Goal: Task Accomplishment & Management: Manage account settings

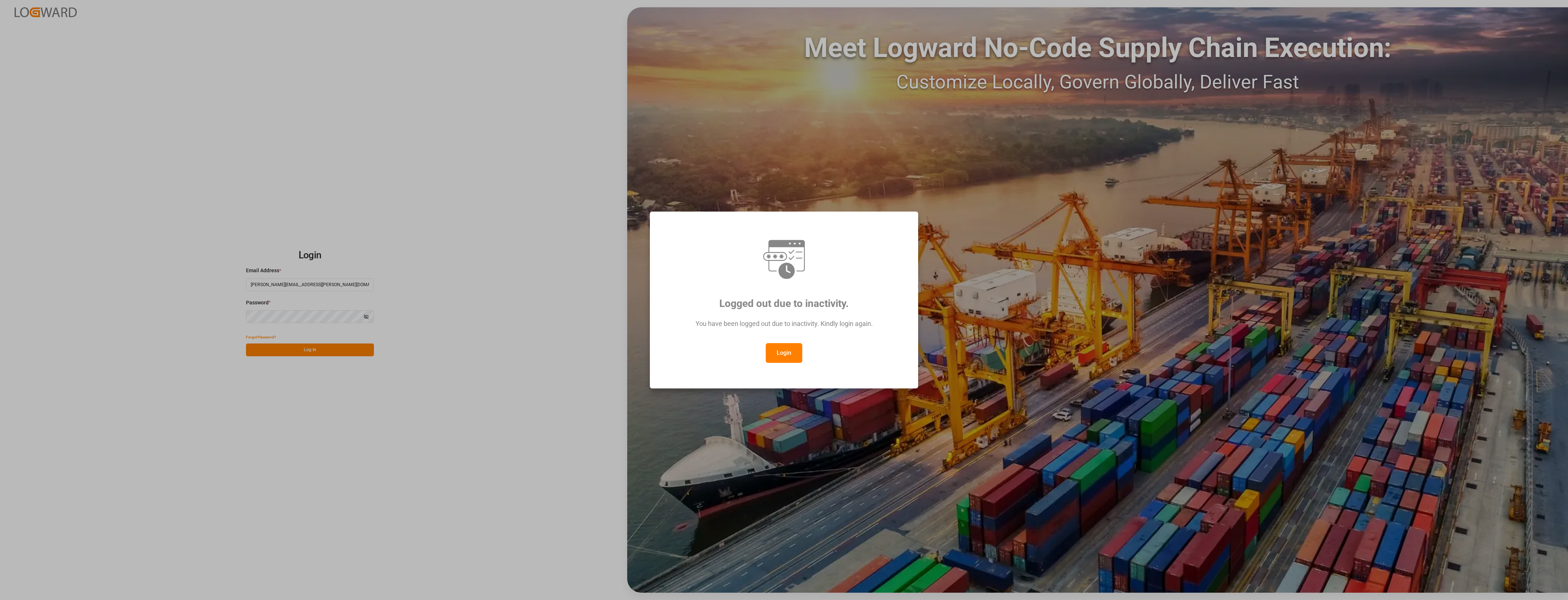
click at [779, 357] on button "Login" at bounding box center [784, 353] width 37 height 19
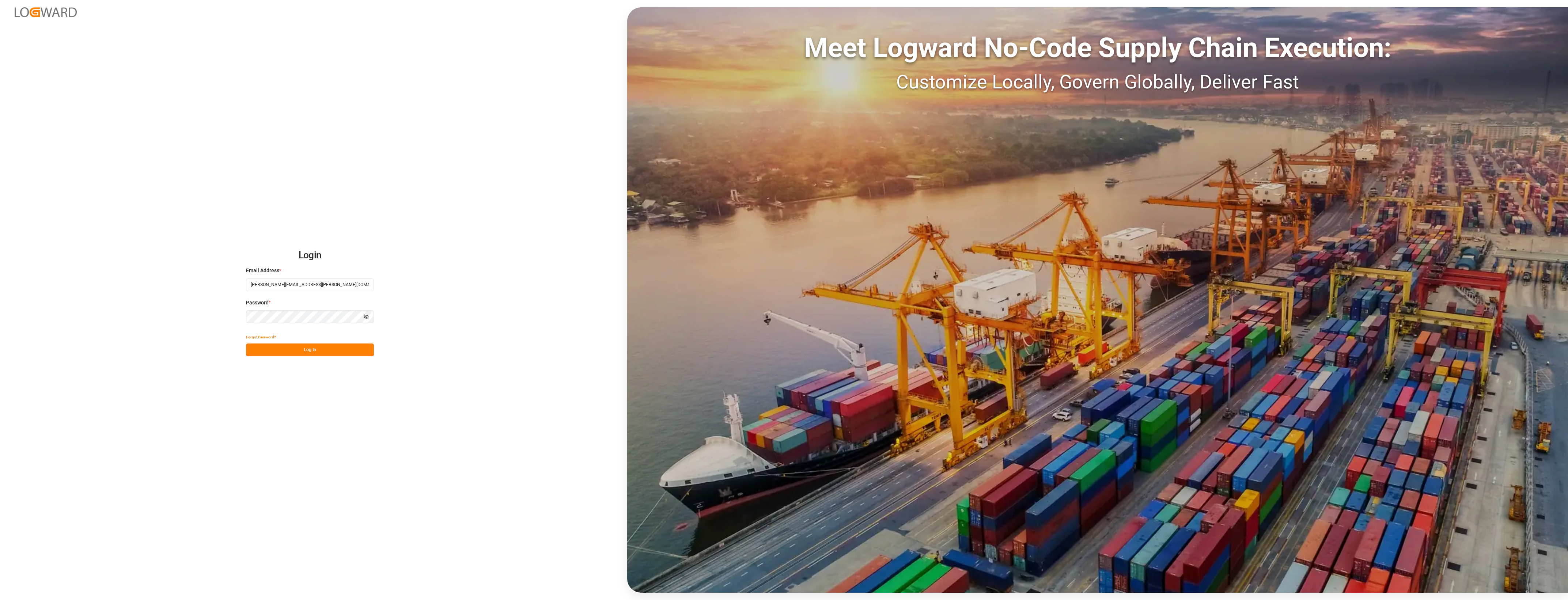
click at [301, 349] on button "Log In" at bounding box center [310, 349] width 128 height 13
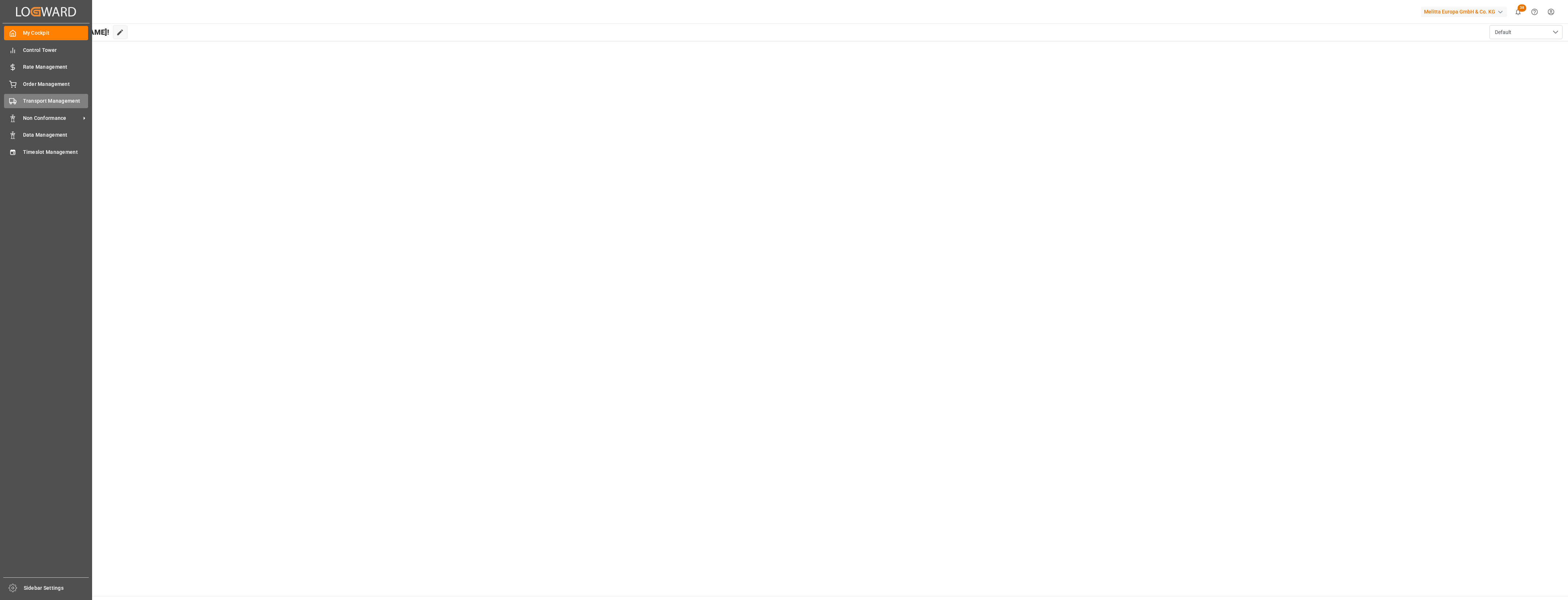
click at [15, 102] on icon at bounding box center [13, 101] width 7 height 7
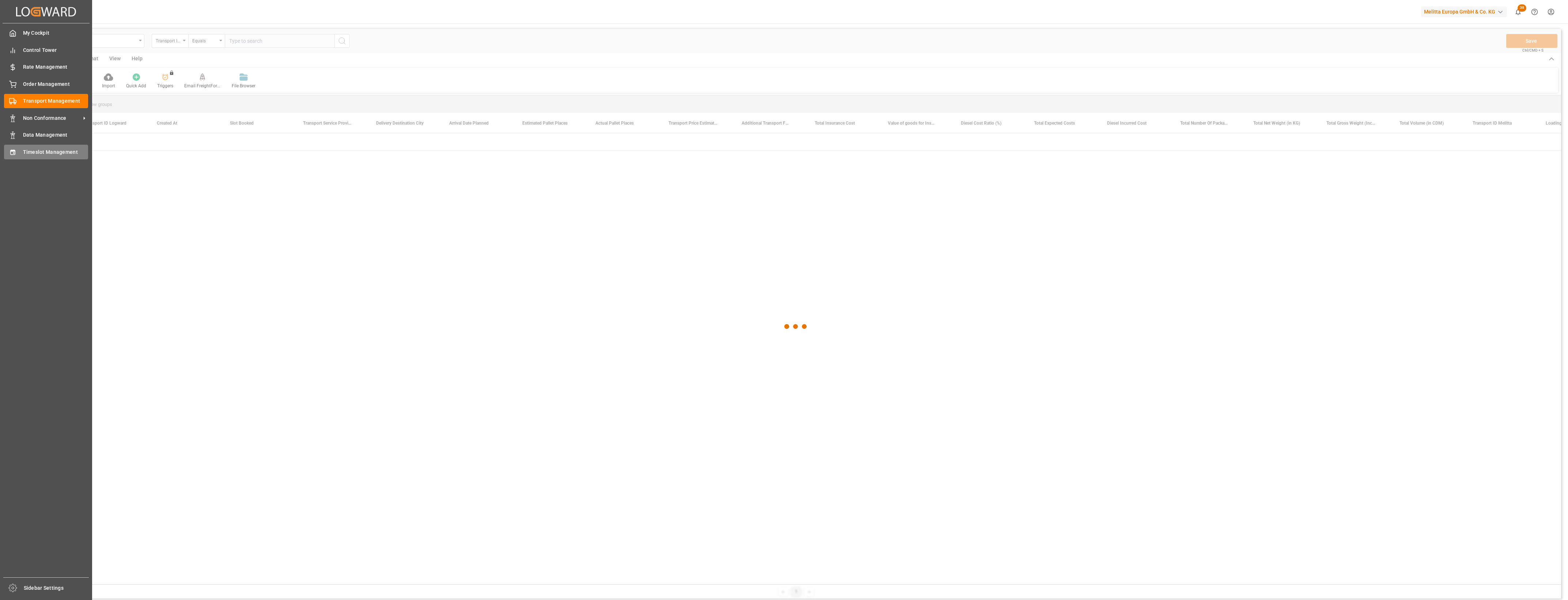
click at [38, 152] on span "Timeslot Management" at bounding box center [55, 152] width 65 height 8
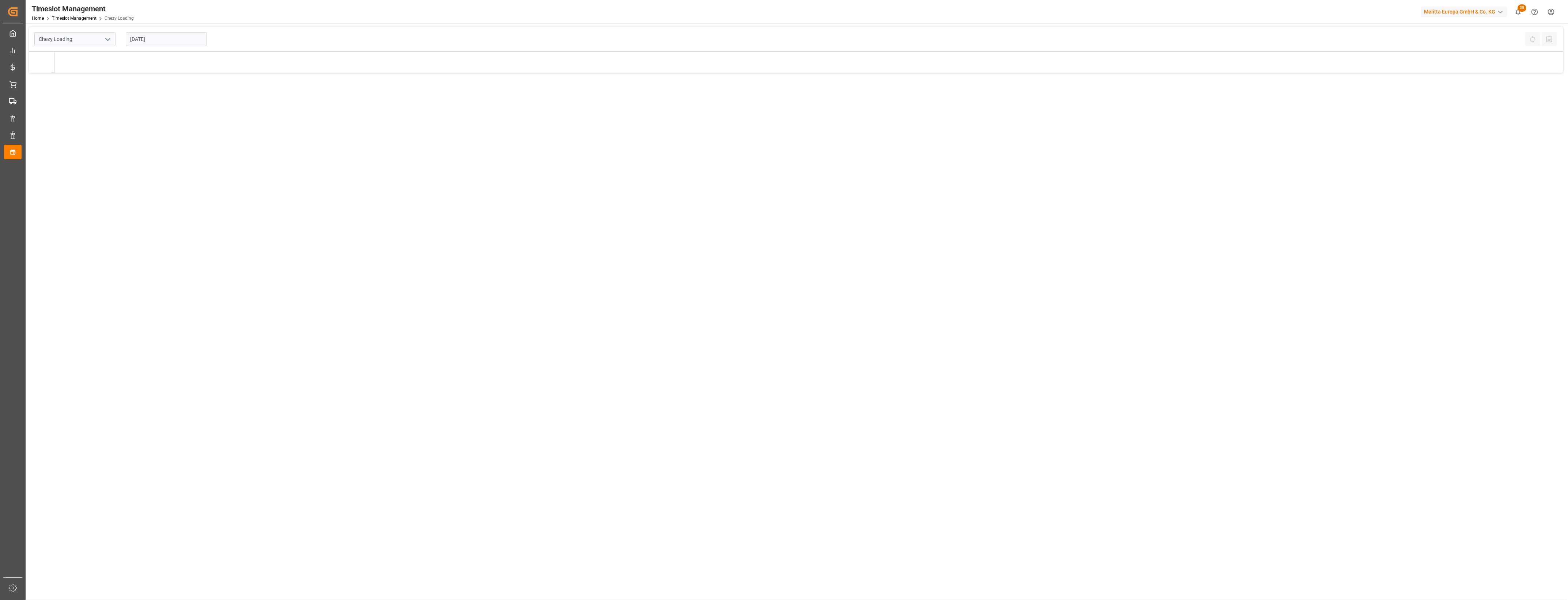
type input "Chezy Loading"
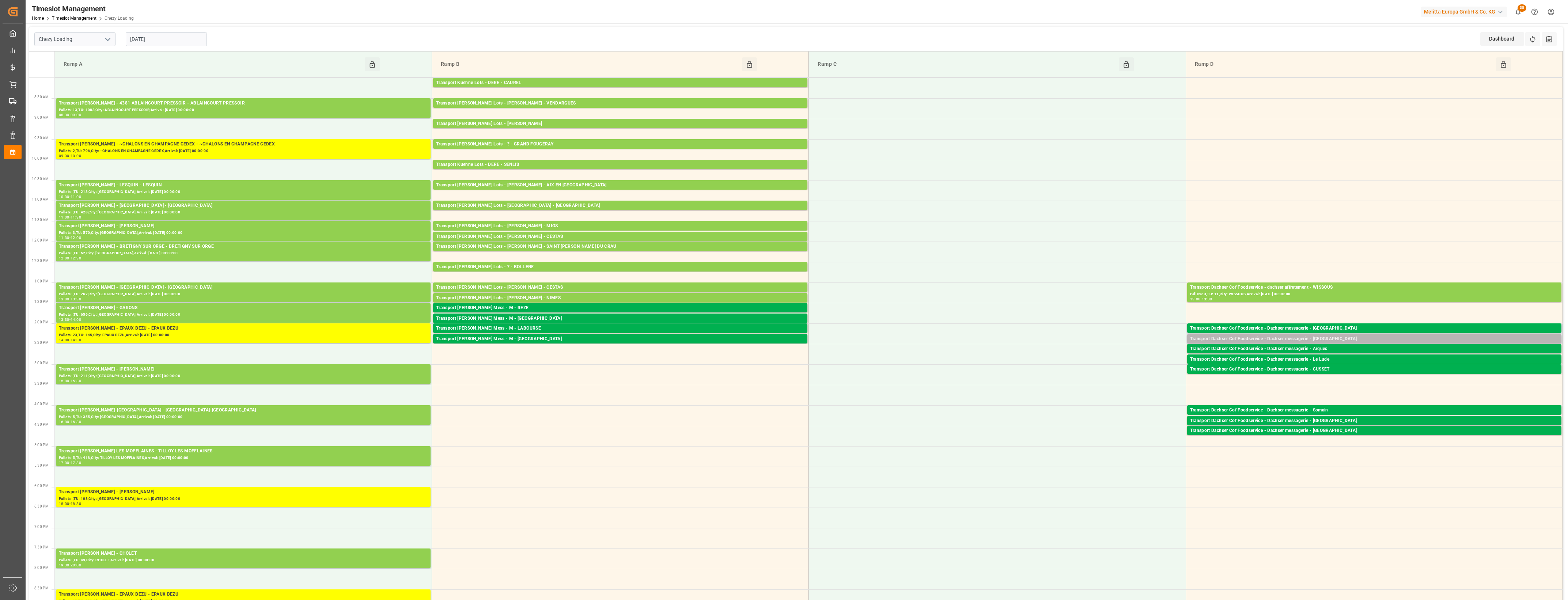
click at [1331, 337] on div "Transport Dachser Cof Foodservice - Dachser messagerie - Mezzavia" at bounding box center [1374, 339] width 368 height 7
click at [1101, 359] on button "Open" at bounding box center [1091, 361] width 51 height 9
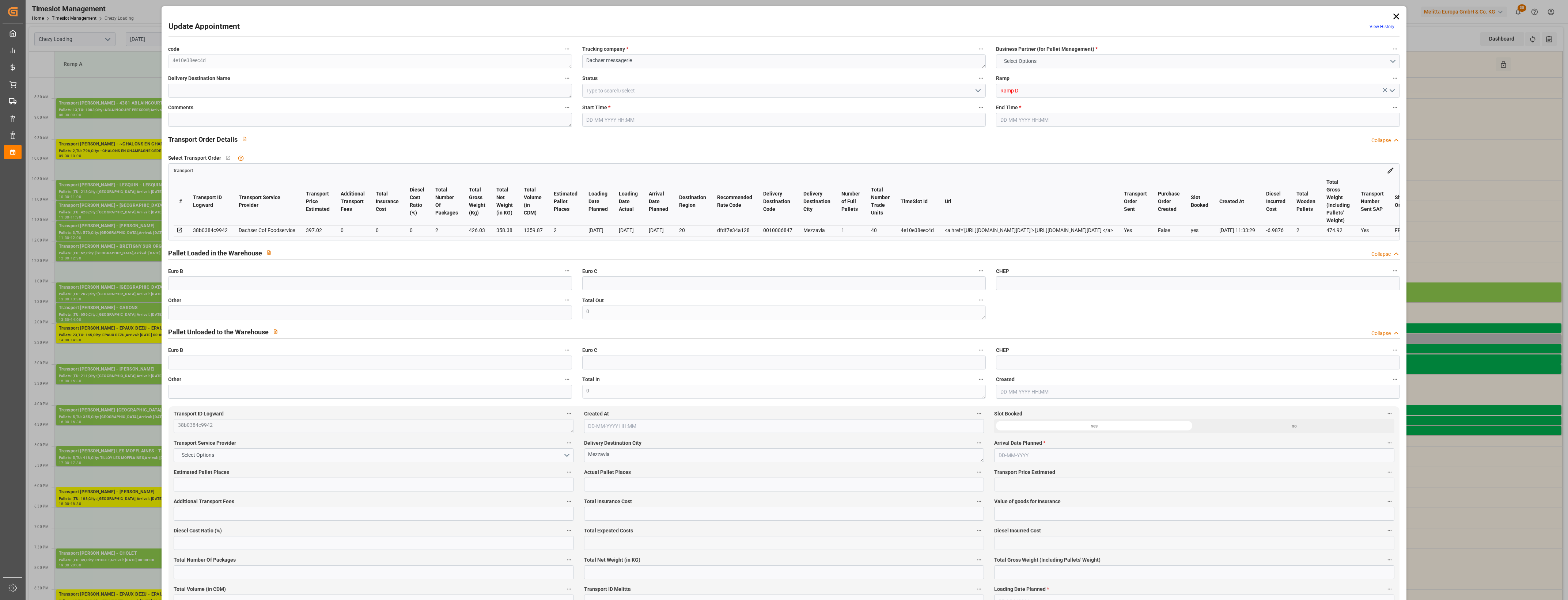
type input "2"
type input "397.02"
type input "0"
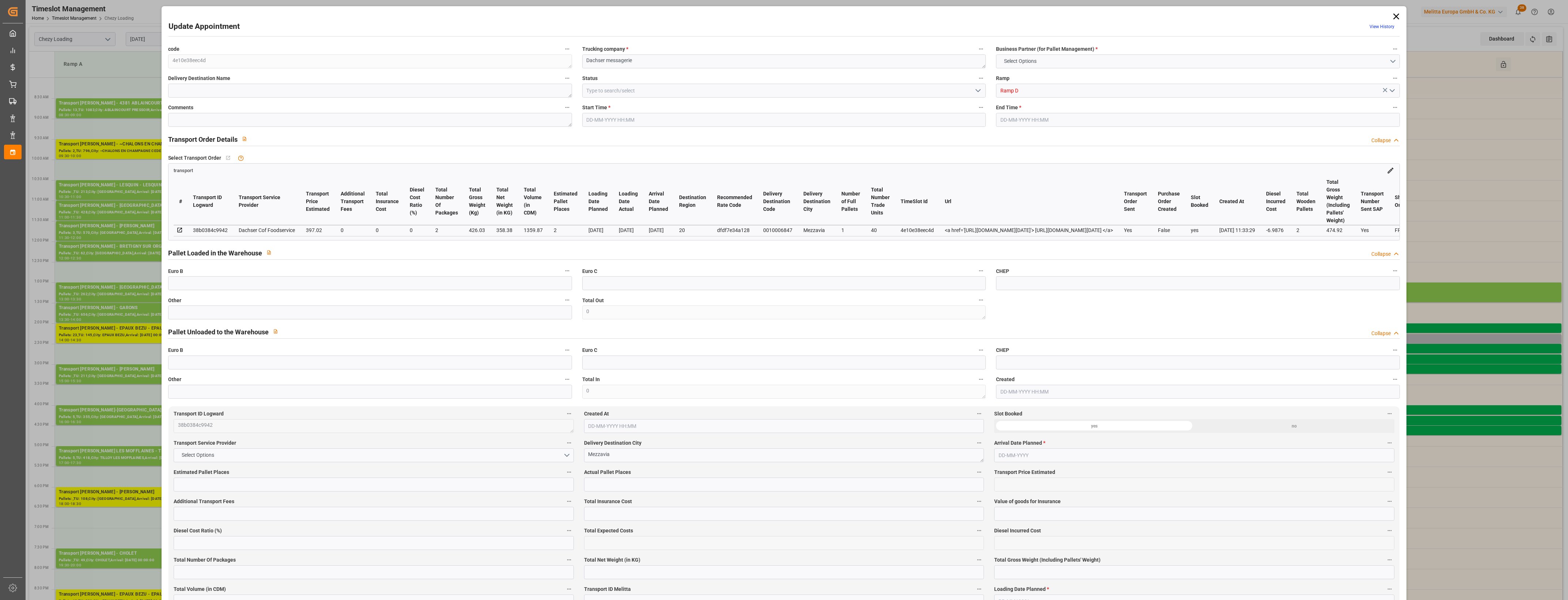
type input "390.0324"
type input "-6.9876"
type input "2"
type input "358.38"
type input "474.92"
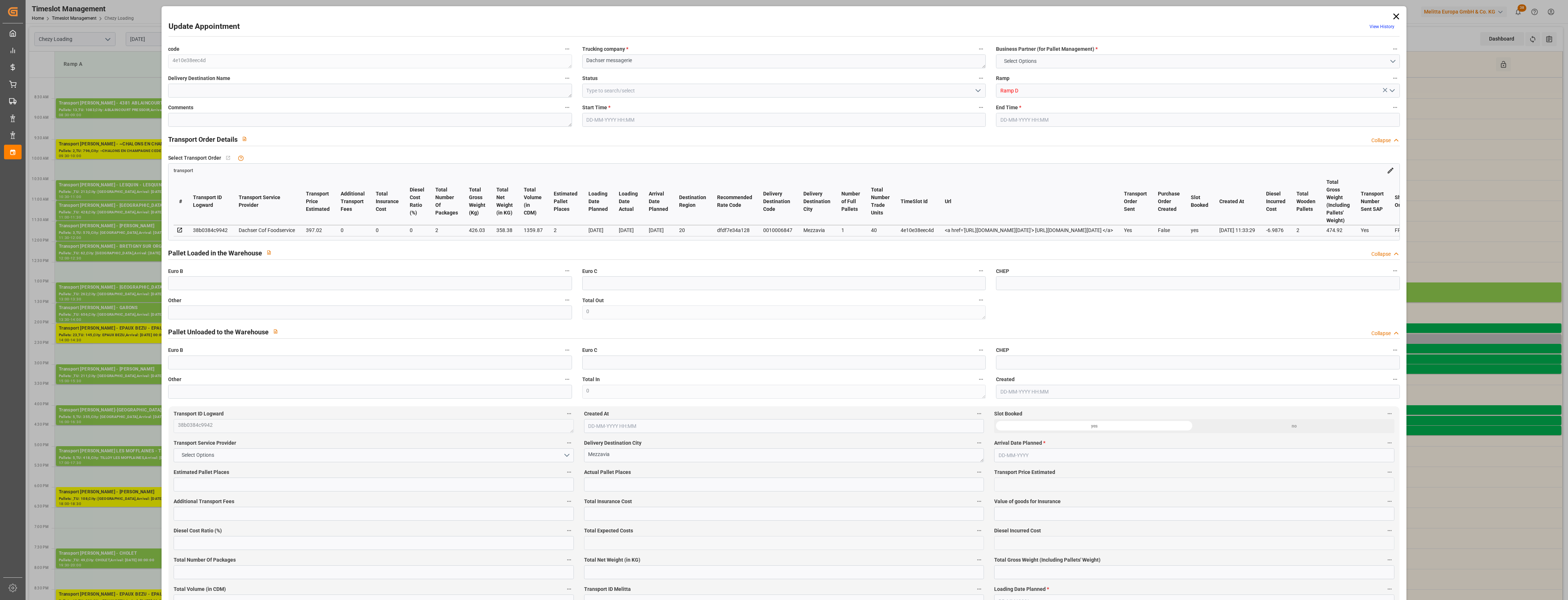
type input "1359.87"
type input "20"
type input "1"
type input "40"
type input "2"
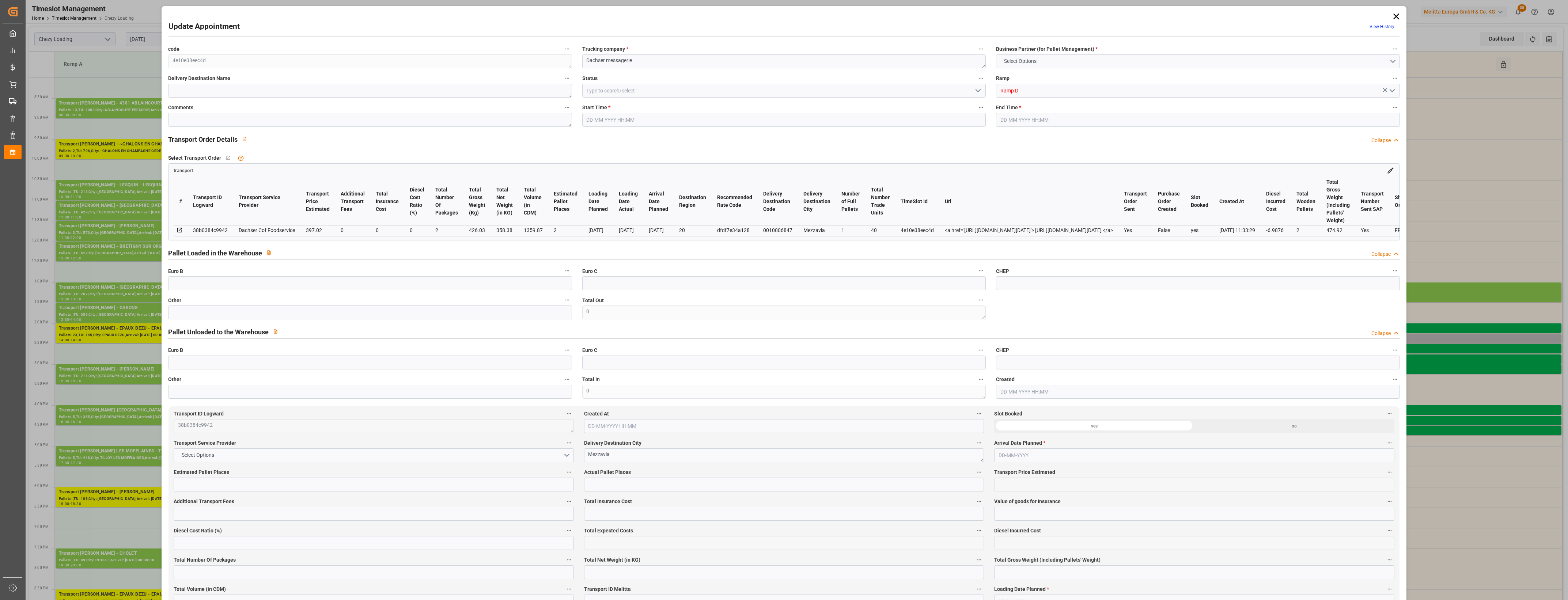
type input "101"
type input "426.03"
type input "0"
type input "4710.8598"
type input "0"
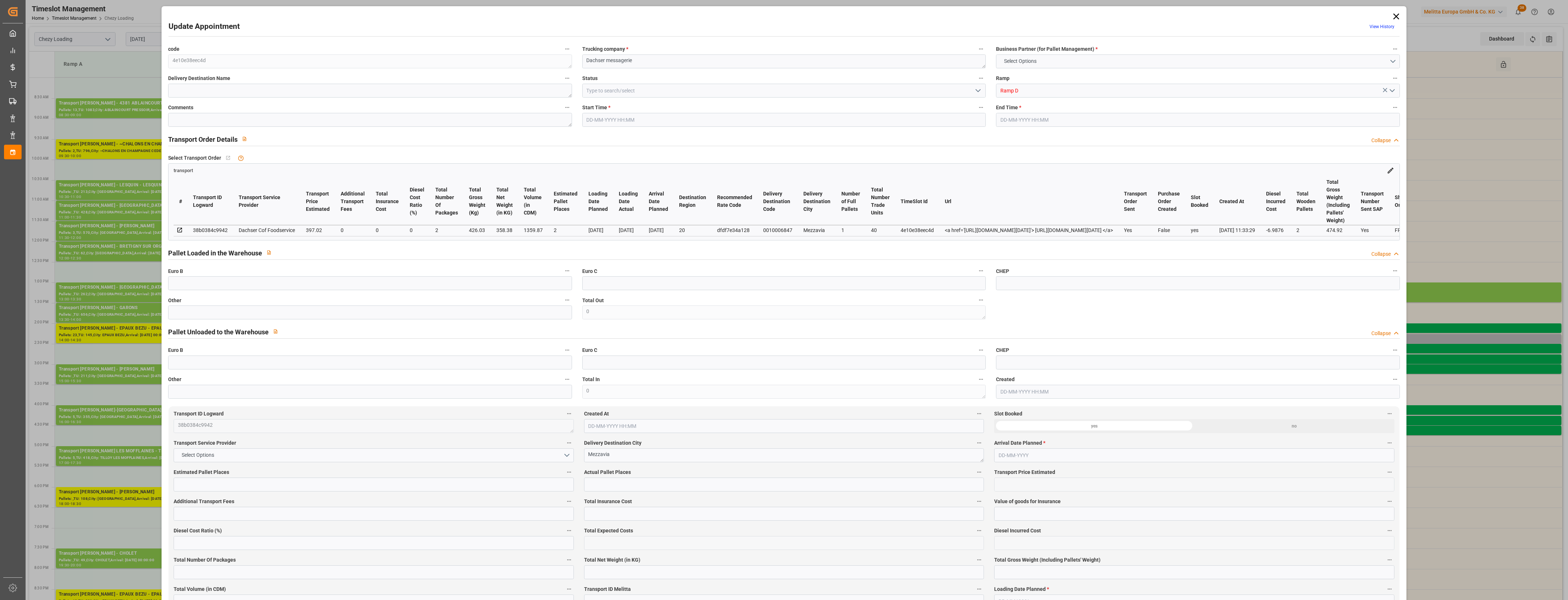
type input "0"
type input "21"
type input "35"
type input "01-09-2025 14:15"
type input "01-09-2025 14:30"
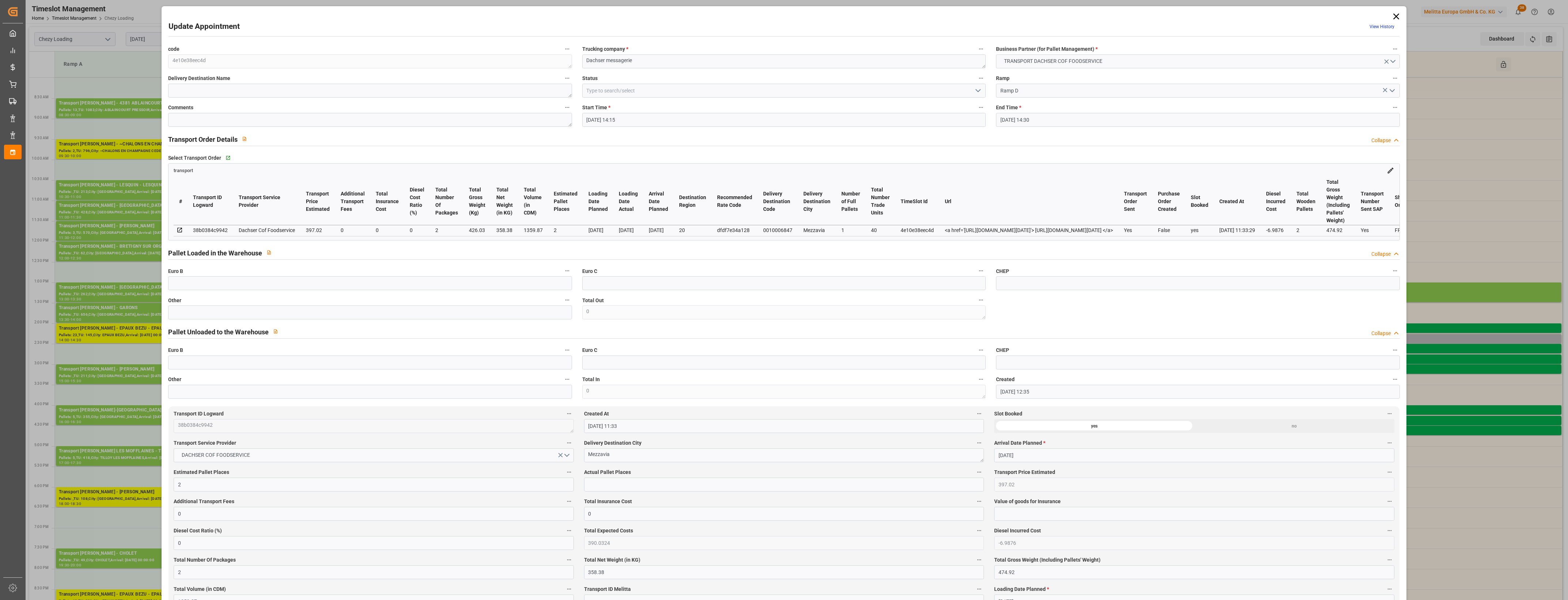
type input "29-08-2025 12:35"
type input "29-08-2025 11:33"
type input "[DATE]"
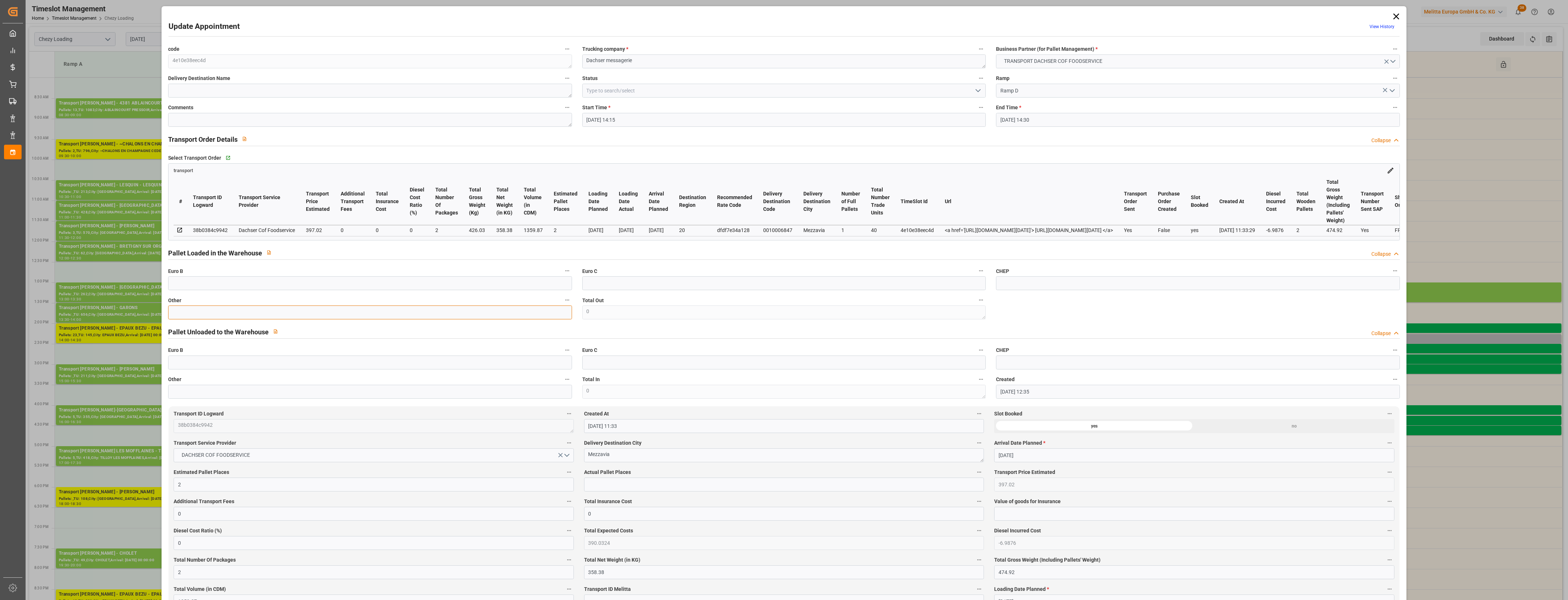
click at [195, 316] on input "text" at bounding box center [369, 312] width 404 height 14
type input "2"
click at [594, 487] on input "text" at bounding box center [784, 484] width 400 height 14
type input "2"
click at [635, 473] on label "Actual Pallet Places" at bounding box center [784, 472] width 400 height 10
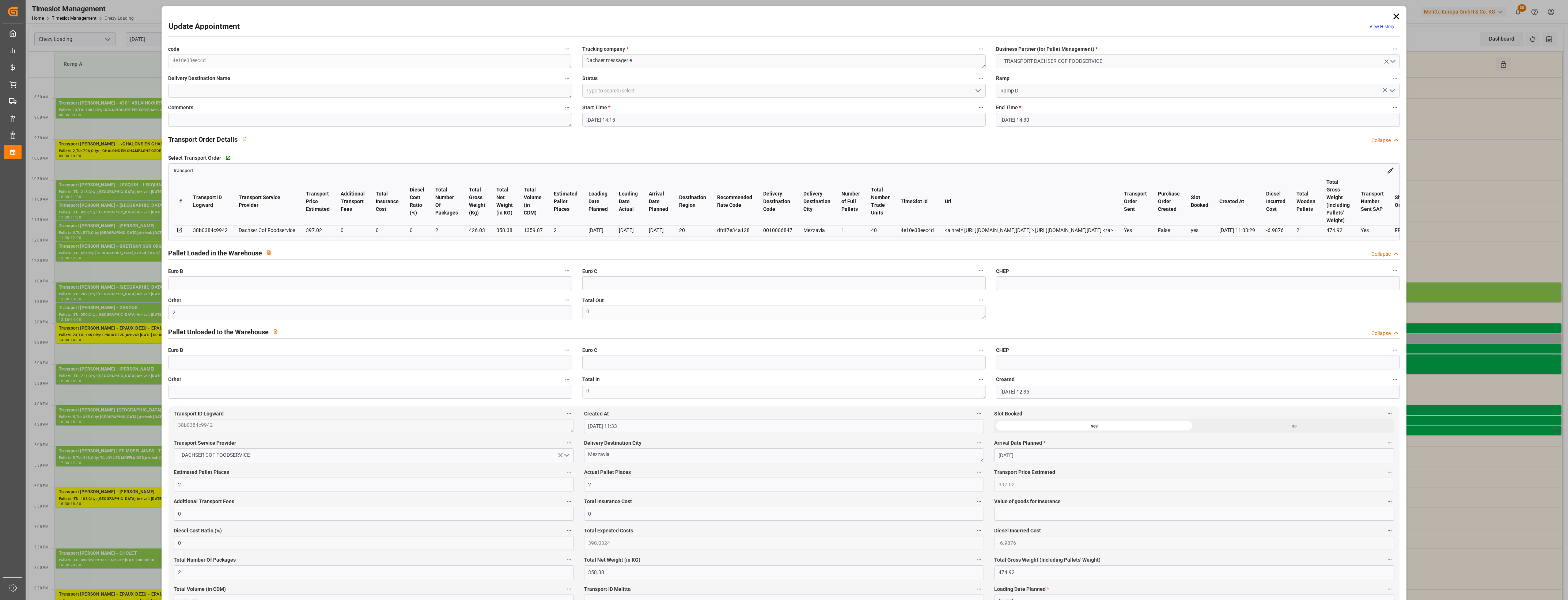
click at [975, 473] on button "Actual Pallet Places" at bounding box center [979, 472] width 10 height 10
click at [643, 473] on div at bounding box center [784, 300] width 1568 height 600
click at [978, 88] on icon "open menu" at bounding box center [978, 91] width 9 height 9
click at [618, 225] on div "Picked Up" at bounding box center [784, 222] width 403 height 16
type input "Picked Up"
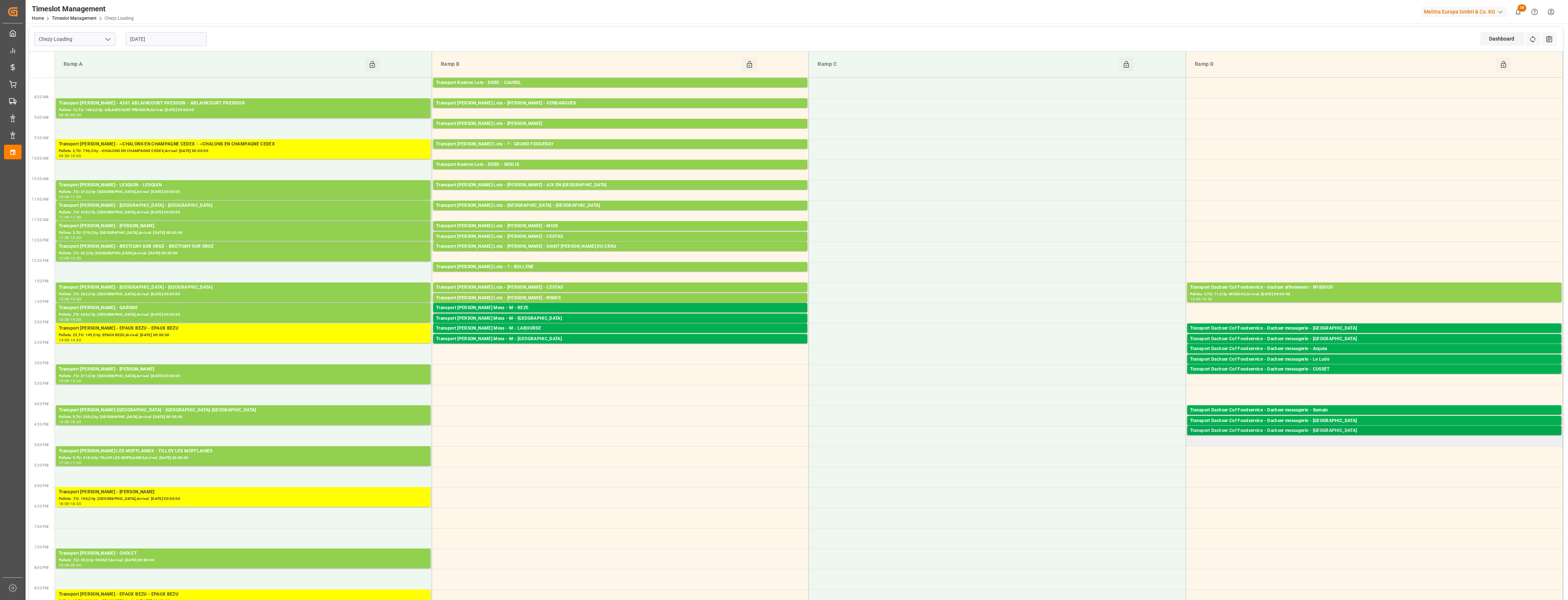
click at [1265, 432] on div "Transport Dachser Cof Foodservice - Dachser messagerie - MONTAUBAN" at bounding box center [1374, 431] width 368 height 7
click at [1108, 465] on button "Open" at bounding box center [1091, 464] width 51 height 9
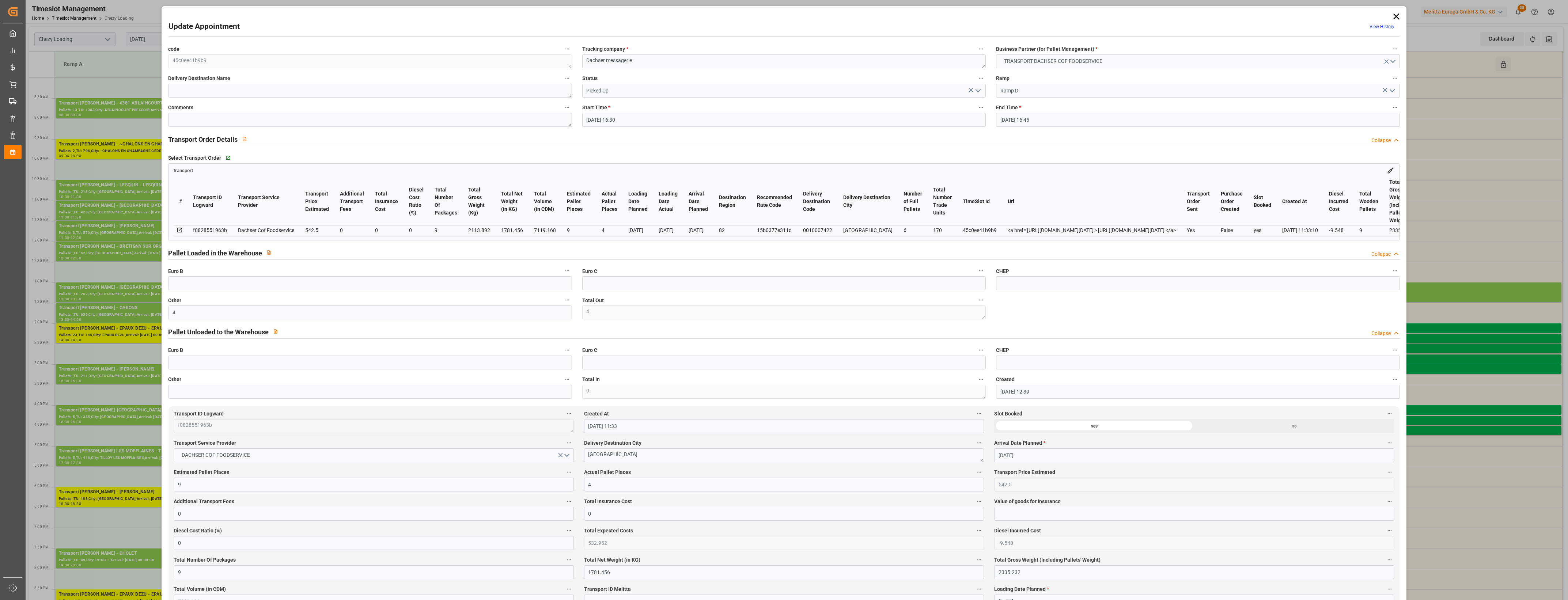
type input "01-09-2025 16:30"
type input "01-09-2025 16:45"
type input "29-08-2025 12:39"
type input "29-08-2025 11:33"
type input "[DATE]"
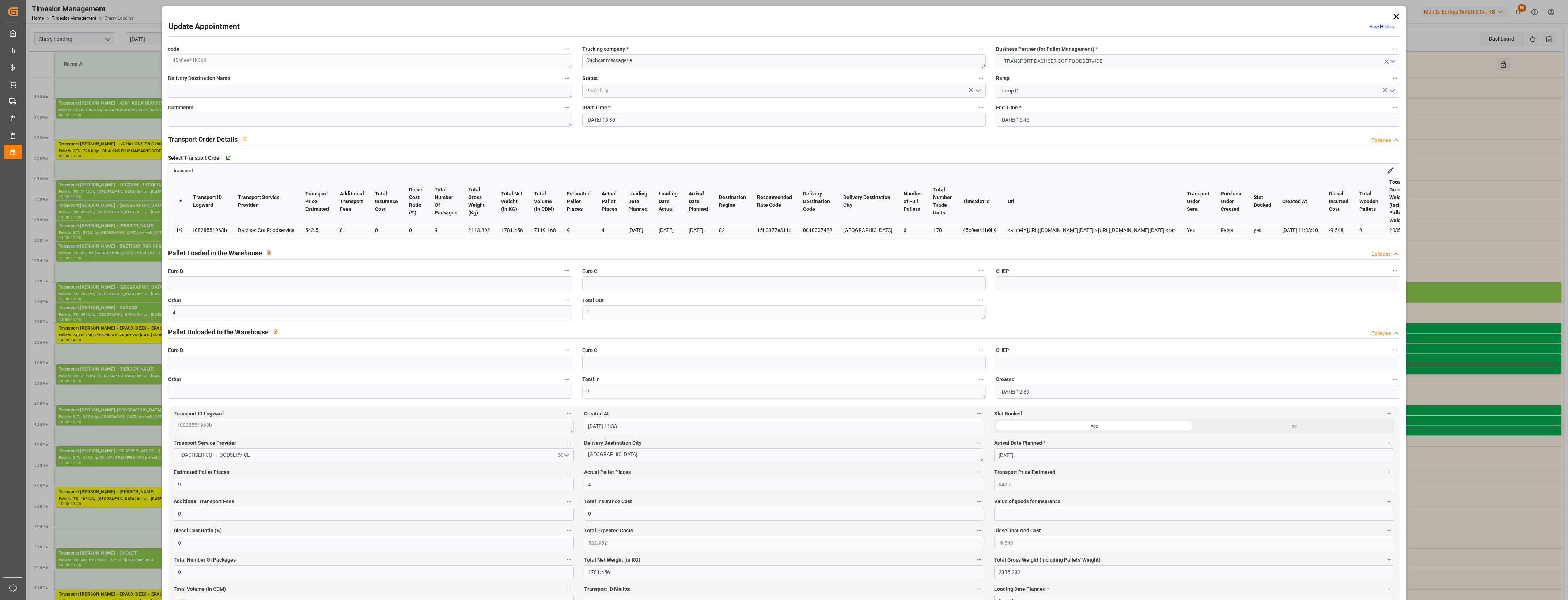
type input "[DATE]"
drag, startPoint x: 92, startPoint y: 304, endPoint x: 88, endPoint y: 304, distance: 4.0
click at [88, 304] on div "Update Appointment View History code 45c0ee41b9b9 Trucking company * Dachser me…" at bounding box center [784, 300] width 1568 height 600
type input "9"
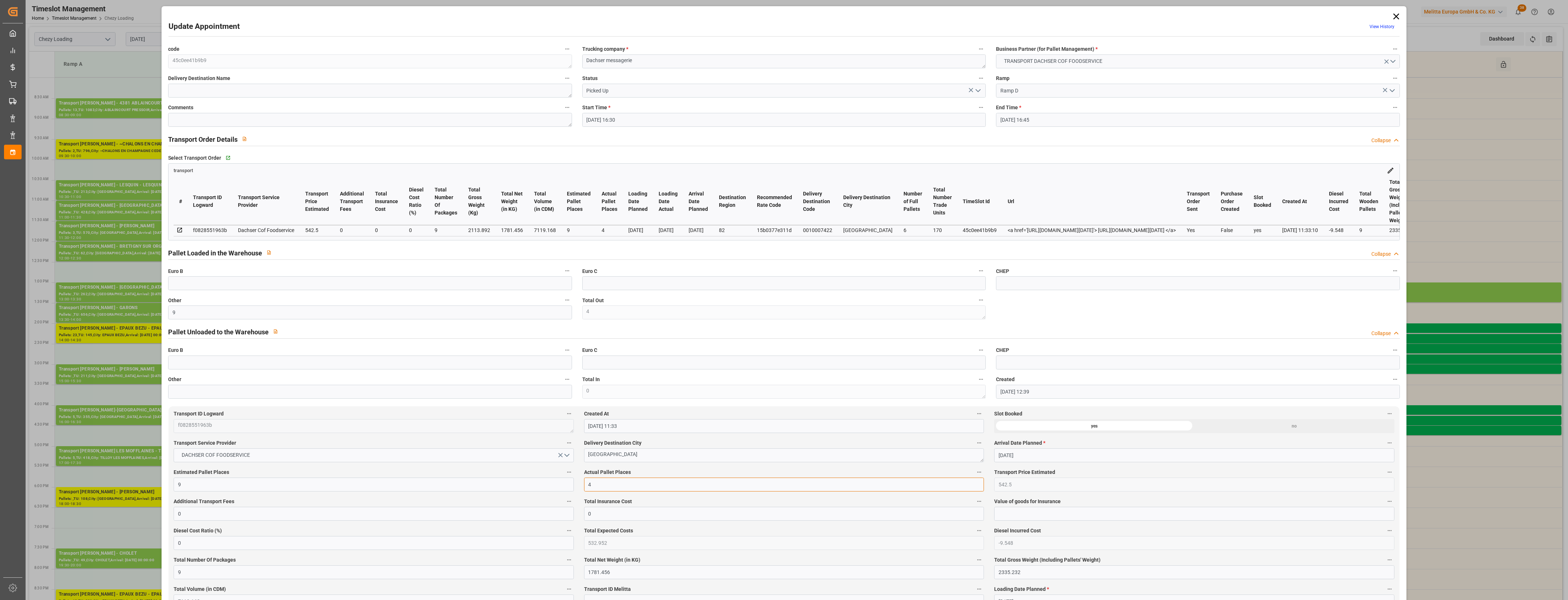
drag, startPoint x: 593, startPoint y: 486, endPoint x: 498, endPoint y: 481, distance: 95.1
type input "9"
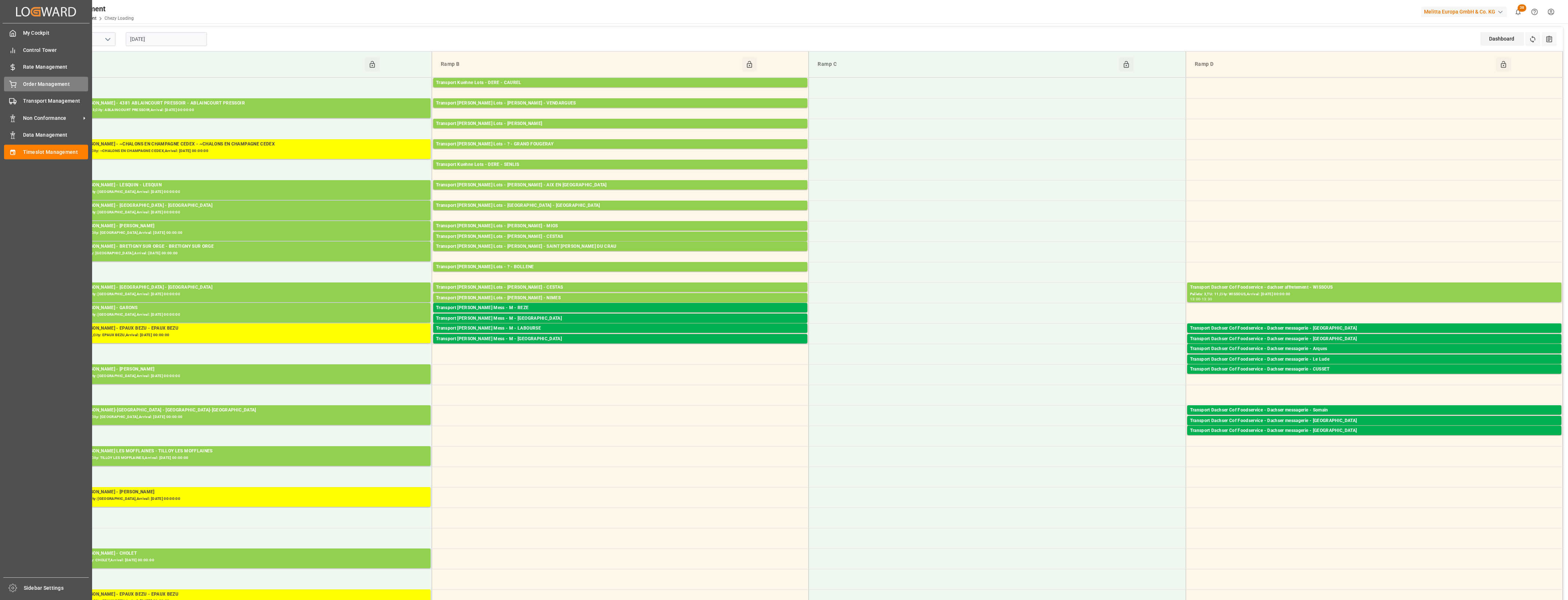
click at [34, 85] on span "Order Management" at bounding box center [55, 84] width 65 height 8
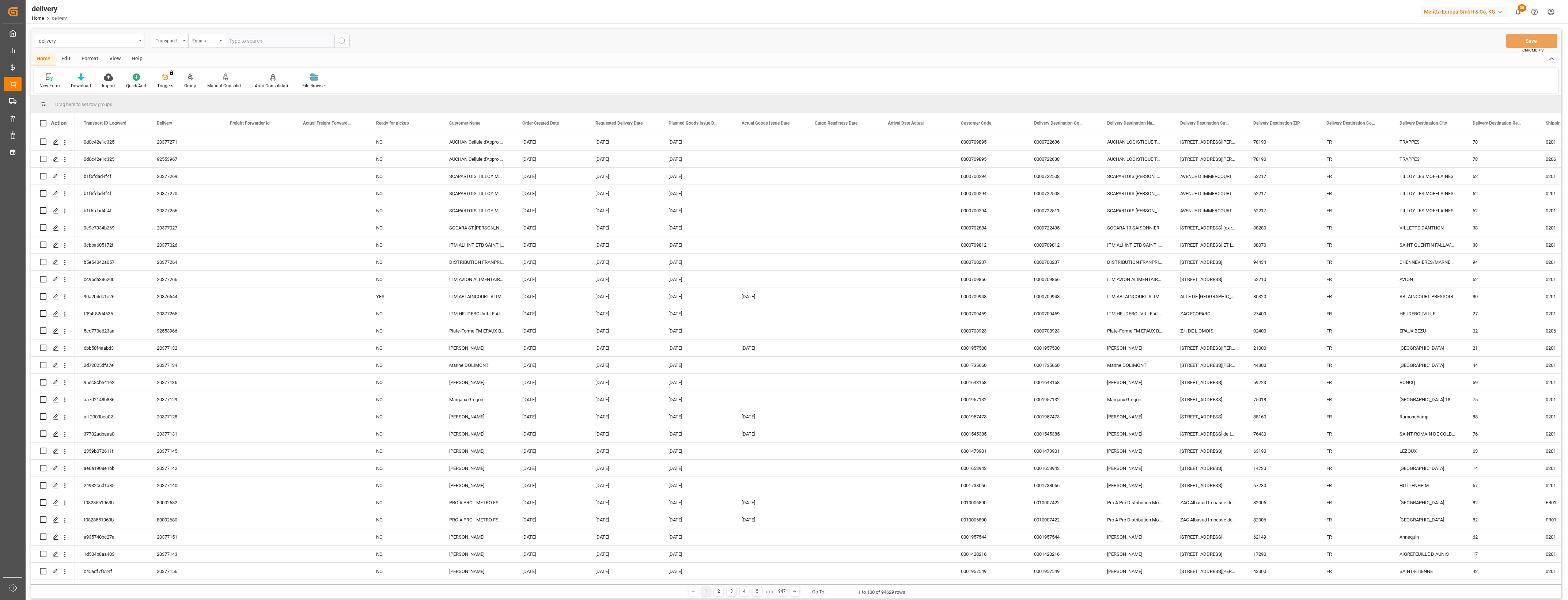
click at [189, 84] on div "Group" at bounding box center [191, 86] width 12 height 7
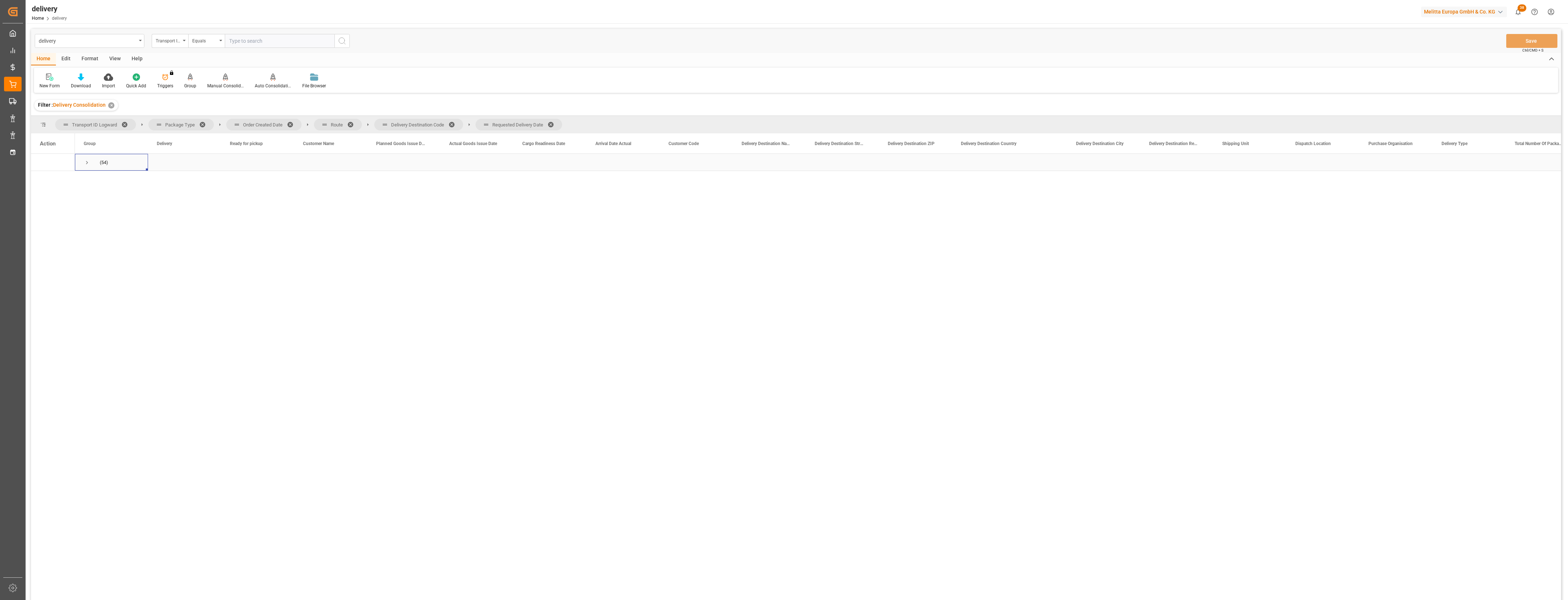
click at [84, 163] on span "Press SPACE to select this row." at bounding box center [87, 162] width 7 height 7
click at [289, 122] on span at bounding box center [292, 124] width 12 height 7
click at [264, 124] on span at bounding box center [265, 124] width 12 height 7
click at [304, 122] on span at bounding box center [306, 124] width 12 height 7
click at [301, 124] on span at bounding box center [304, 124] width 12 height 7
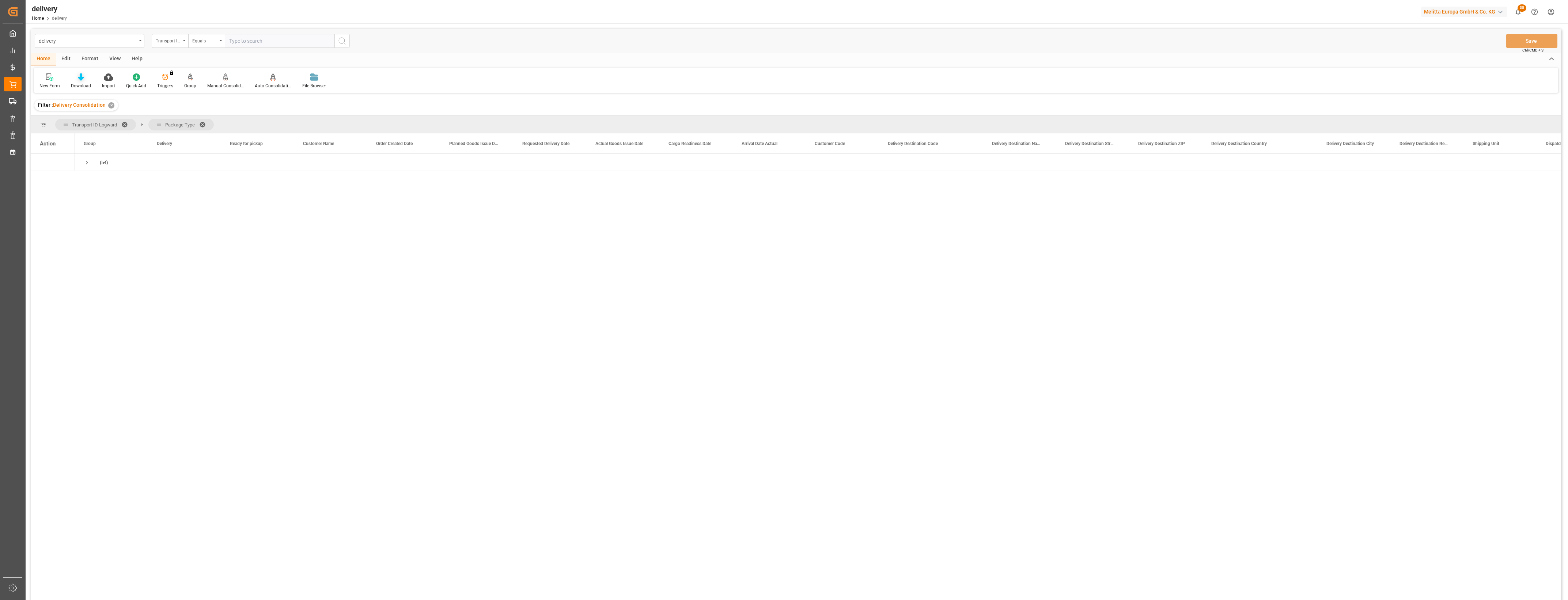
click at [83, 80] on icon at bounding box center [81, 77] width 6 height 7
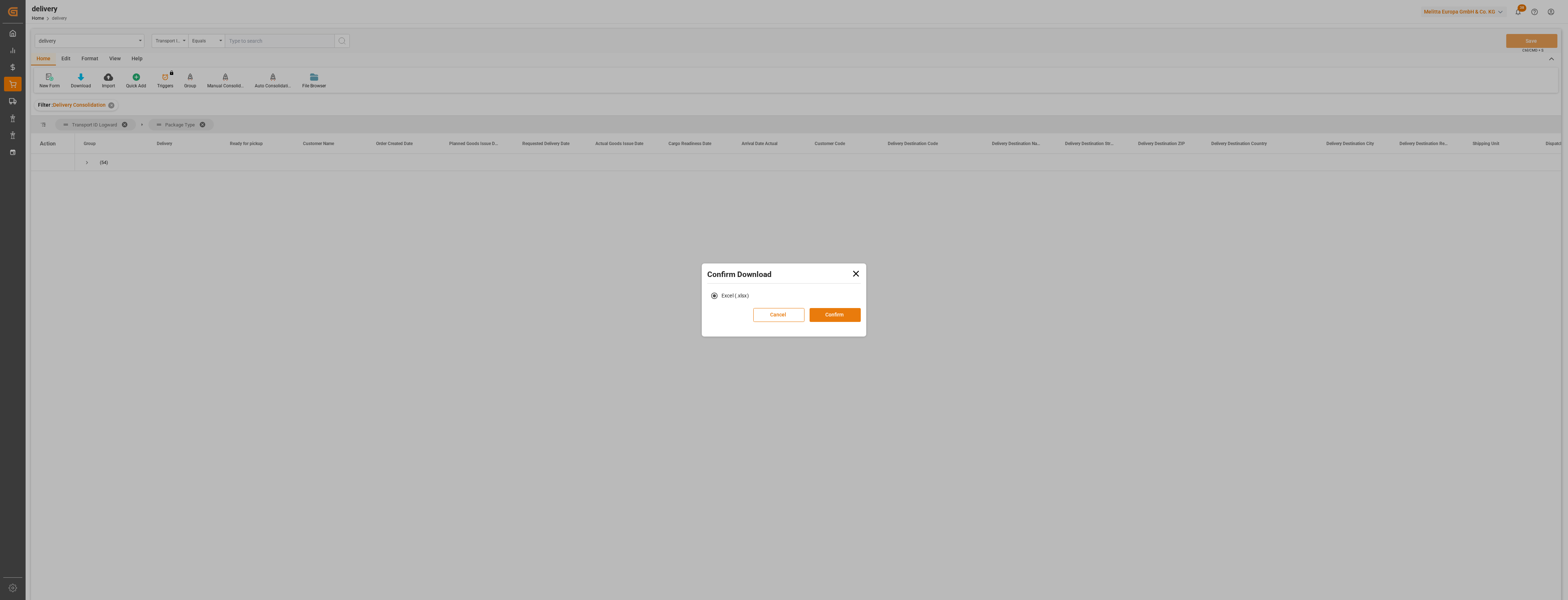
click at [819, 310] on button "Confirm" at bounding box center [835, 315] width 51 height 14
click at [782, 322] on link "Go to Downloads" at bounding box center [780, 323] width 39 height 6
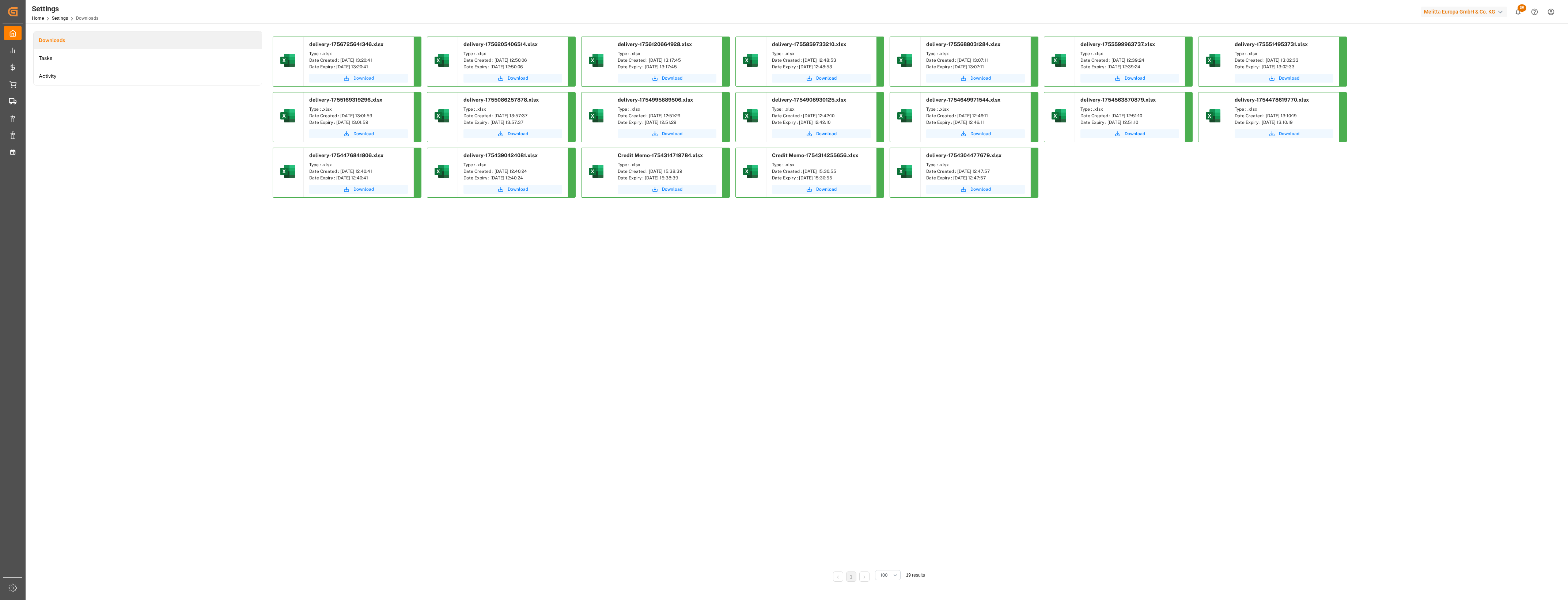
click at [368, 76] on span "Download" at bounding box center [364, 78] width 21 height 7
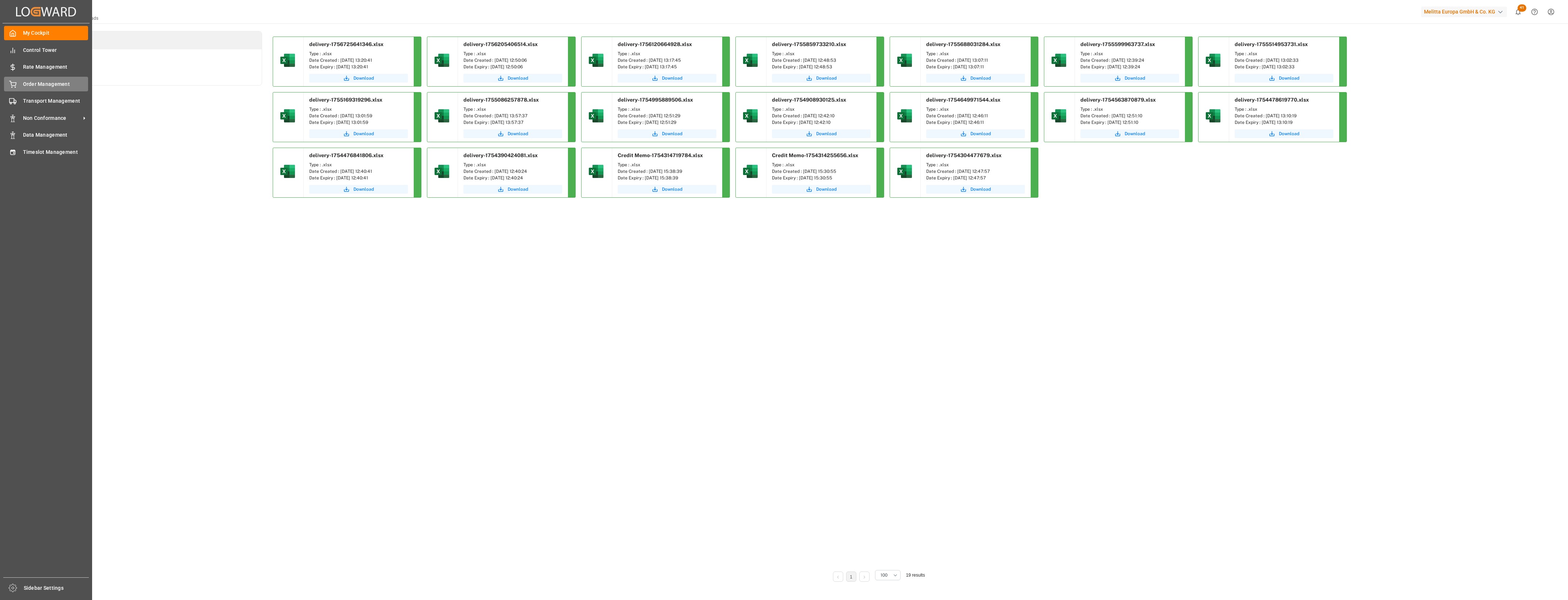
click at [29, 81] on span "Order Management" at bounding box center [55, 84] width 65 height 8
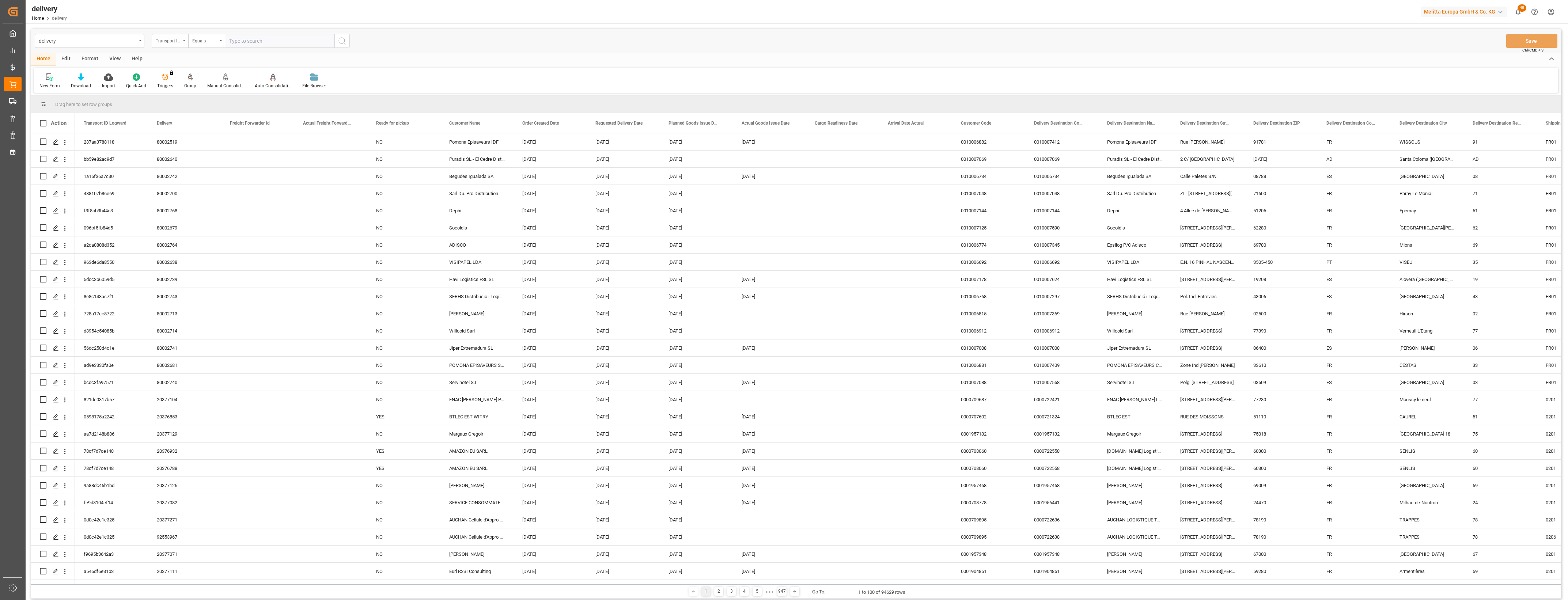
click at [184, 41] on icon "open menu" at bounding box center [184, 40] width 3 height 1
click at [191, 89] on div "Delivery" at bounding box center [206, 89] width 109 height 15
click at [264, 43] on input "text" at bounding box center [279, 41] width 110 height 14
type input "80002640"
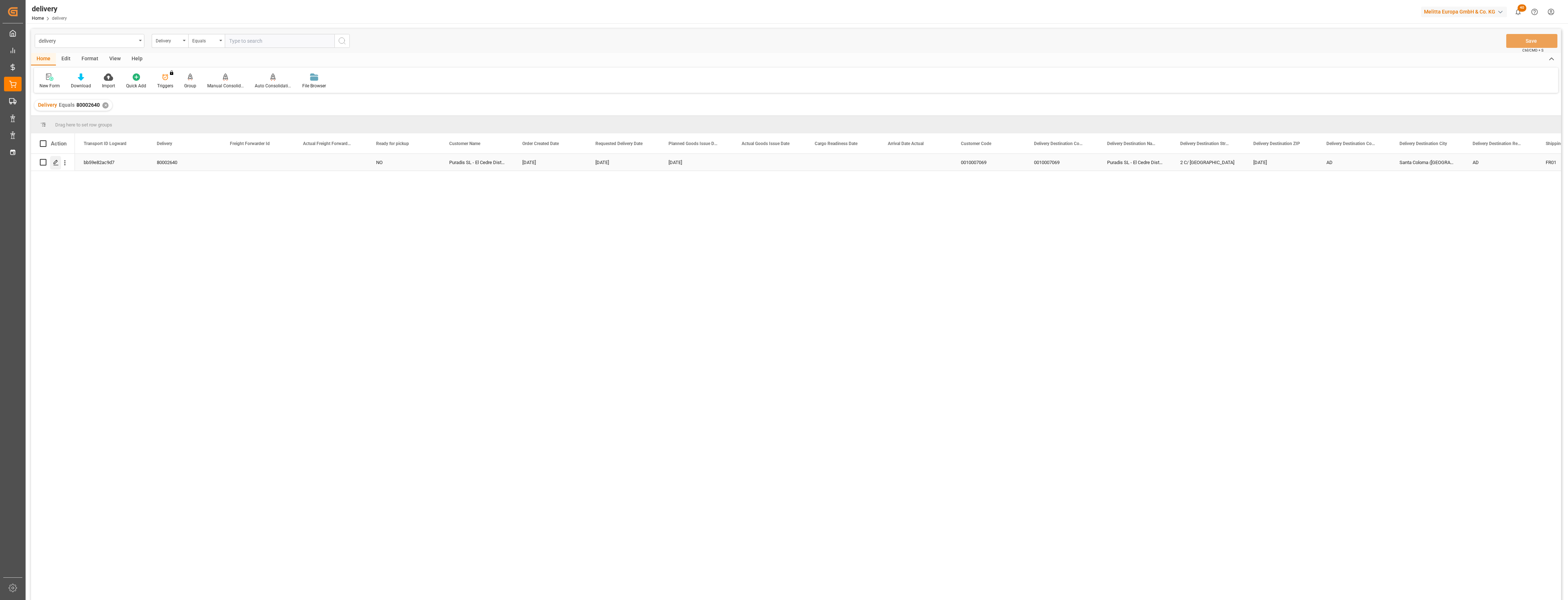
click at [55, 163] on icon "Press SPACE to select this row." at bounding box center [56, 162] width 6 height 6
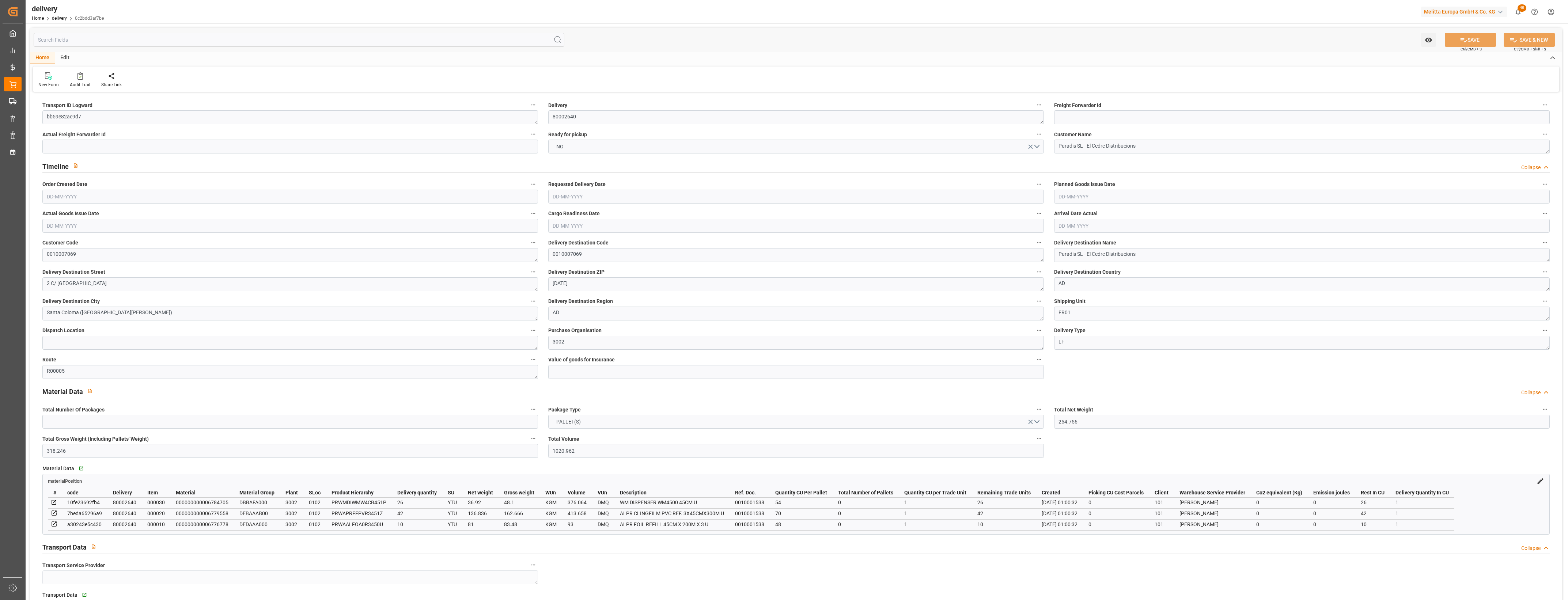
type input "[DATE]"
type input "27-08-2025 01:00"
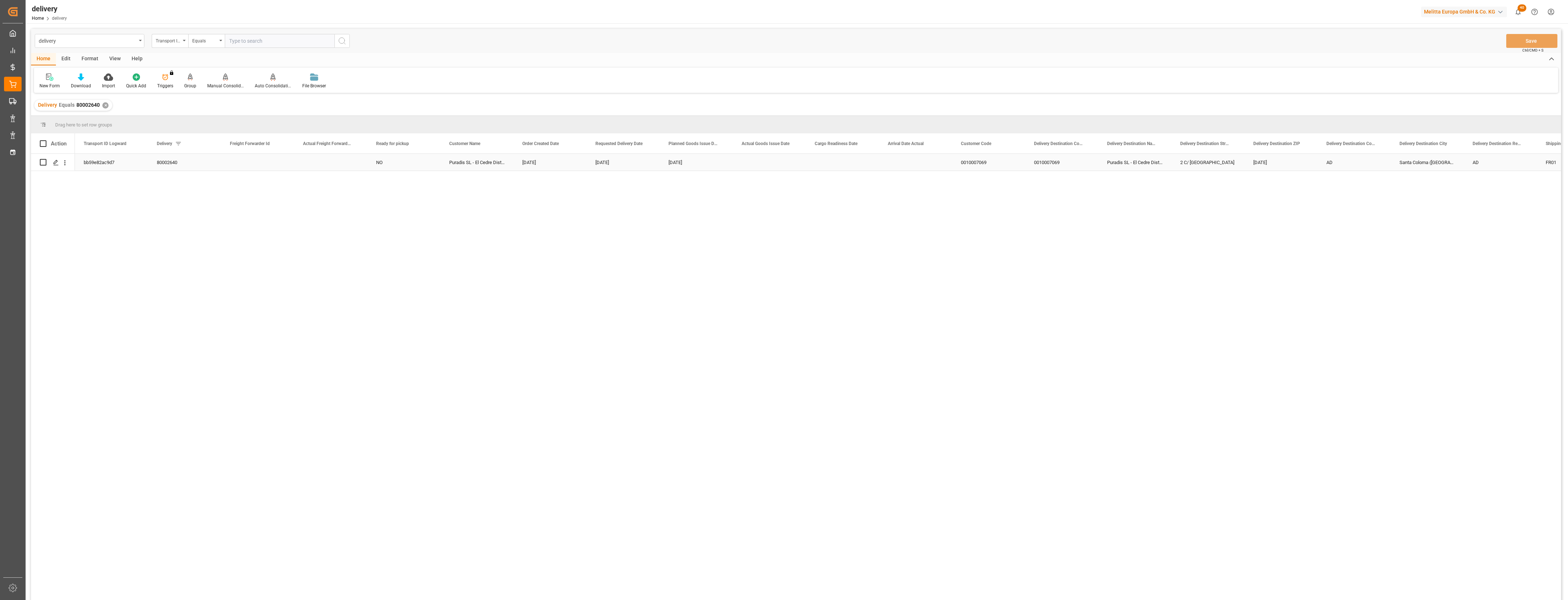
click at [41, 162] on input "Press Space to toggle row selection (unchecked)" at bounding box center [43, 162] width 7 height 7
checkbox input "true"
click at [189, 75] on icon at bounding box center [191, 77] width 5 height 6
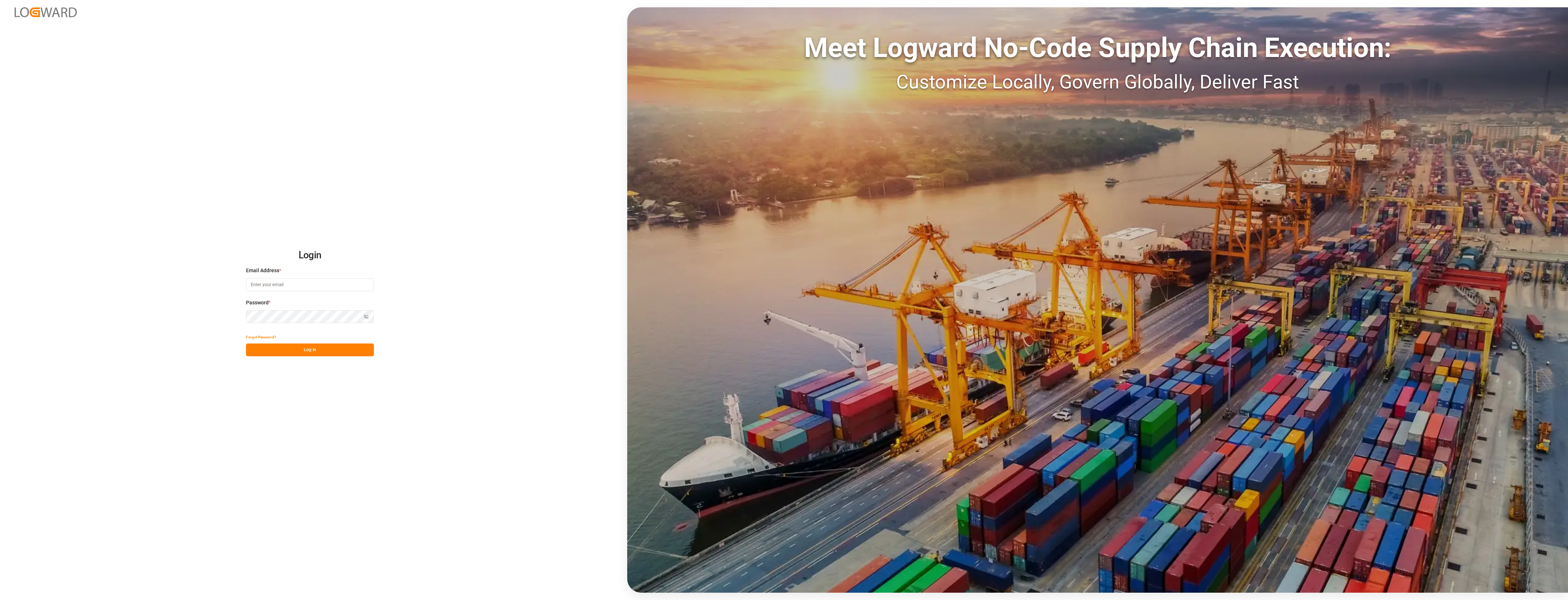
type input "[PERSON_NAME][EMAIL_ADDRESS][DOMAIN_NAME]"
click at [349, 350] on button "Log In" at bounding box center [310, 349] width 128 height 13
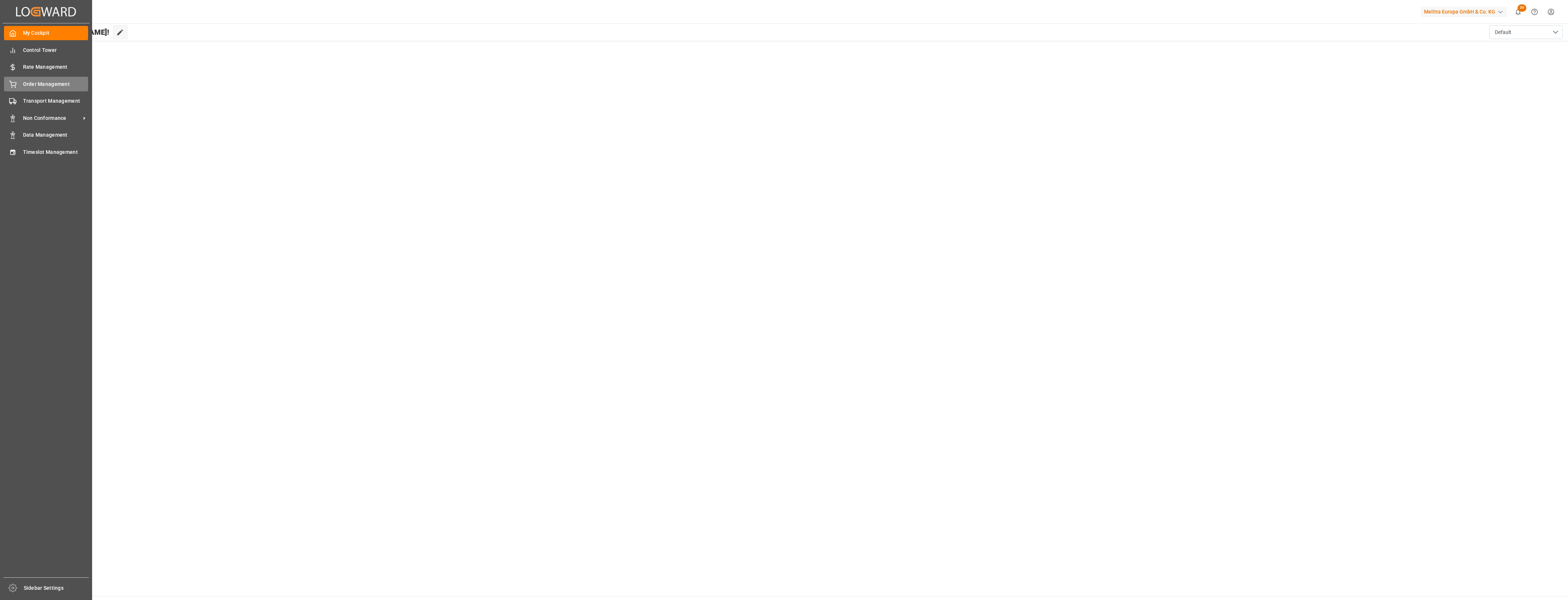
click at [14, 83] on icon at bounding box center [13, 85] width 7 height 7
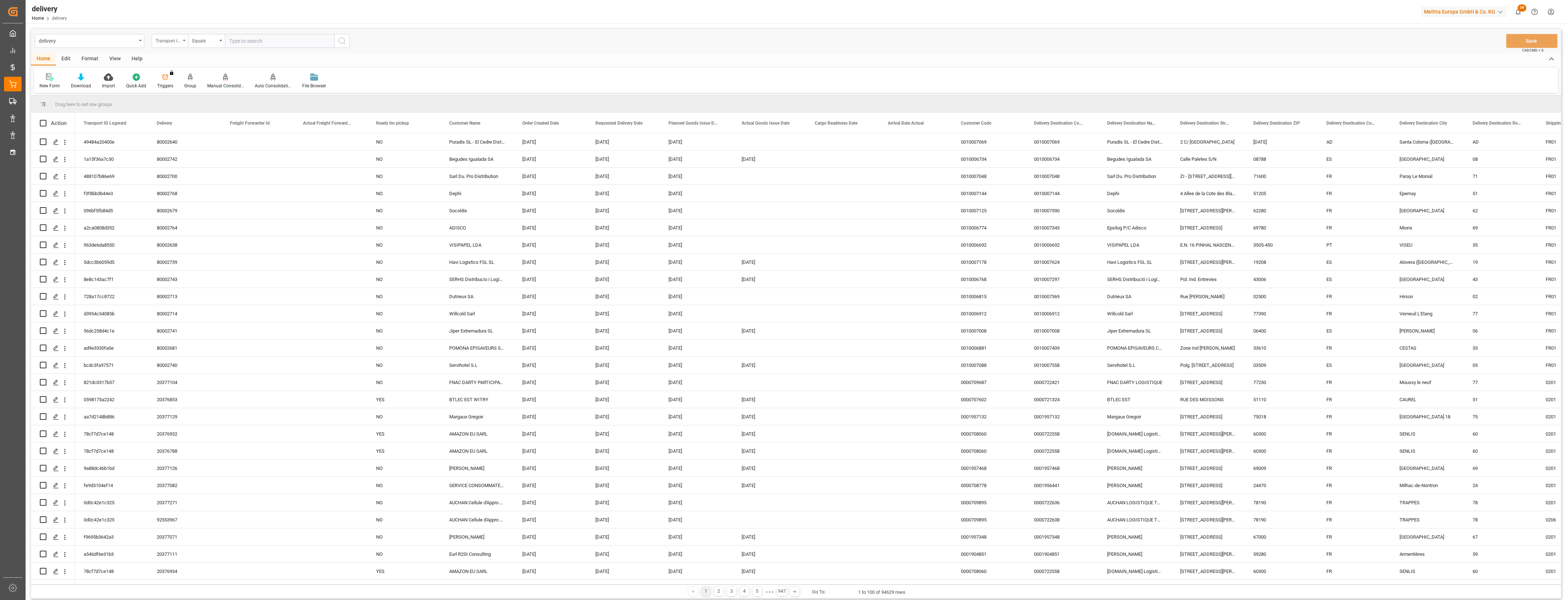
click at [184, 42] on div "Transport ID Logward" at bounding box center [170, 41] width 37 height 14
click at [185, 94] on div "Delivery" at bounding box center [206, 89] width 109 height 15
click at [242, 47] on input "text" at bounding box center [279, 41] width 110 height 14
type input "80002640"
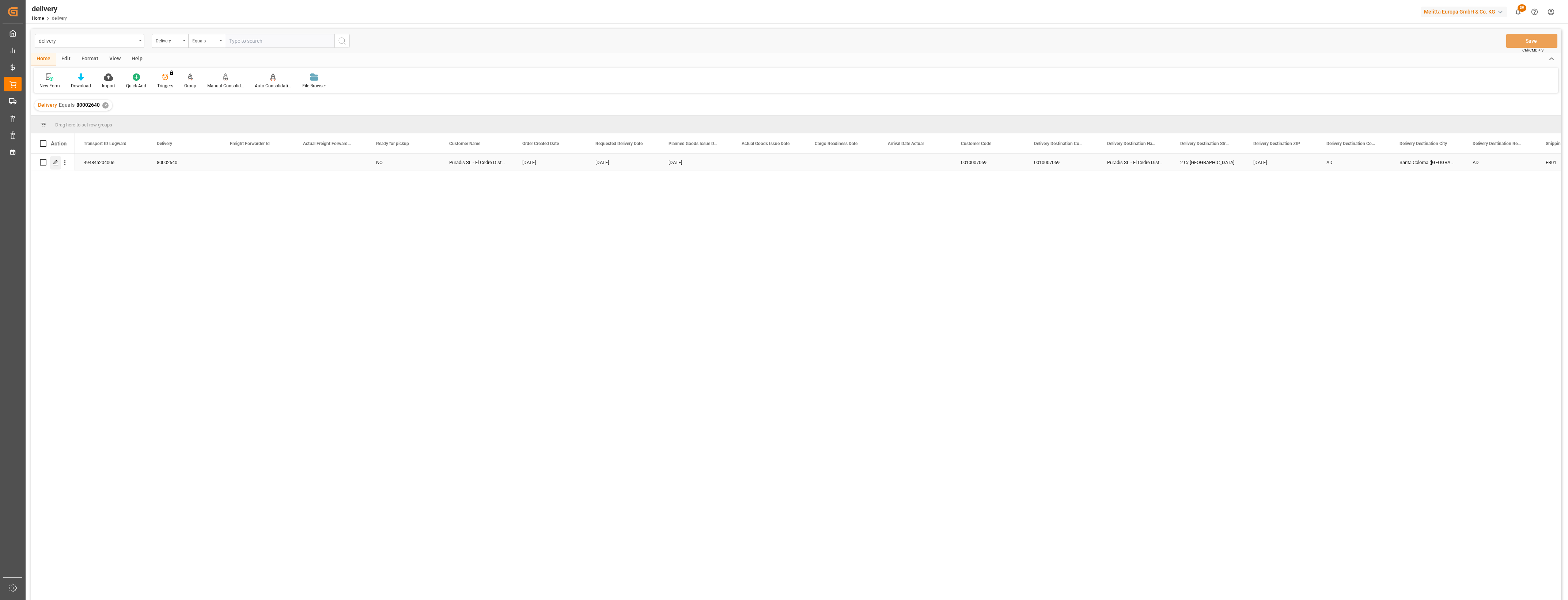
click at [58, 164] on icon "Press SPACE to select this row." at bounding box center [56, 162] width 6 height 6
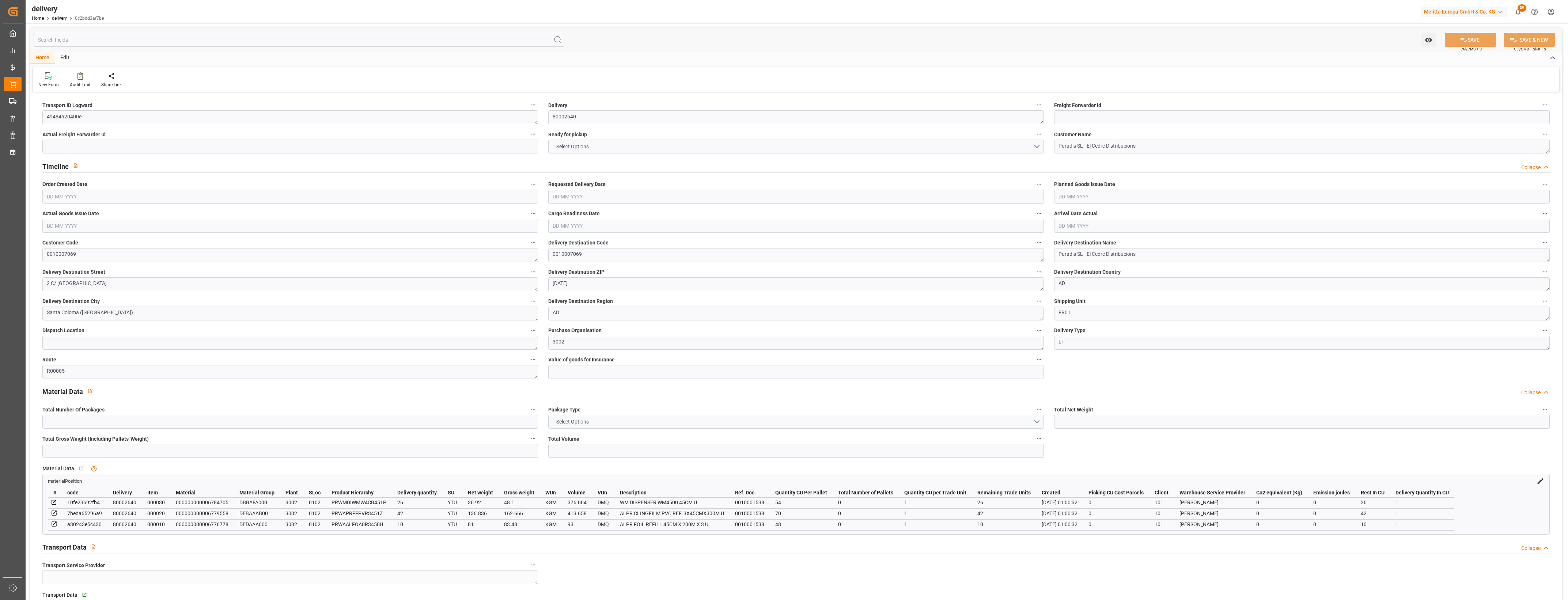
type input "254.756"
type input "318.246"
type input "1020.962"
type input "78"
type input "1"
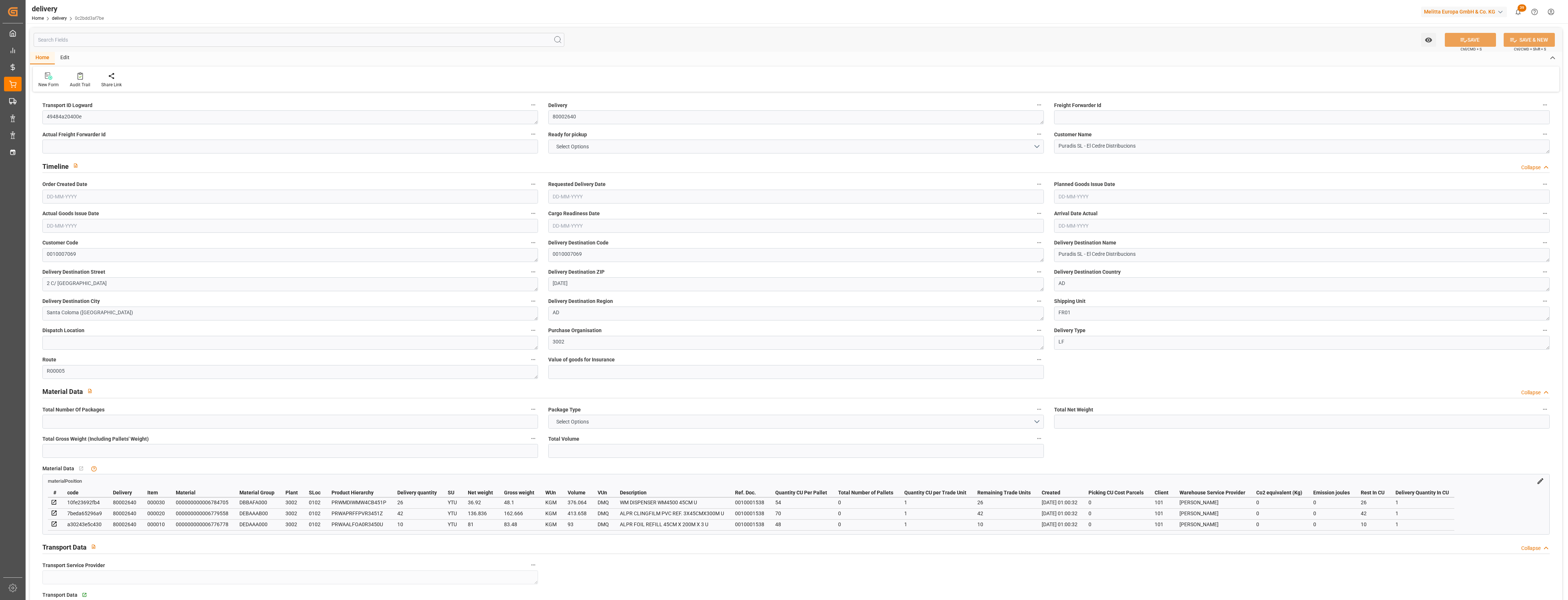
type input "0"
type input "1"
type input "0"
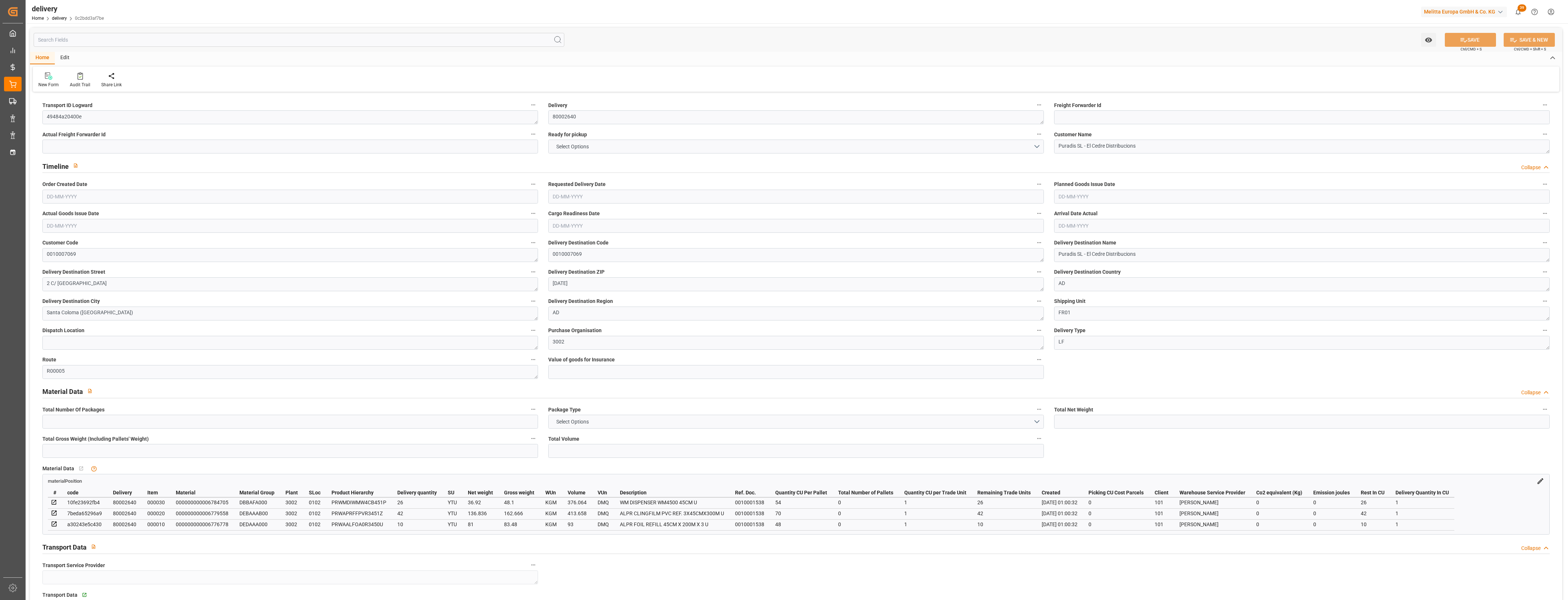
type input "0"
type input "28.08"
type input "1.5"
type input "1.3"
type input "0"
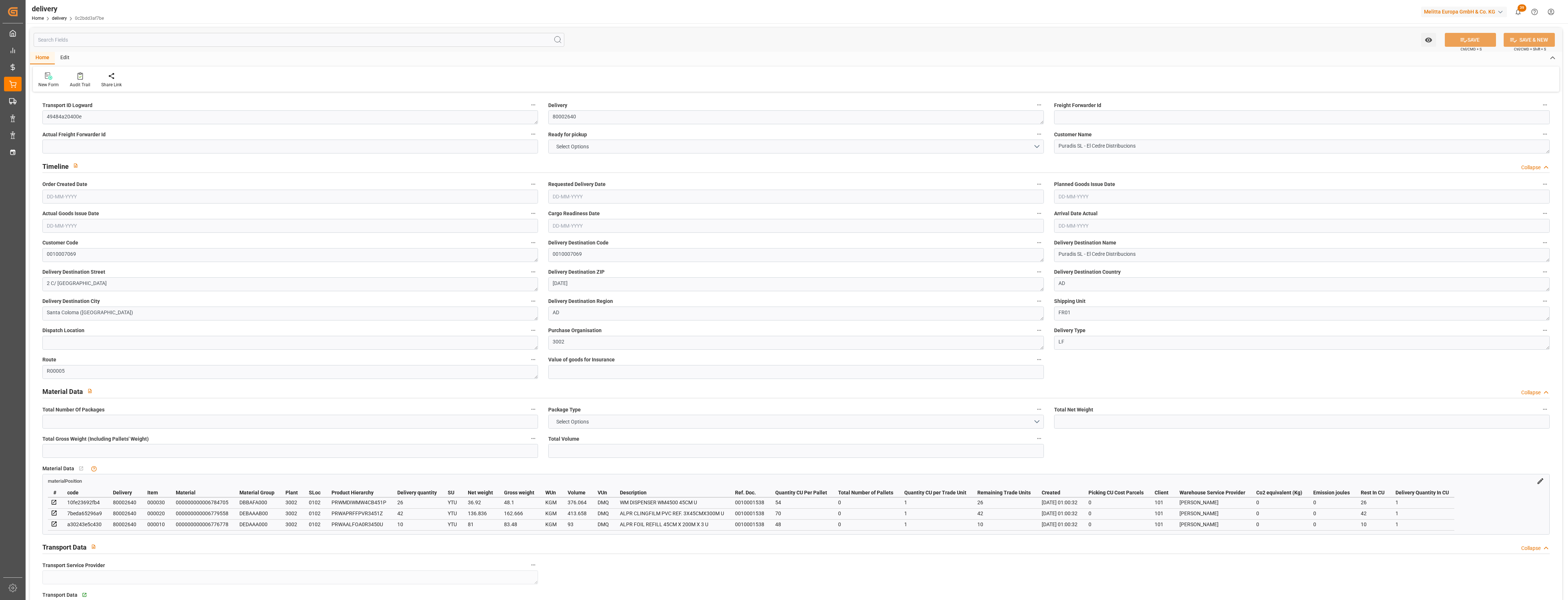
type input "1.5"
type input "294.246"
type input "101"
type input "0"
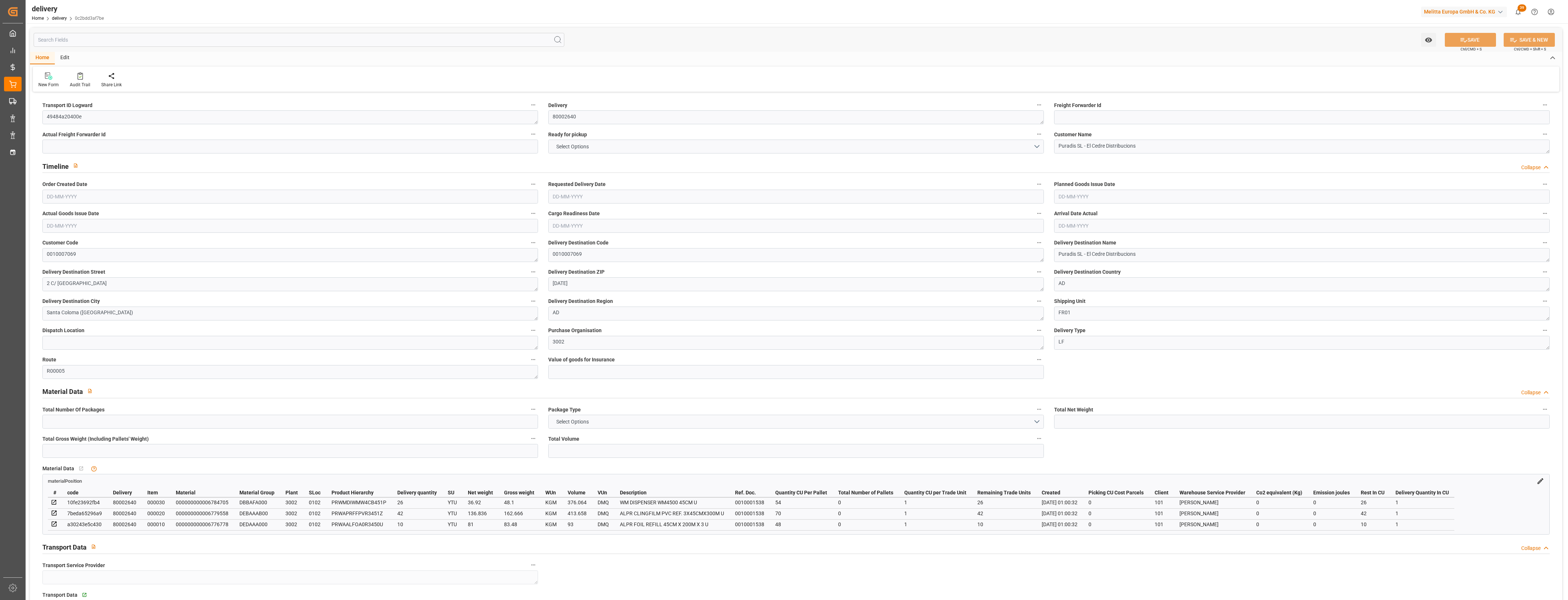
type input "0"
type input "[DATE]"
type input "27-08-2025 01:00"
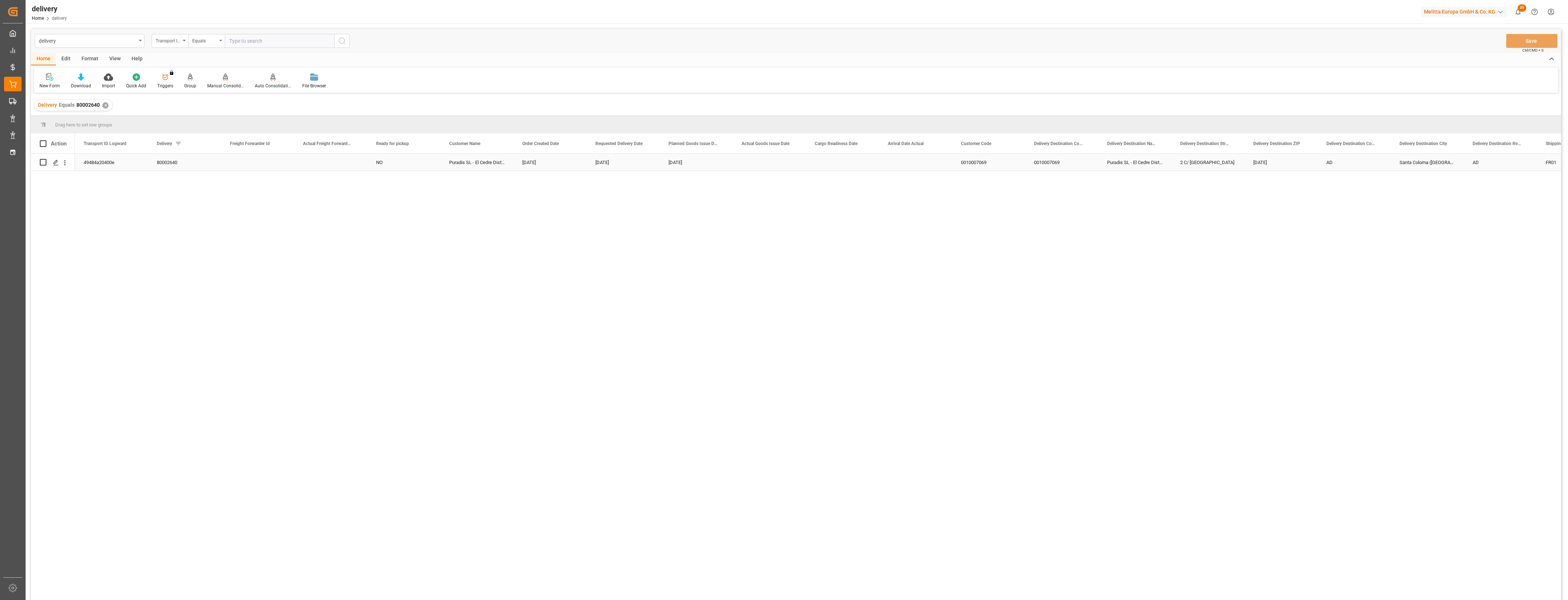
click at [43, 164] on input "Press Space to toggle row selection (unchecked)" at bounding box center [43, 162] width 7 height 7
checkbox input "true"
click at [229, 80] on div at bounding box center [225, 77] width 37 height 8
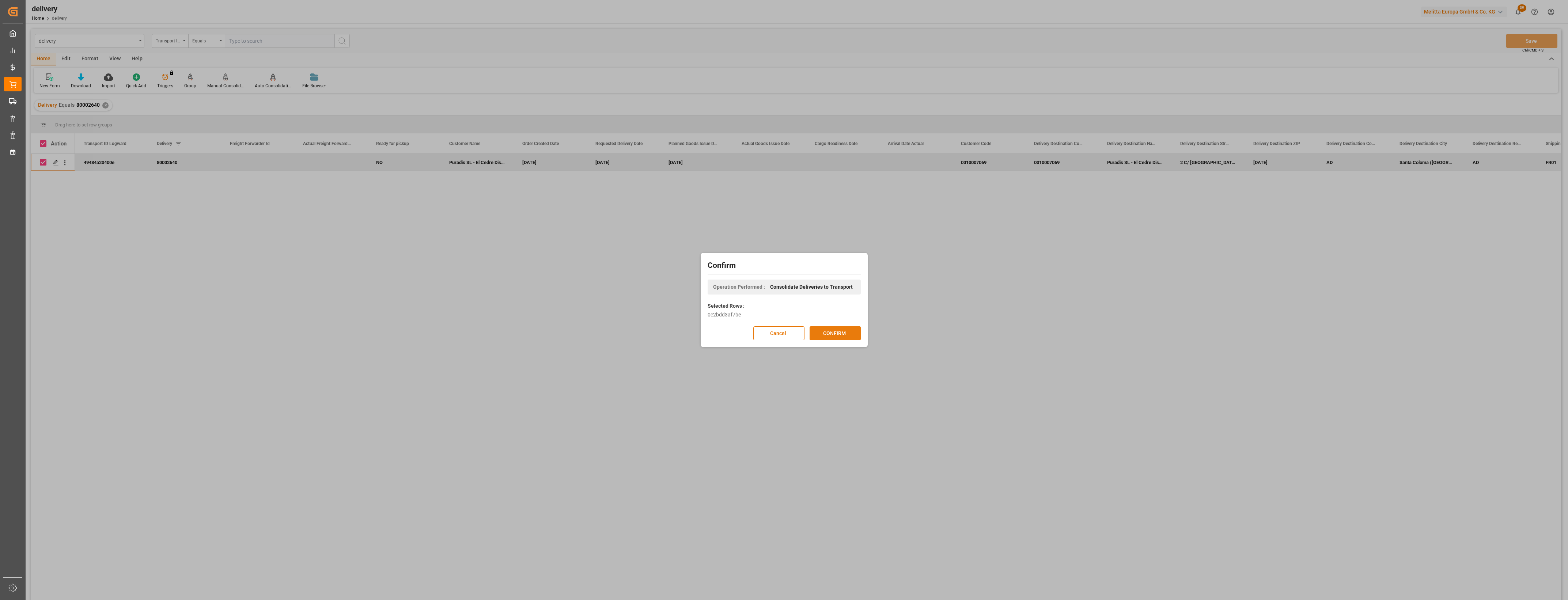
click at [845, 328] on button "CONFIRM" at bounding box center [835, 333] width 51 height 14
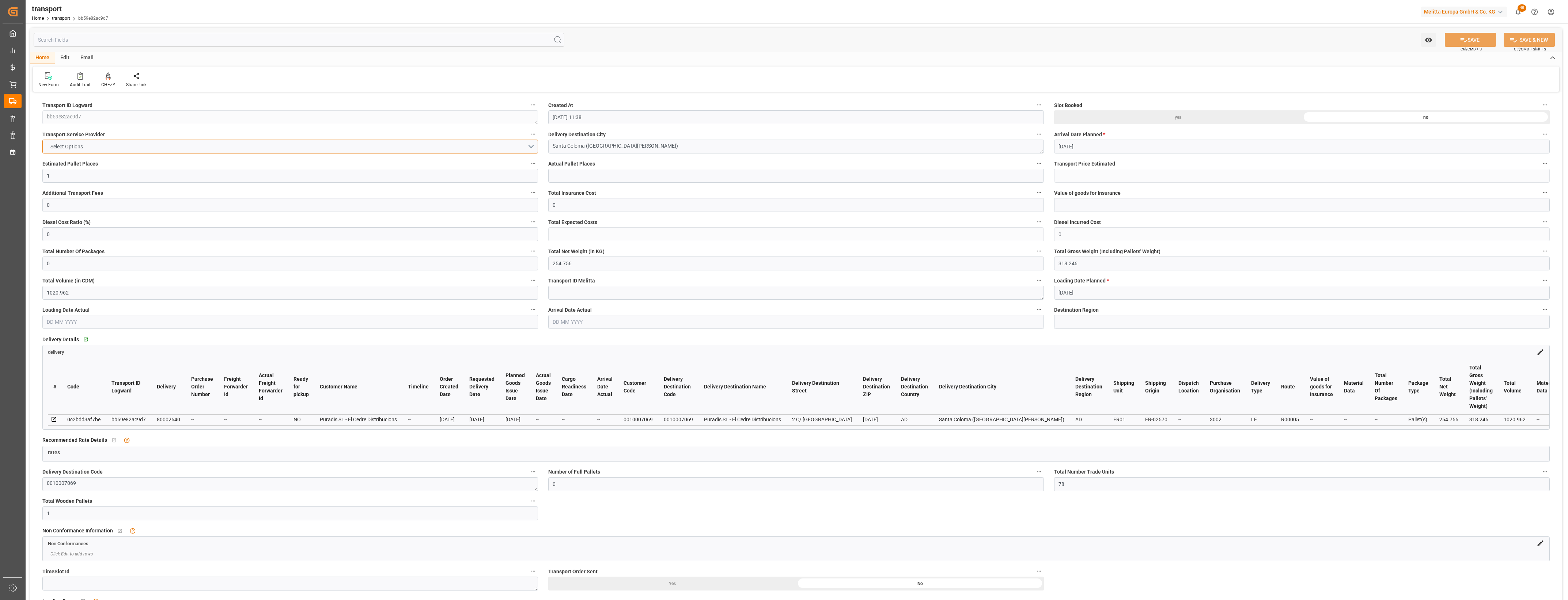
click at [159, 150] on button "Select Options" at bounding box center [290, 146] width 495 height 14
click at [79, 288] on div "DACHSER COF FOODSERVICE" at bounding box center [290, 286] width 495 height 15
click at [1485, 40] on button "SAVE" at bounding box center [1471, 40] width 51 height 14
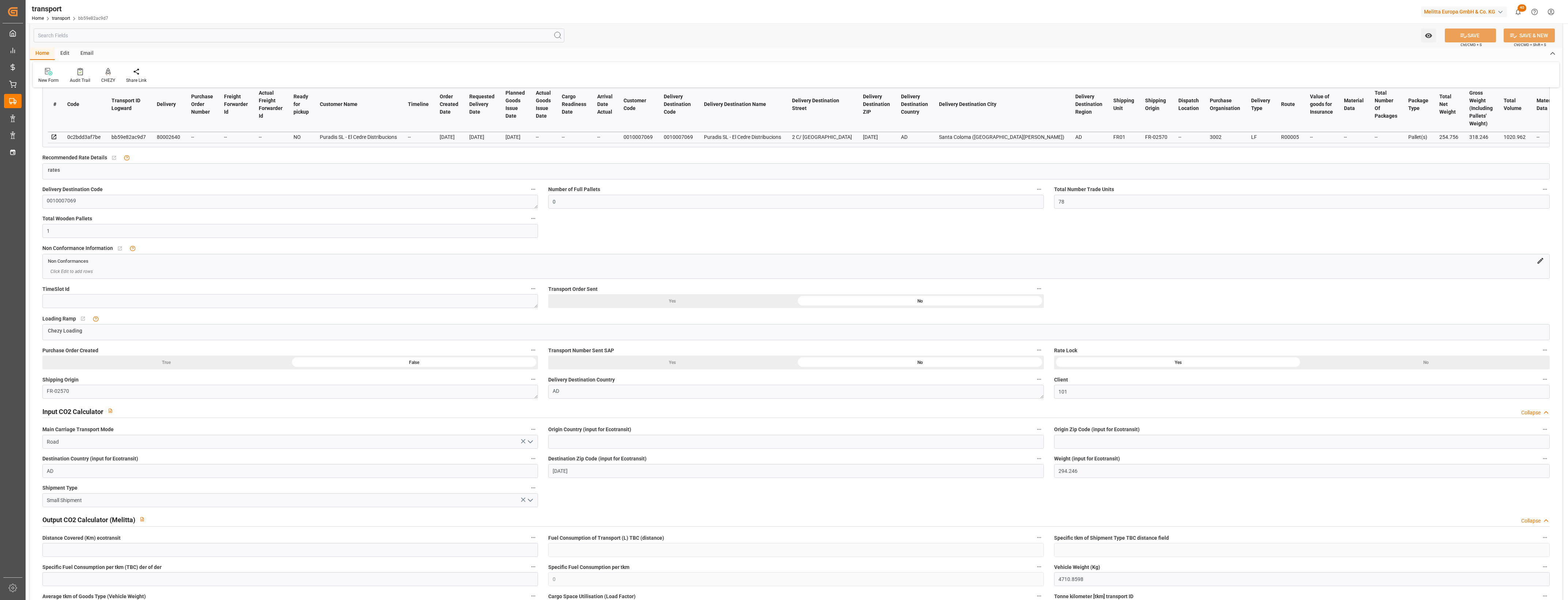
scroll to position [319, 0]
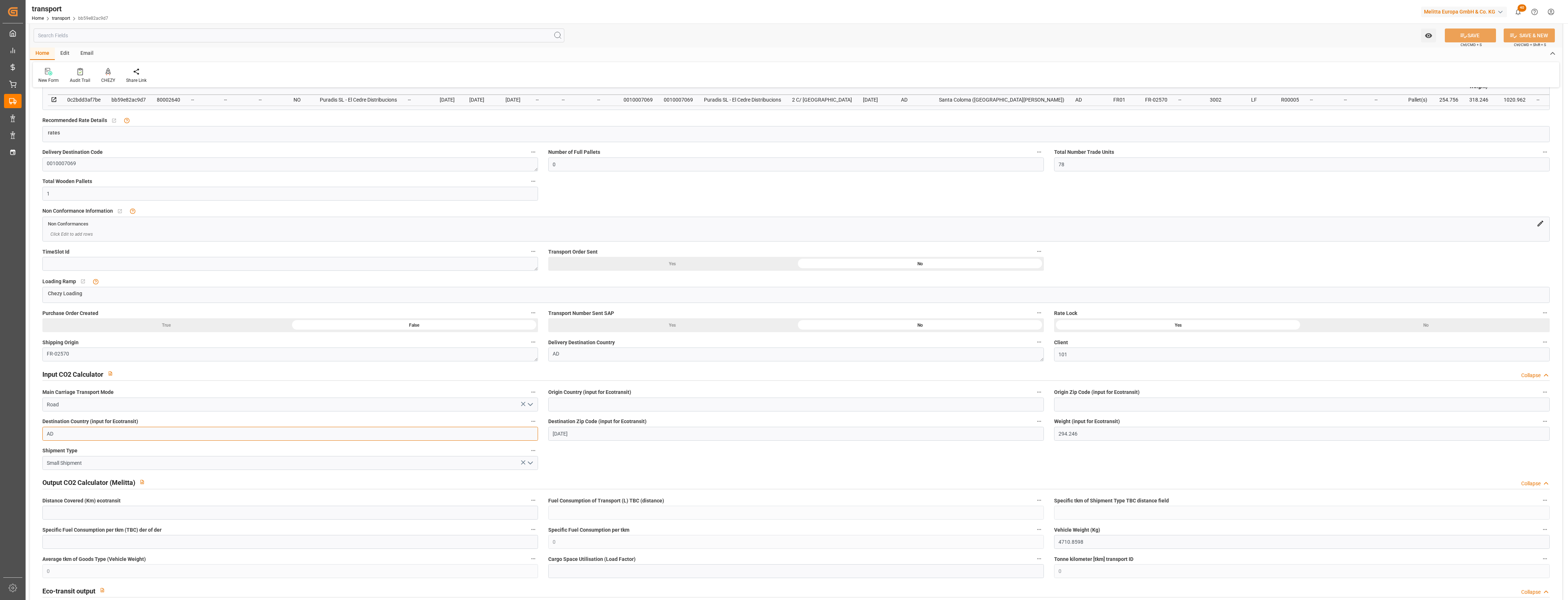
click at [127, 441] on input "AD" at bounding box center [290, 433] width 495 height 14
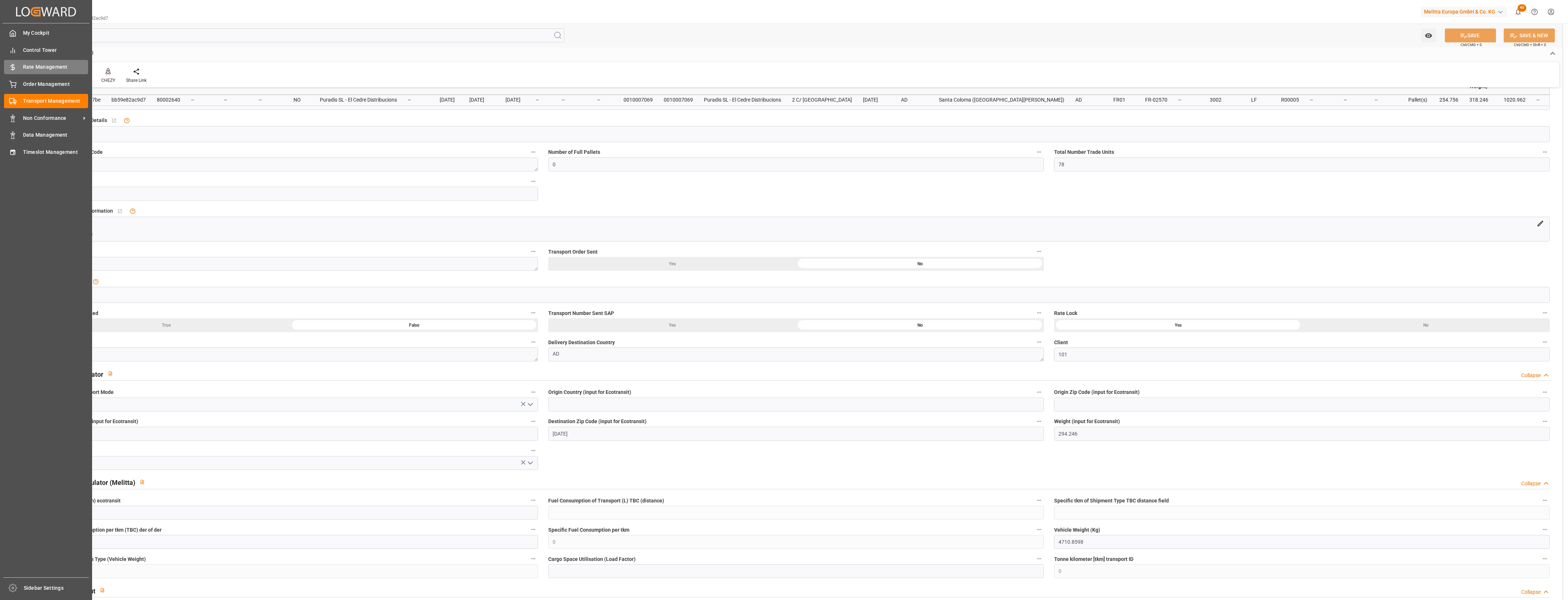
click at [37, 65] on span "Rate Management" at bounding box center [55, 67] width 65 height 8
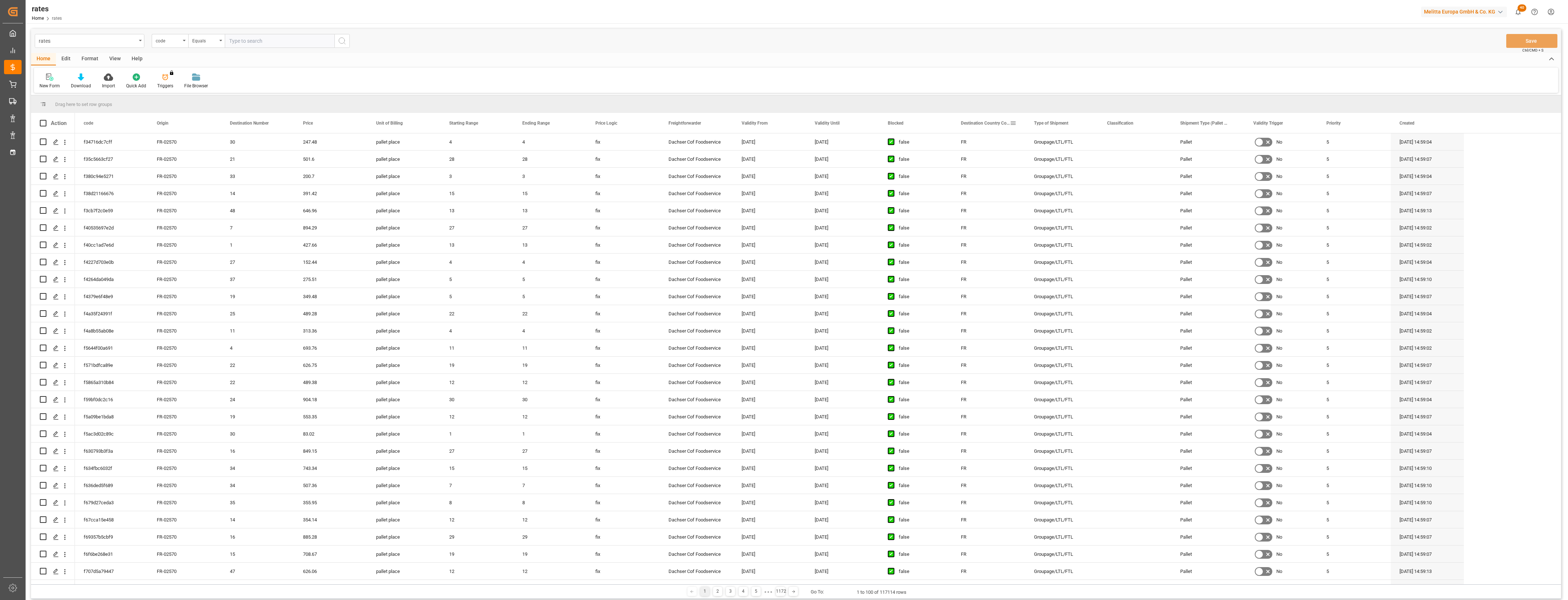
click at [1014, 125] on span at bounding box center [1013, 123] width 7 height 7
click at [1063, 123] on span "filter" at bounding box center [1060, 124] width 7 height 7
type input "AD"
click at [1054, 186] on button "Apply" at bounding box center [1056, 185] width 13 height 7
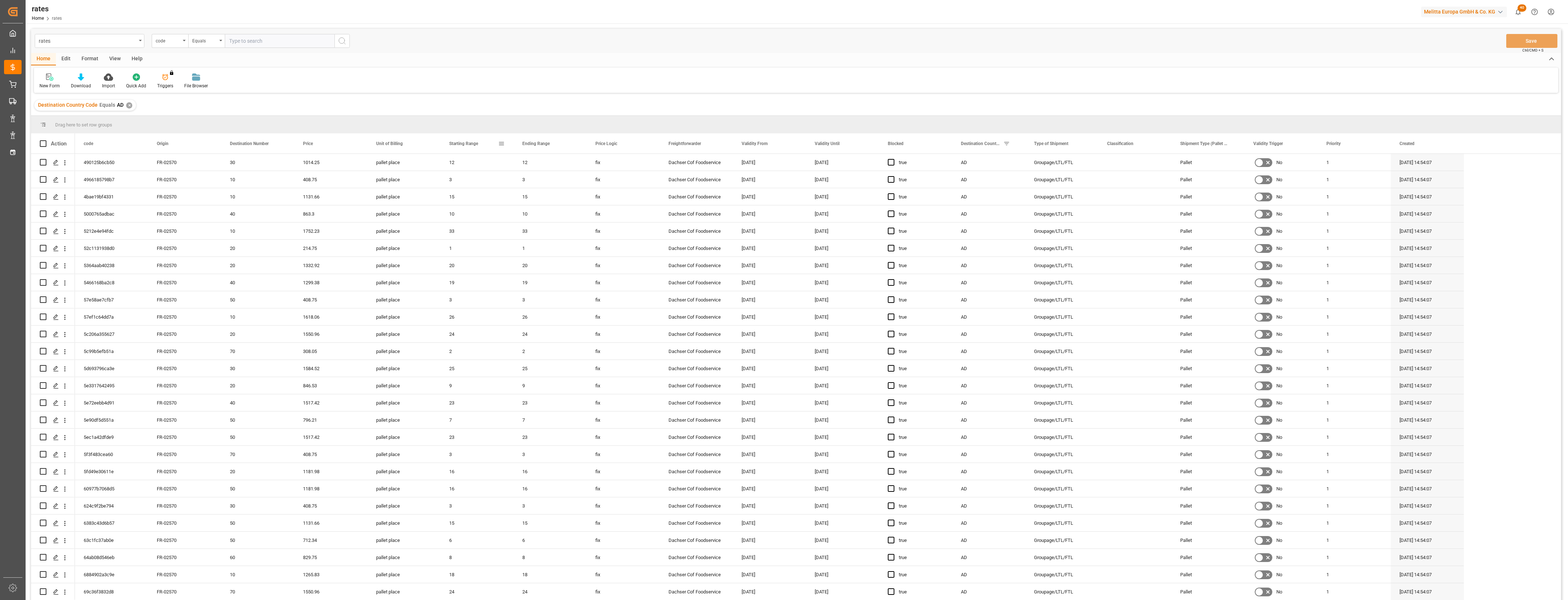
click at [502, 143] on span at bounding box center [501, 144] width 7 height 7
click at [530, 185] on input "Filter Value" at bounding box center [535, 183] width 72 height 15
type input "1"
click at [547, 206] on button "Apply" at bounding box center [544, 206] width 13 height 7
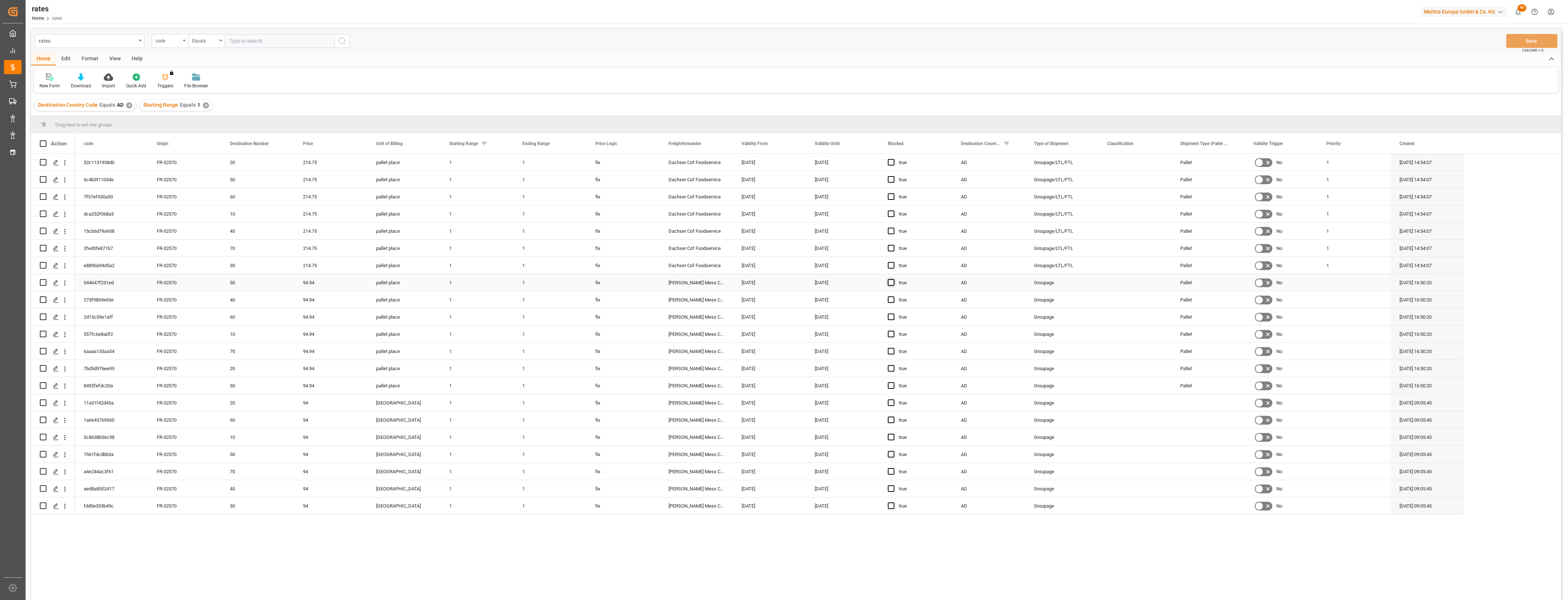
click at [894, 281] on span "Press SPACE to select this row." at bounding box center [891, 282] width 7 height 7
click at [894, 279] on input "Press SPACE to select this row." at bounding box center [894, 279] width 0 height 0
click at [892, 262] on span "Press SPACE to select this row." at bounding box center [891, 265] width 7 height 7
click at [894, 262] on input "Press SPACE to select this row." at bounding box center [894, 262] width 0 height 0
click at [892, 282] on span "Press SPACE to select this row." at bounding box center [891, 282] width 7 height 7
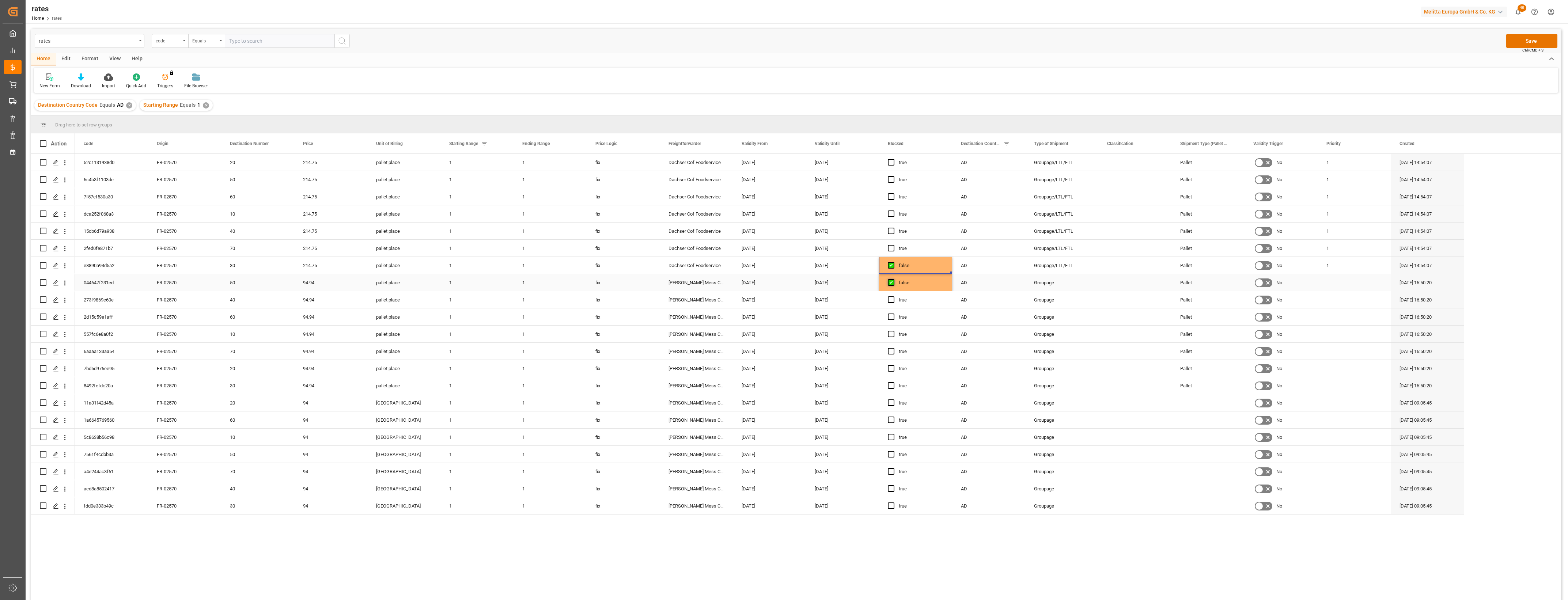
click at [894, 279] on input "Press SPACE to select this row." at bounding box center [894, 279] width 0 height 0
click at [1530, 43] on button "Save" at bounding box center [1532, 41] width 51 height 14
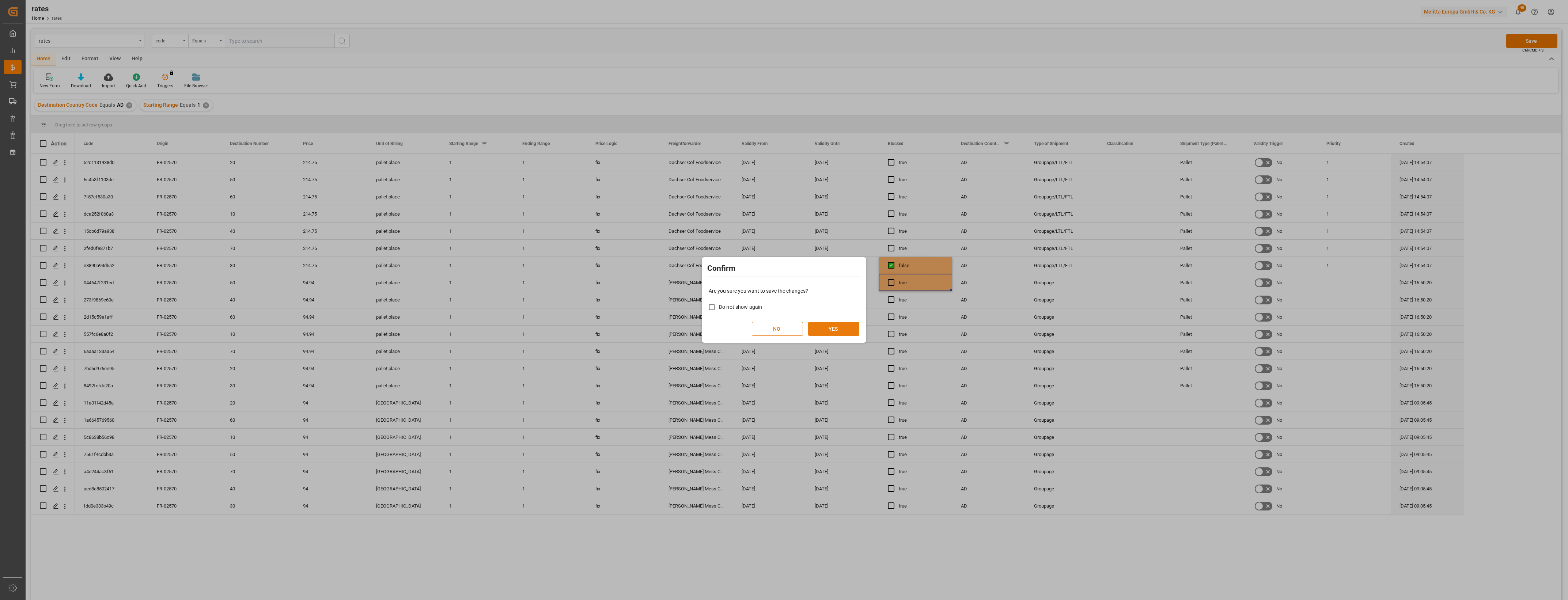
click at [847, 324] on button "YES" at bounding box center [834, 329] width 51 height 14
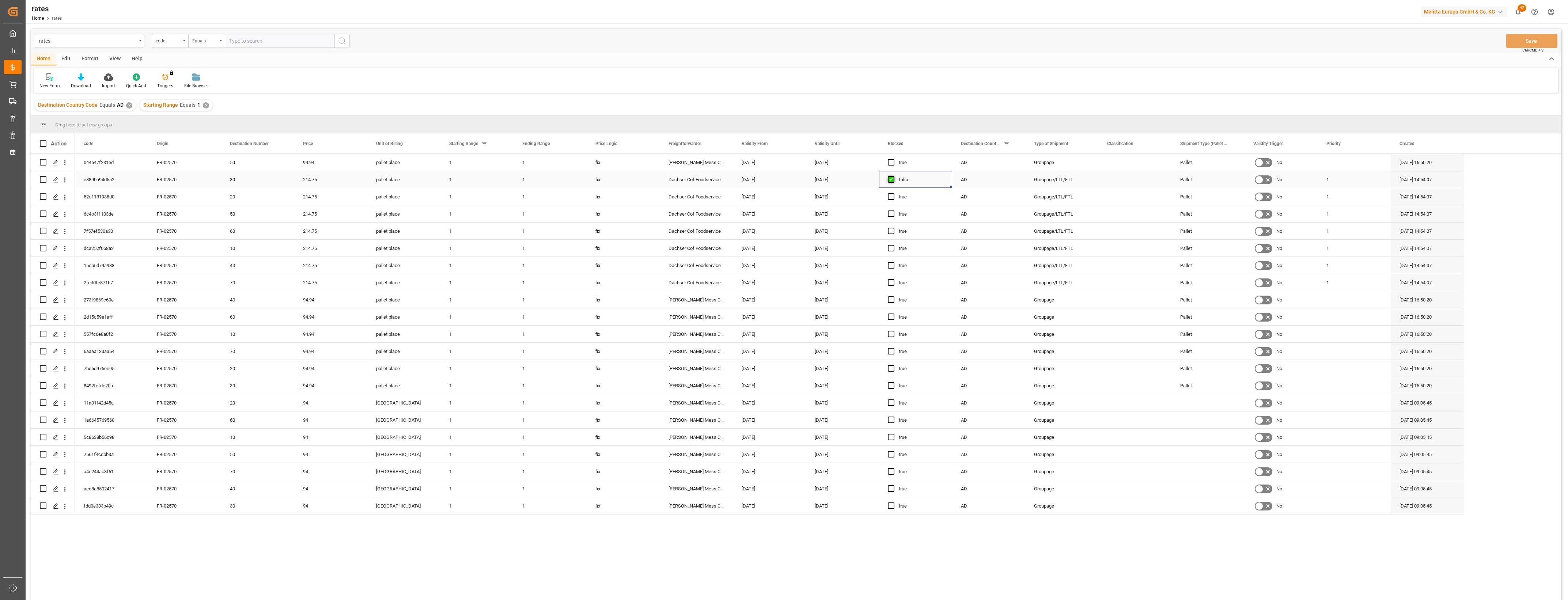
click at [892, 176] on span "Press SPACE to select this row." at bounding box center [891, 179] width 7 height 7
click at [894, 176] on input "Press SPACE to select this row." at bounding box center [894, 176] width 0 height 0
click at [1536, 40] on button "Save" at bounding box center [1532, 41] width 51 height 14
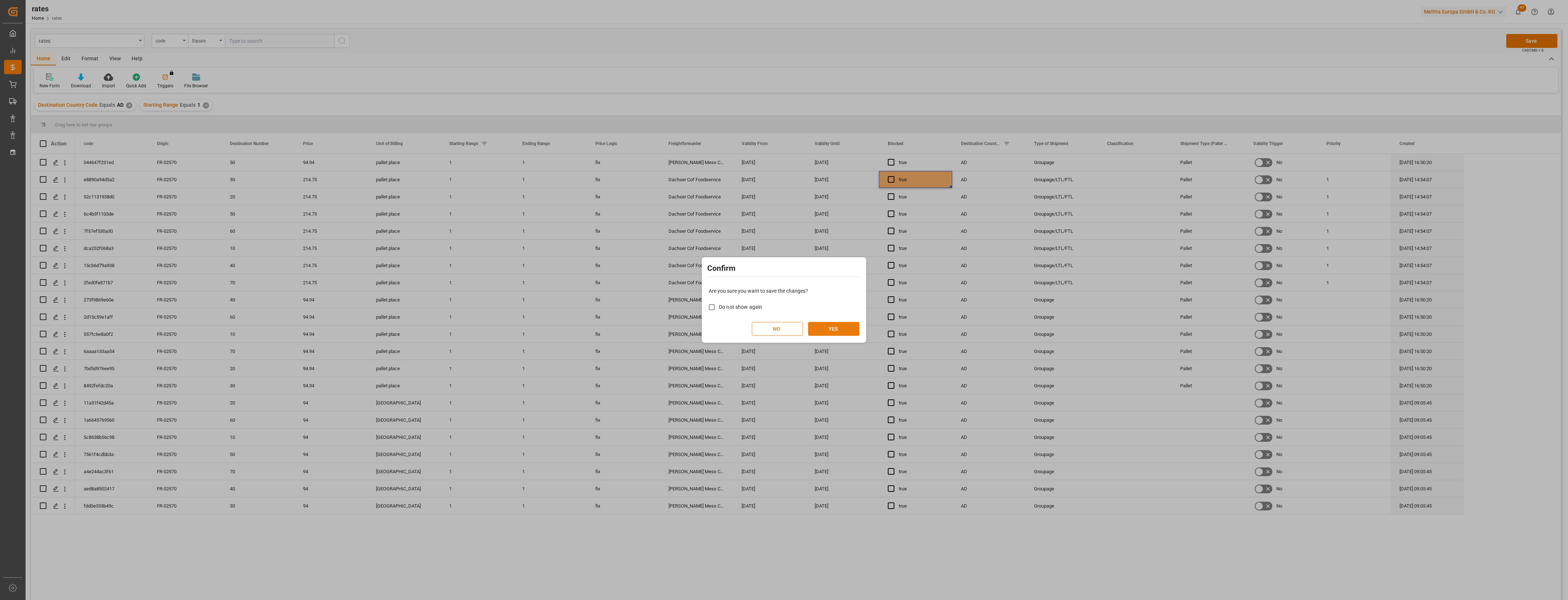
click at [841, 325] on button "YES" at bounding box center [834, 329] width 51 height 14
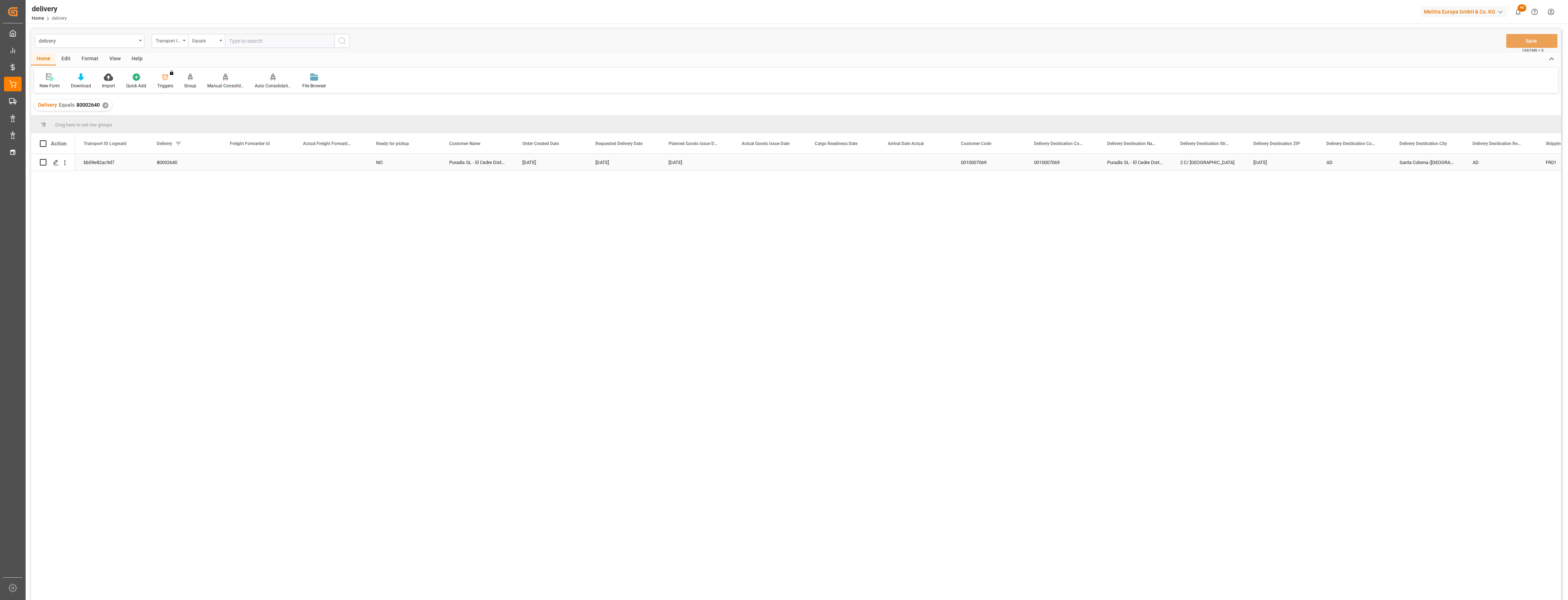
click at [44, 161] on input "Press Space to toggle row selection (unchecked)" at bounding box center [43, 162] width 7 height 7
checkbox input "true"
click at [223, 78] on icon at bounding box center [225, 77] width 5 height 7
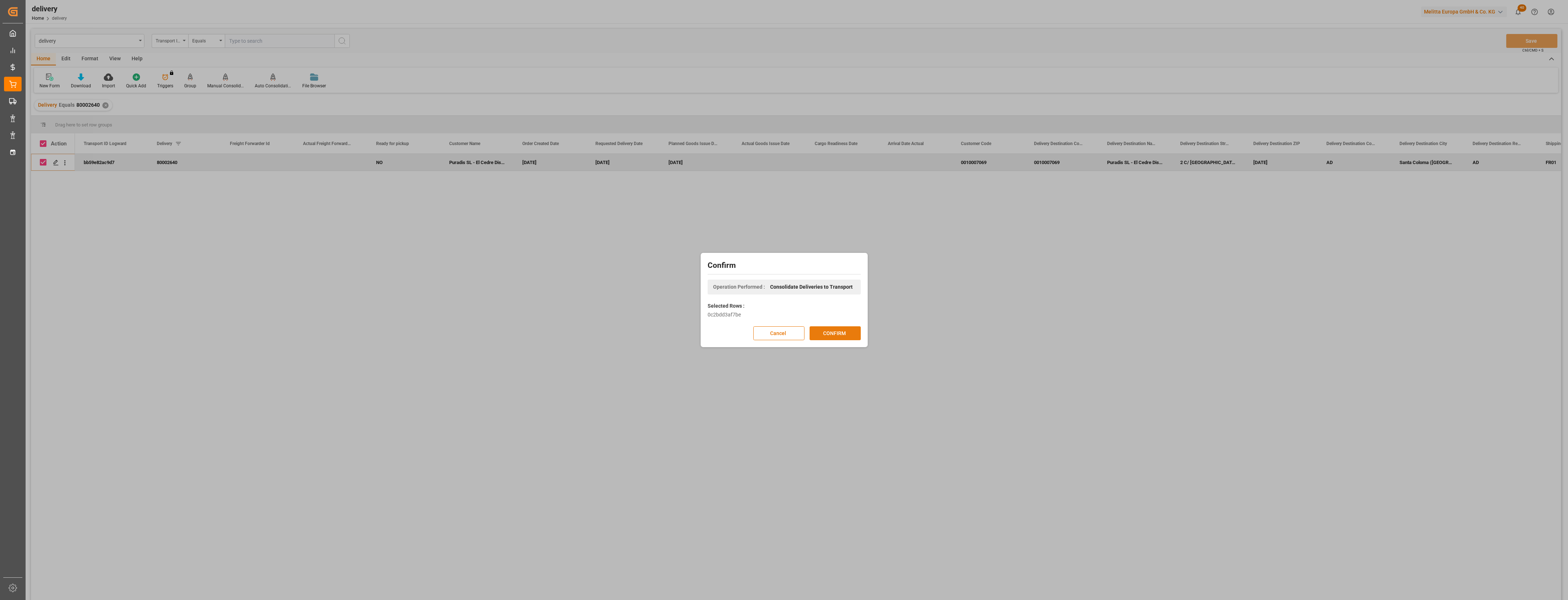
click at [830, 332] on button "CONFIRM" at bounding box center [835, 333] width 51 height 14
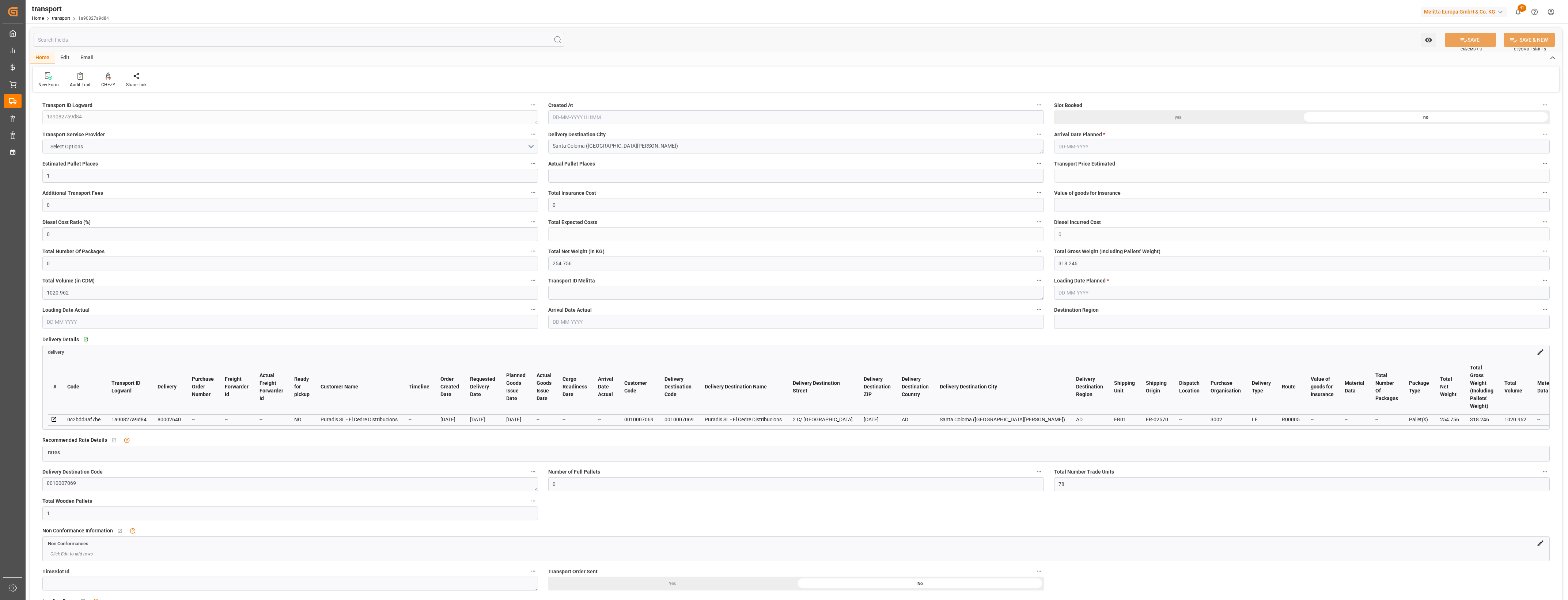
type input "[DATE] 11:41"
type input "[DATE]"
click at [533, 145] on button "Select Options" at bounding box center [290, 146] width 495 height 14
click at [75, 288] on div "DACHSER COF FOODSERVICE" at bounding box center [290, 286] width 495 height 15
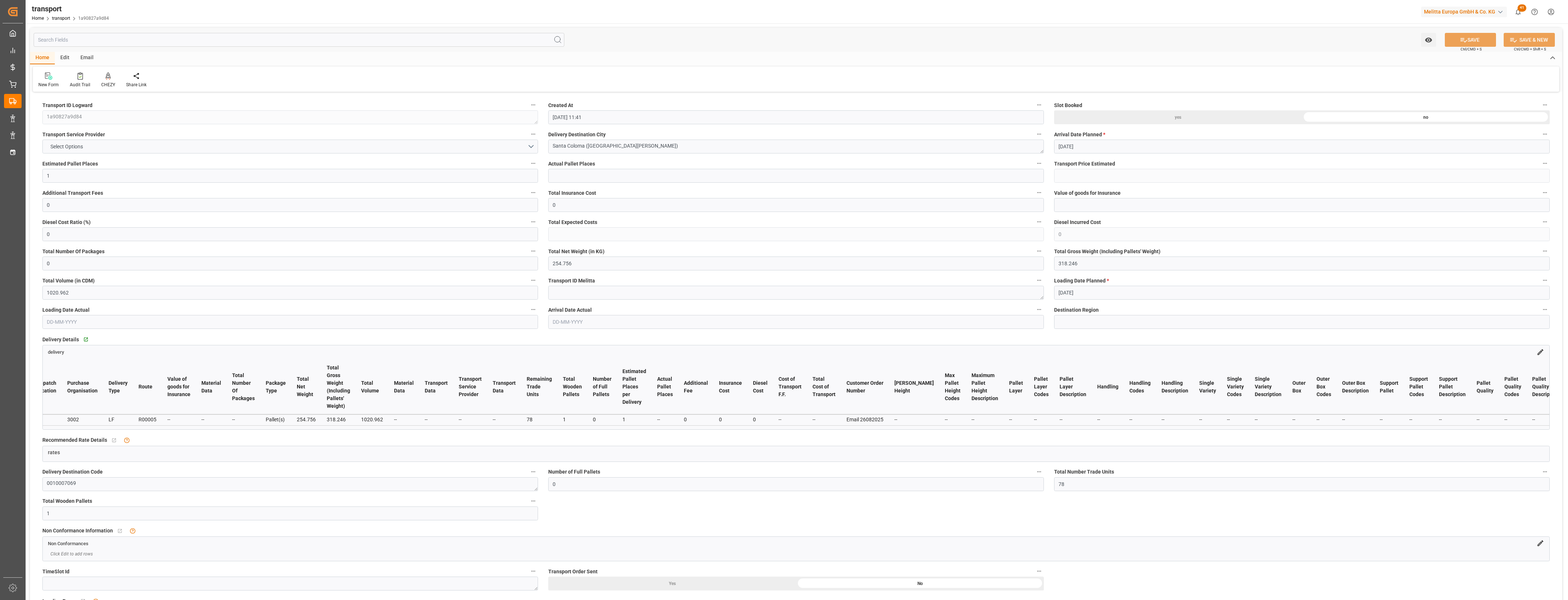
scroll to position [0, 969]
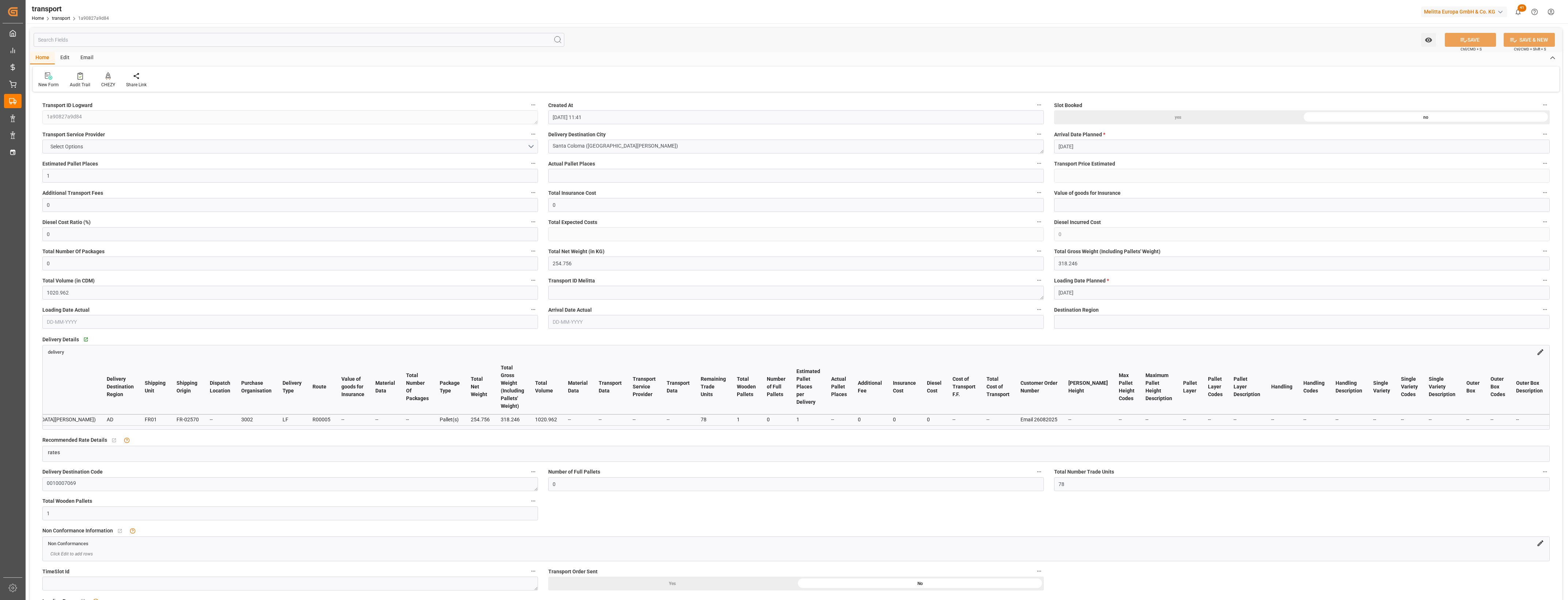
drag, startPoint x: 608, startPoint y: 428, endPoint x: 492, endPoint y: 432, distance: 116.1
click at [492, 432] on div "Delivery Details   Go to delivery Grid delivery # Code Transport ID Logward Del…" at bounding box center [796, 382] width 1517 height 100
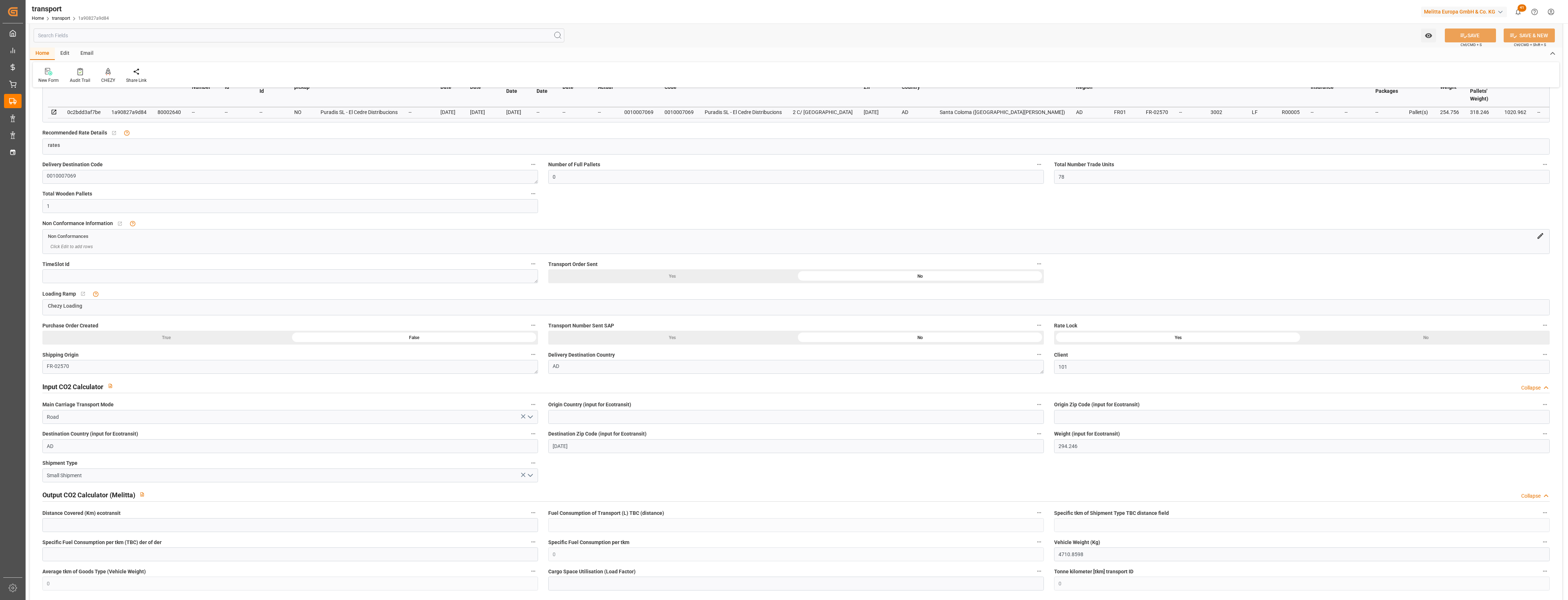
scroll to position [319, 0]
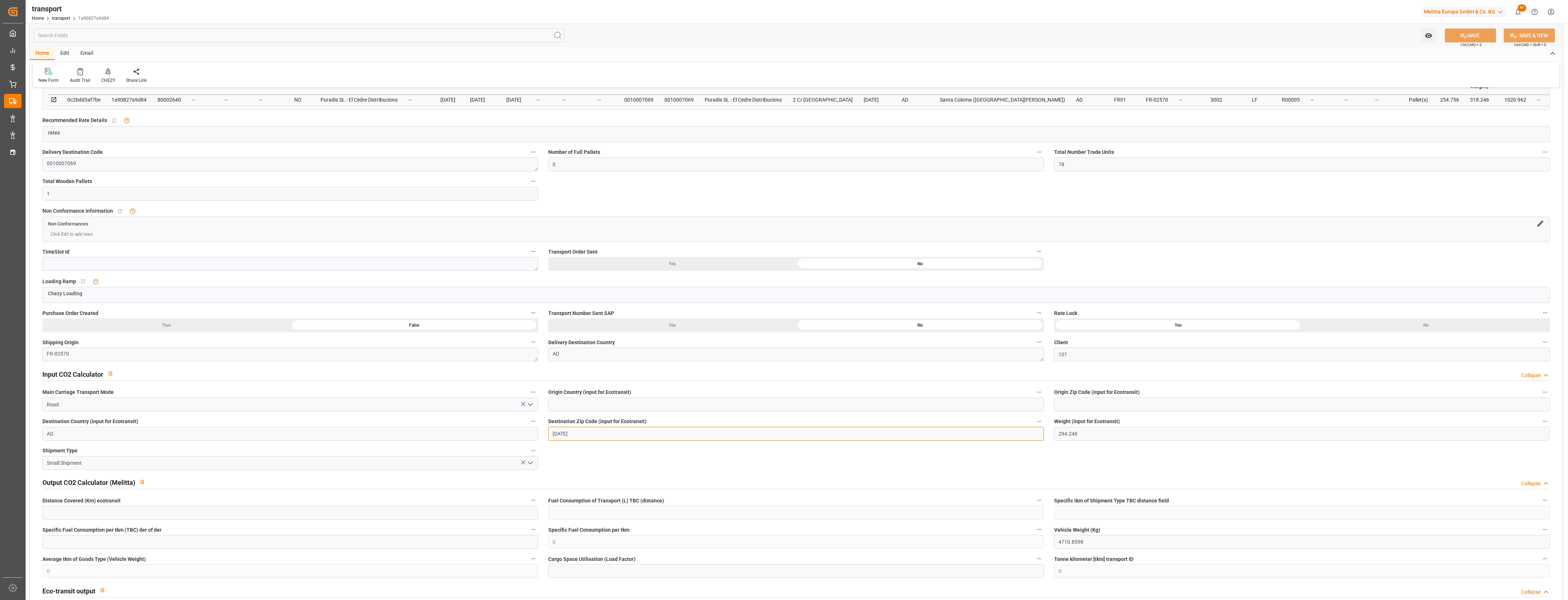
click at [574, 437] on input "[DATE]" at bounding box center [796, 433] width 495 height 14
drag, startPoint x: 559, startPoint y: 434, endPoint x: 578, endPoint y: 434, distance: 19.0
click at [578, 434] on input "[DATE]" at bounding box center [796, 433] width 495 height 14
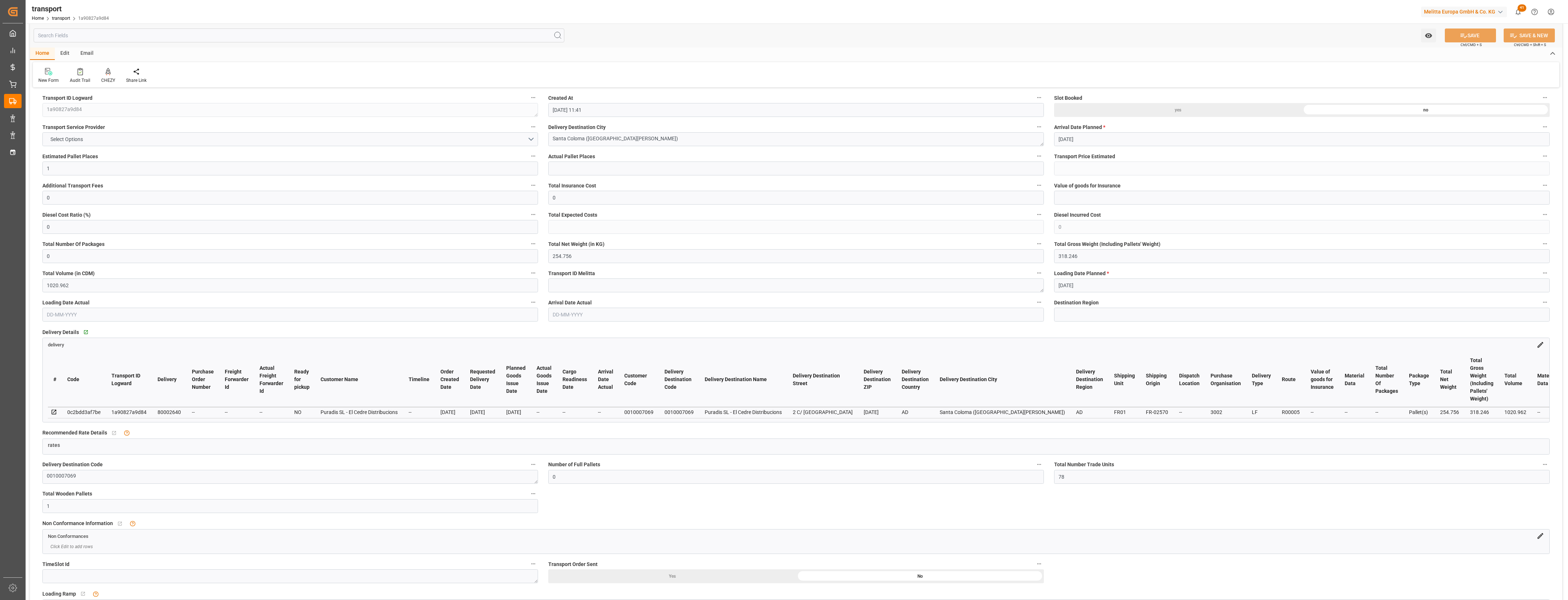
scroll to position [0, 0]
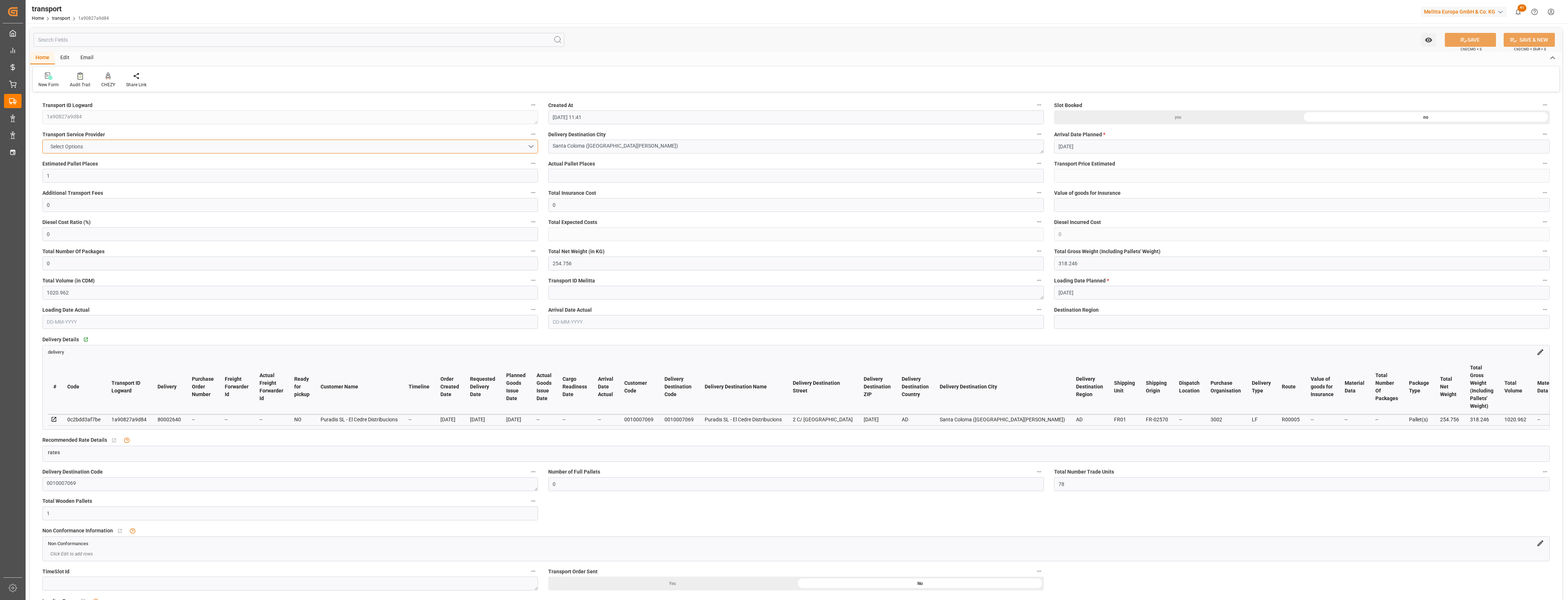
click at [533, 146] on button "Select Options" at bounding box center [290, 146] width 495 height 14
click at [80, 288] on div "DACHSER COF FOODSERVICE" at bounding box center [290, 286] width 495 height 15
click at [107, 80] on div "CHEZY" at bounding box center [108, 80] width 25 height 16
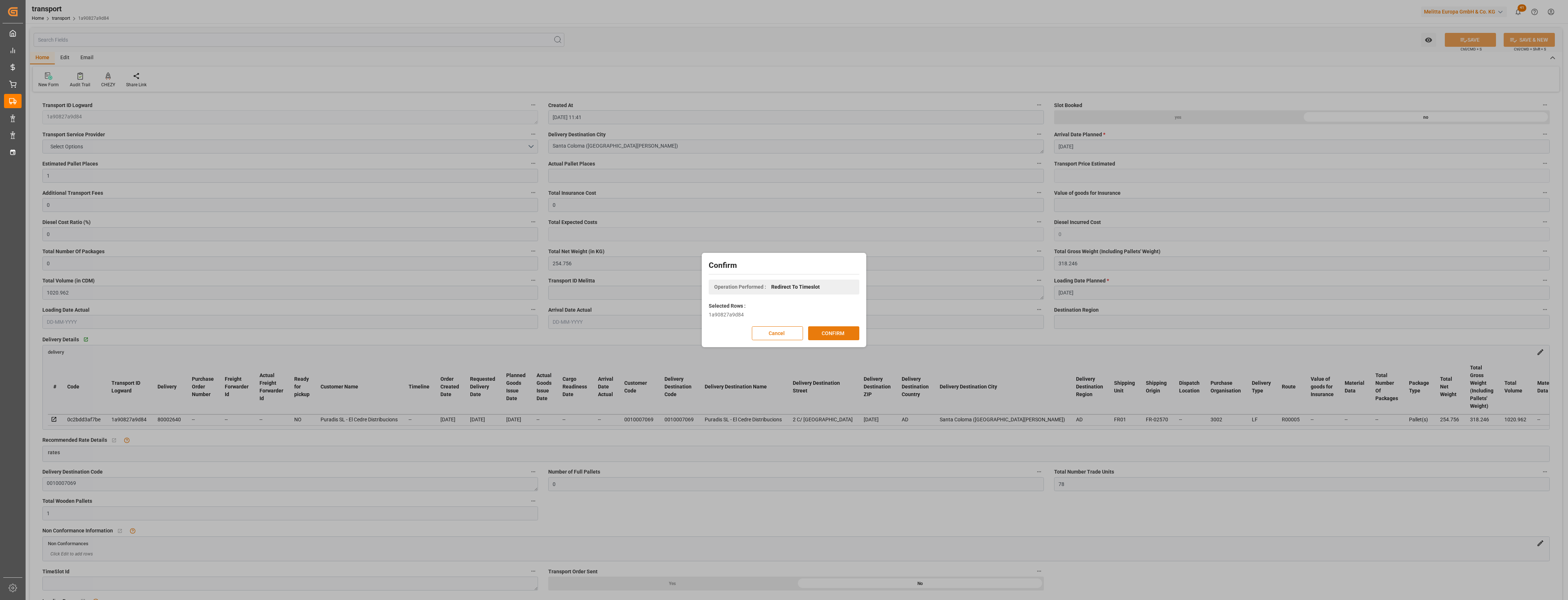
click at [827, 333] on button "CONFIRM" at bounding box center [834, 333] width 51 height 14
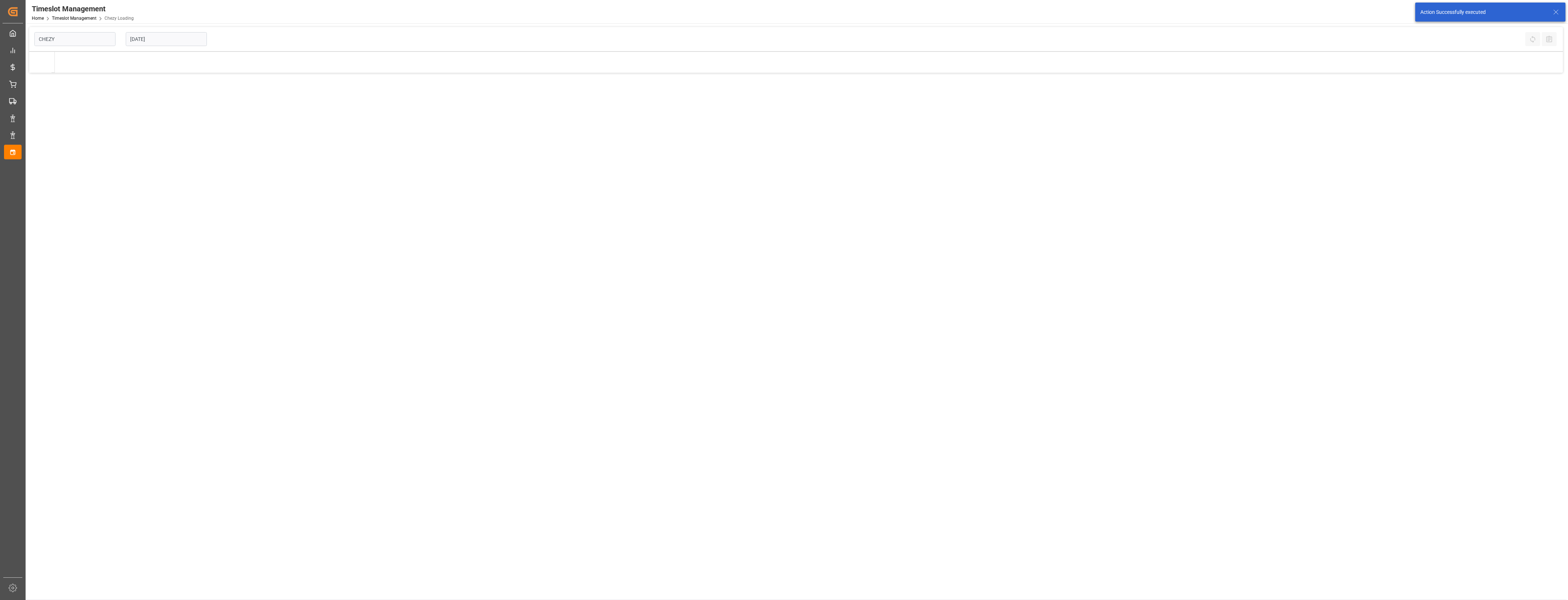
type input "Chezy Loading"
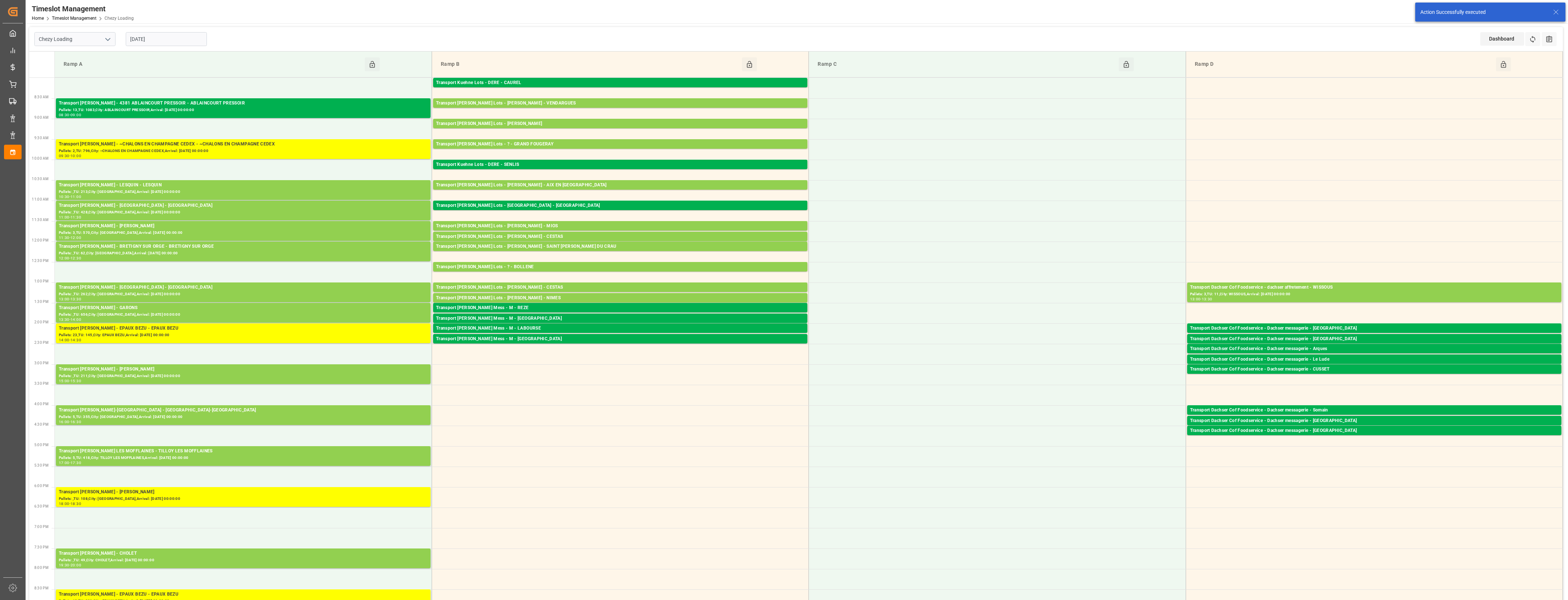
click at [184, 38] on input "[DATE]" at bounding box center [166, 39] width 81 height 14
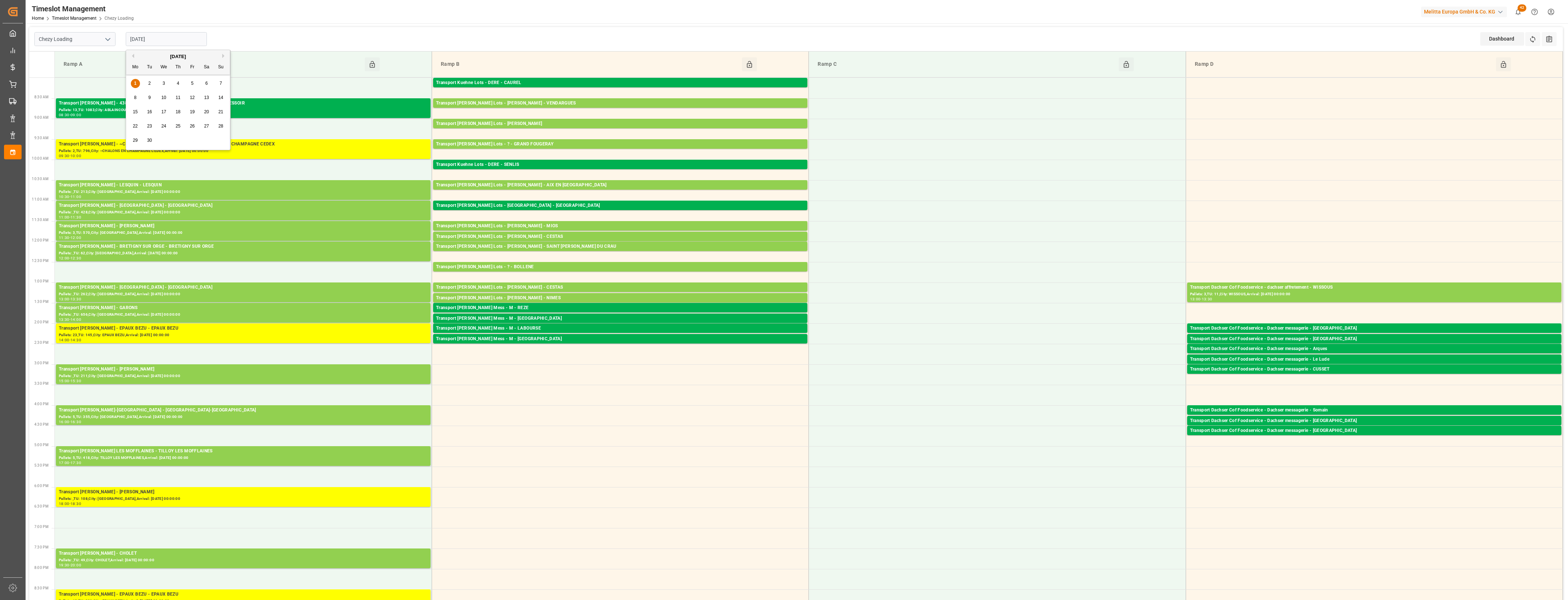
click at [152, 84] on div "2" at bounding box center [149, 83] width 9 height 9
type input "[DATE]"
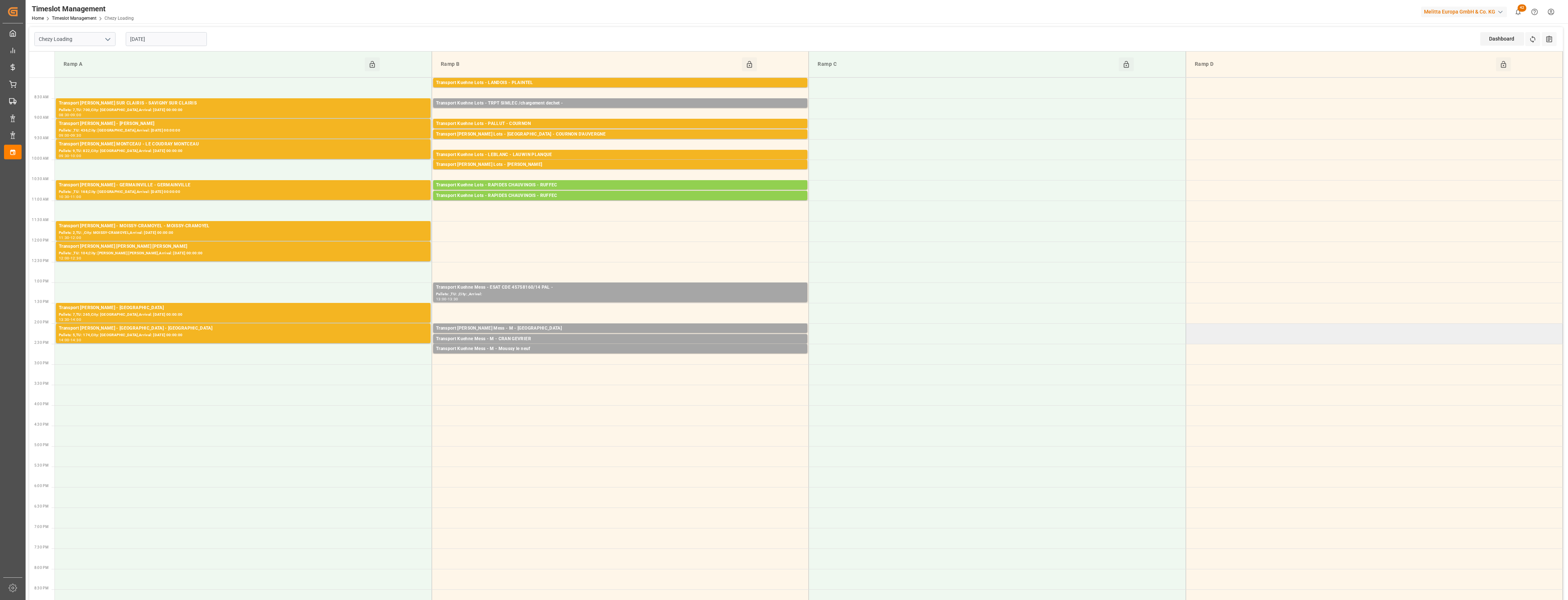
click at [1282, 333] on td at bounding box center [1374, 333] width 377 height 21
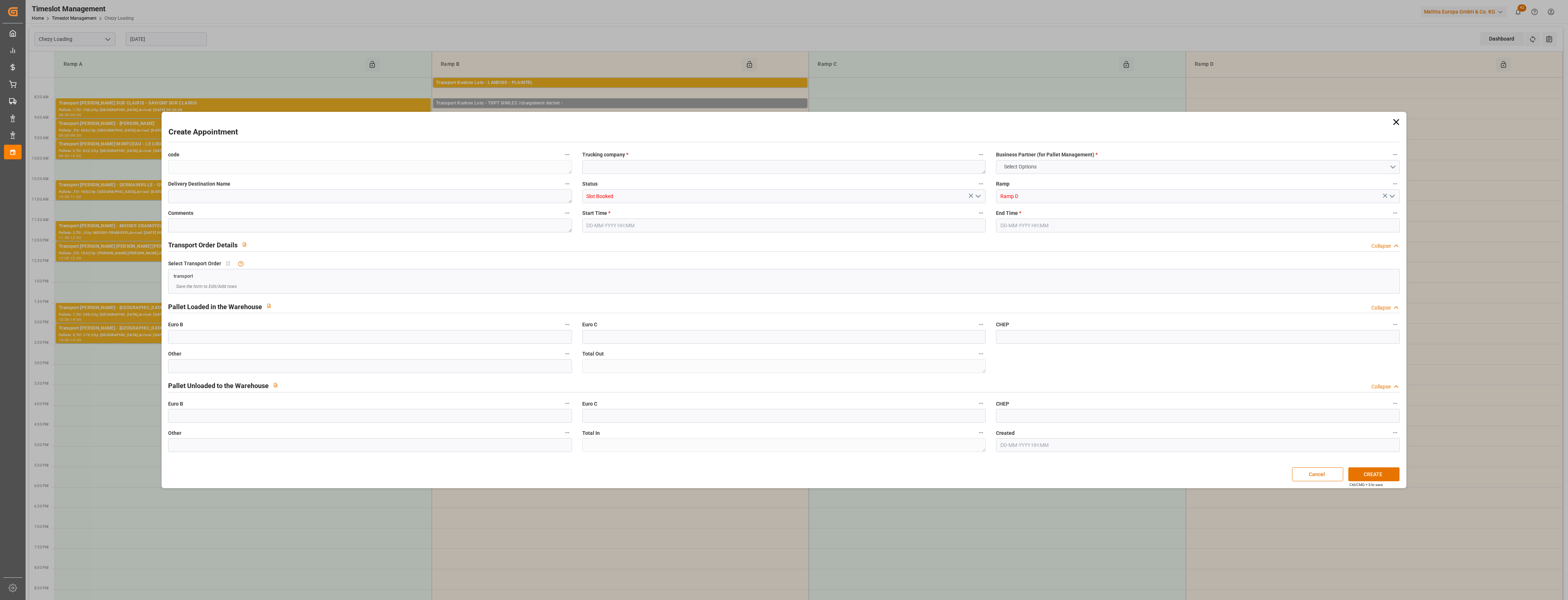
type input "0"
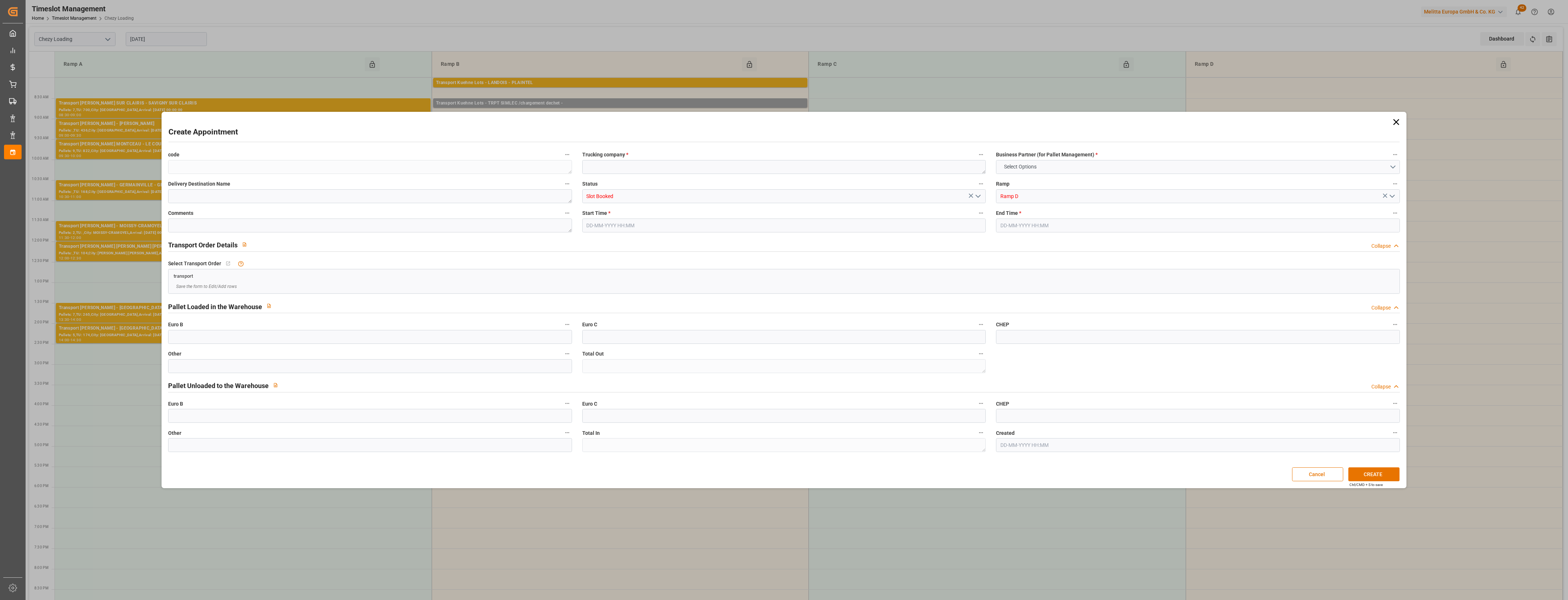
type input "0"
type input "[DATE] 14:00"
type input "[DATE] 14:15"
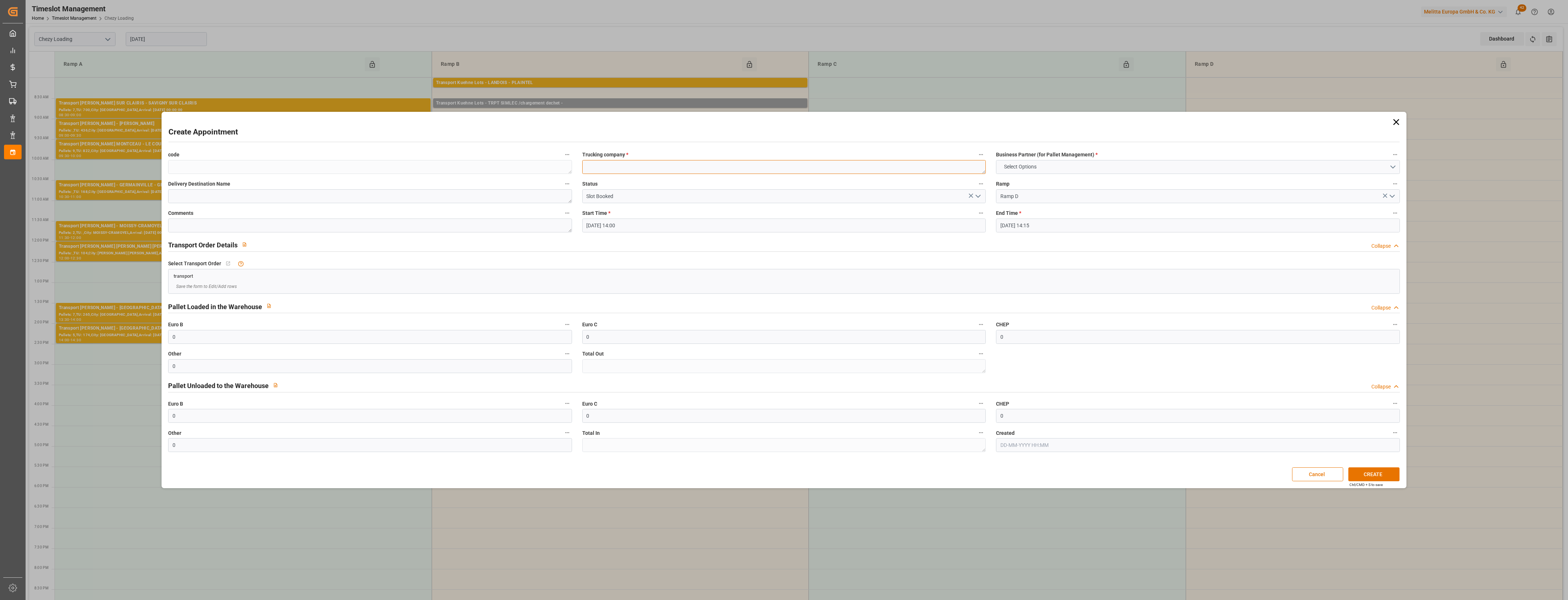
click at [770, 169] on textarea at bounding box center [784, 167] width 404 height 14
type textarea "Messagerie DACHSER"
click at [1393, 164] on button "Select Options" at bounding box center [1197, 167] width 404 height 14
click at [1379, 475] on button "CREATE" at bounding box center [1374, 474] width 51 height 14
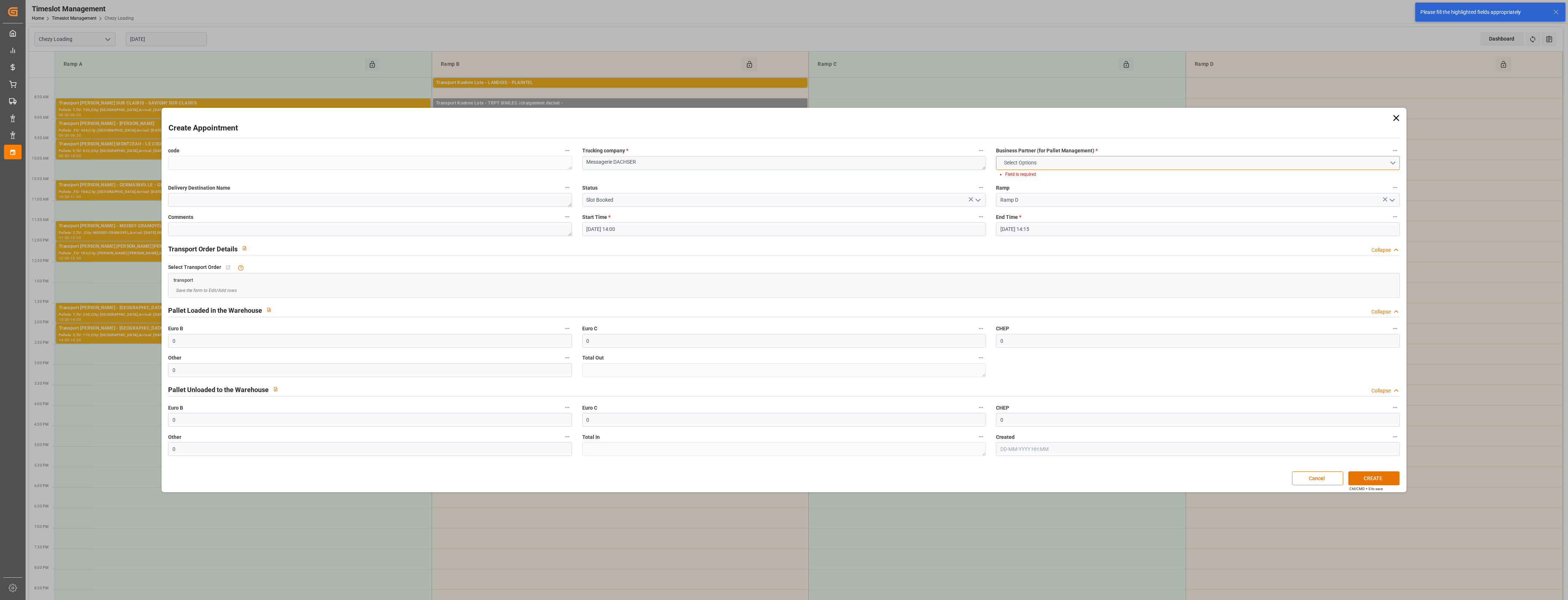
click at [1394, 163] on button "Select Options" at bounding box center [1197, 162] width 404 height 14
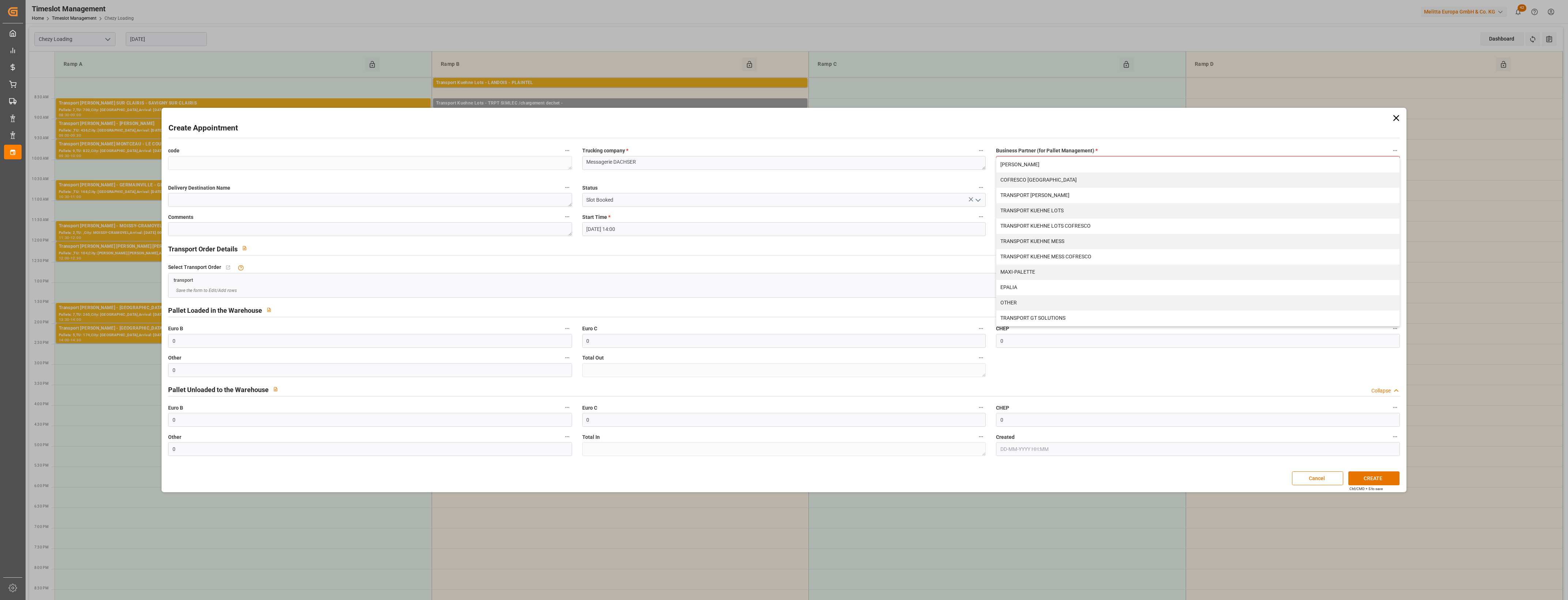
click at [1395, 150] on button "Business Partner (for Pallet Management) *" at bounding box center [1395, 151] width 10 height 10
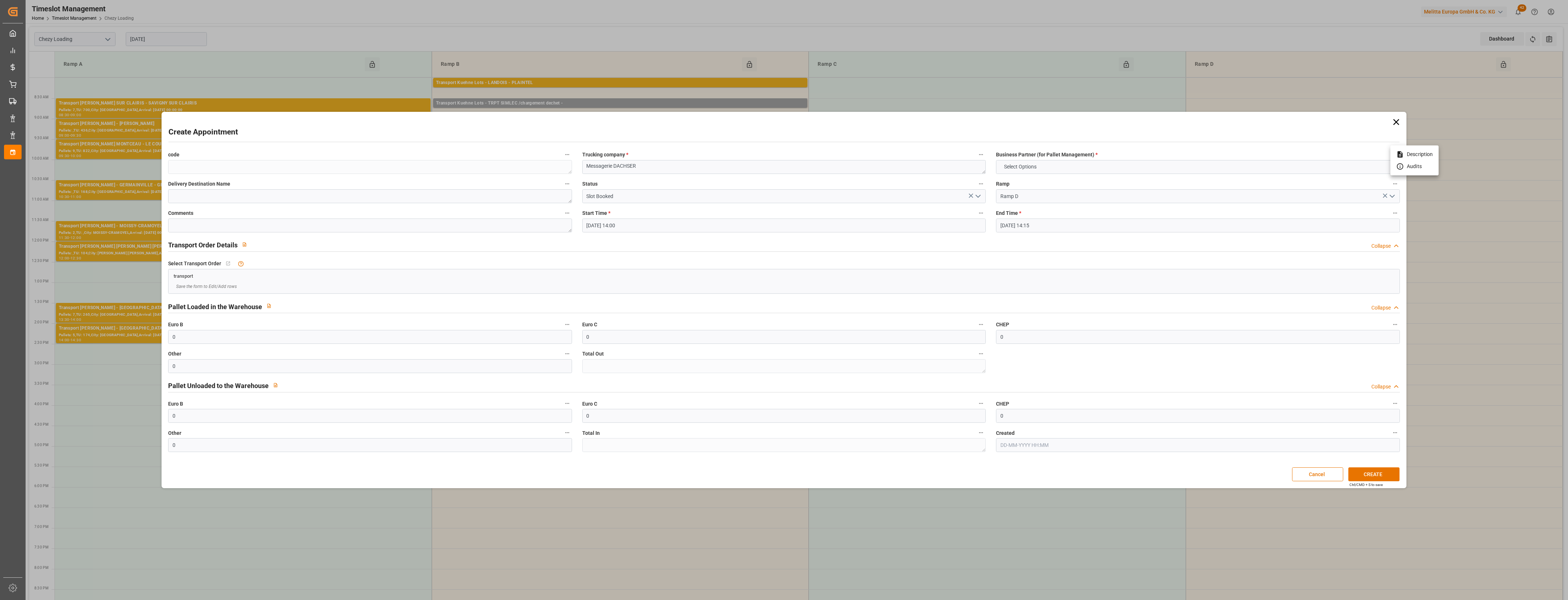
click at [1395, 150] on li "Description" at bounding box center [1414, 155] width 48 height 12
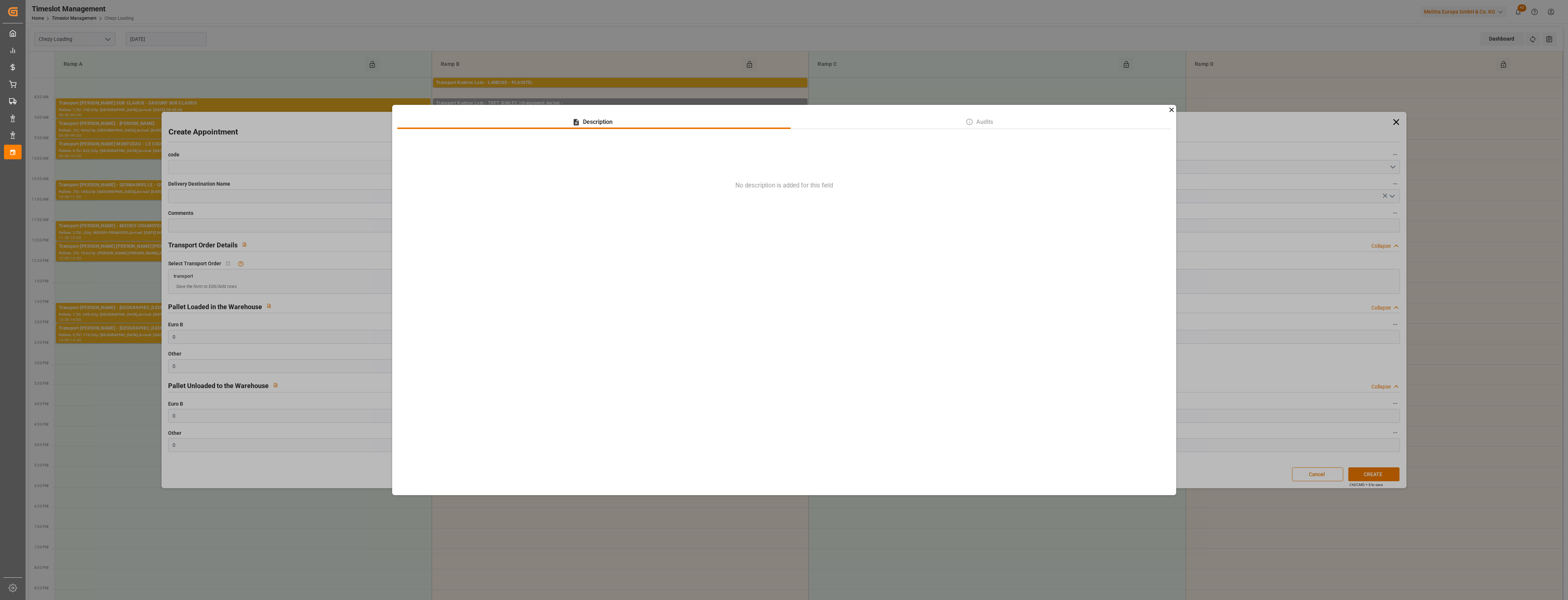
drag, startPoint x: 1127, startPoint y: 127, endPoint x: 1093, endPoint y: 131, distance: 34.2
click at [1127, 127] on button "Audits" at bounding box center [981, 122] width 380 height 14
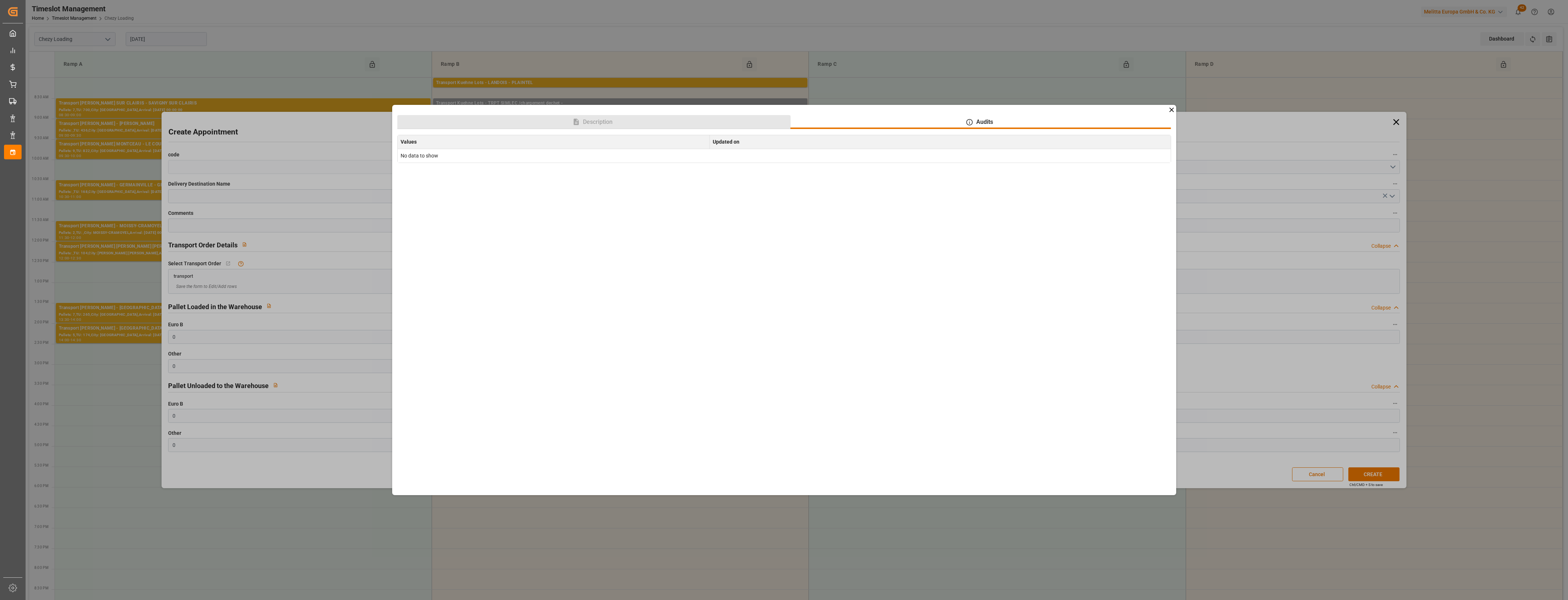
click at [665, 127] on button "Description" at bounding box center [594, 122] width 393 height 14
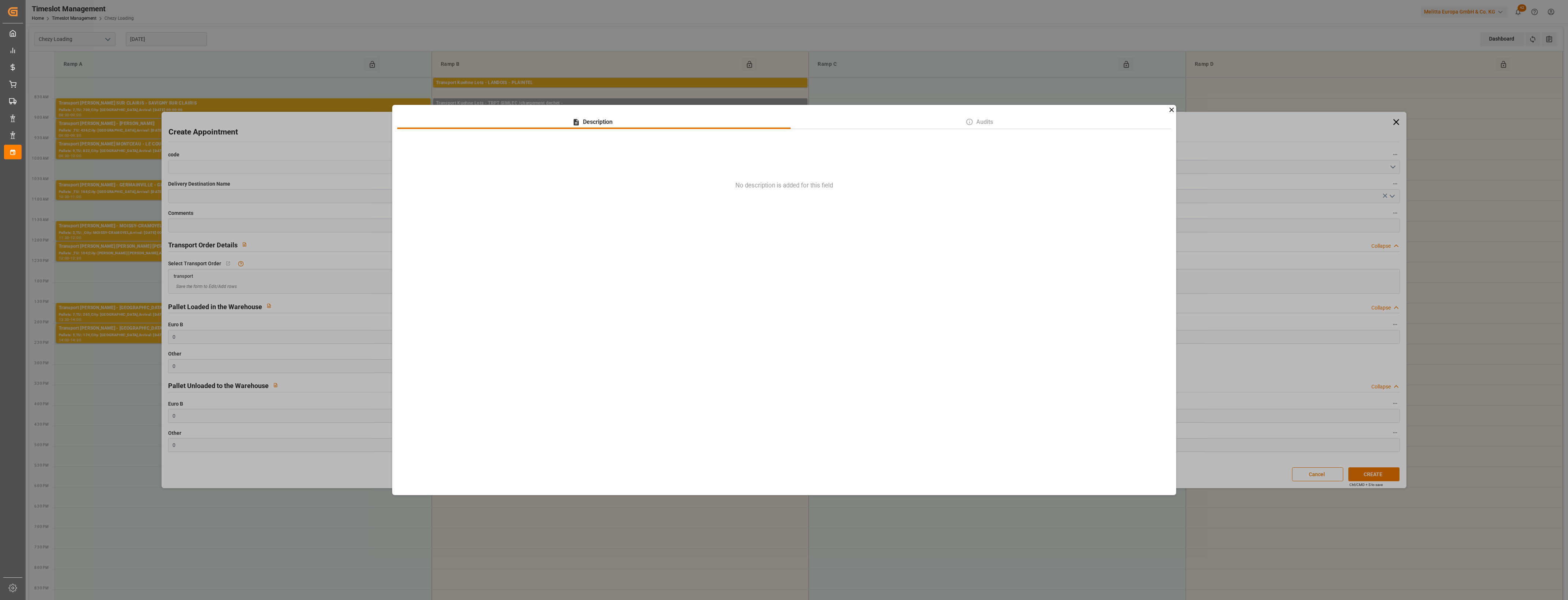
click at [1171, 110] on icon at bounding box center [1171, 110] width 4 height 4
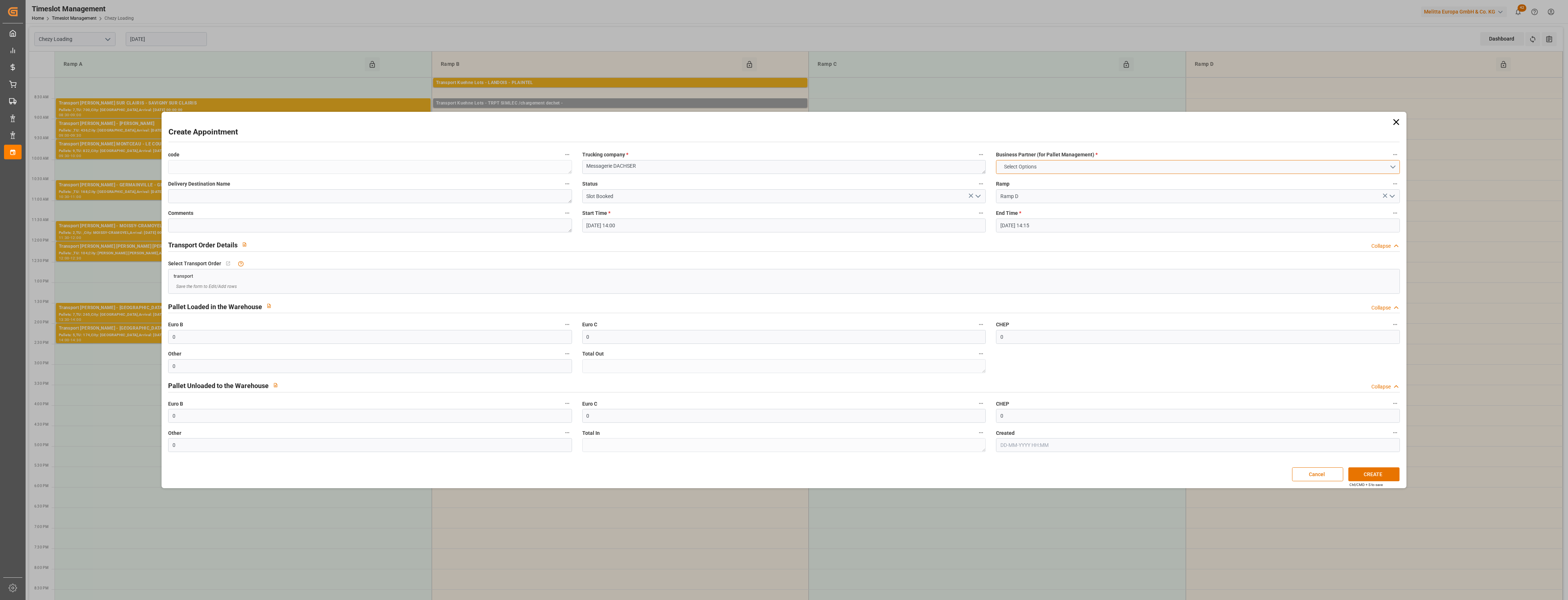
click at [1391, 166] on button "Select Options" at bounding box center [1197, 167] width 404 height 14
click at [1007, 167] on div "MELITTA MINDEN" at bounding box center [1198, 169] width 403 height 15
click at [1362, 470] on button "CREATE" at bounding box center [1374, 474] width 51 height 14
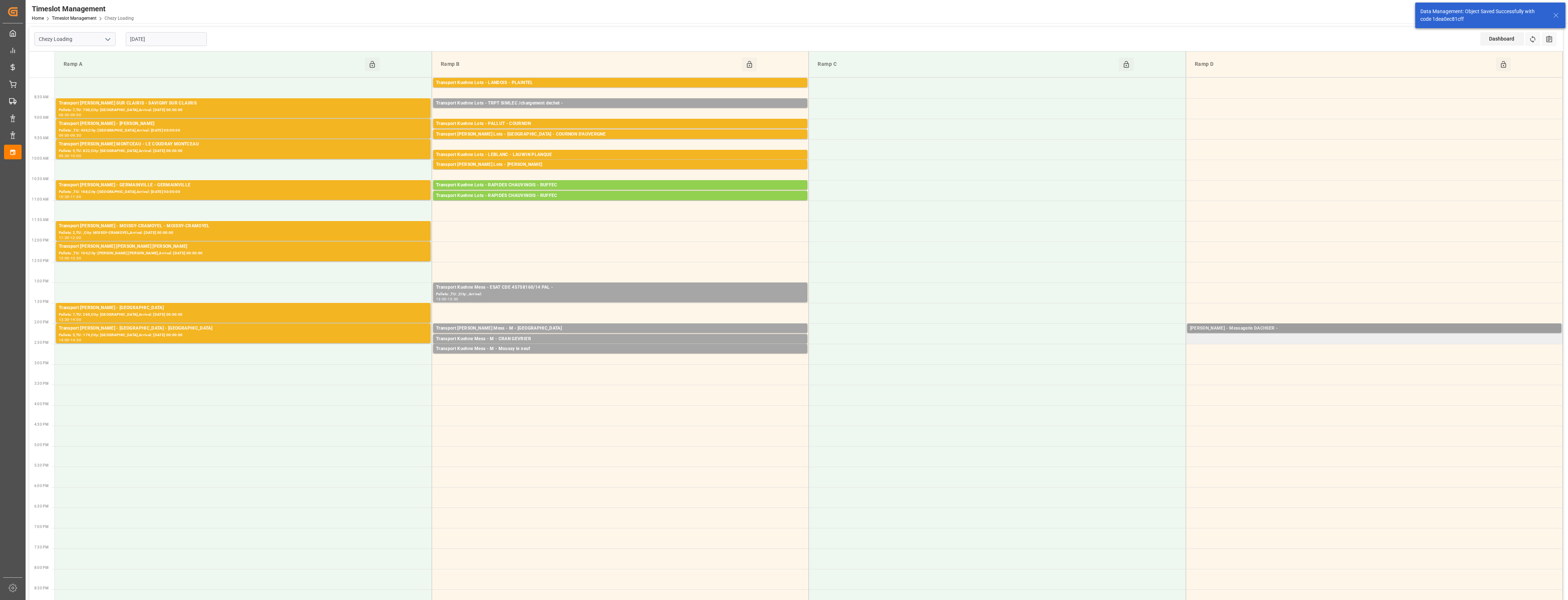
click at [1297, 330] on div "Melitta Minden - Messagerie DACHSER -" at bounding box center [1374, 329] width 368 height 7
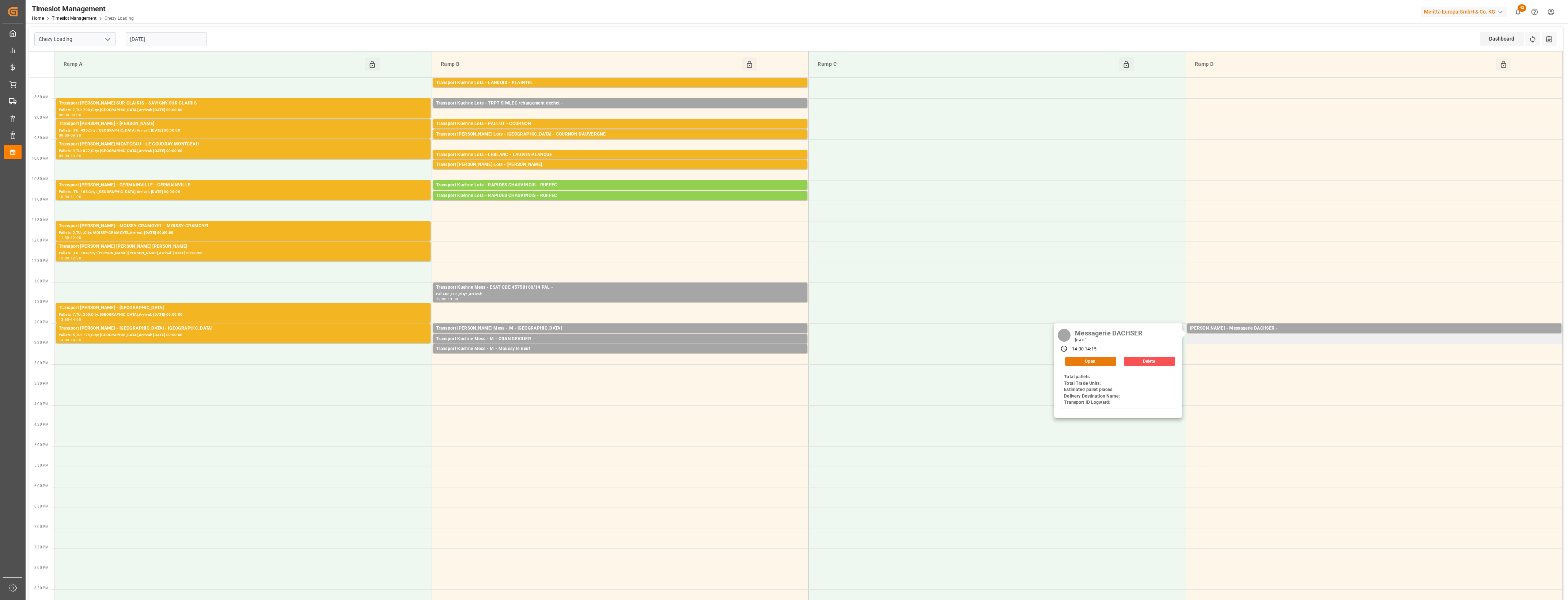
click at [1110, 363] on button "Open" at bounding box center [1091, 361] width 51 height 9
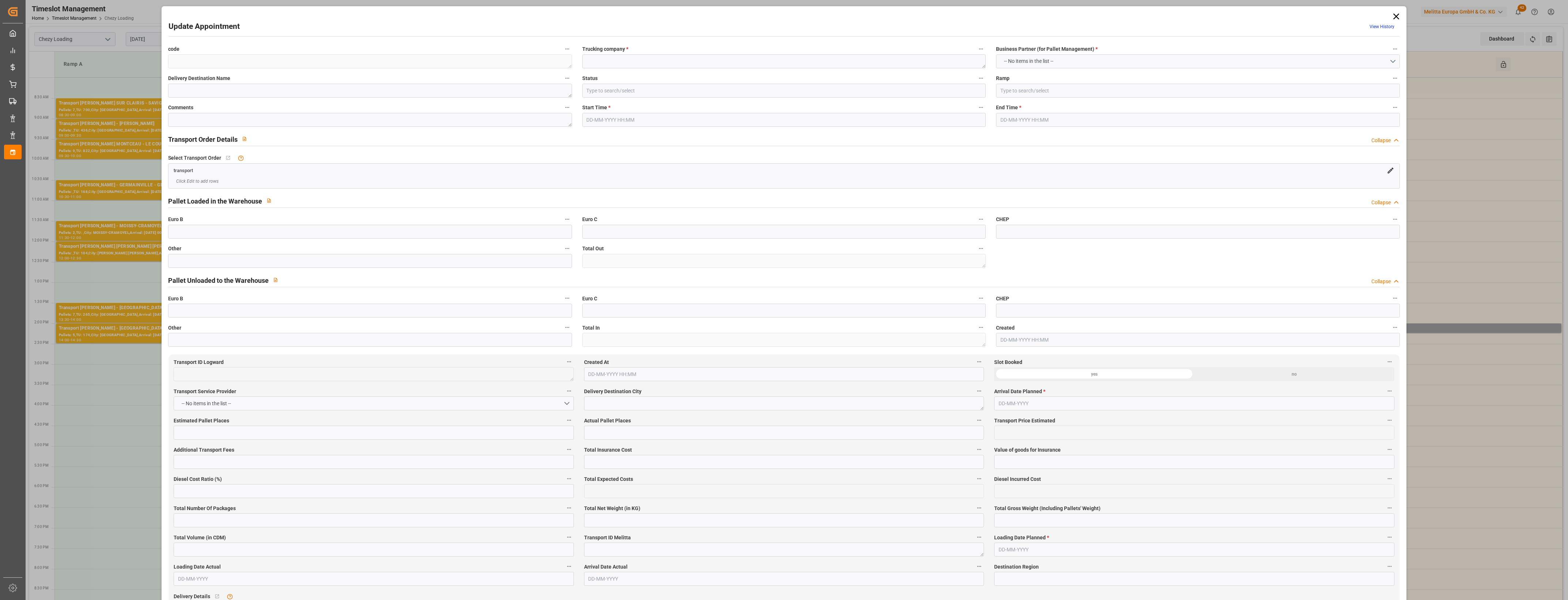
type textarea "1dea0ec81cff"
type textarea "Messagerie DACHSER"
type input "Slot Booked"
type input "Ramp D"
type textarea "0"
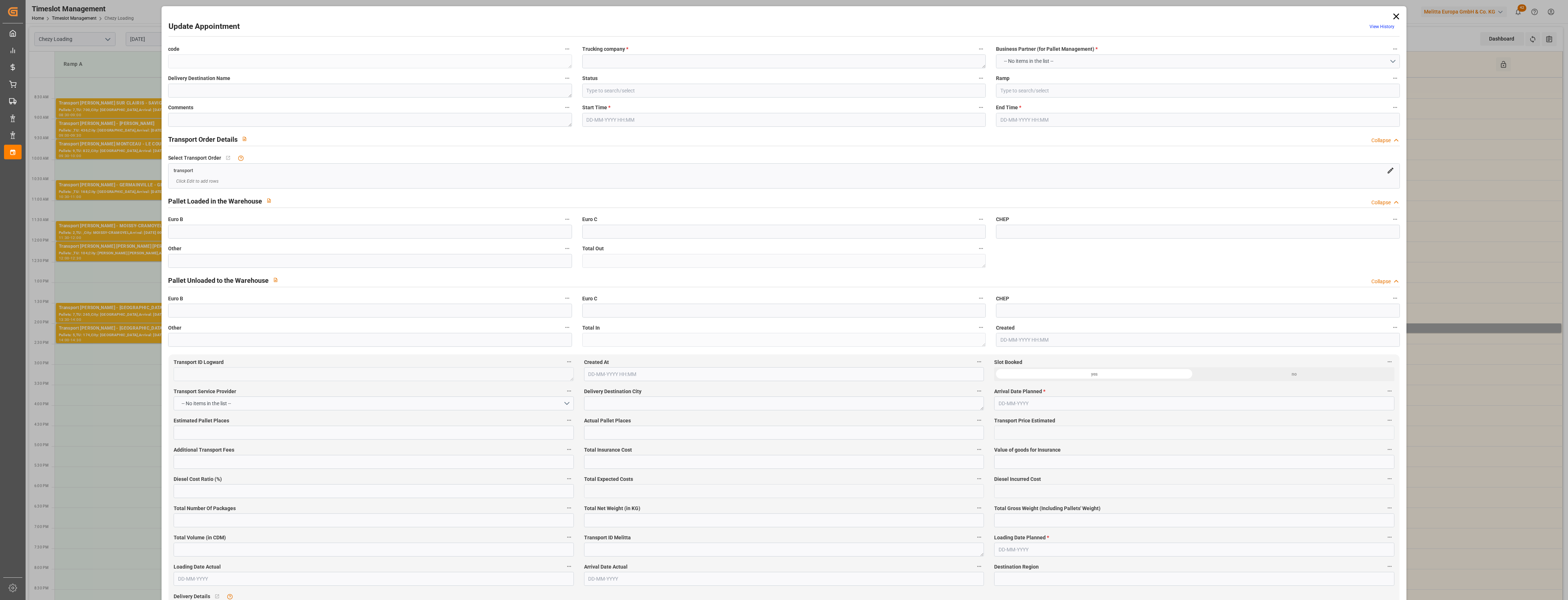
type textarea "0"
type textarea "1a90827a9d84"
type textarea "Santa Coloma ([GEOGRAPHIC_DATA][PERSON_NAME])"
type textarea "0010007069"
type textarea "1dea0ec81cff"
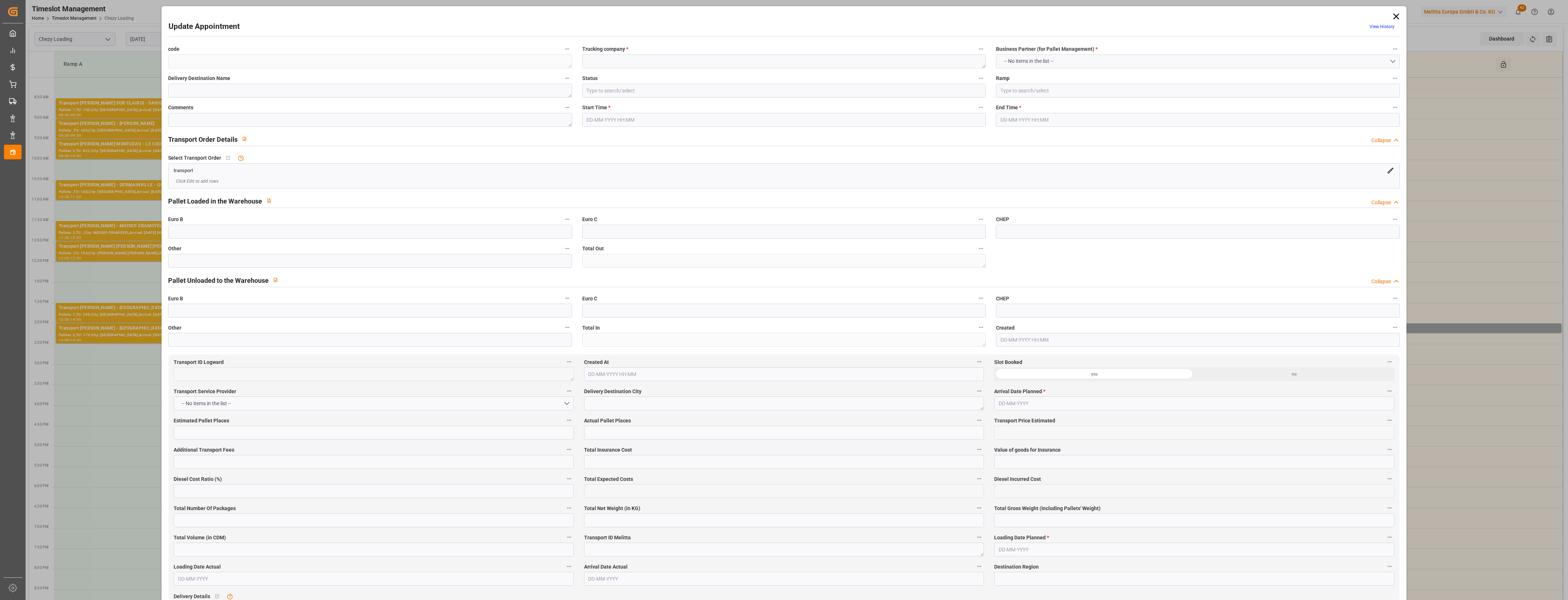
type textarea "FR-02570"
type textarea "AD"
type input "Road"
type input "AD"
type input "[DATE]"
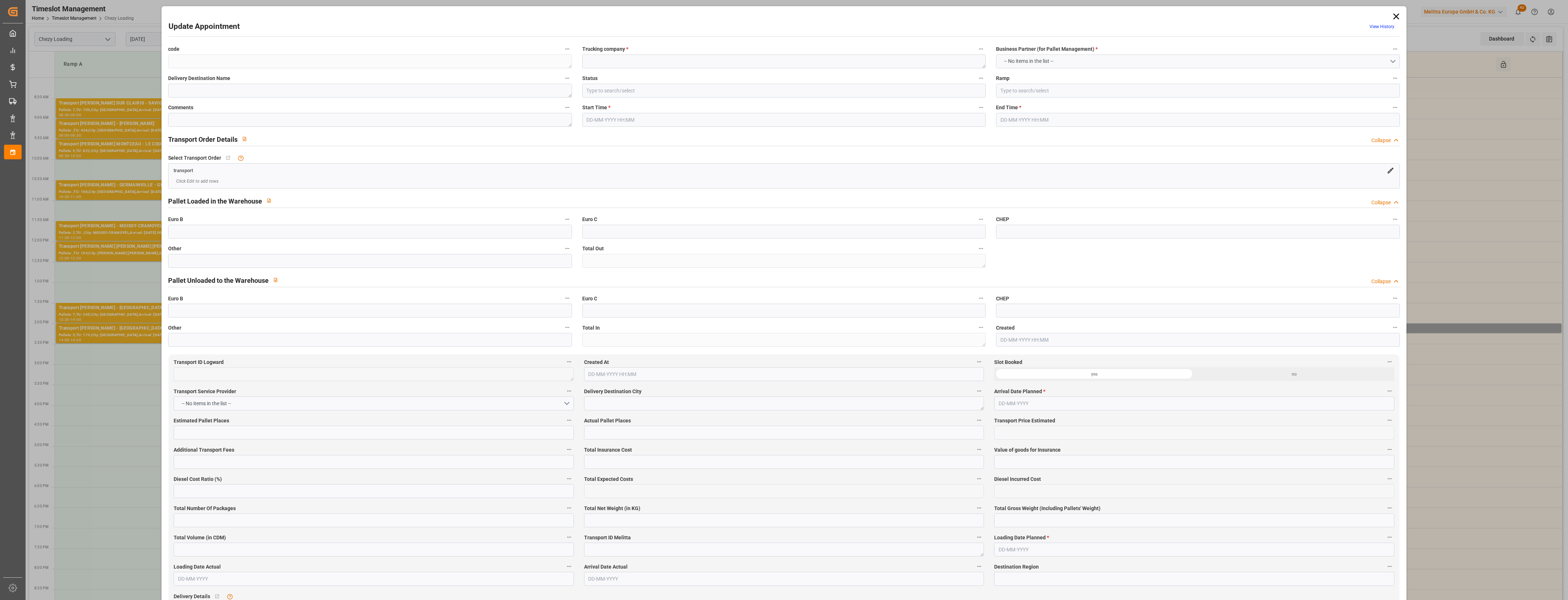
type input "Small Shipment"
type input "3.5-7.5 t"
type input "EURO 6"
type input "Diesel"
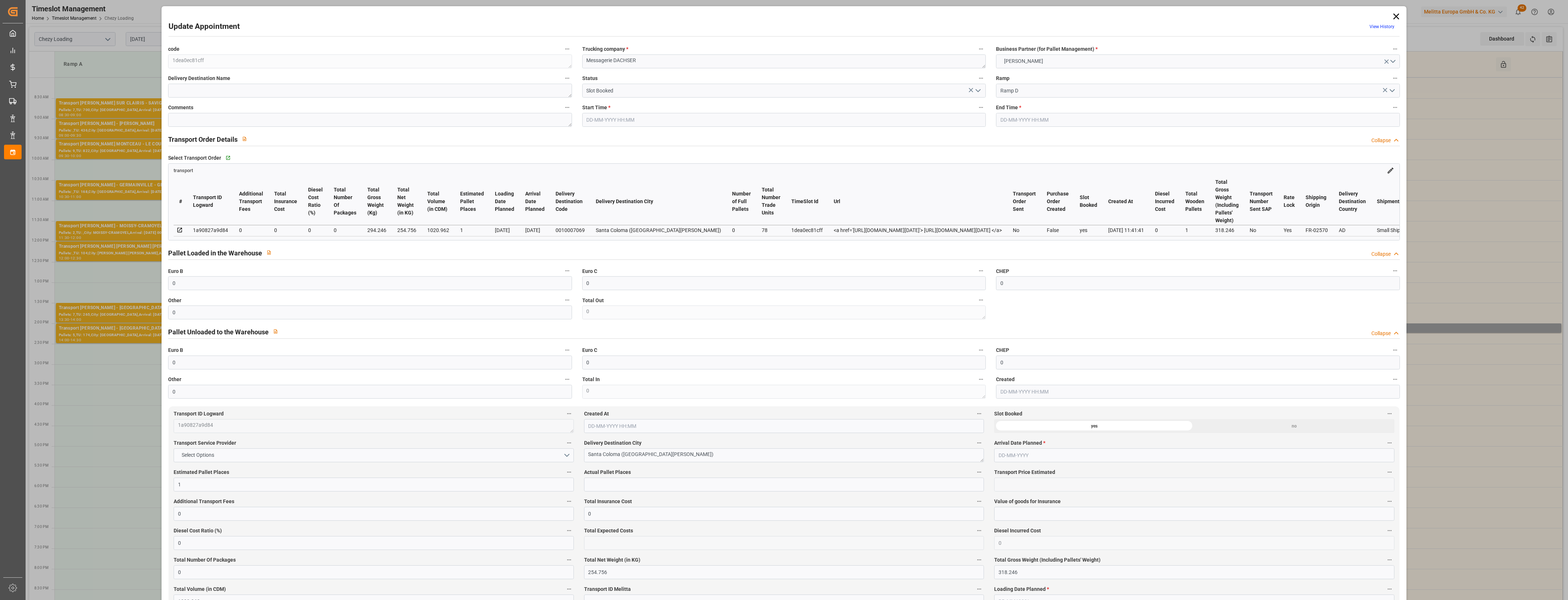
type input "0"
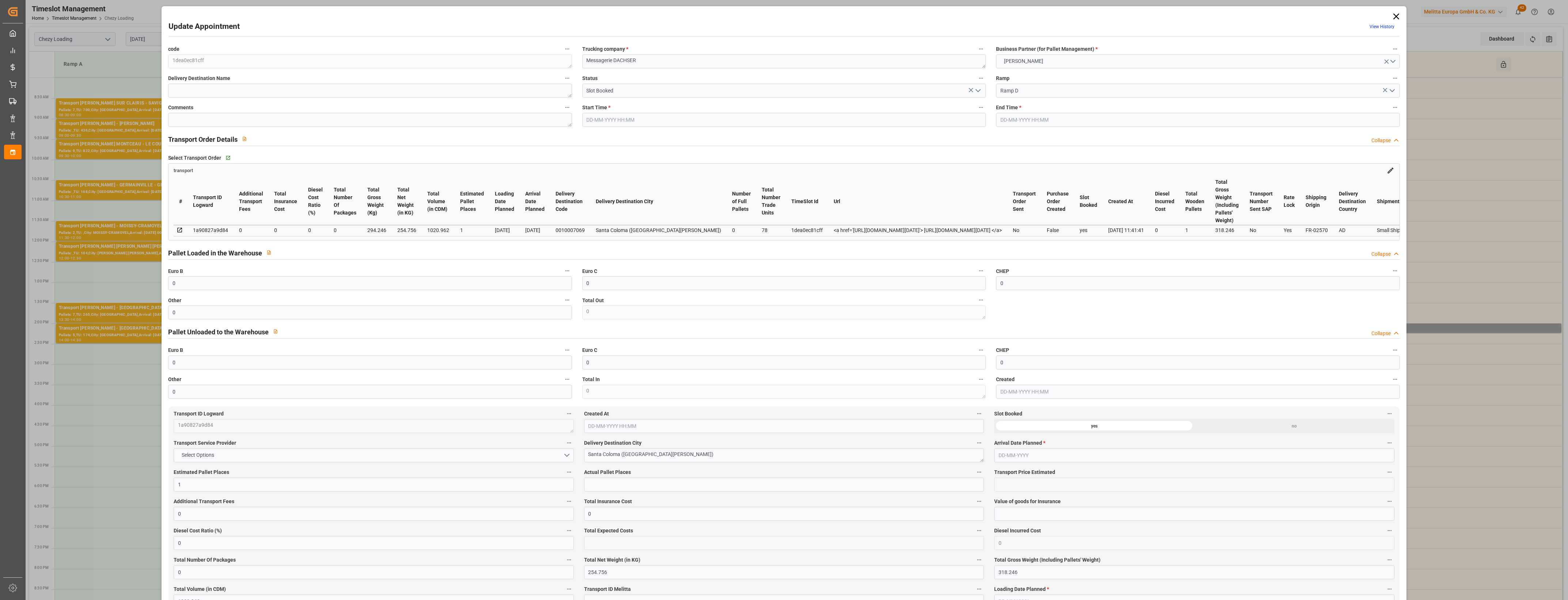
type input "0"
type input "1"
type input "0"
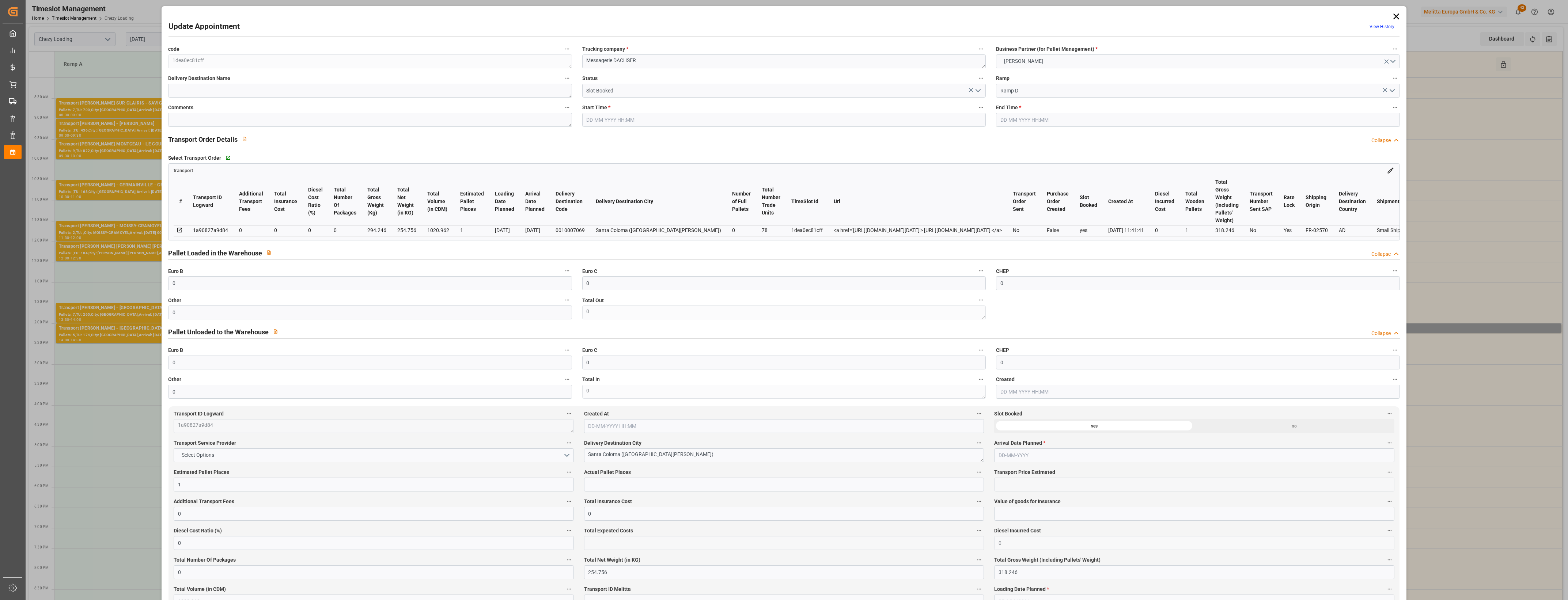
type input "0"
type input "254.756"
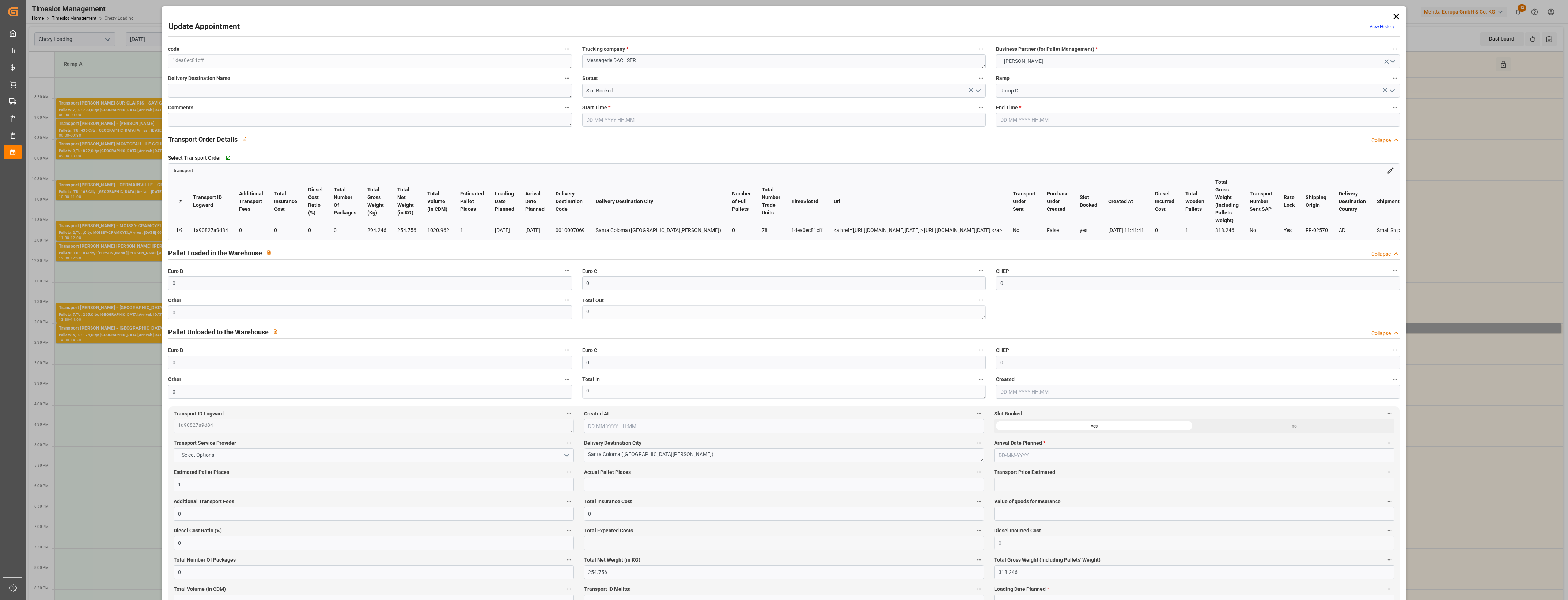
type input "318.246"
type input "1020.962"
type input "0"
type input "78"
type input "1"
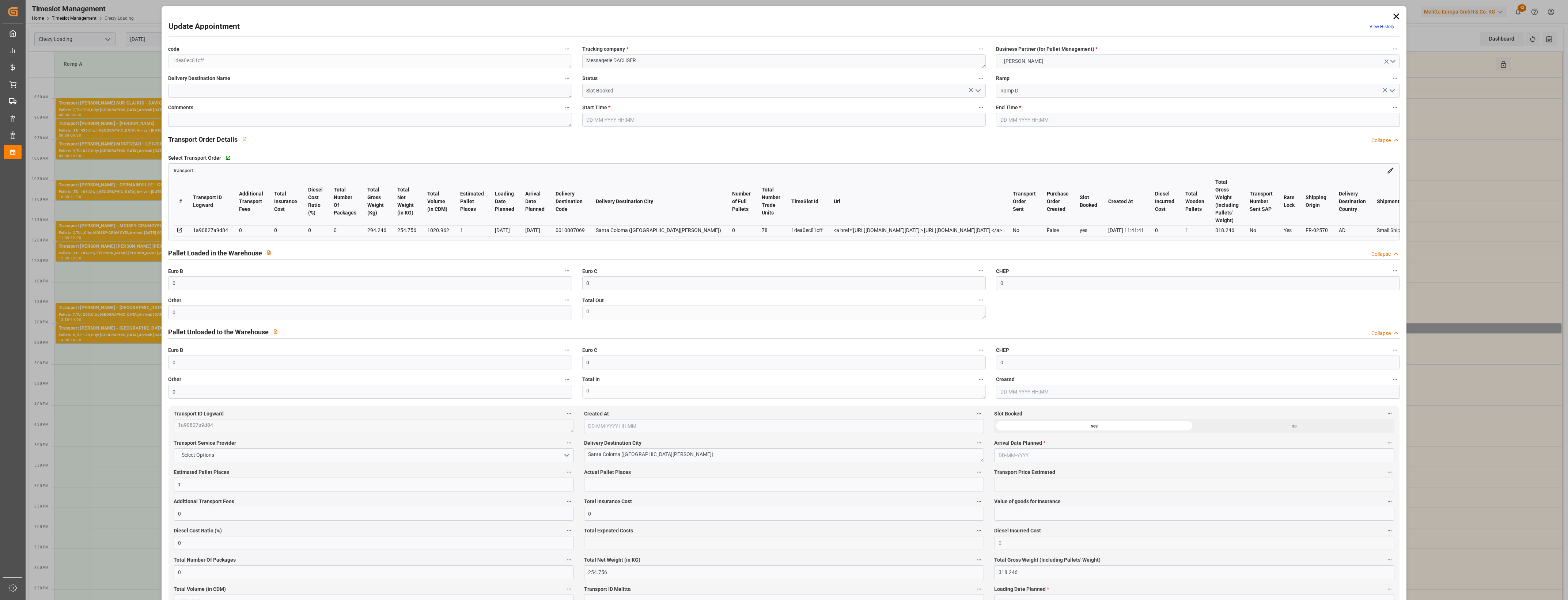
type input "101"
type input "294.246"
type input "0"
type input "4710.8598"
type input "0"
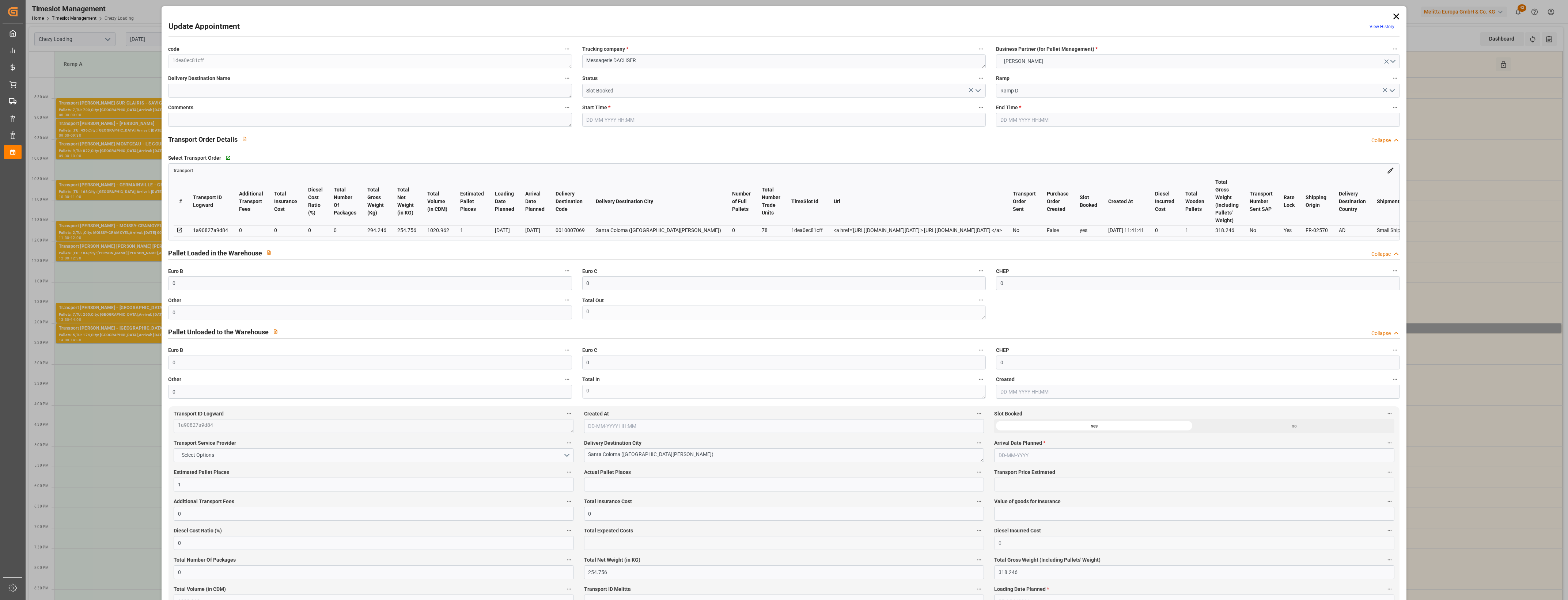
type input "0"
type input "21"
type input "35"
type input "02-09-2025 14:00"
type input "02-09-2025 14:15"
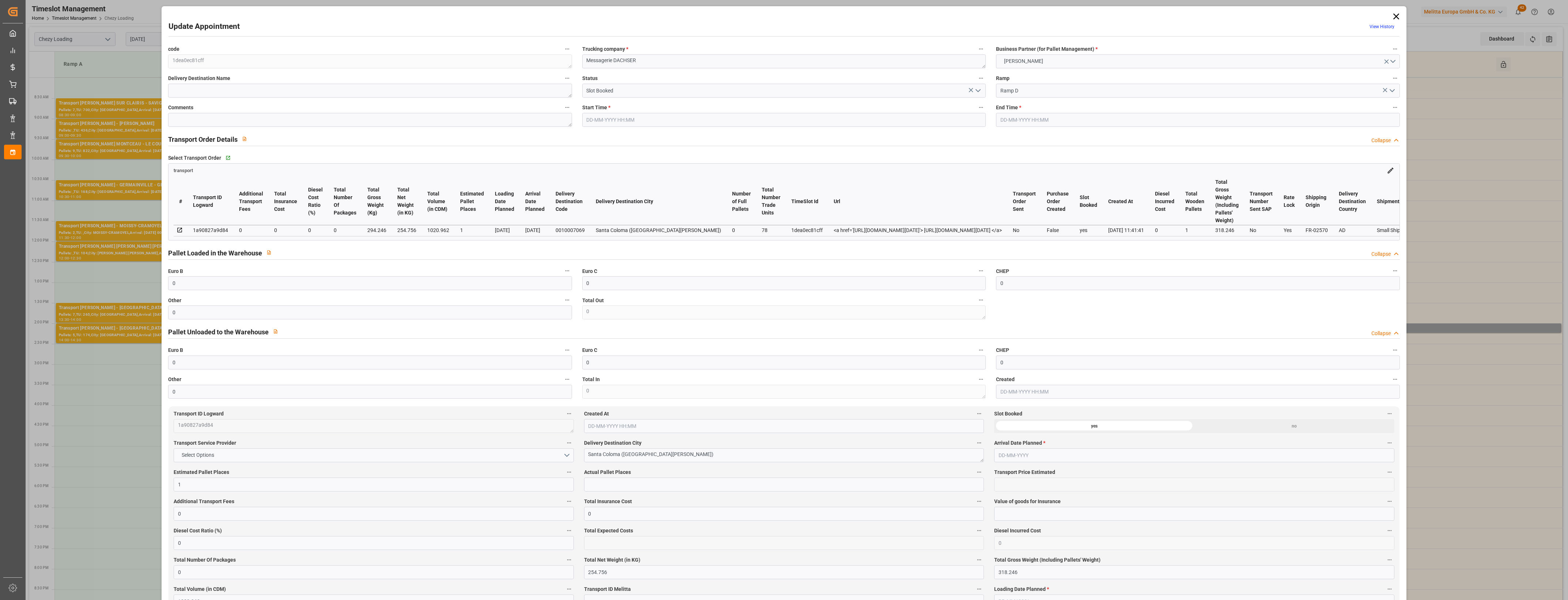
type input "01-09-2025 11:45"
type input "01-09-2025 11:41"
type input "[DATE]"
click at [1394, 62] on button "MELITTA MINDEN" at bounding box center [1197, 61] width 404 height 14
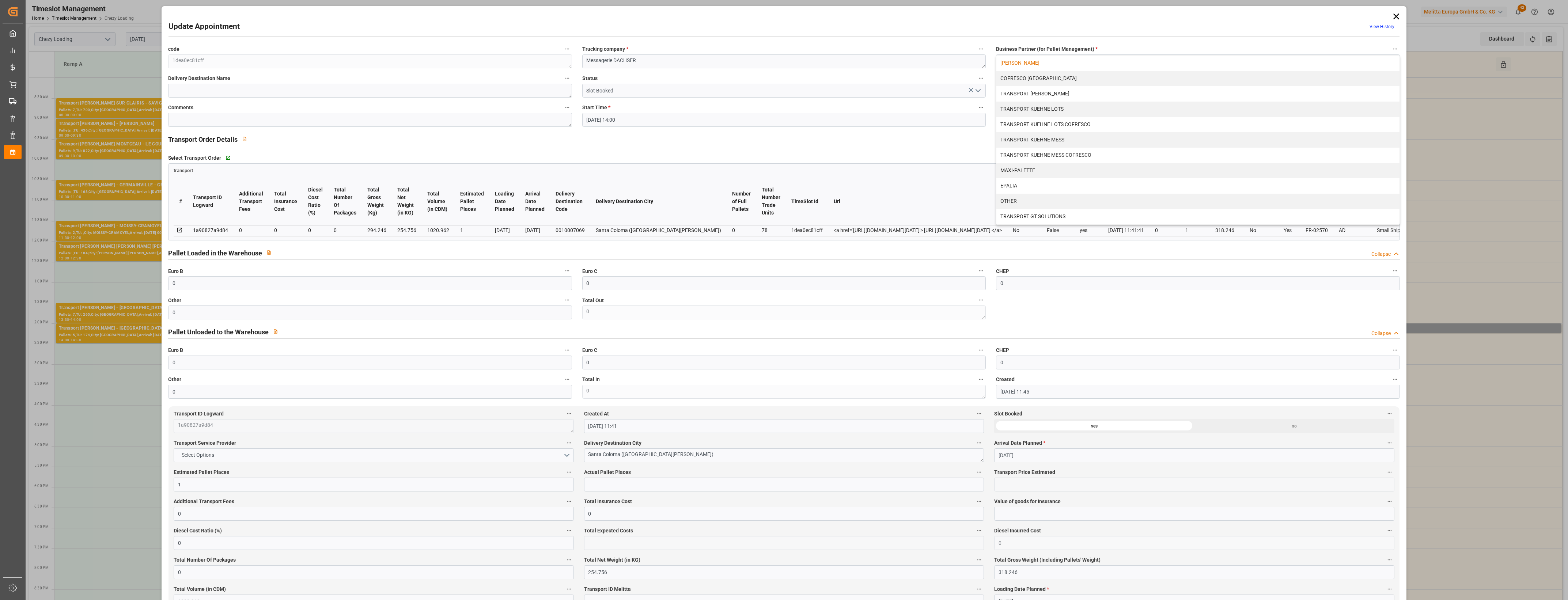
click at [1391, 15] on icon at bounding box center [1396, 16] width 10 height 10
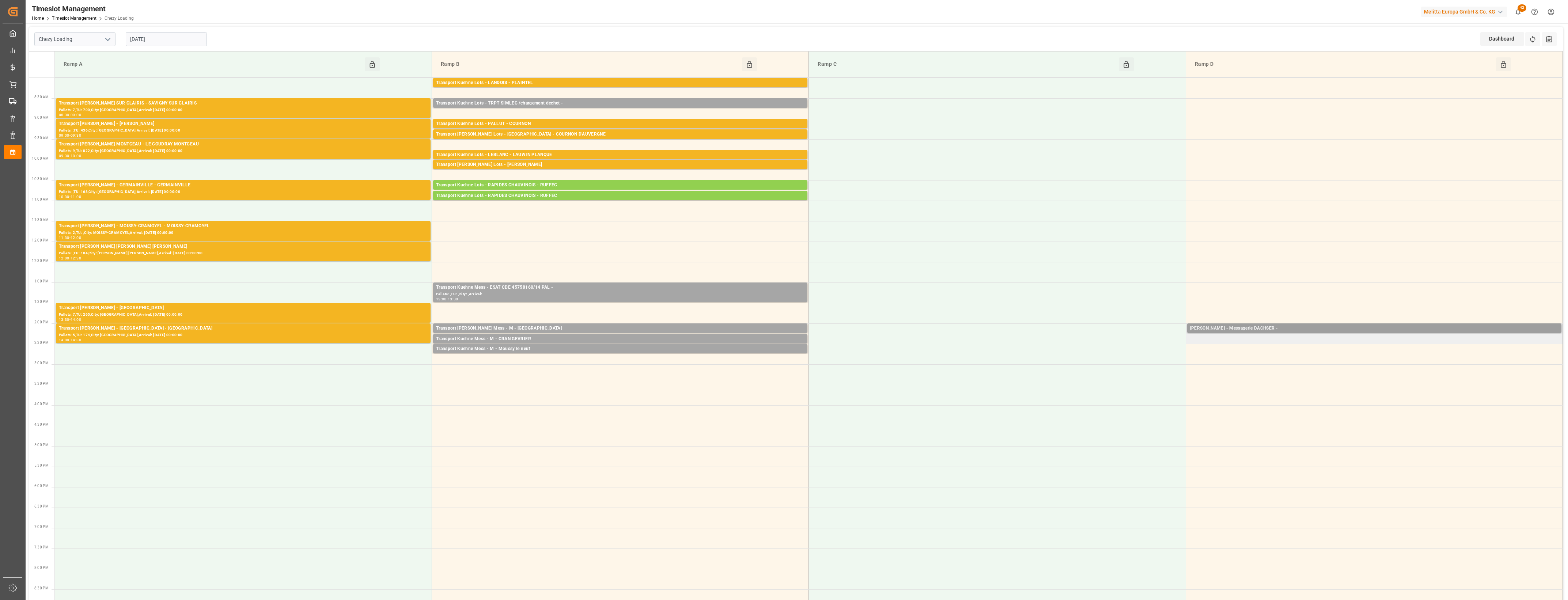
click at [1372, 329] on div "Melitta Minden - Messagerie DACHSER -" at bounding box center [1374, 329] width 368 height 7
click at [1159, 361] on button "Delete" at bounding box center [1149, 361] width 51 height 9
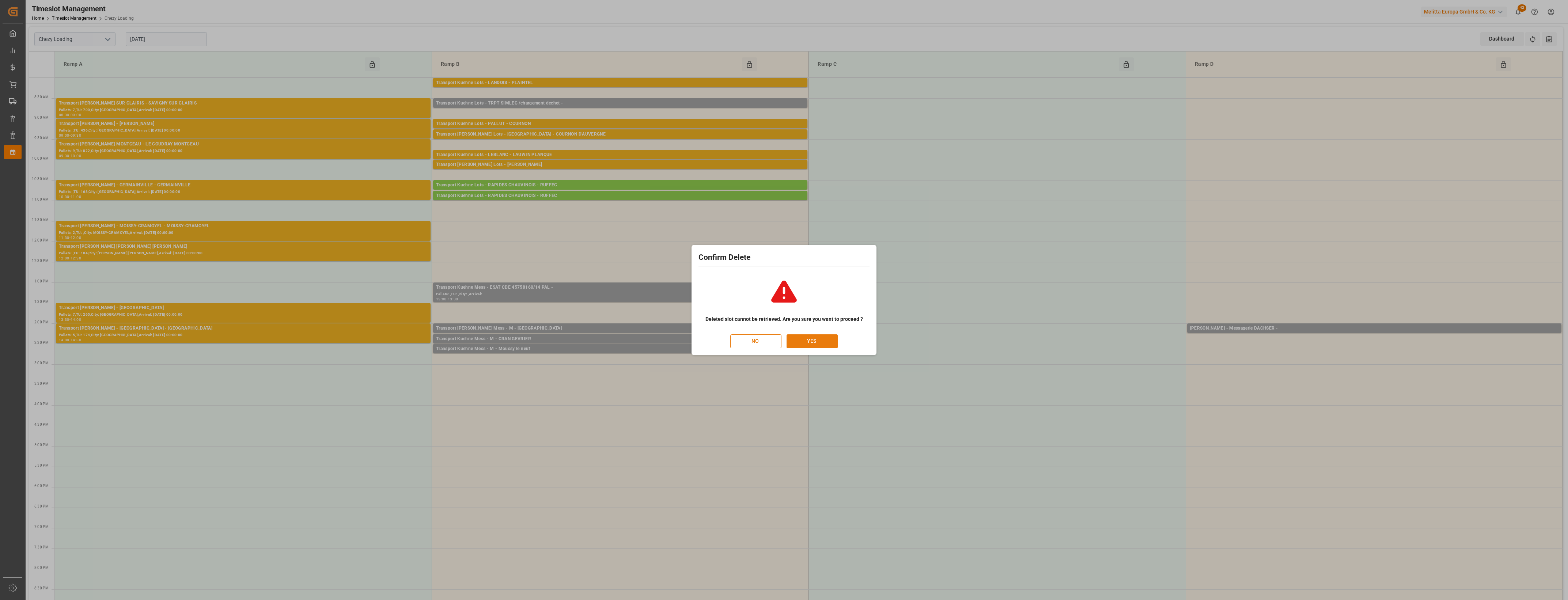
click at [813, 340] on button "YES" at bounding box center [812, 341] width 51 height 14
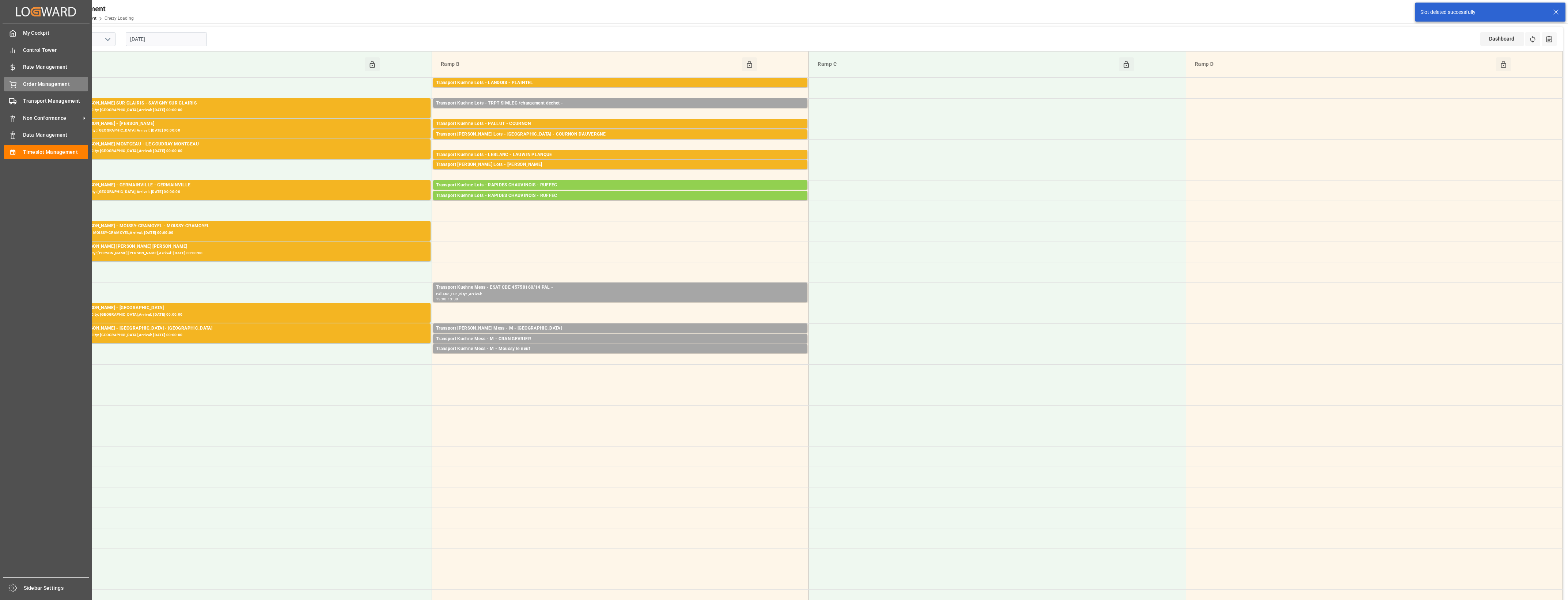
click at [10, 88] on icon at bounding box center [13, 85] width 7 height 7
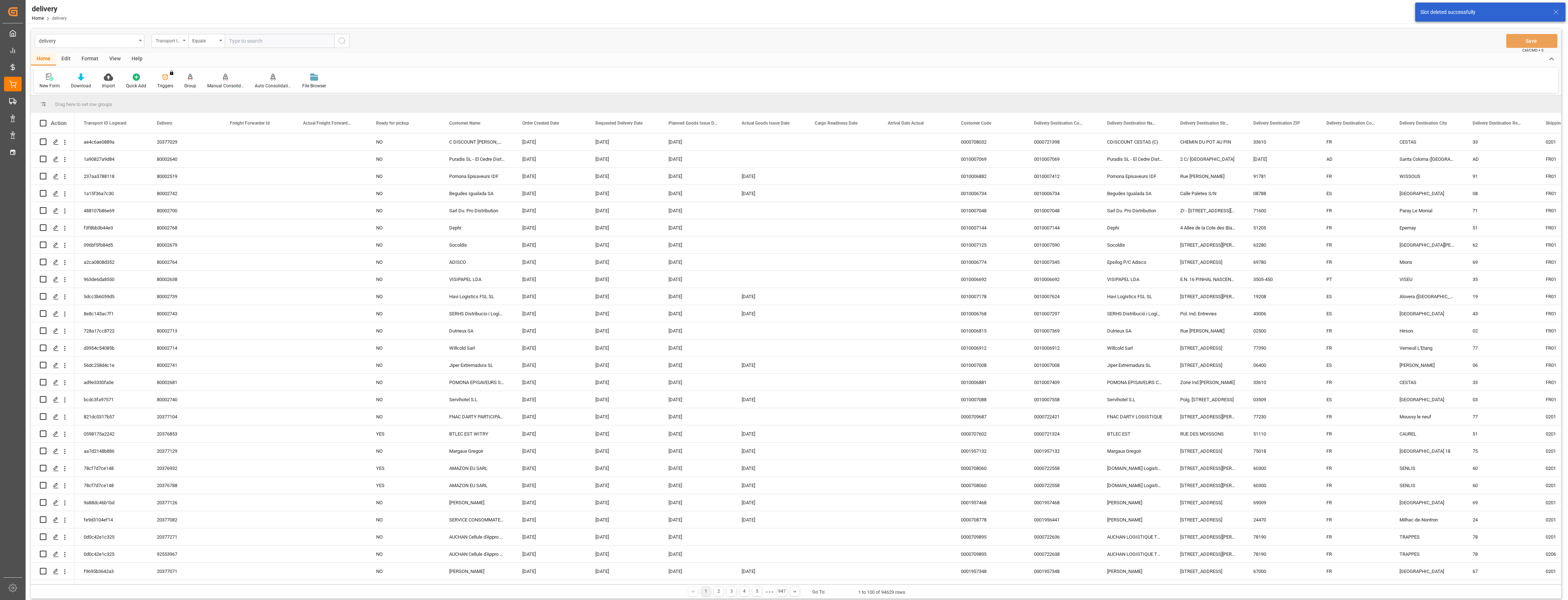
click at [183, 40] on icon "open menu" at bounding box center [184, 40] width 3 height 1
click at [172, 91] on div "Delivery" at bounding box center [206, 89] width 109 height 15
click at [252, 46] on input "text" at bounding box center [279, 41] width 110 height 14
type input "80002640"
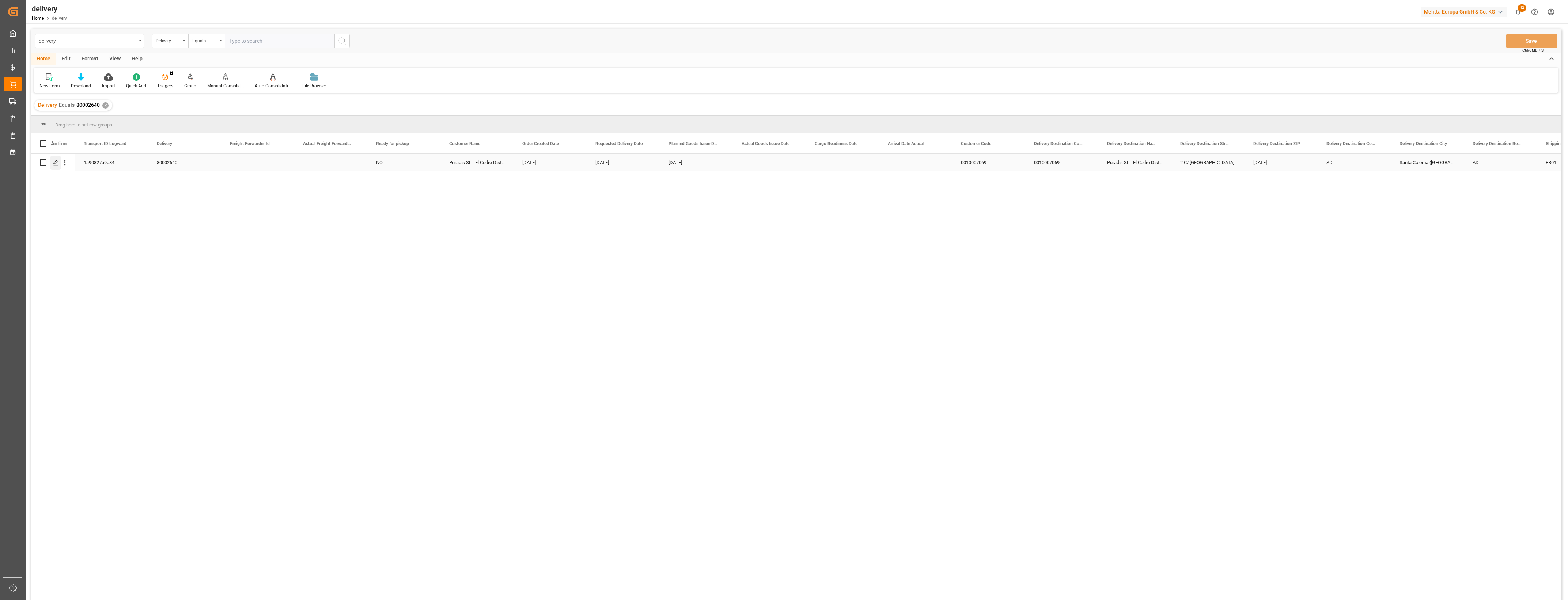
click at [57, 165] on line "Press SPACE to select this row." at bounding box center [55, 165] width 4 height 0
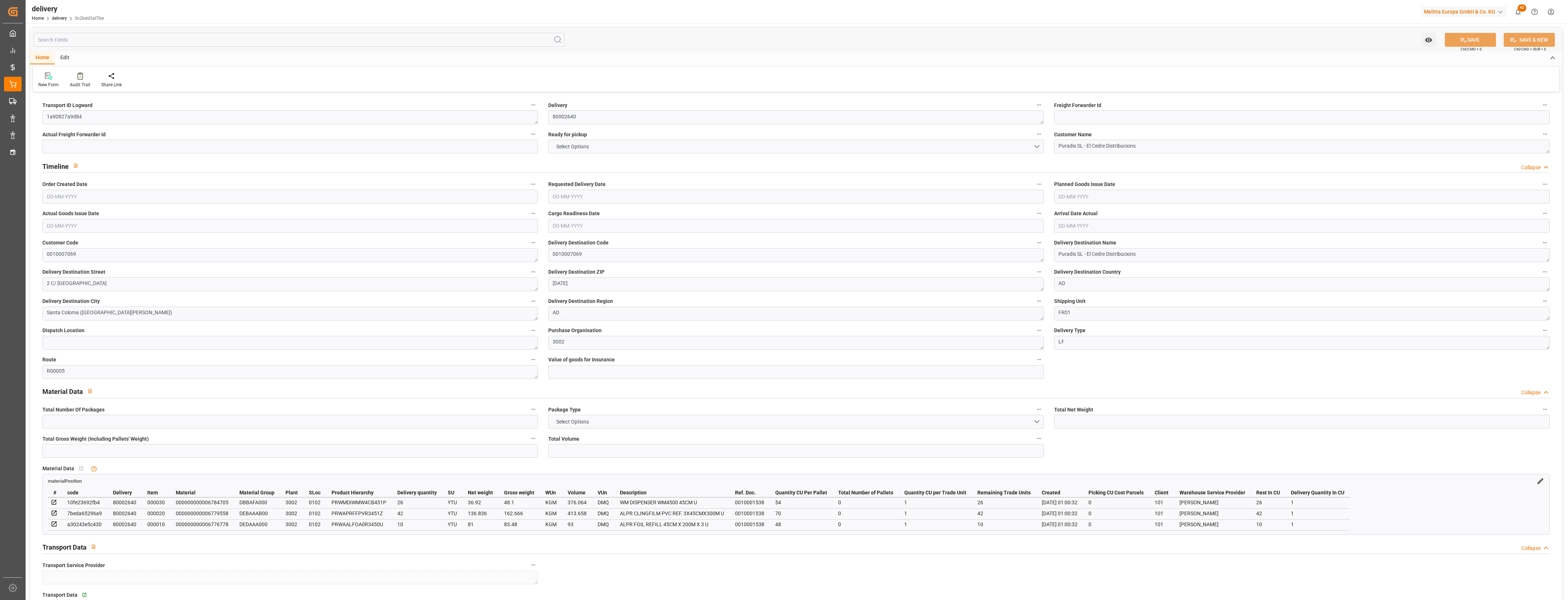
type input "254.756"
type input "318.246"
type input "1020.962"
type input "78"
type input "1"
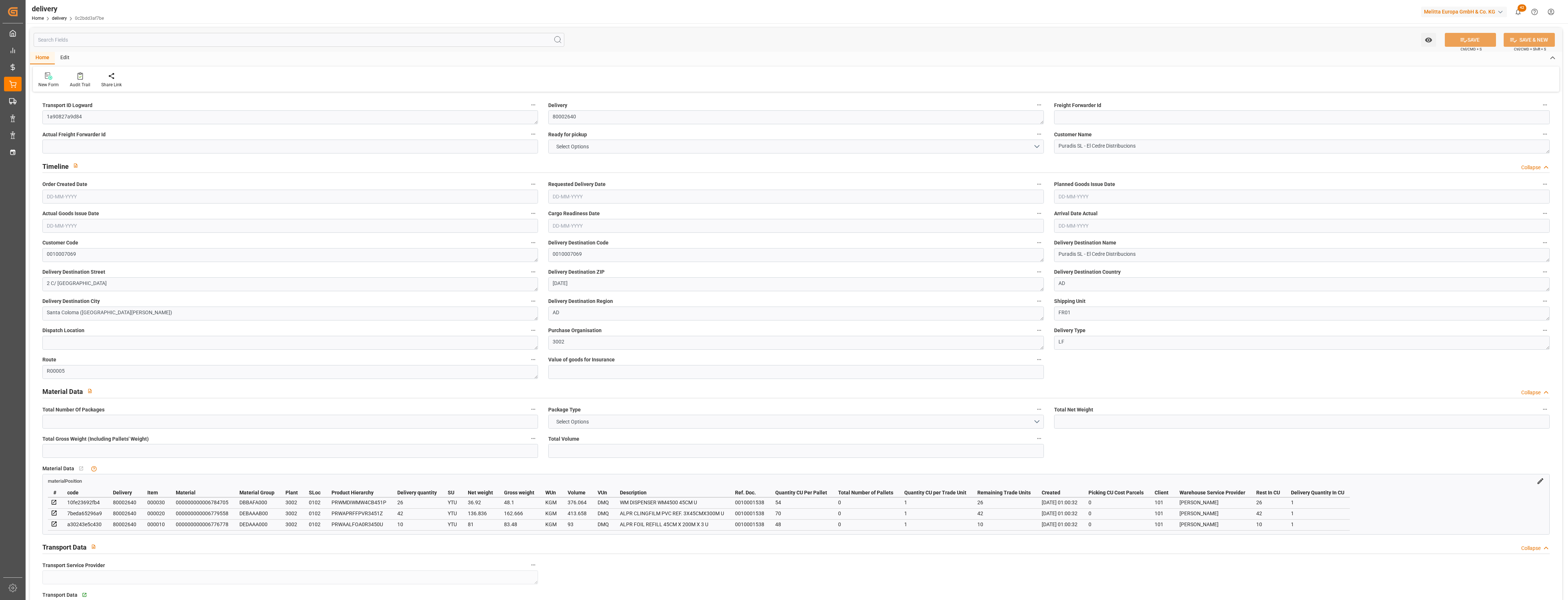
type input "0"
type input "1"
type input "0"
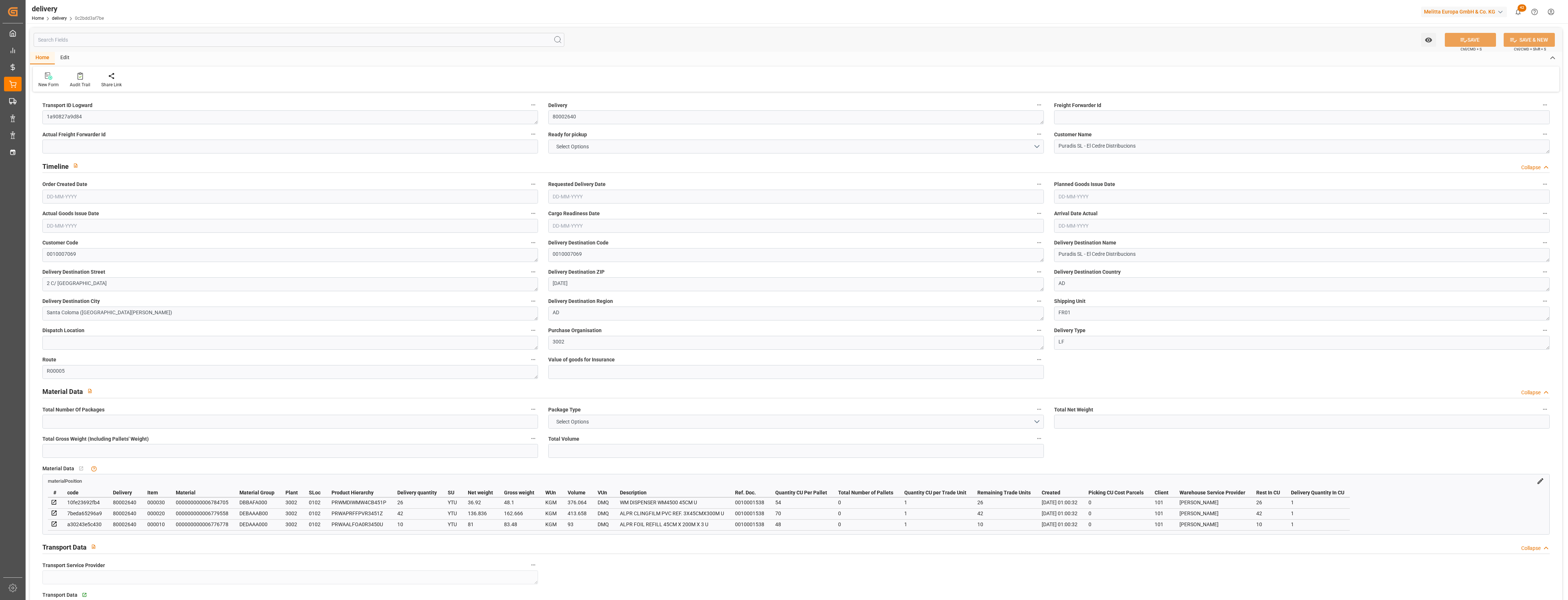
type input "0"
type input "28.08"
type input "1.5"
type input "1.3"
type input "0"
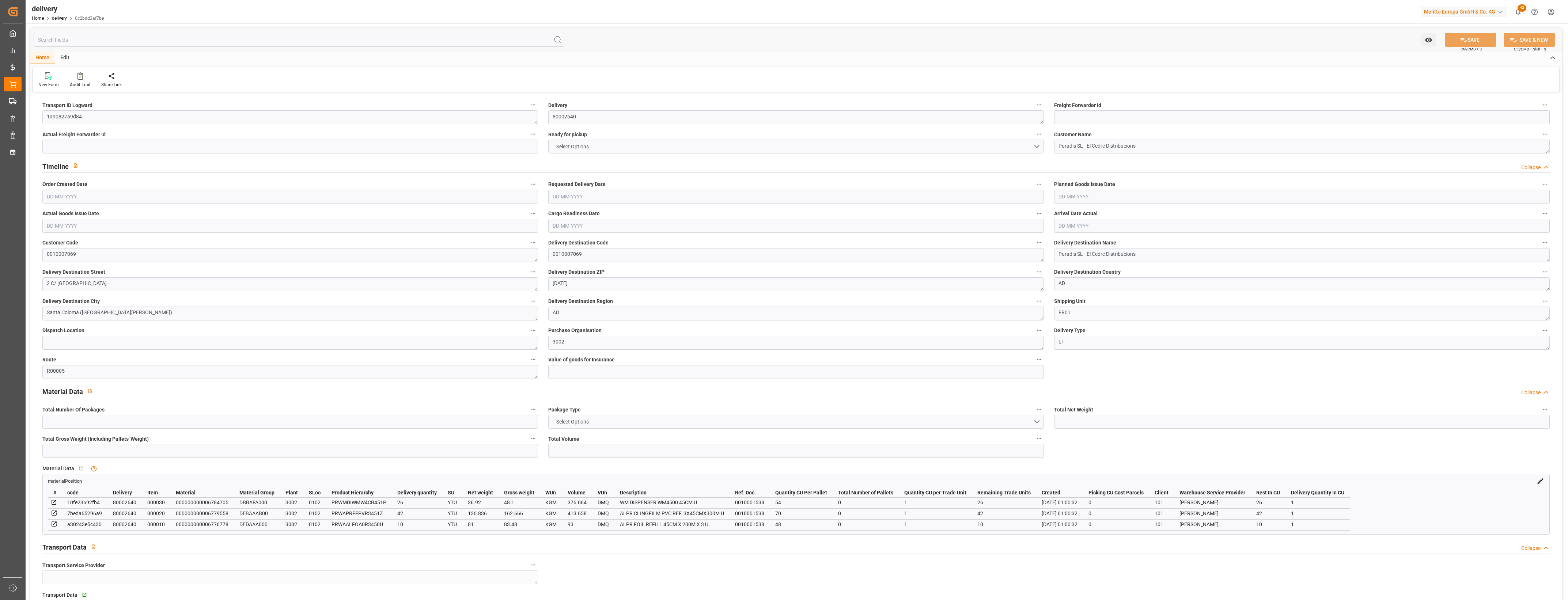
type input "1.5"
type input "294.246"
type input "101"
type input "0"
type input "[DATE]"
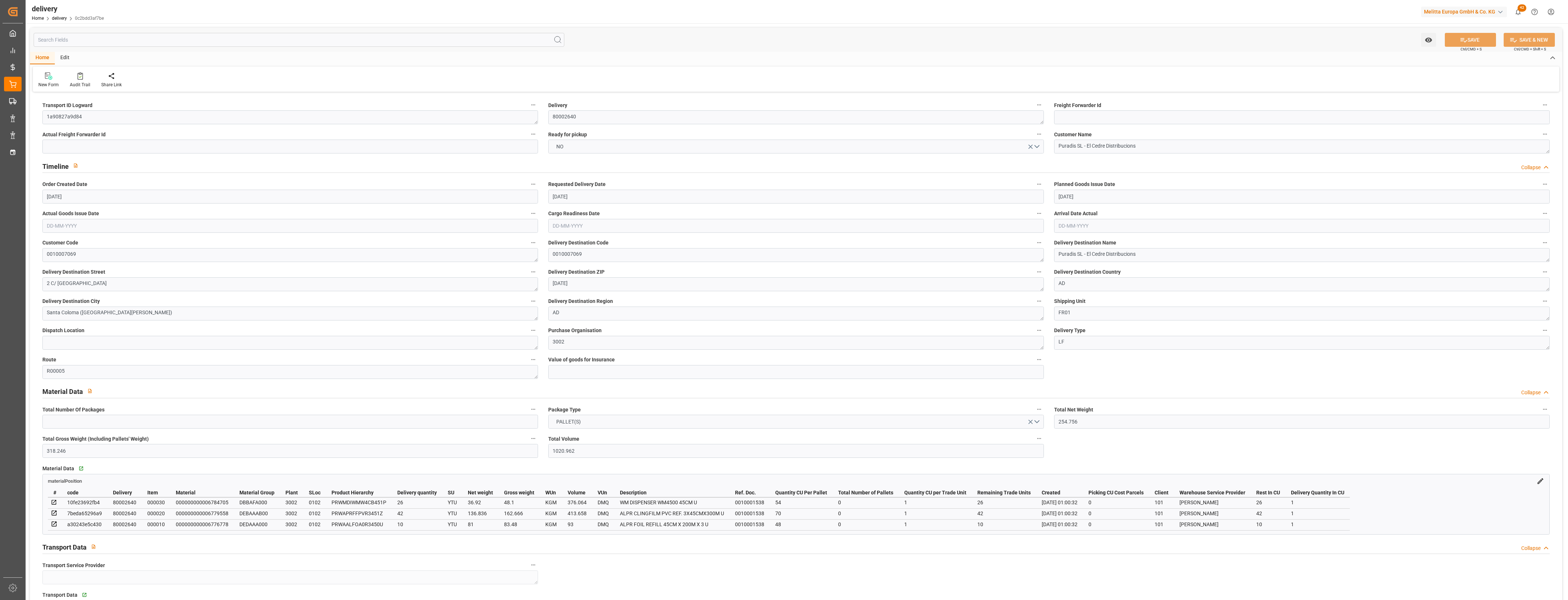
type input "[DATE]"
type input "27-08-2025 01:00"
click at [587, 284] on textarea "[DATE]" at bounding box center [796, 284] width 495 height 14
drag, startPoint x: 596, startPoint y: 284, endPoint x: 494, endPoint y: 281, distance: 102.0
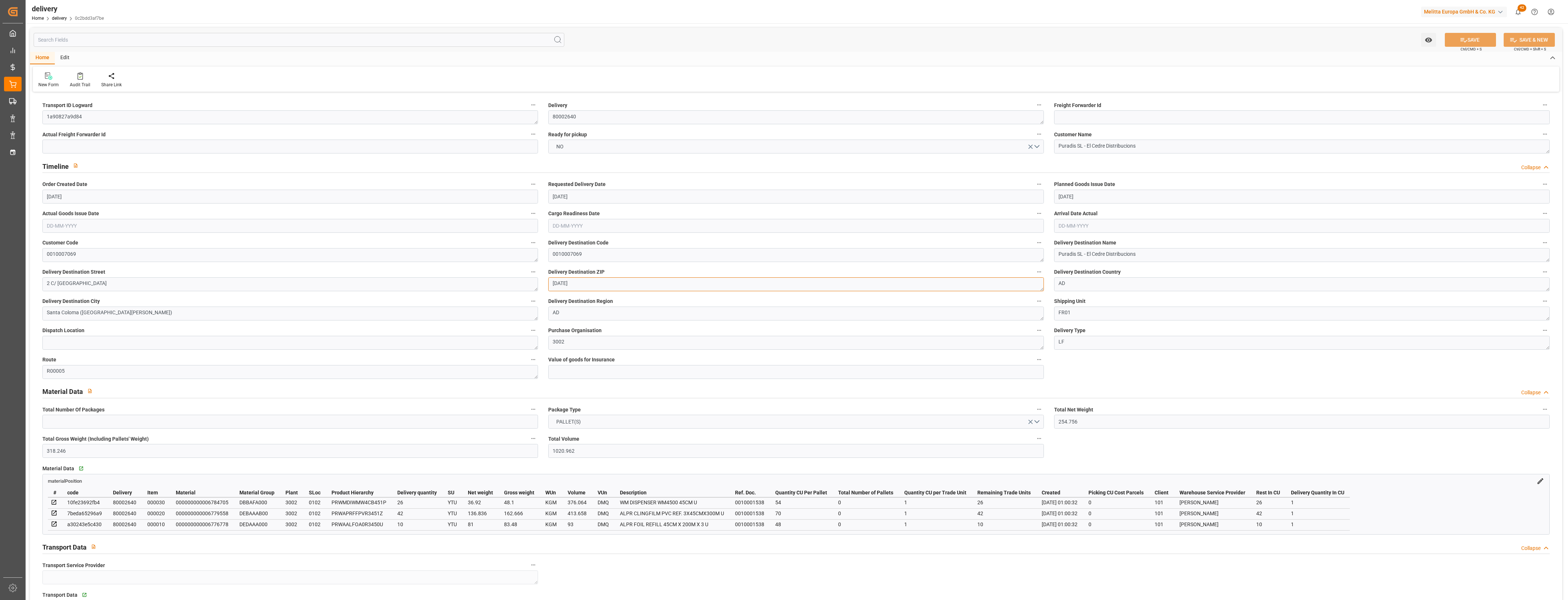
type textarea "30"
click at [1466, 41] on button "SAVE" at bounding box center [1471, 40] width 51 height 14
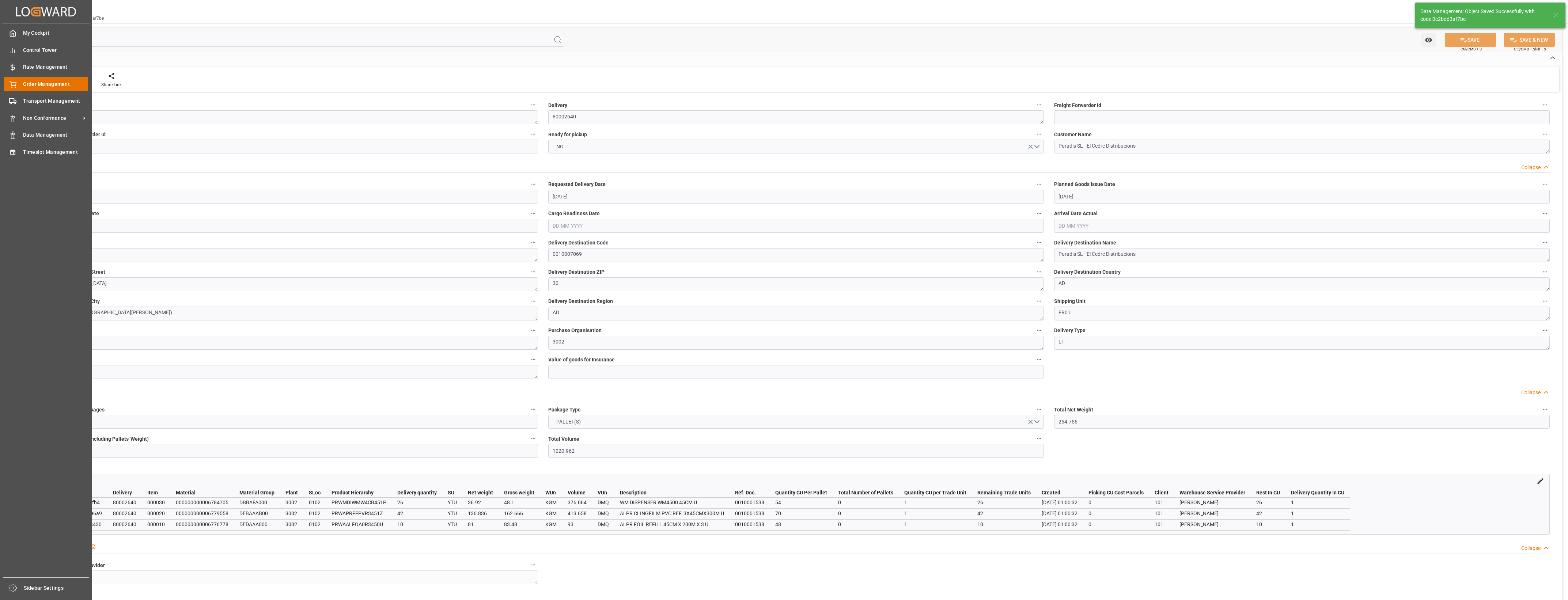
click at [13, 86] on icon at bounding box center [13, 85] width 7 height 7
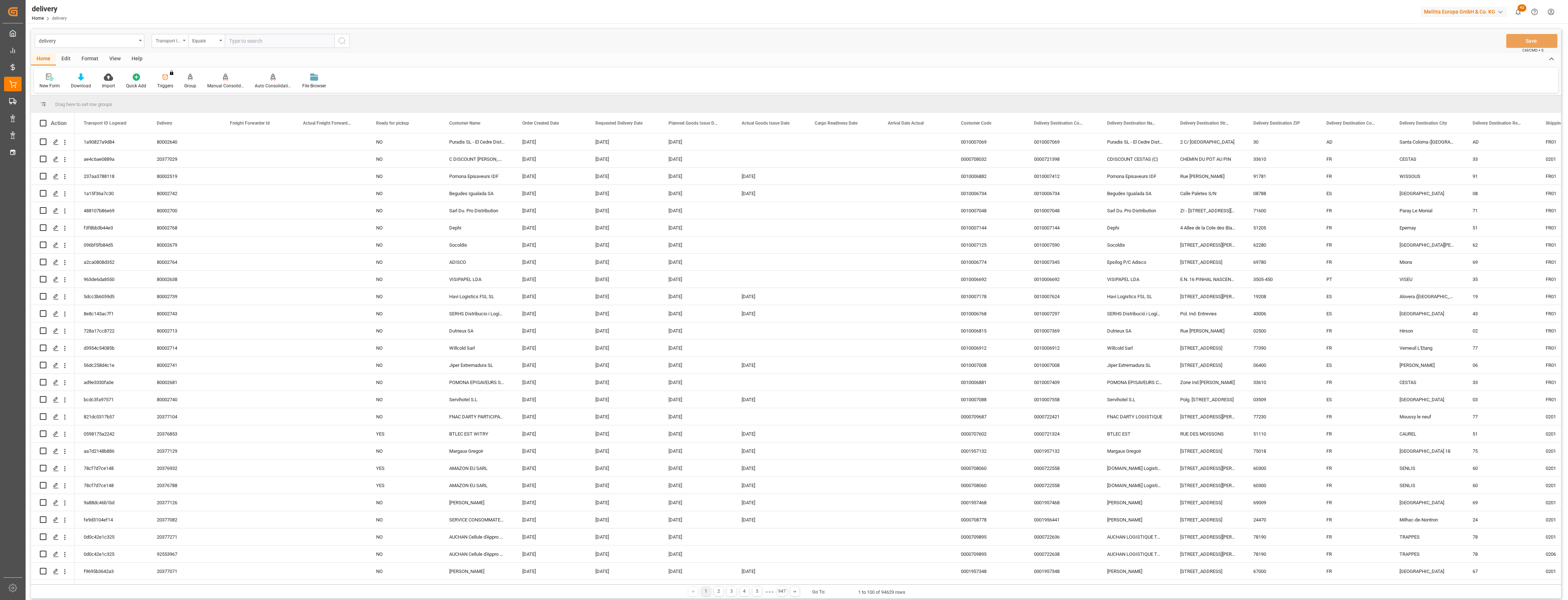
click at [184, 43] on div "Transport ID Logward" at bounding box center [170, 41] width 37 height 14
click at [174, 88] on div "Delivery" at bounding box center [206, 89] width 109 height 15
click at [245, 41] on input "text" at bounding box center [279, 41] width 110 height 14
type input "80002640"
click at [228, 76] on div at bounding box center [225, 77] width 37 height 8
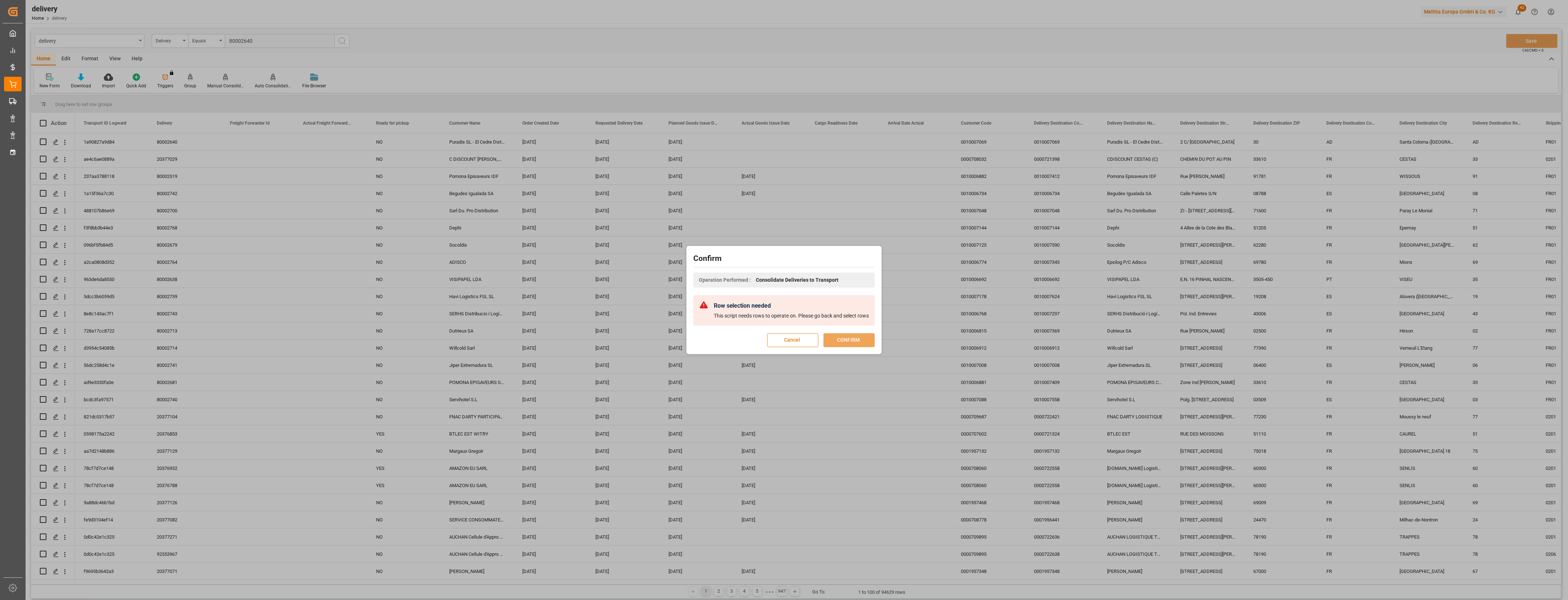
click at [807, 340] on button "Cancel" at bounding box center [793, 340] width 51 height 14
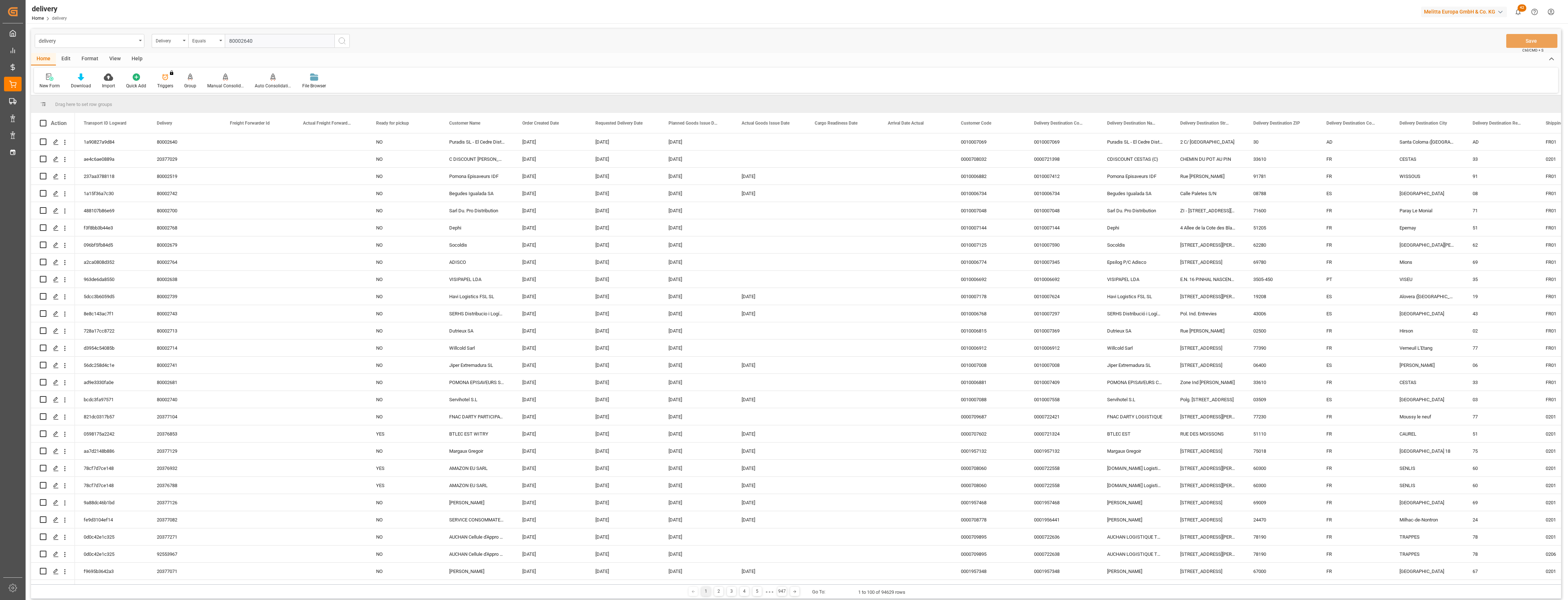
click at [341, 41] on icon "search button" at bounding box center [342, 41] width 9 height 9
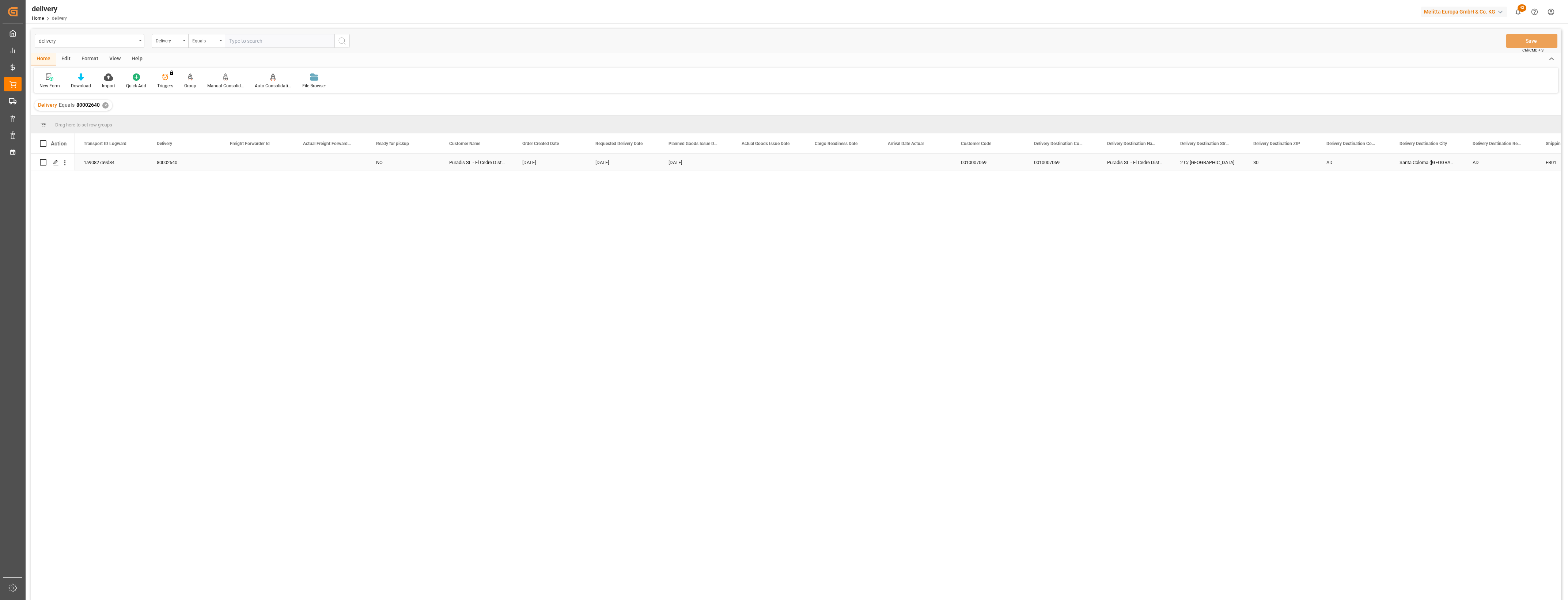
click at [43, 162] on input "Press Space to toggle row selection (unchecked)" at bounding box center [43, 162] width 7 height 7
checkbox input "true"
click at [225, 83] on div "Manual Consolidation" at bounding box center [225, 86] width 37 height 7
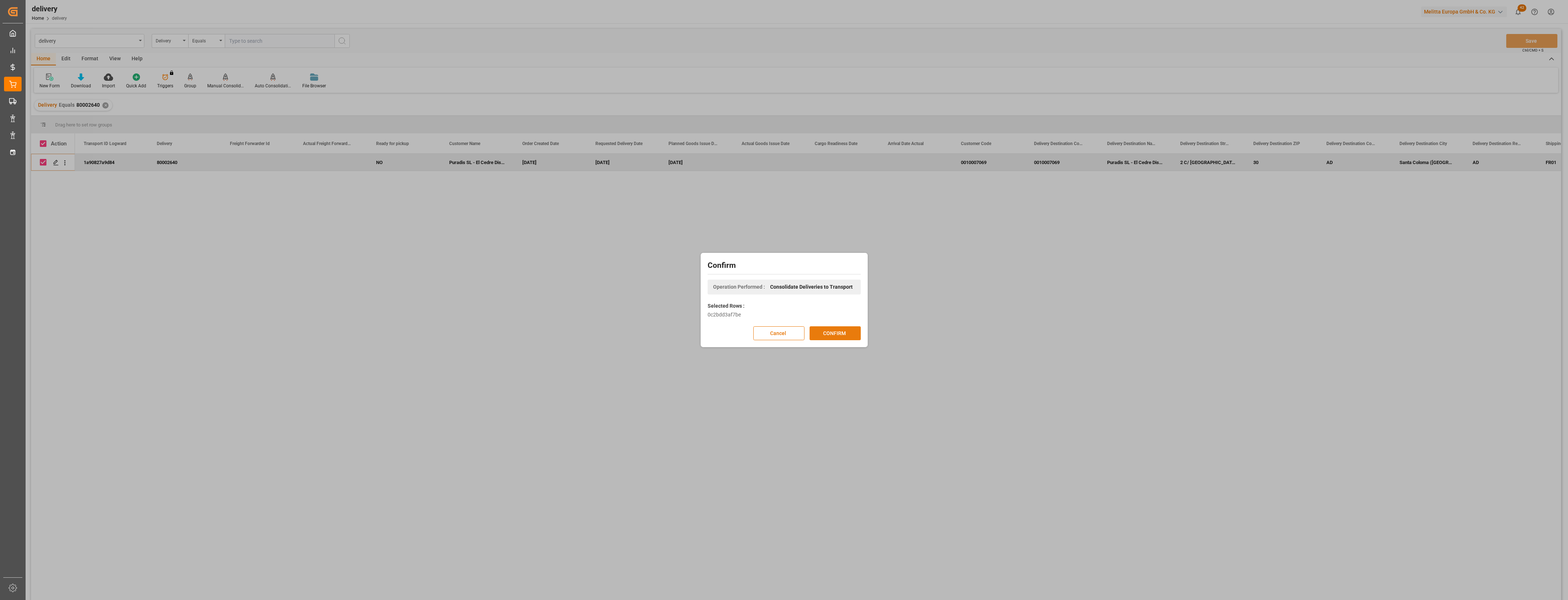
click at [835, 333] on button "CONFIRM" at bounding box center [835, 333] width 51 height 14
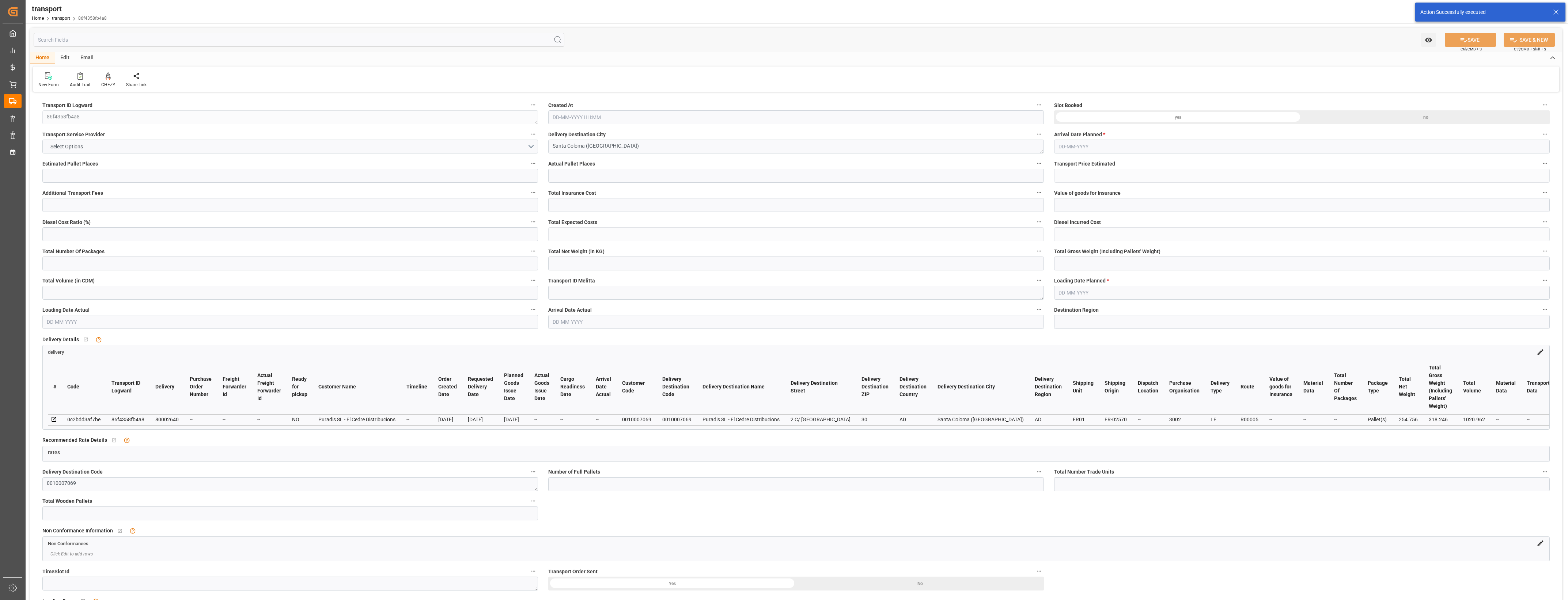
type input "1"
type input "0"
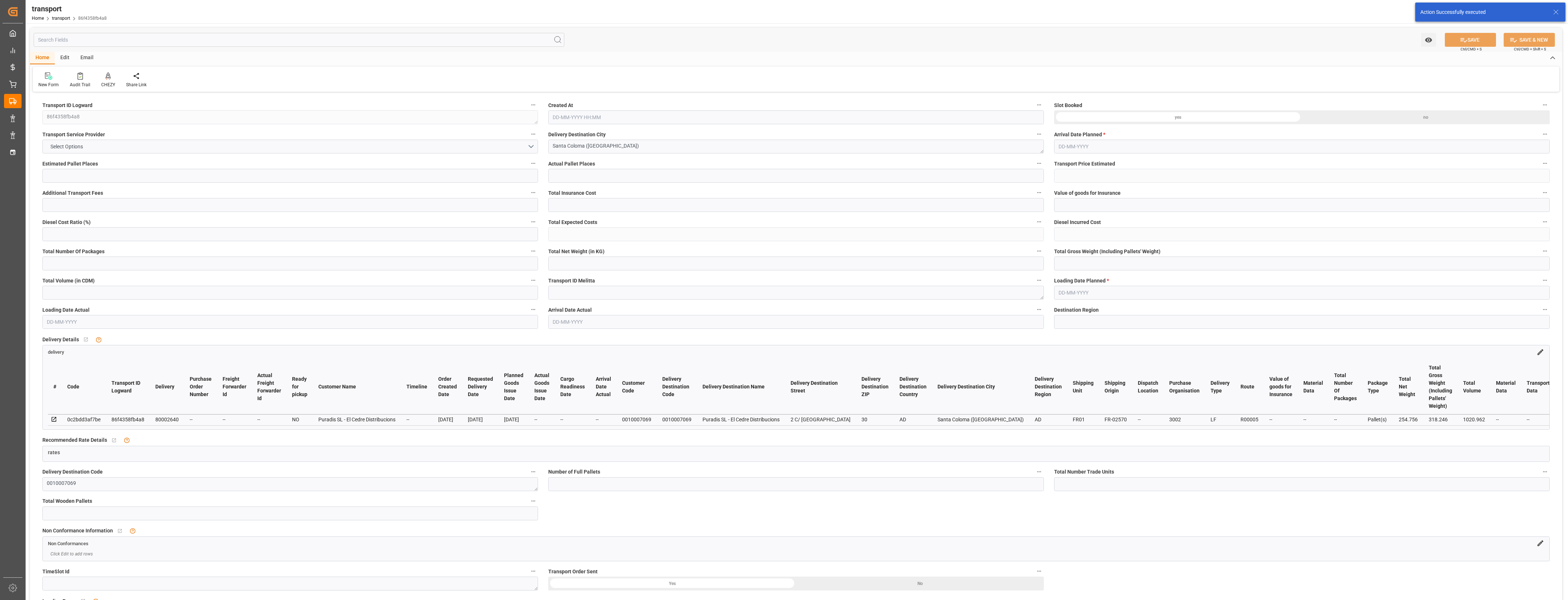
type input "0"
type input "254.756"
type input "318.246"
type input "1020.962"
type input "0"
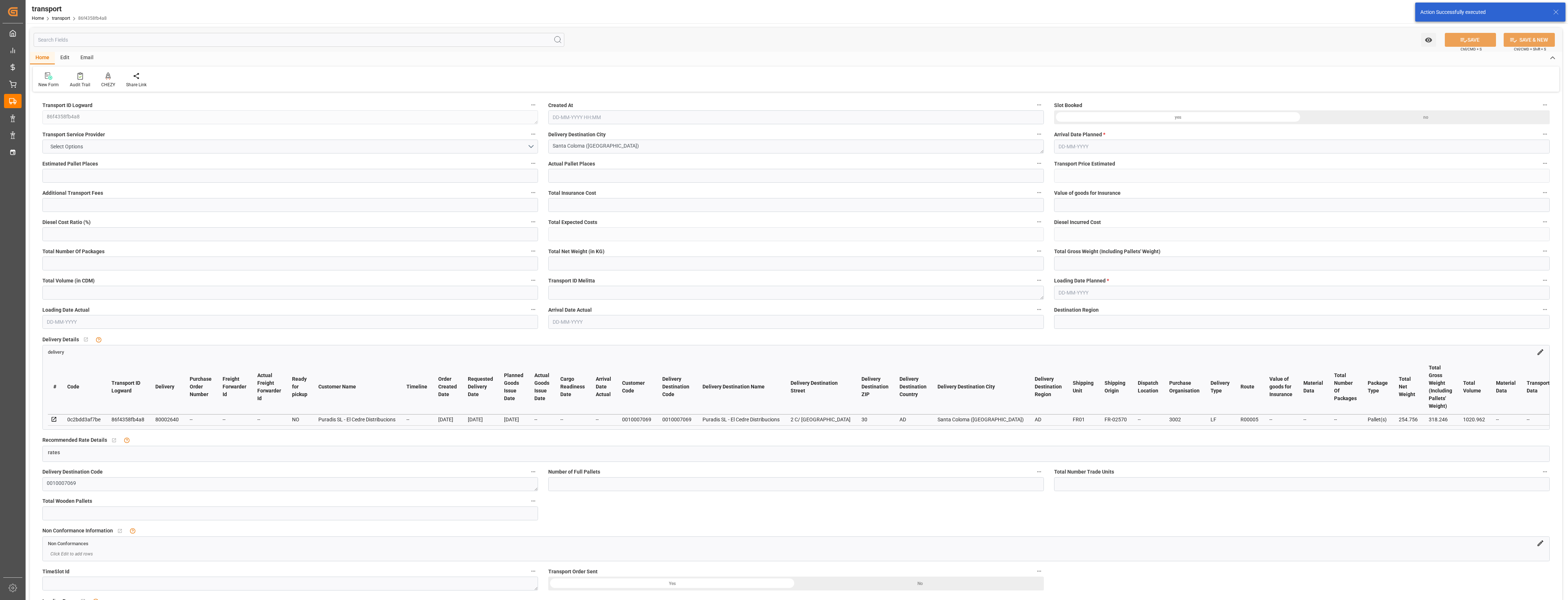
type input "78"
type input "1"
type input "101"
type input "294.246"
type input "0"
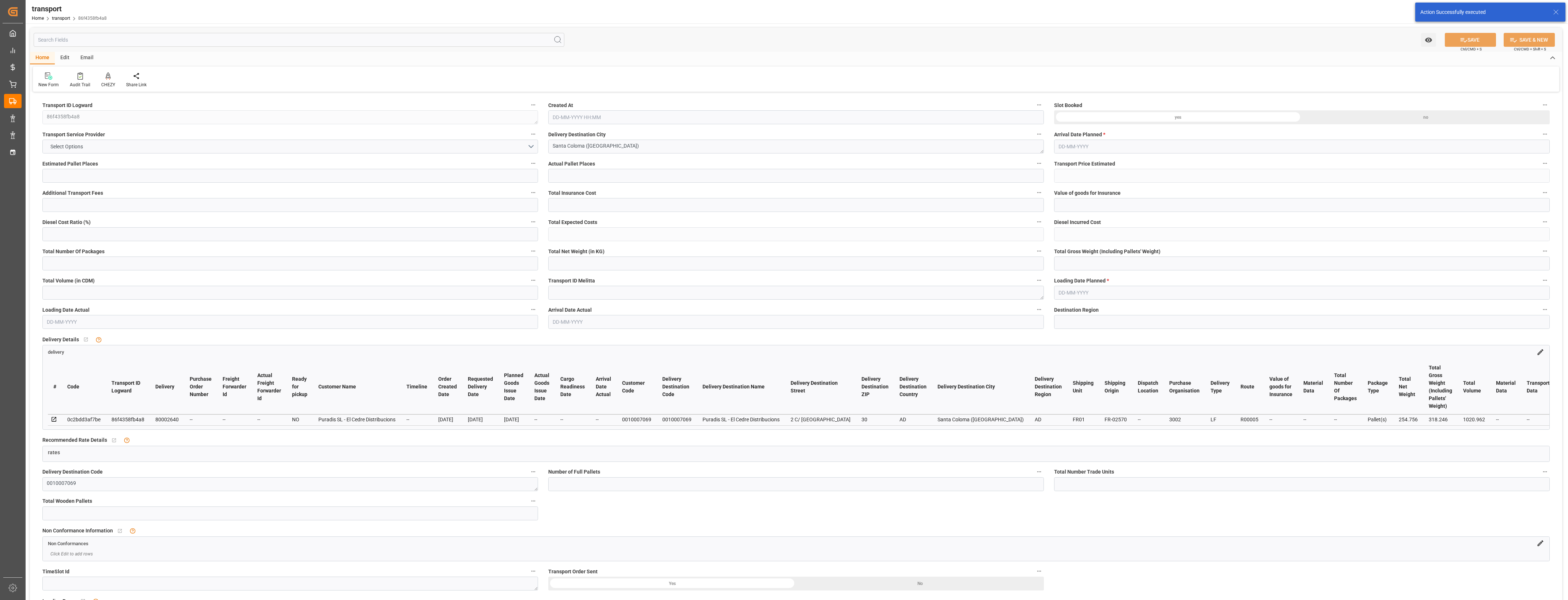
type input "4710.8598"
type input "0"
type input "21"
type input "35"
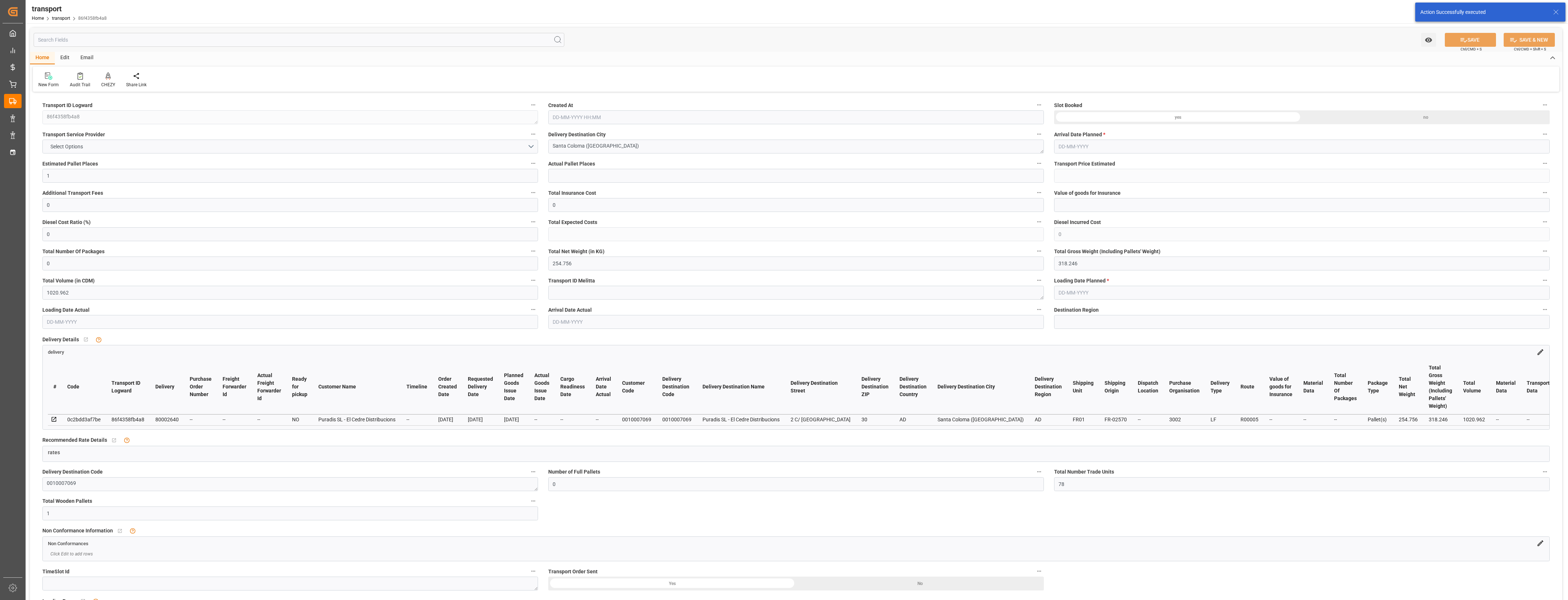
type input "[DATE] 11:47"
type input "[DATE]"
click at [534, 144] on button "Select Options" at bounding box center [290, 146] width 495 height 14
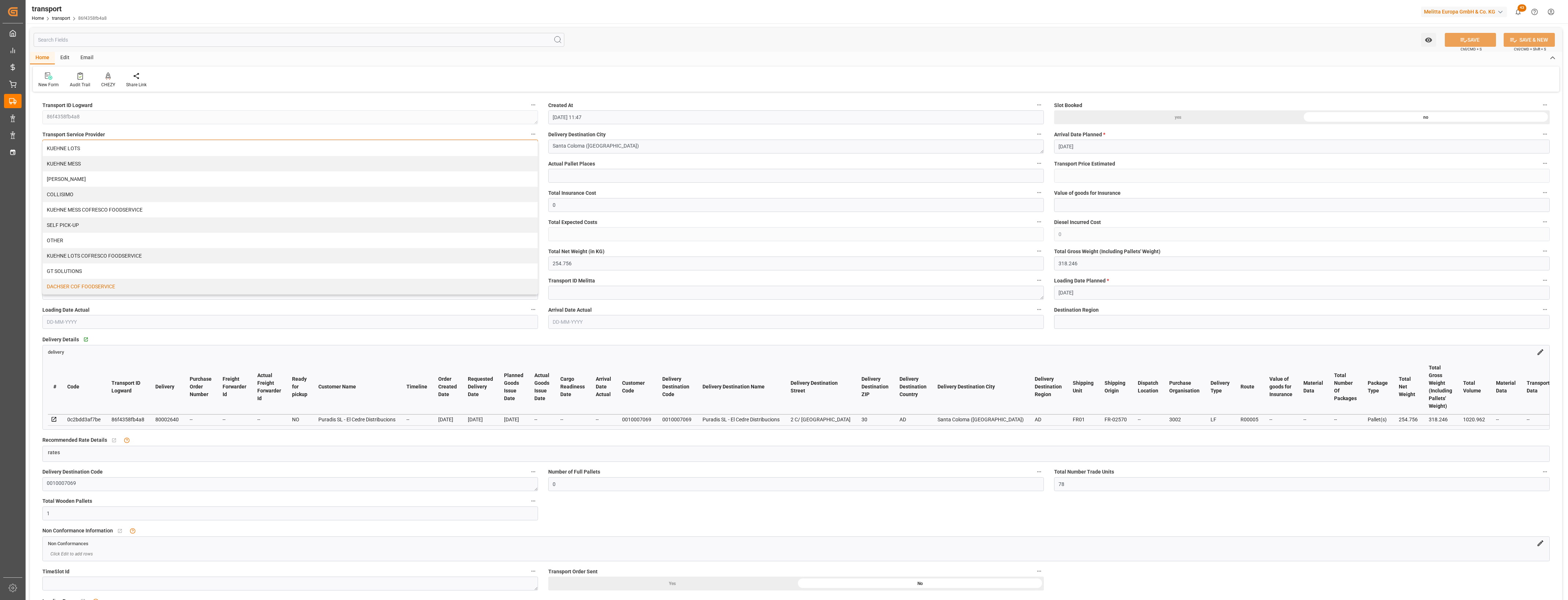
click at [94, 282] on div "DACHSER COF FOODSERVICE" at bounding box center [290, 286] width 495 height 15
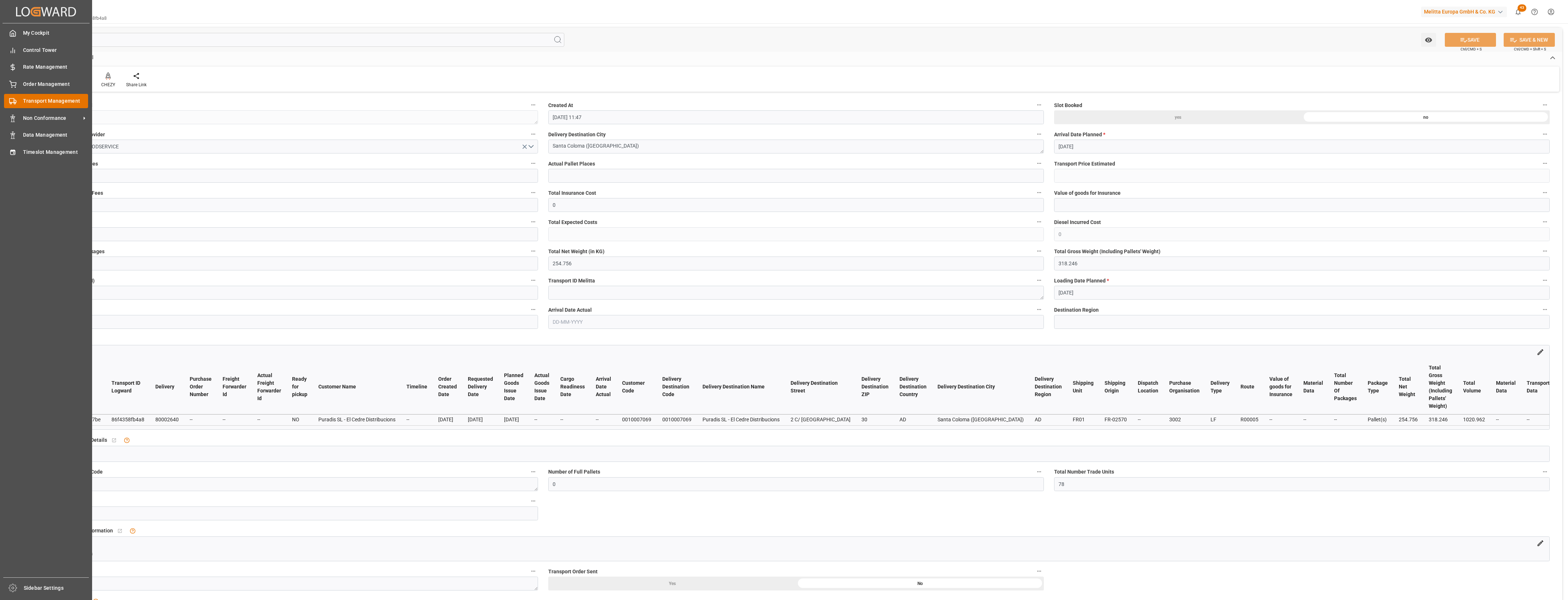
click at [17, 99] on div "Transport Management Transport Management" at bounding box center [46, 100] width 84 height 14
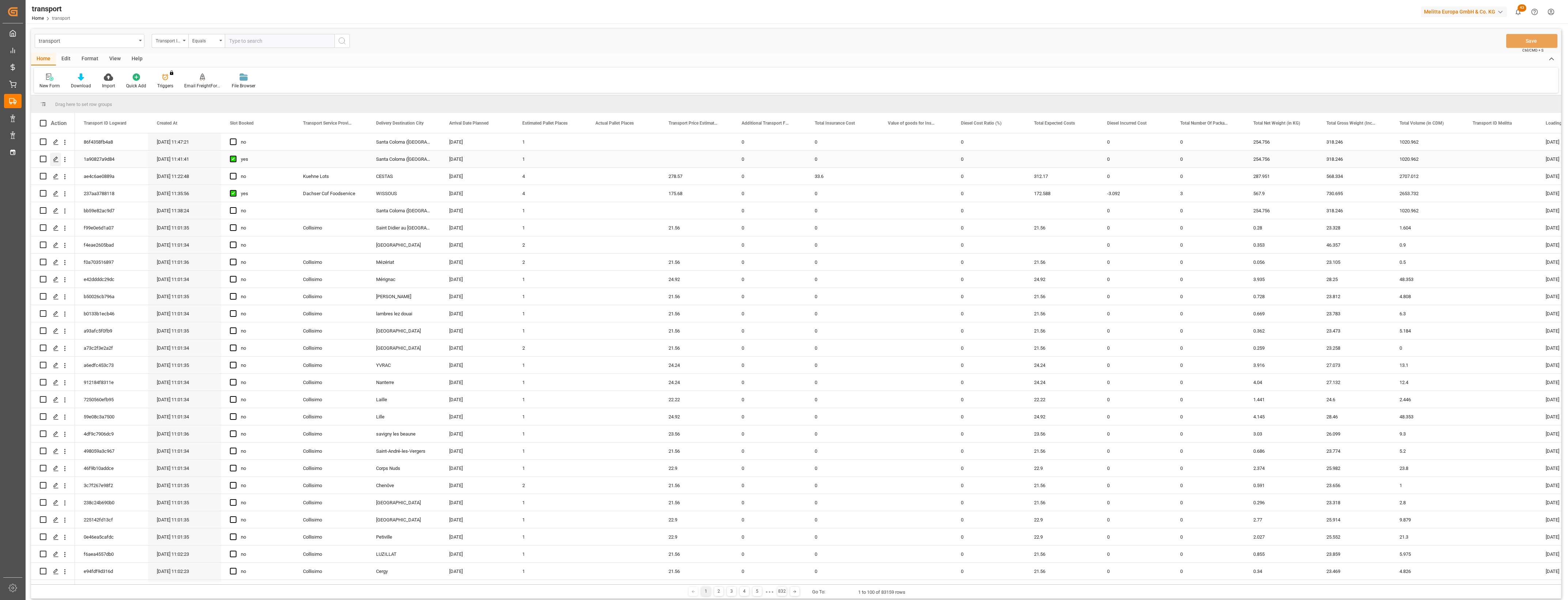
click at [58, 158] on icon "Press SPACE to select this row." at bounding box center [56, 159] width 6 height 6
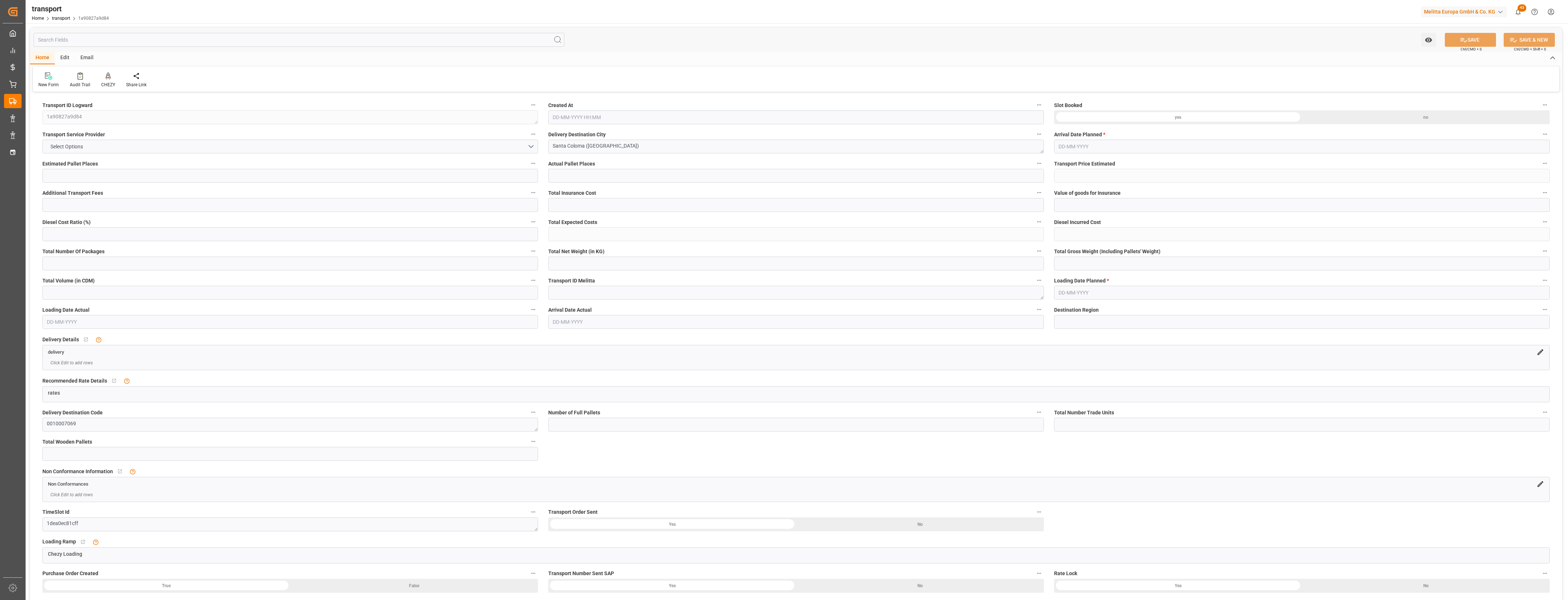
type input "1"
type input "0"
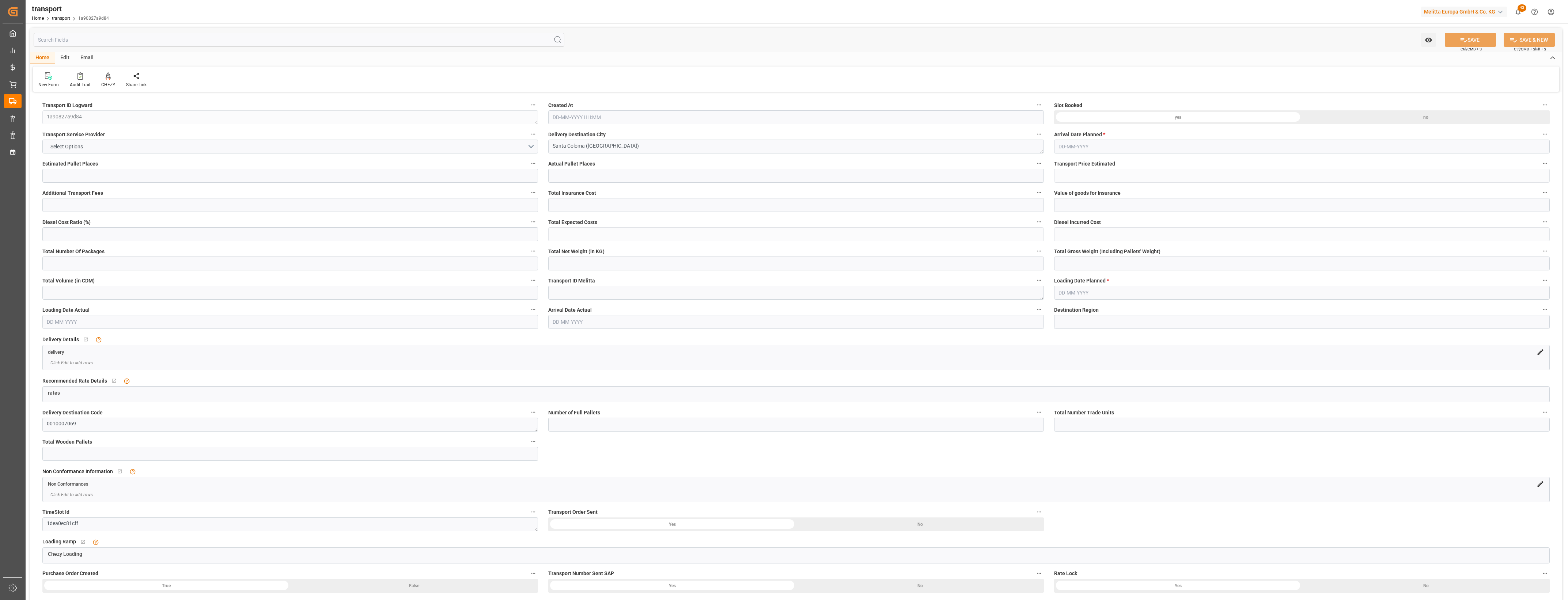
type input "0"
type input "254.756"
type input "318.246"
type input "1020.962"
type input "0"
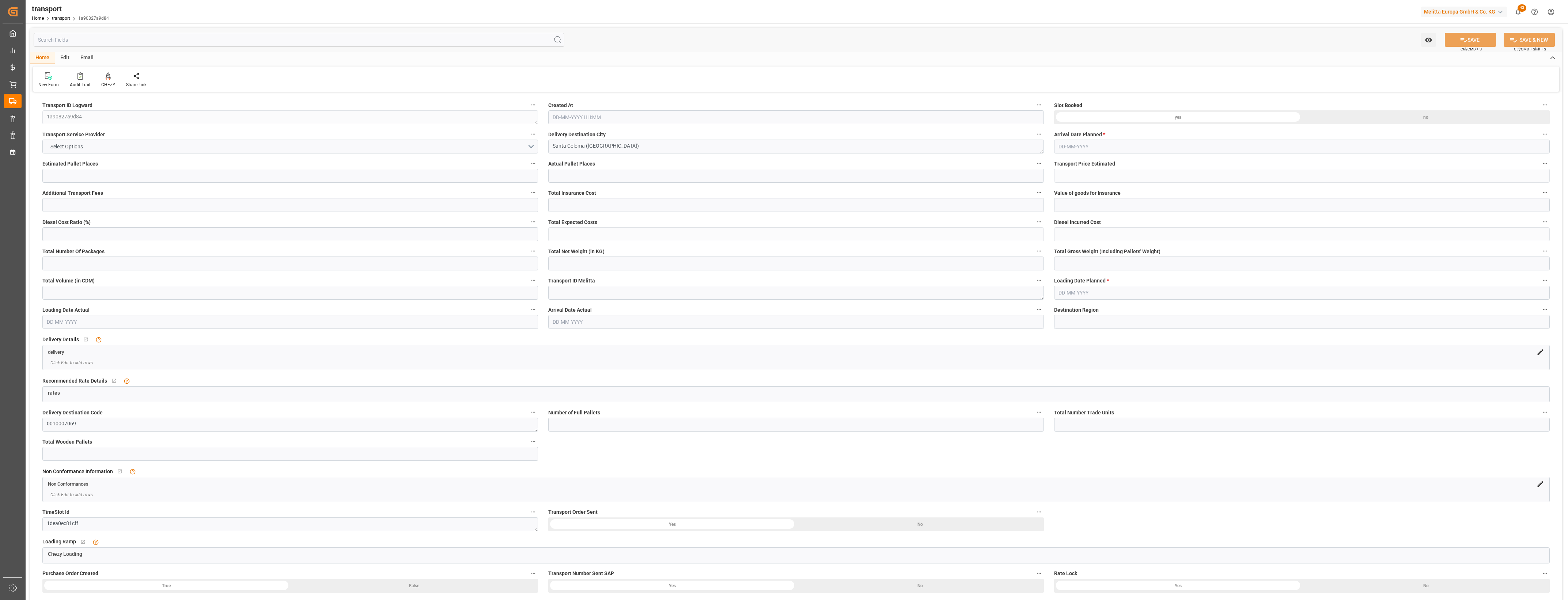
type input "78"
type input "1"
type input "101"
type input "294.246"
type input "0"
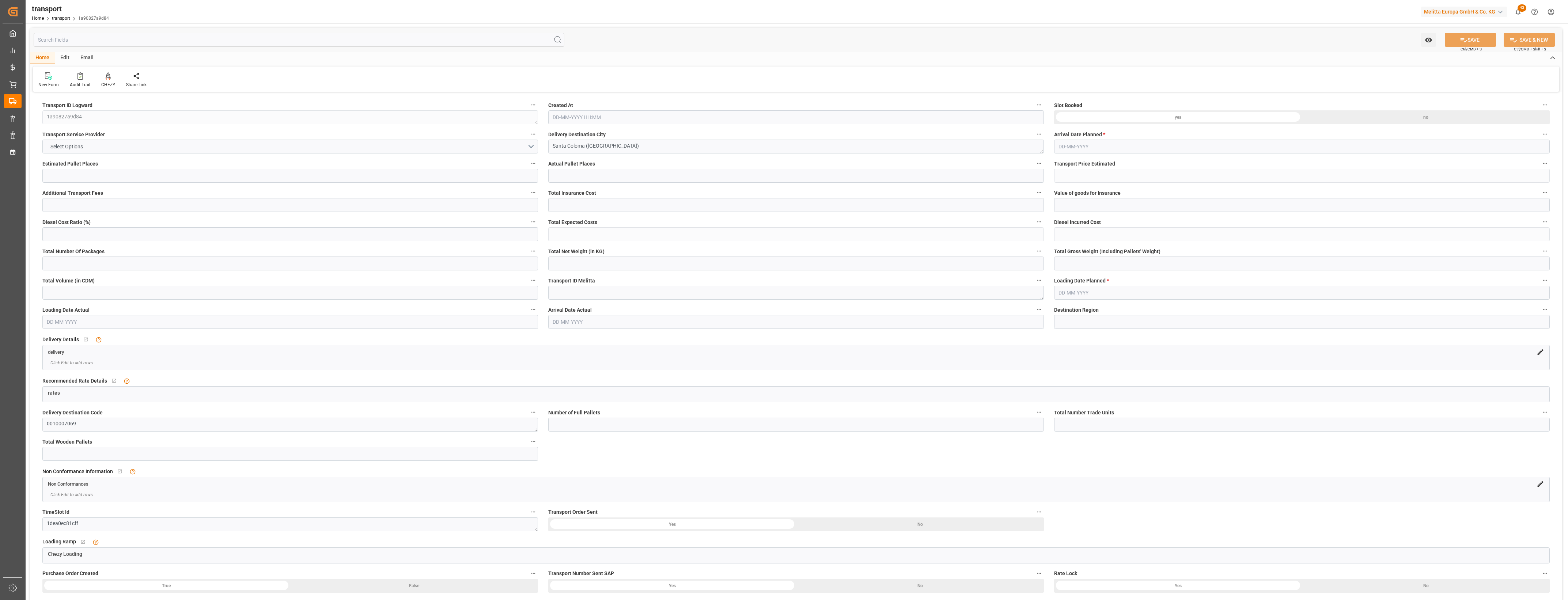
type input "4710.8598"
type input "0"
type input "21"
type input "35"
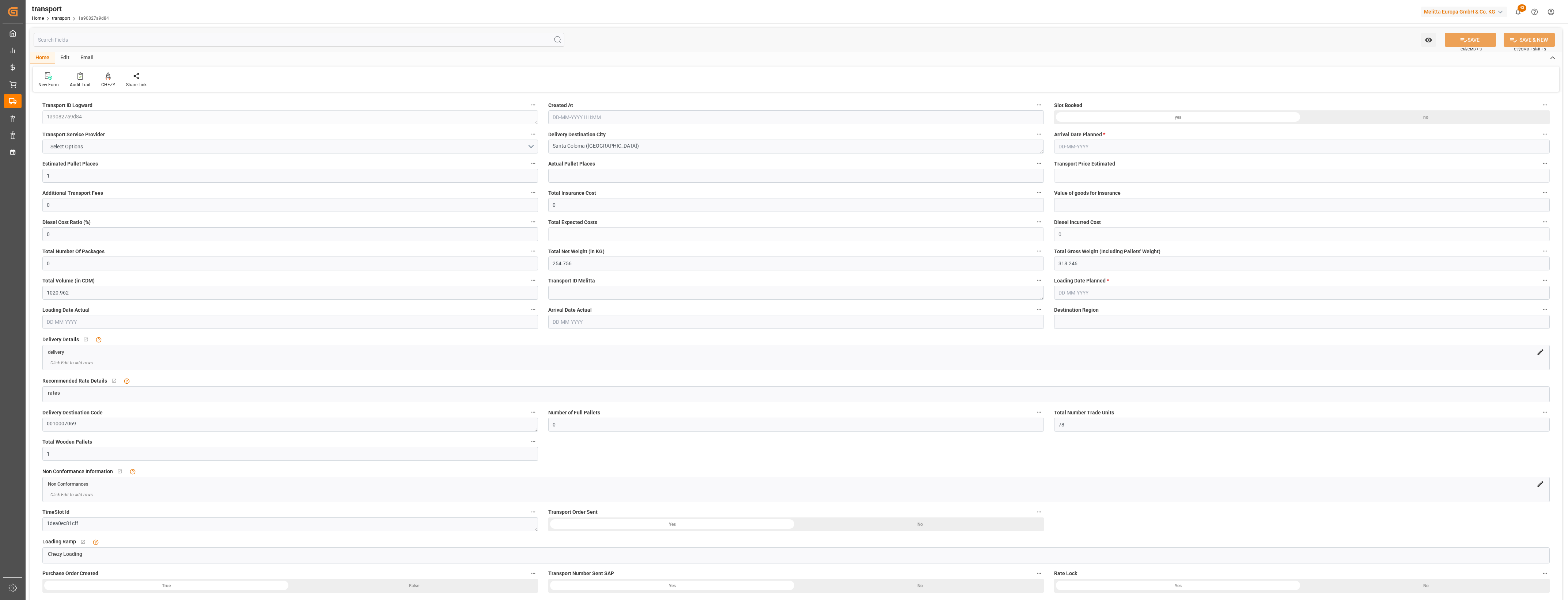
type input "01-09-2025 11:41"
type input "[DATE]"
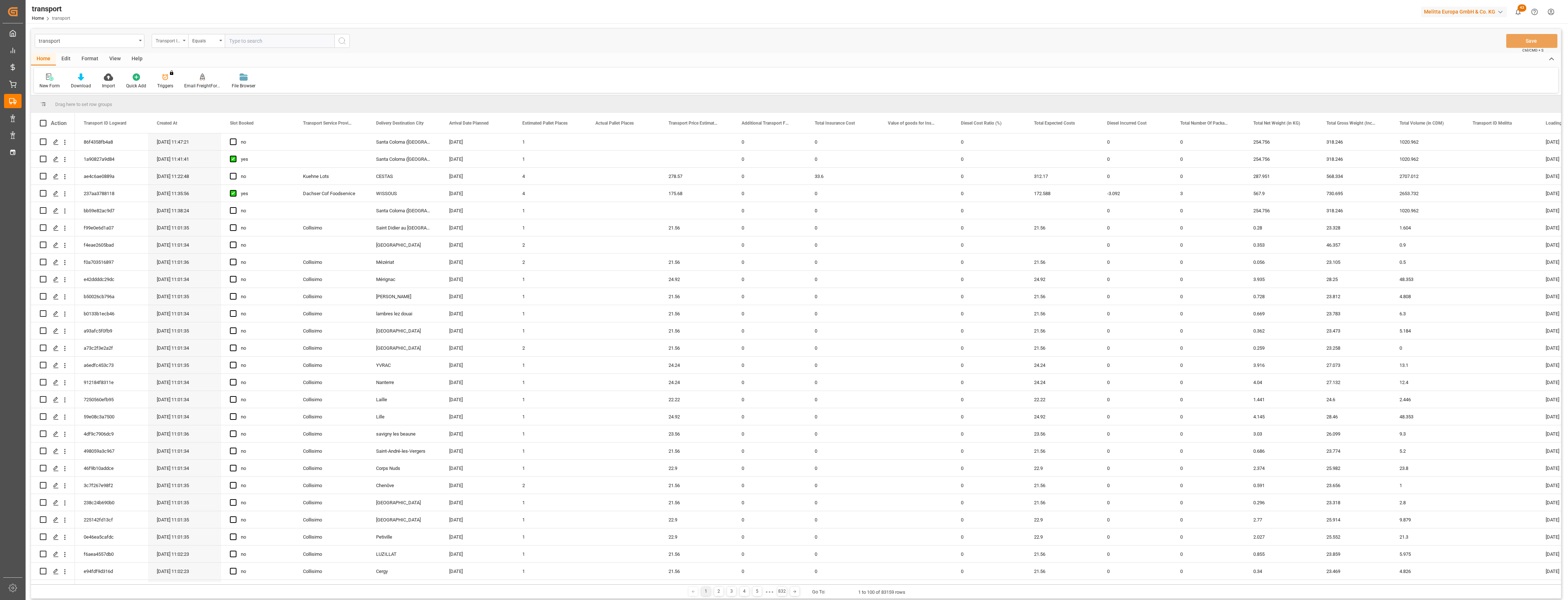
click at [183, 39] on div "Transport ID Logward" at bounding box center [170, 41] width 37 height 14
click at [185, 80] on div "Transport ID Logward" at bounding box center [206, 74] width 109 height 15
click at [186, 38] on div "Transport ID Logward" at bounding box center [170, 41] width 37 height 14
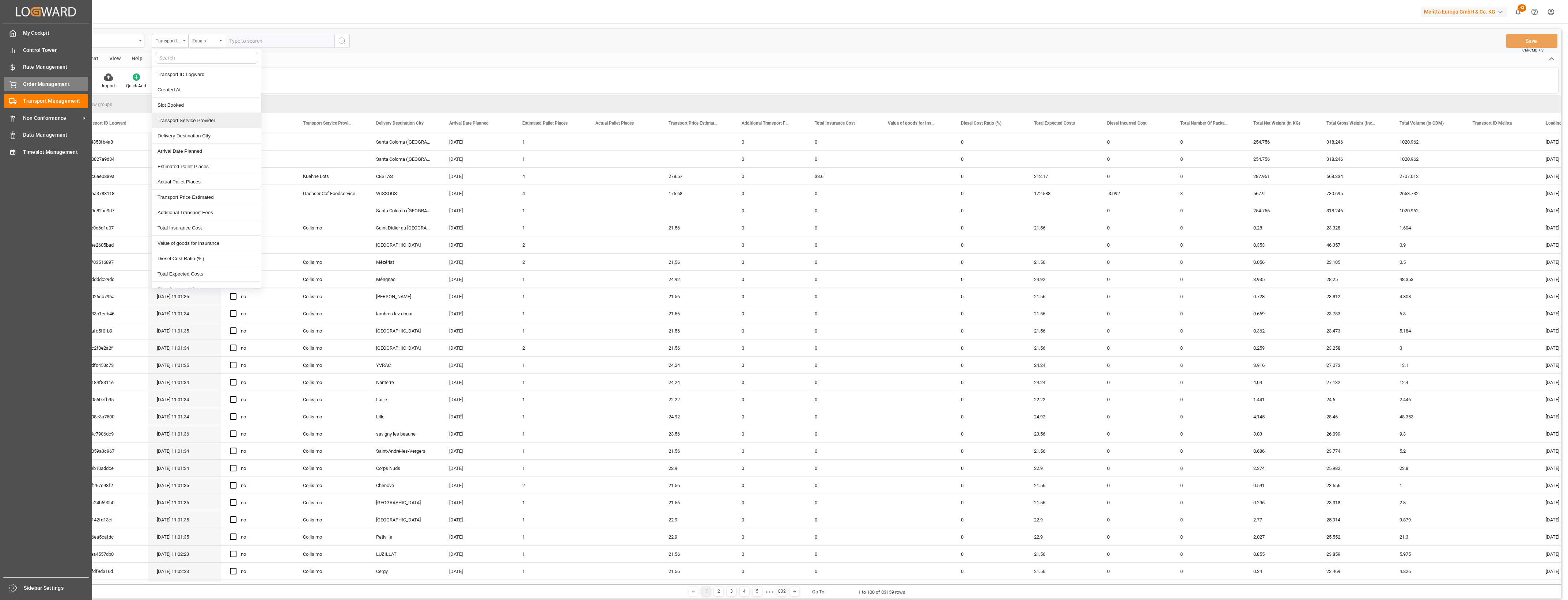
click at [15, 88] on div "Order Management Order Management" at bounding box center [46, 83] width 84 height 14
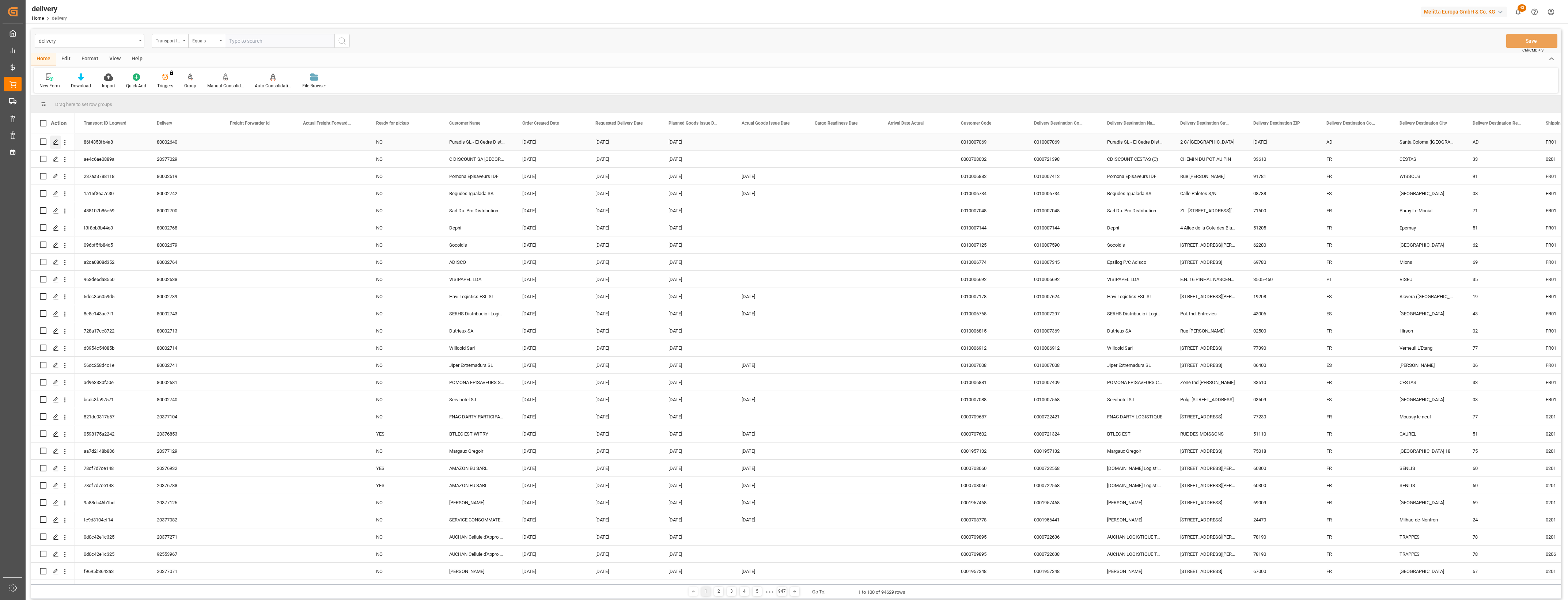
click at [54, 143] on icon "Press SPACE to select this row." at bounding box center [56, 142] width 6 height 6
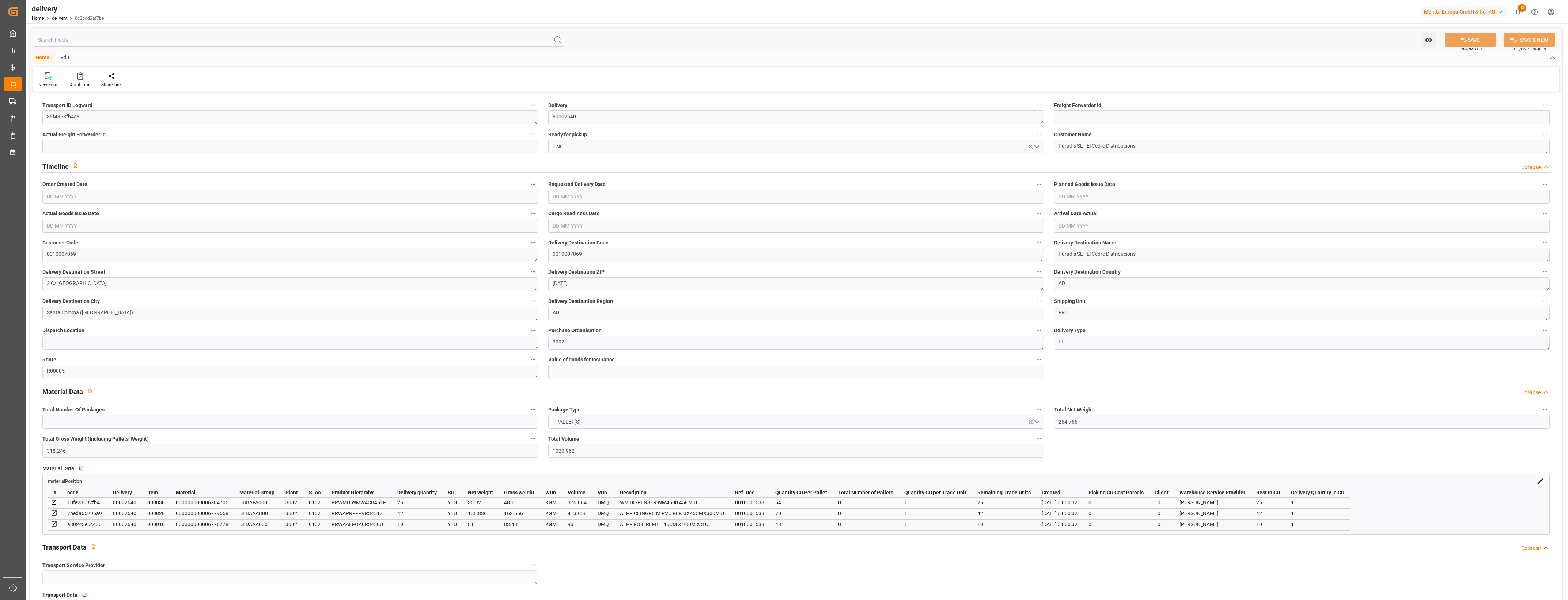
type input "[DATE]"
type input "27-08-2025 01:00"
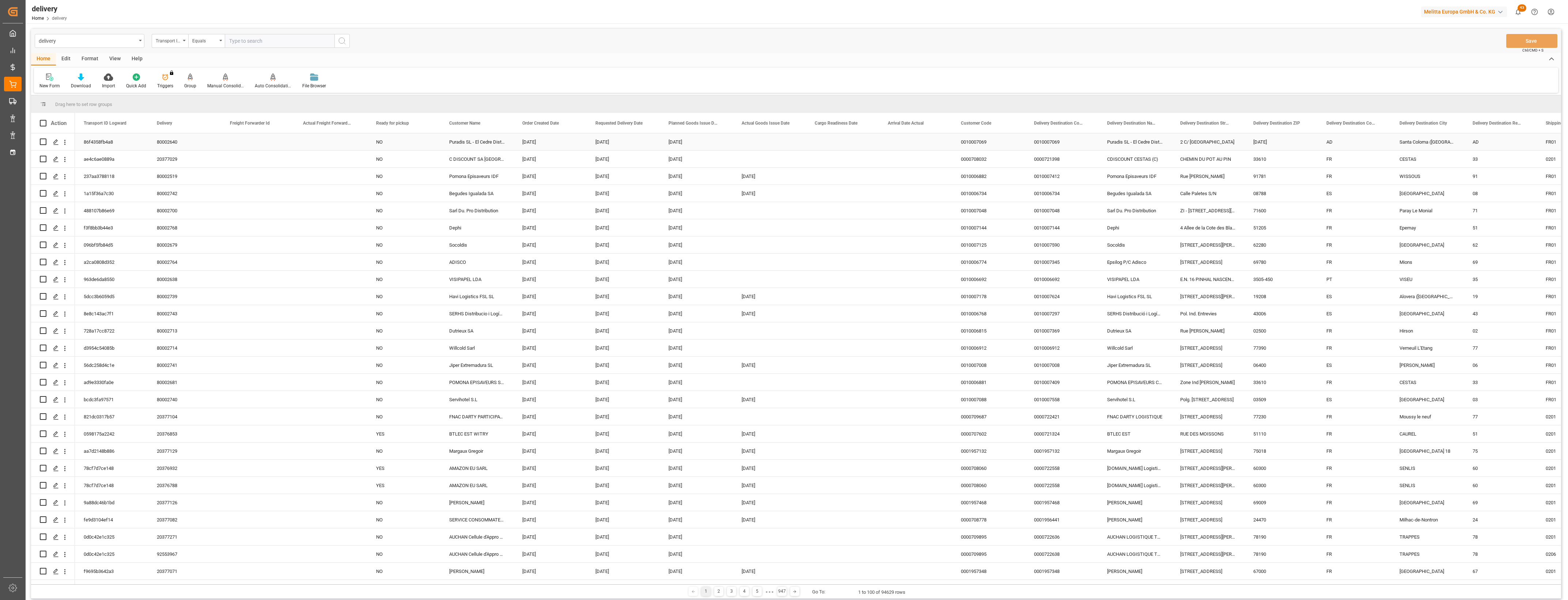
click at [103, 139] on div "86f4358fb4a8" at bounding box center [111, 142] width 73 height 17
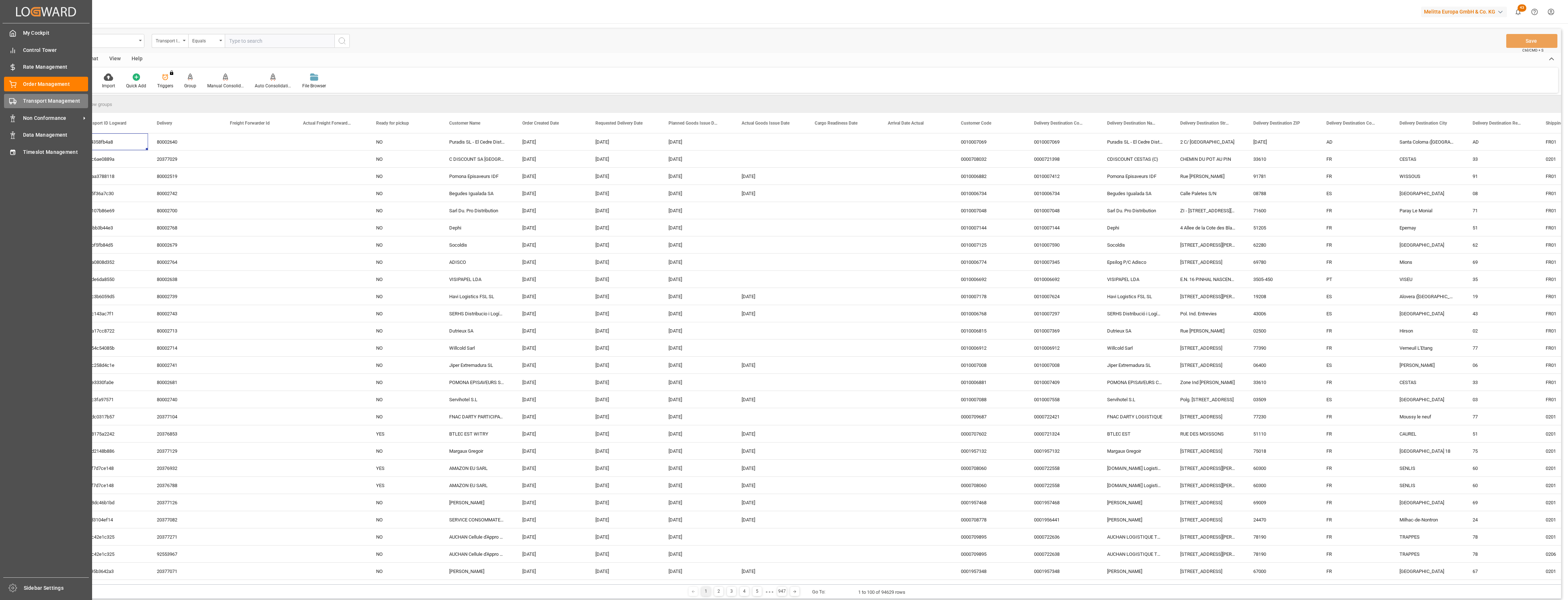
click at [19, 103] on div "Transport Management Transport Management" at bounding box center [46, 100] width 84 height 14
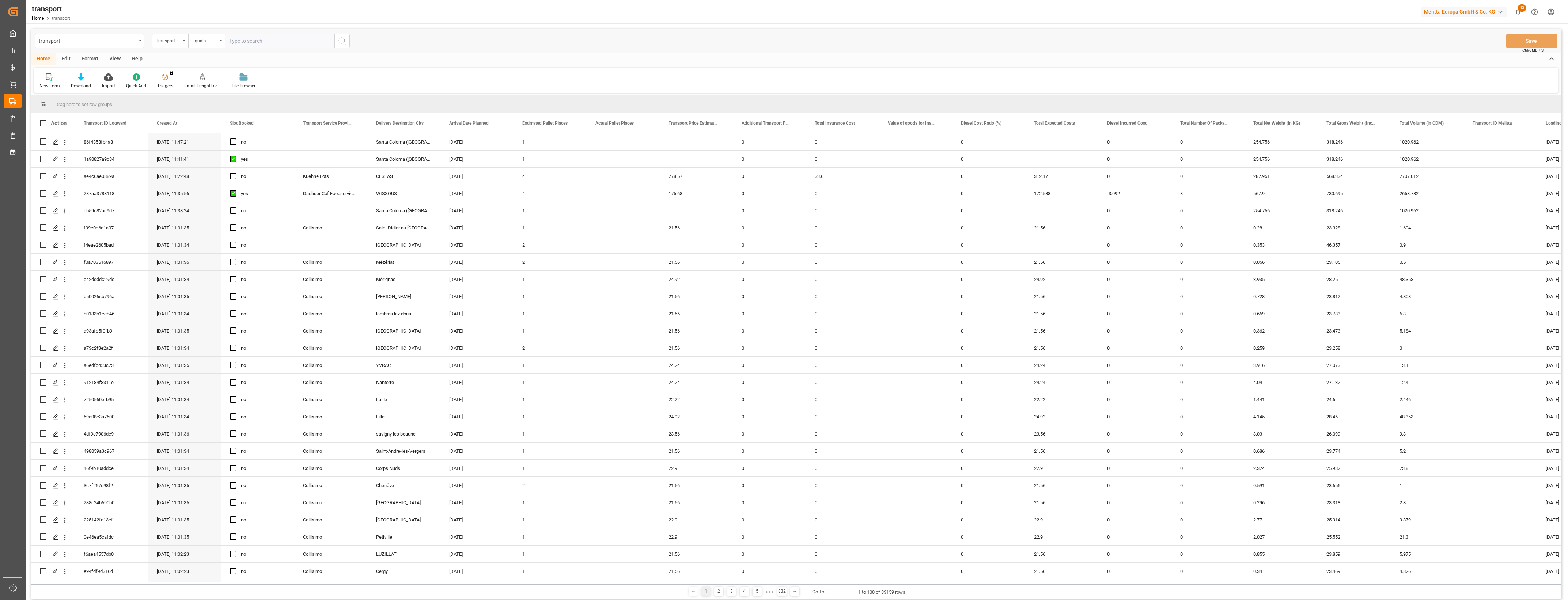
click at [262, 43] on input "text" at bounding box center [279, 41] width 110 height 14
paste input "86f4358fb4a8"
type input "86f4358fb4a8"
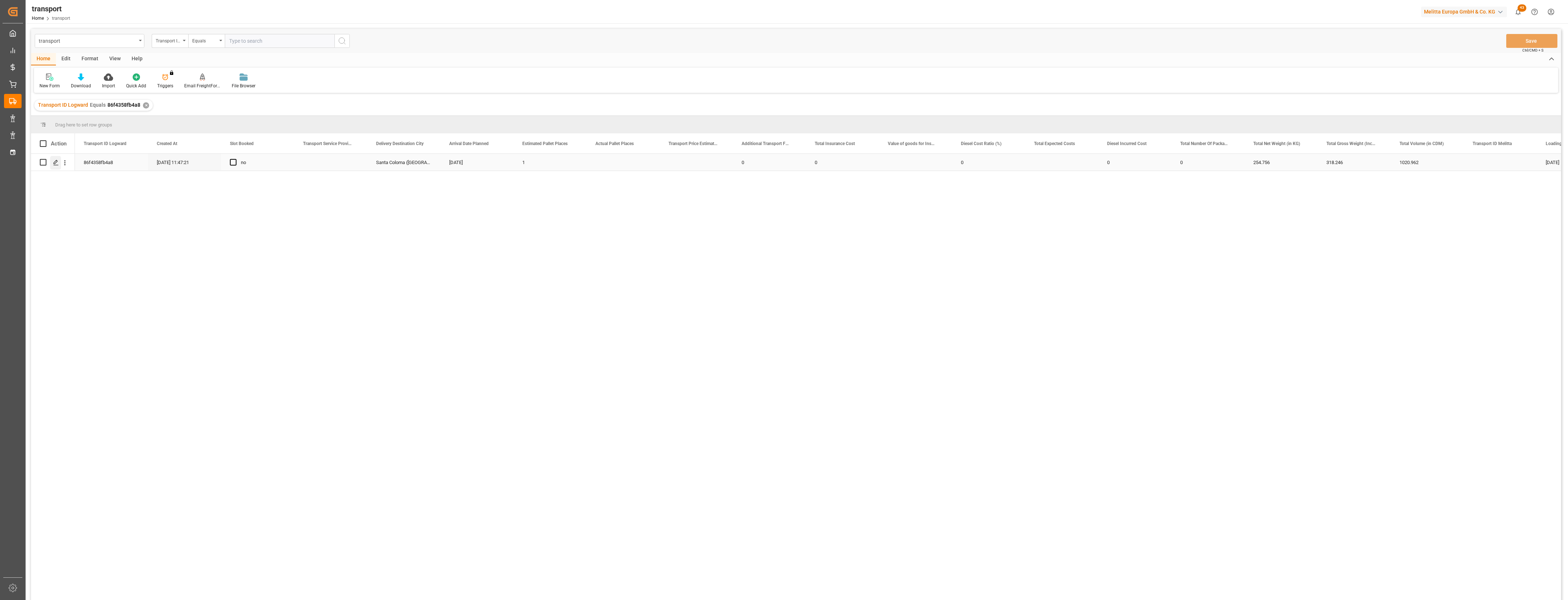
click at [57, 162] on polygon "Press SPACE to select this row." at bounding box center [55, 162] width 4 height 4
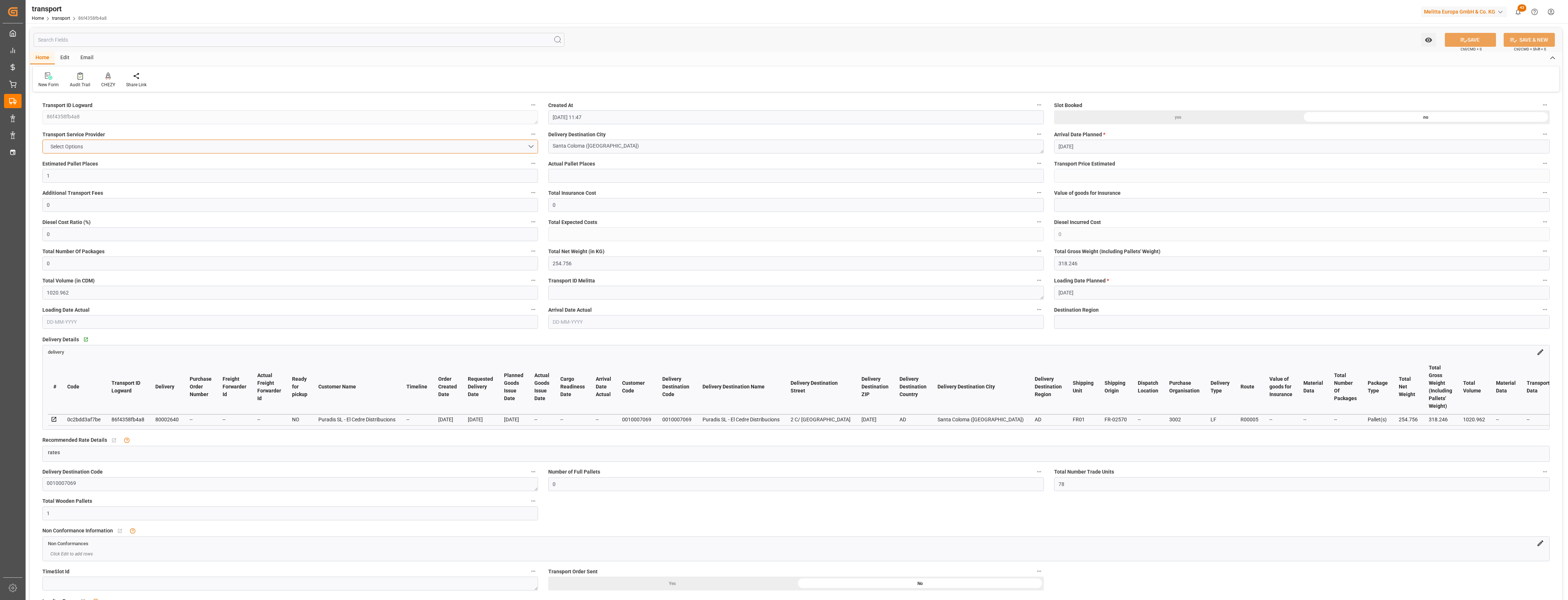
click at [533, 146] on button "Select Options" at bounding box center [290, 146] width 495 height 14
click at [147, 285] on div "DACHSER COF FOODSERVICE" at bounding box center [290, 286] width 495 height 15
click at [52, 417] on icon at bounding box center [54, 419] width 7 height 7
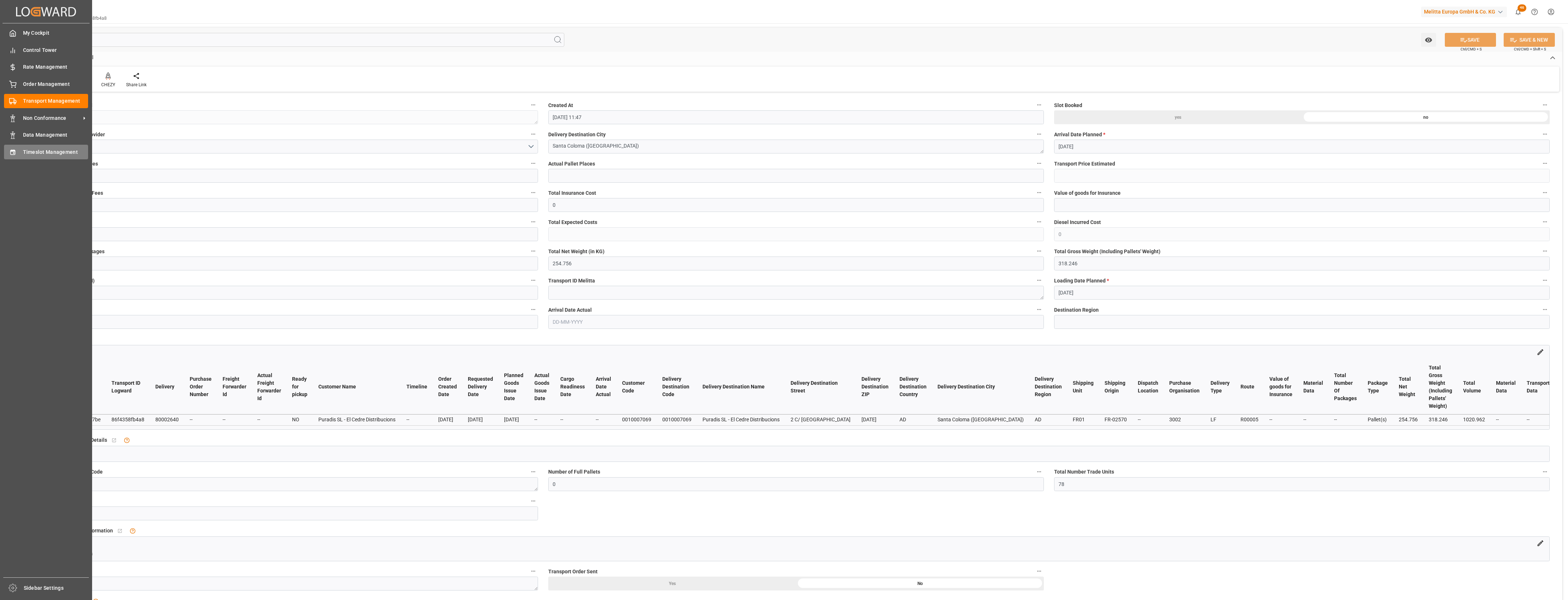
click at [11, 152] on icon at bounding box center [13, 152] width 7 height 7
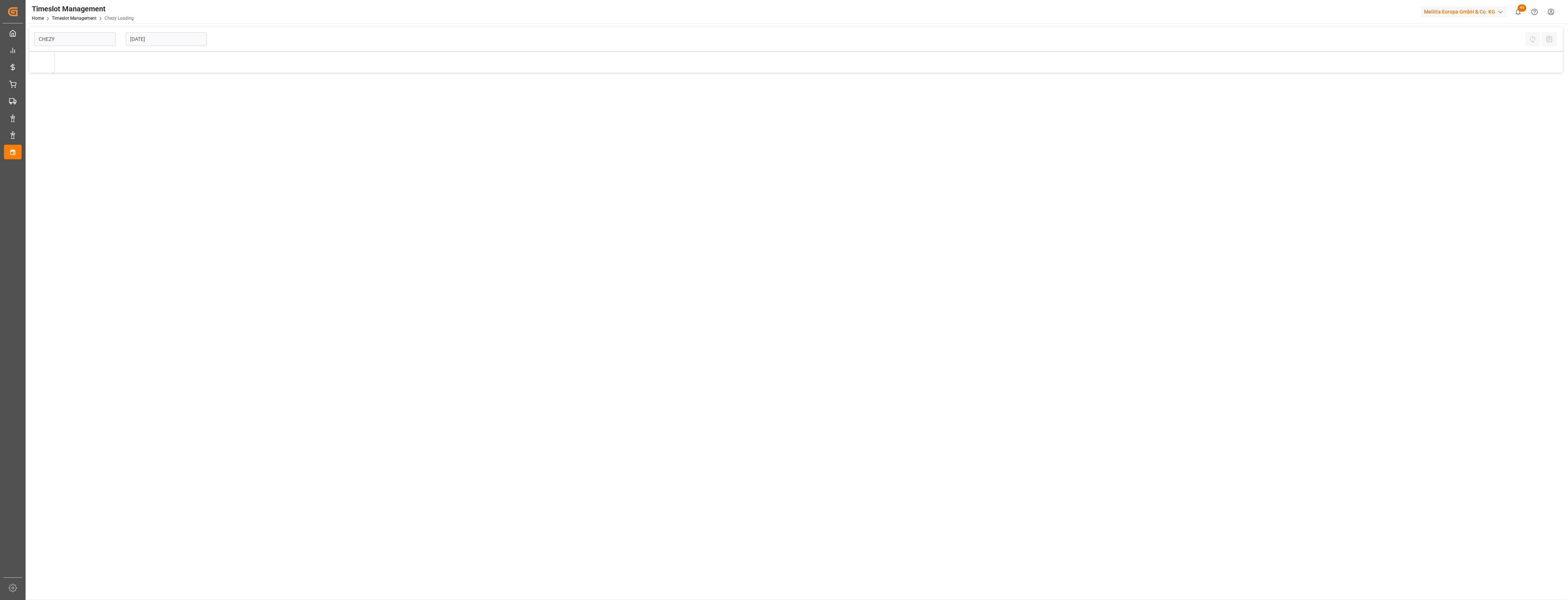
type input "Chezy Loading"
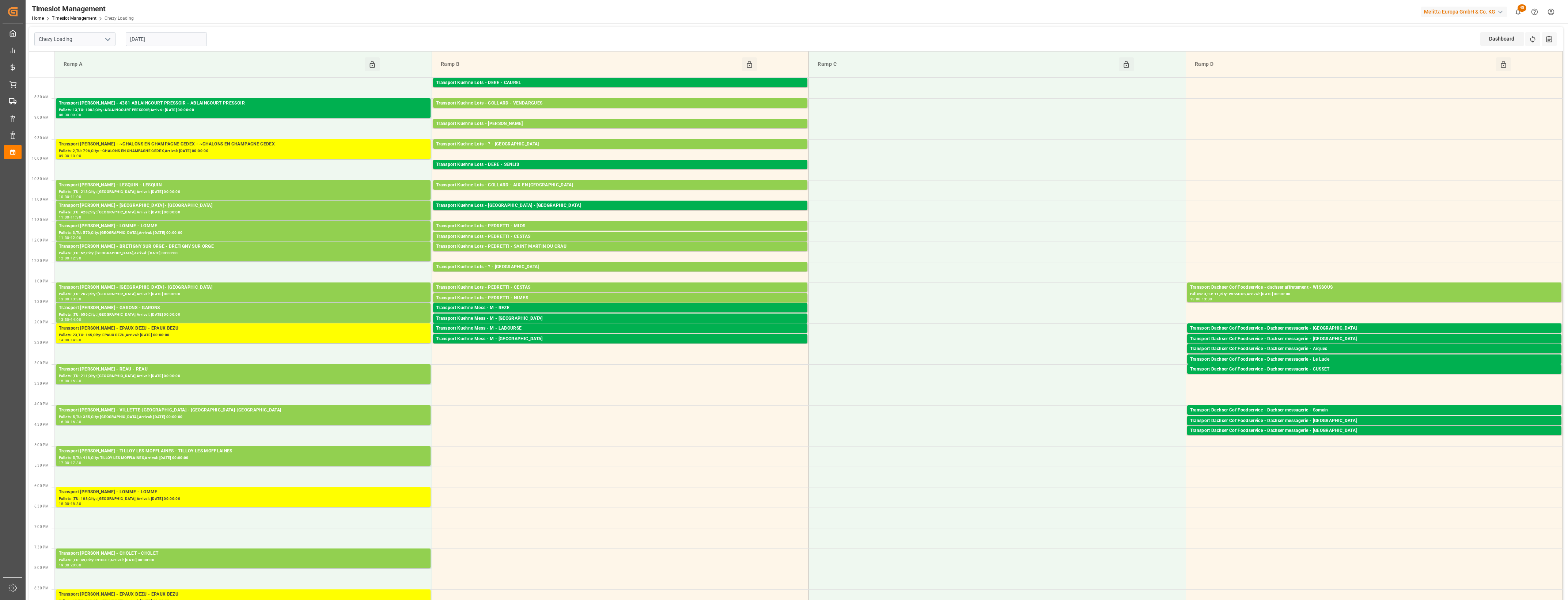
click at [175, 40] on input "[DATE]" at bounding box center [166, 39] width 81 height 14
click at [150, 83] on span "2" at bounding box center [150, 83] width 2 height 5
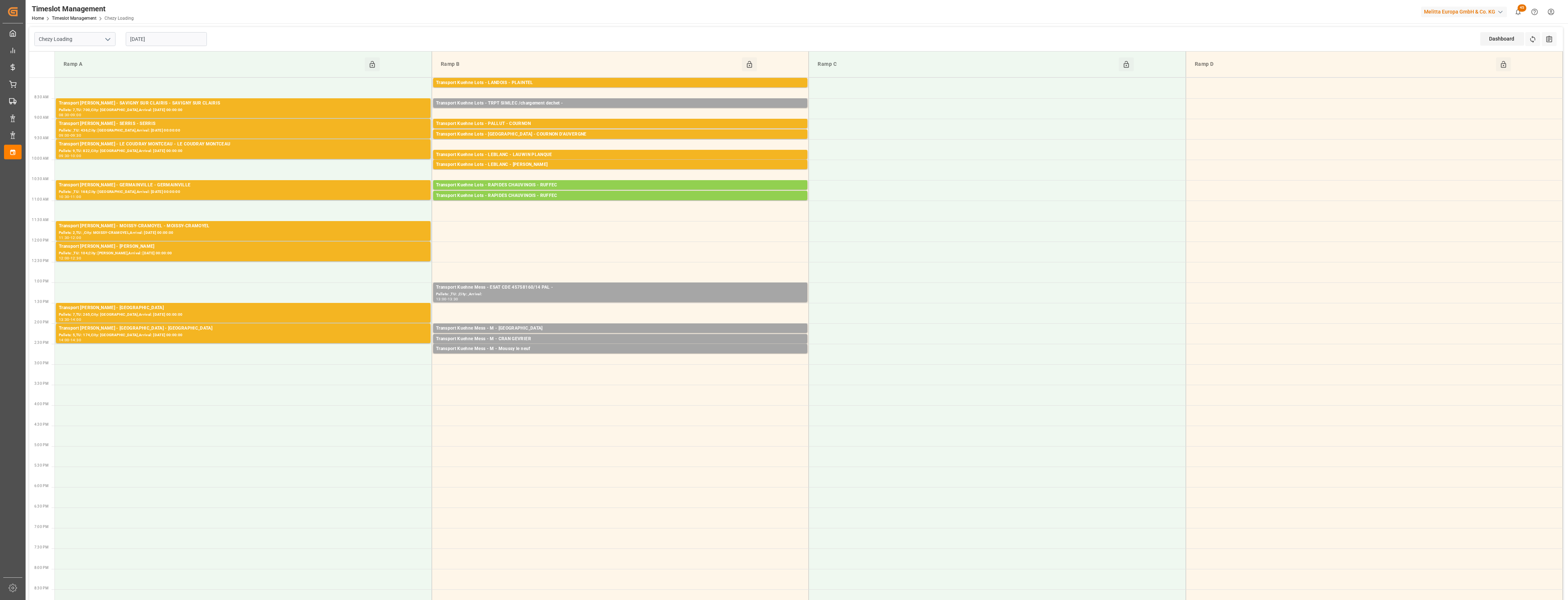
click at [176, 39] on input "[DATE]" at bounding box center [166, 39] width 81 height 14
click at [165, 85] on div "3" at bounding box center [164, 83] width 9 height 9
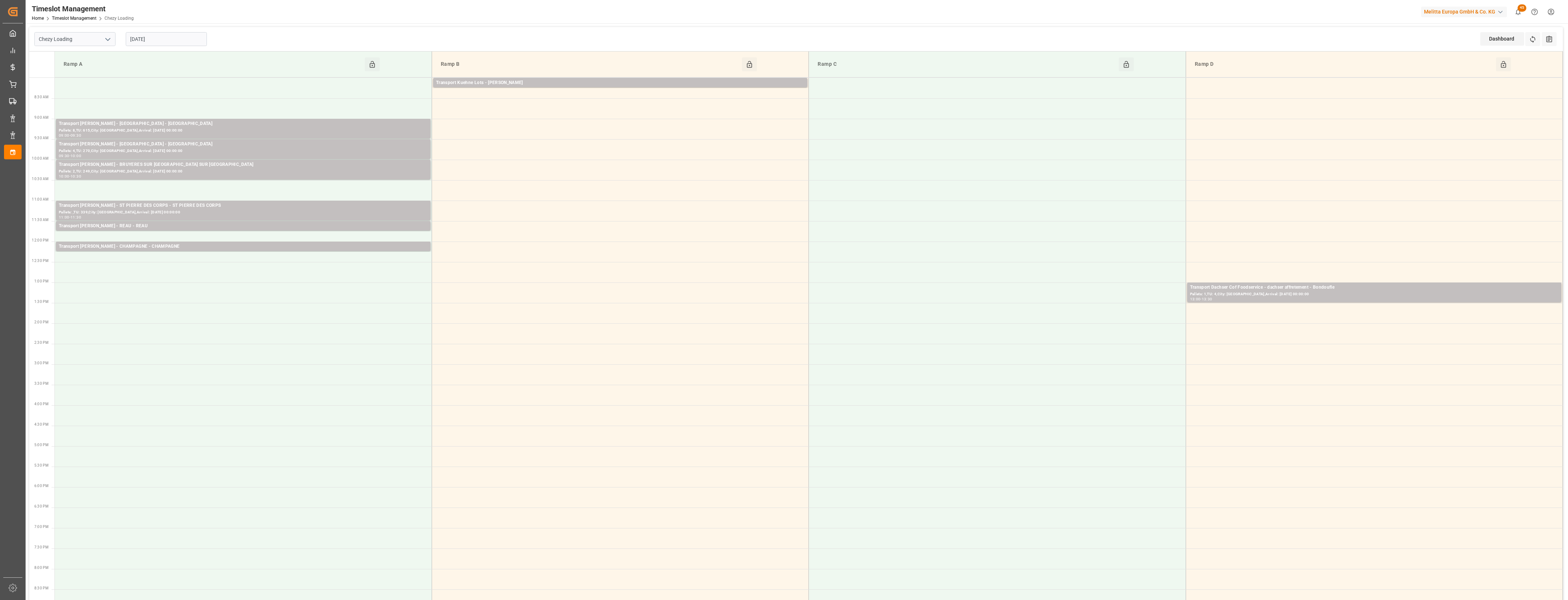
drag, startPoint x: 176, startPoint y: 43, endPoint x: 176, endPoint y: 48, distance: 5.0
click at [176, 43] on input "[DATE]" at bounding box center [166, 39] width 81 height 14
click at [180, 82] on div "4" at bounding box center [178, 83] width 9 height 9
type input "[DATE]"
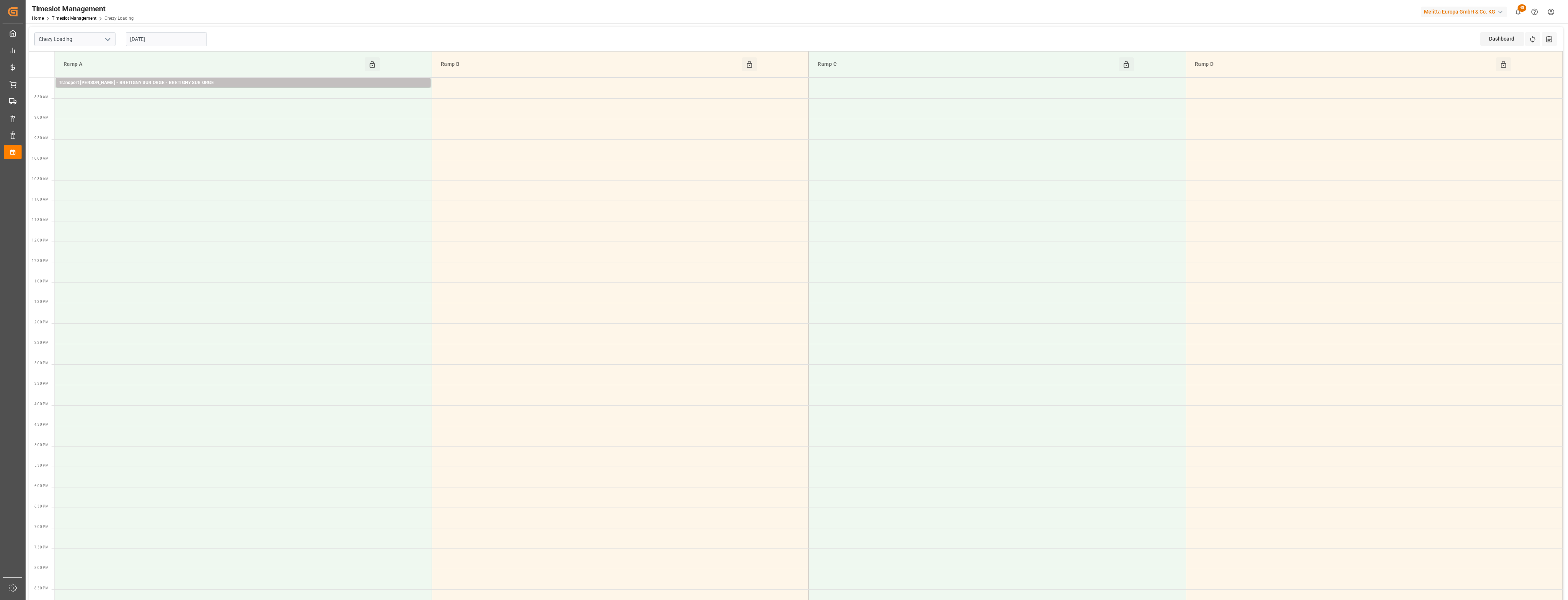
click at [172, 40] on input "[DATE]" at bounding box center [166, 39] width 81 height 14
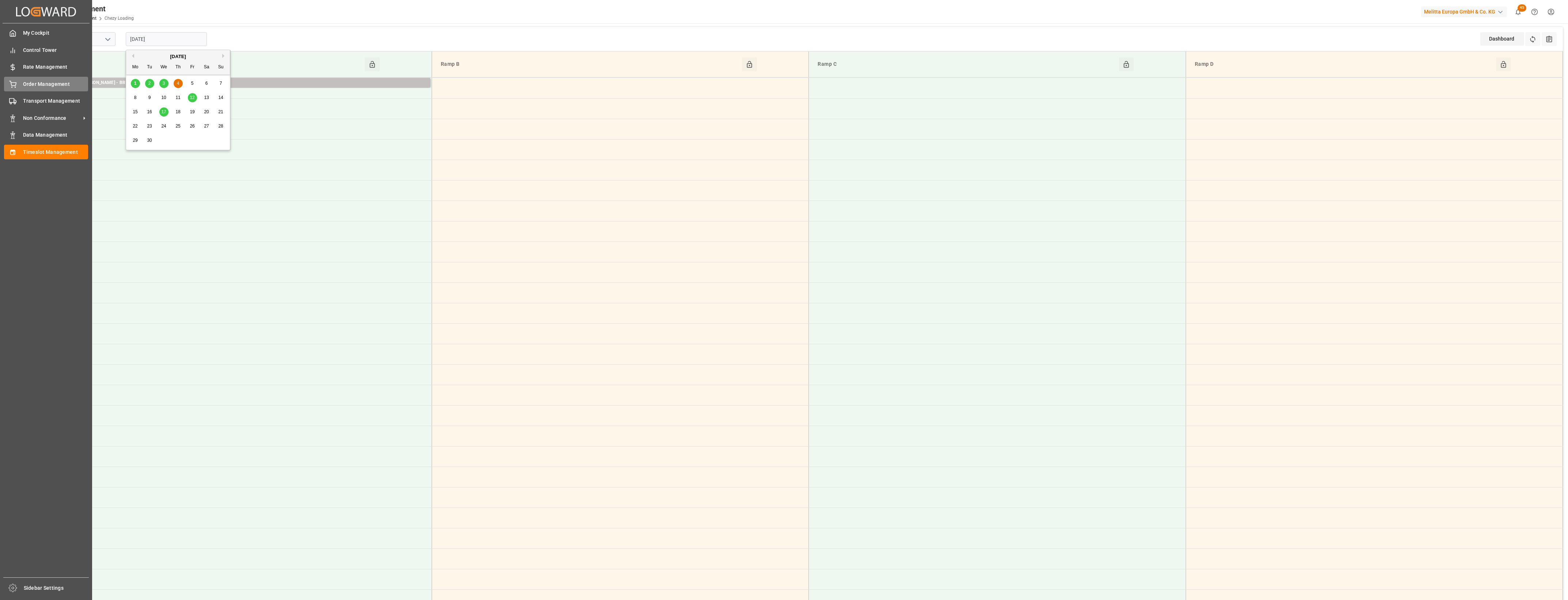
click at [17, 83] on div "Order Management Order Management" at bounding box center [46, 83] width 84 height 14
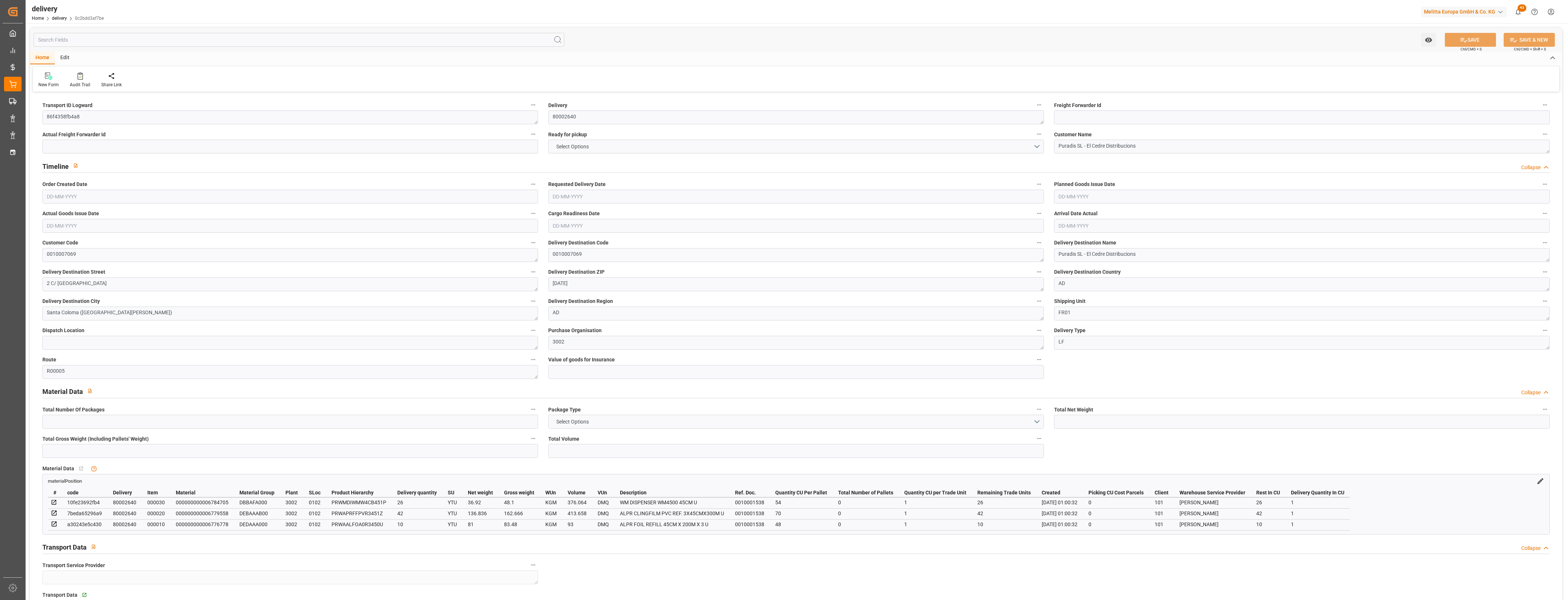
type input "254.756"
type input "318.246"
type input "1020.962"
type input "78"
type input "1"
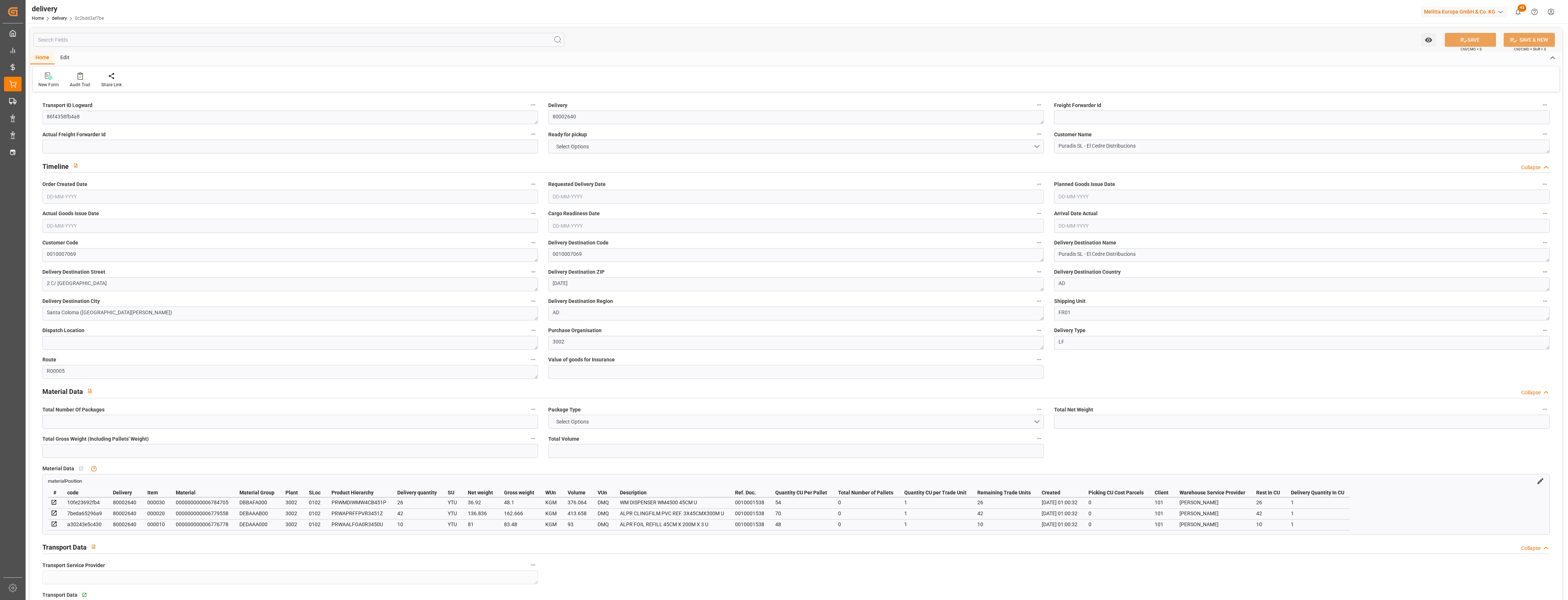
type input "0"
type input "1"
type input "0"
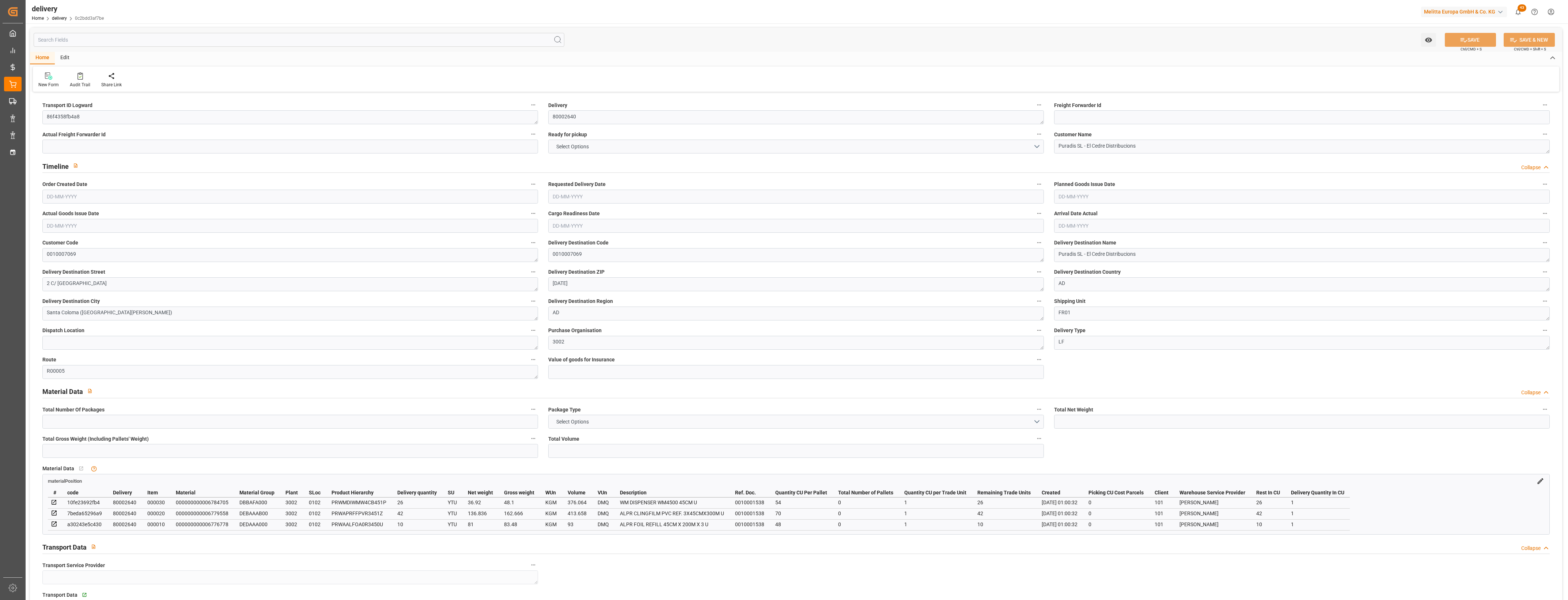
type input "0"
type input "28.08"
type input "1.5"
type input "1.3"
type input "0"
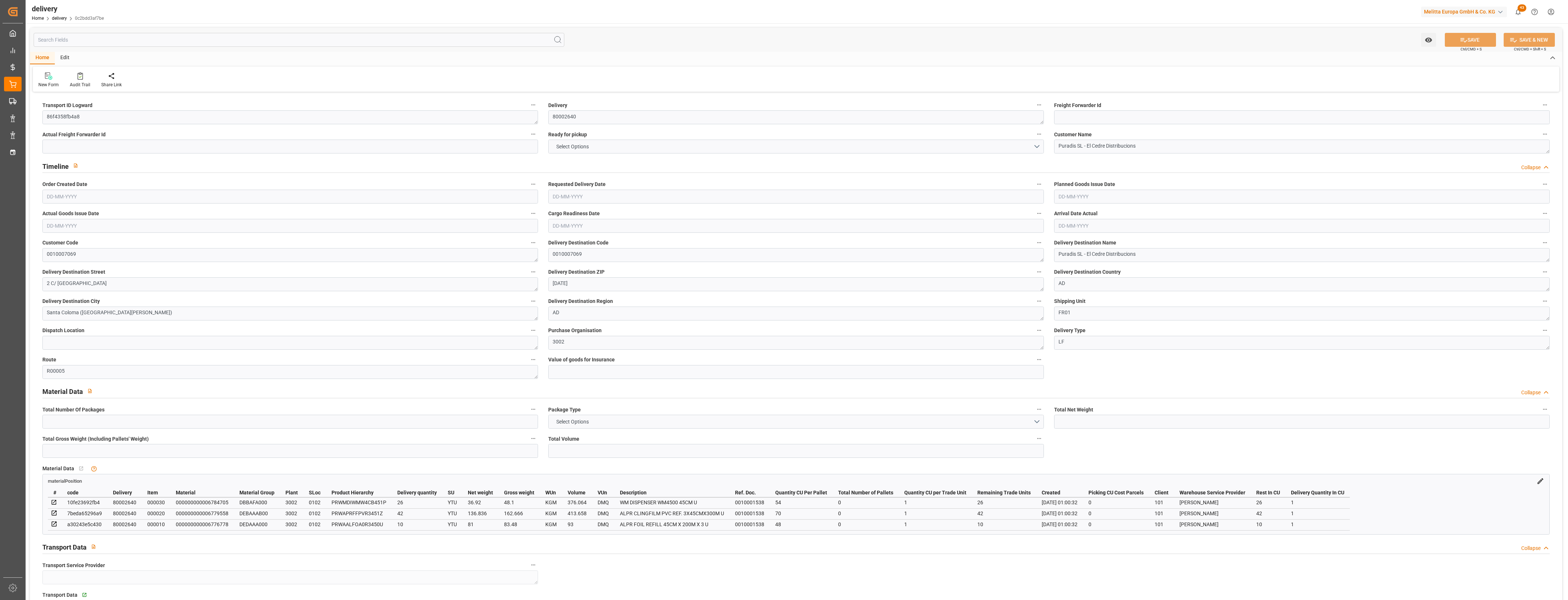
type input "1.5"
type input "294.246"
type input "101"
type input "0"
type input "[DATE]"
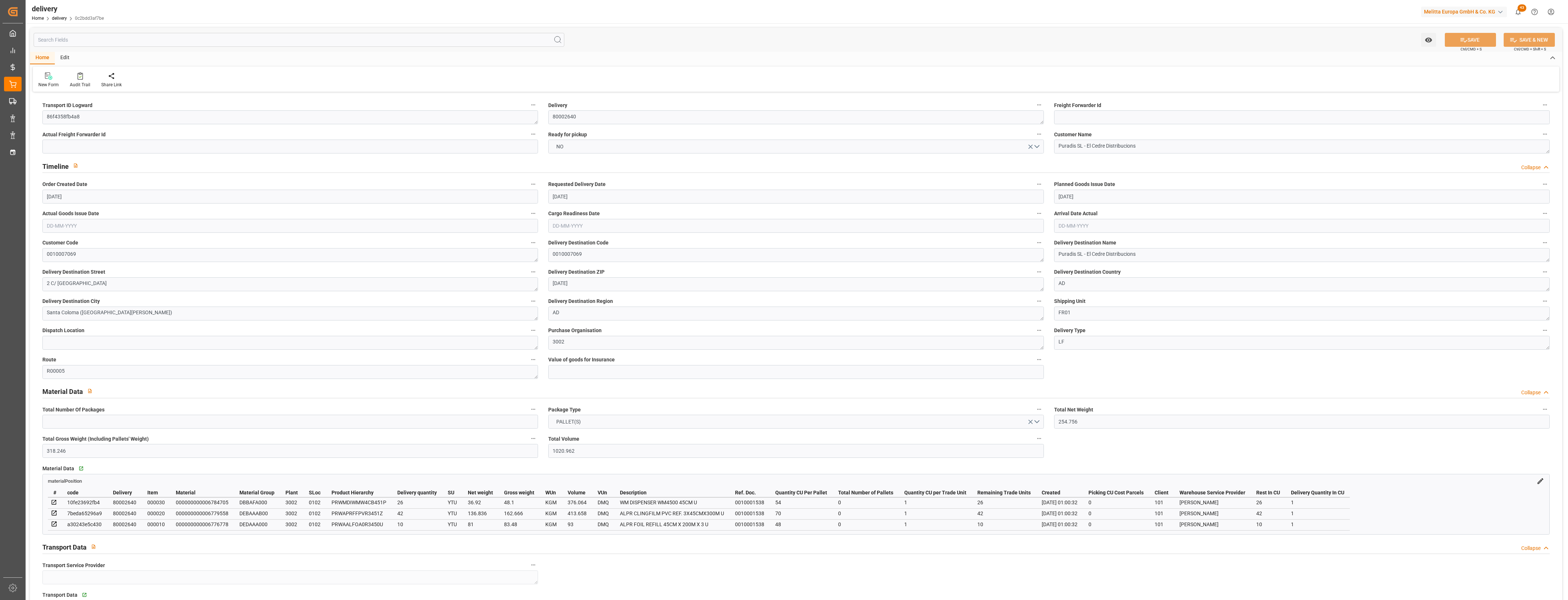
type input "[DATE]"
type input "[DATE] 01:00"
drag, startPoint x: 569, startPoint y: 284, endPoint x: 464, endPoint y: 267, distance: 106.4
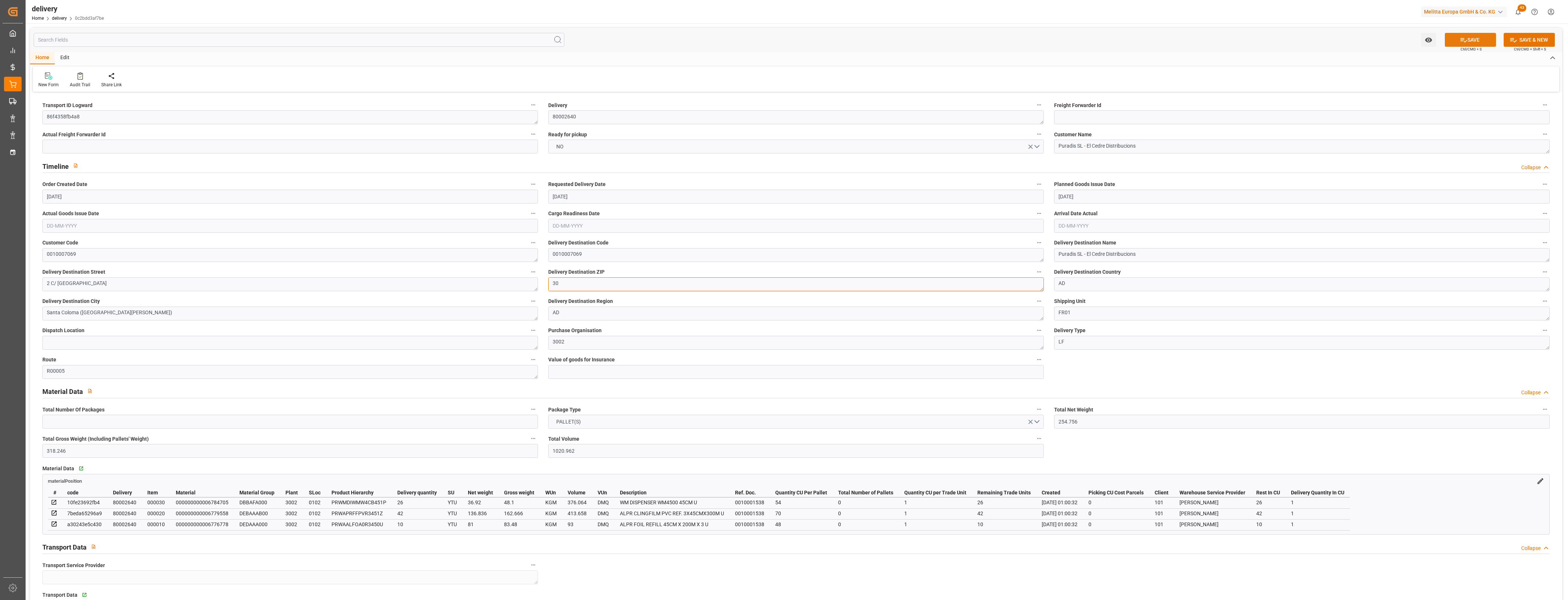
type textarea "30"
click at [1472, 39] on button "SAVE" at bounding box center [1471, 40] width 51 height 14
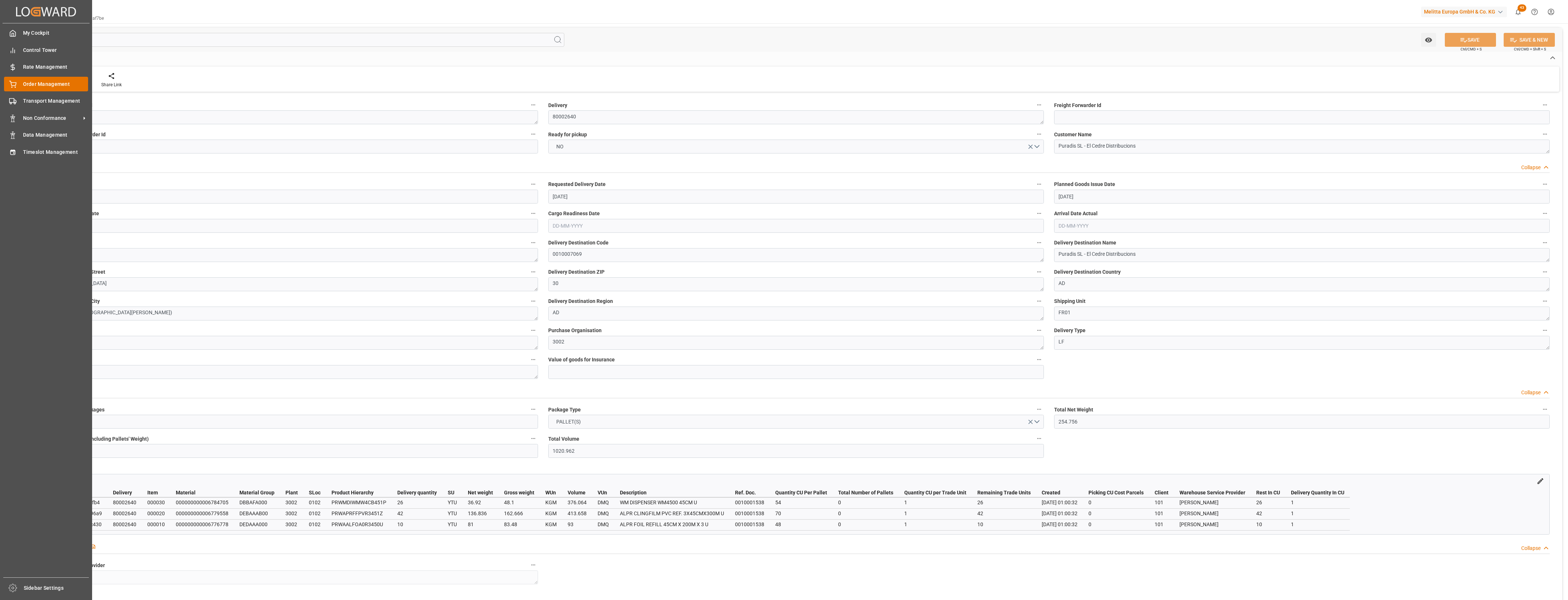
click at [24, 83] on span "Order Management" at bounding box center [55, 84] width 65 height 8
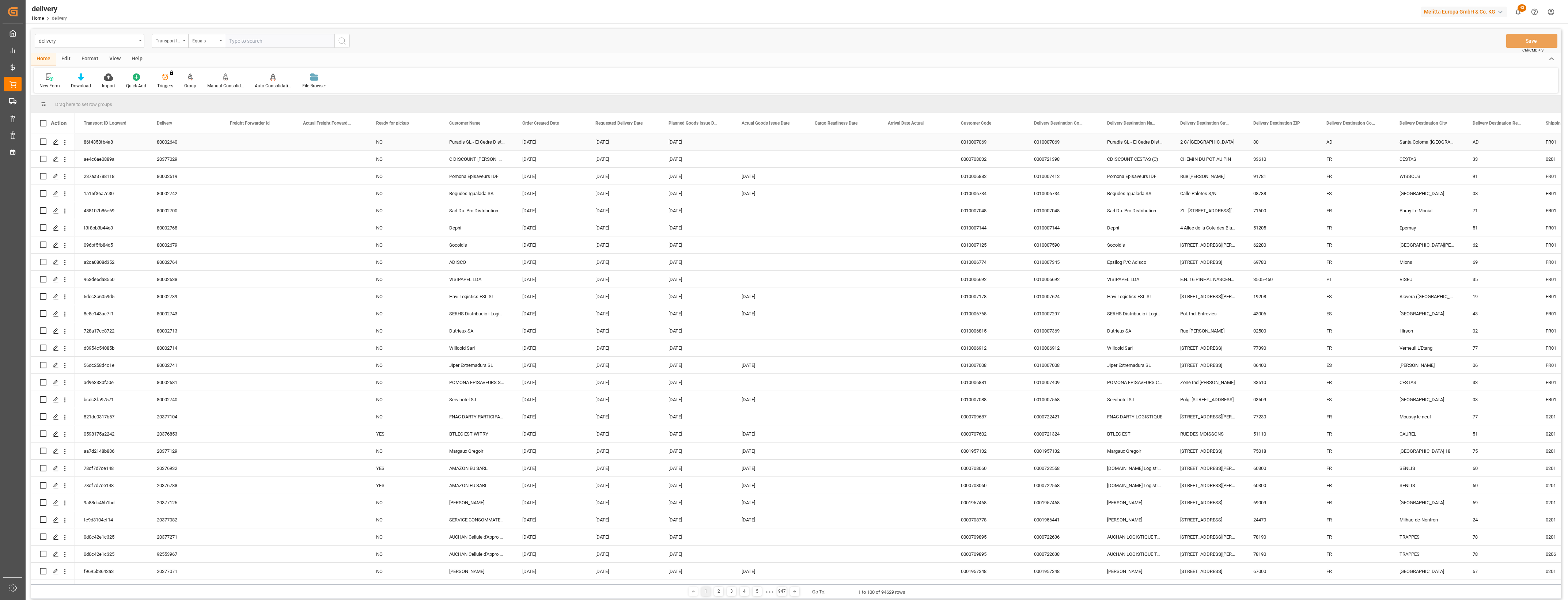
click at [41, 139] on input "Press Space to toggle row selection (unchecked)" at bounding box center [43, 142] width 7 height 7
checkbox input "true"
click at [223, 80] on icon at bounding box center [225, 77] width 5 height 7
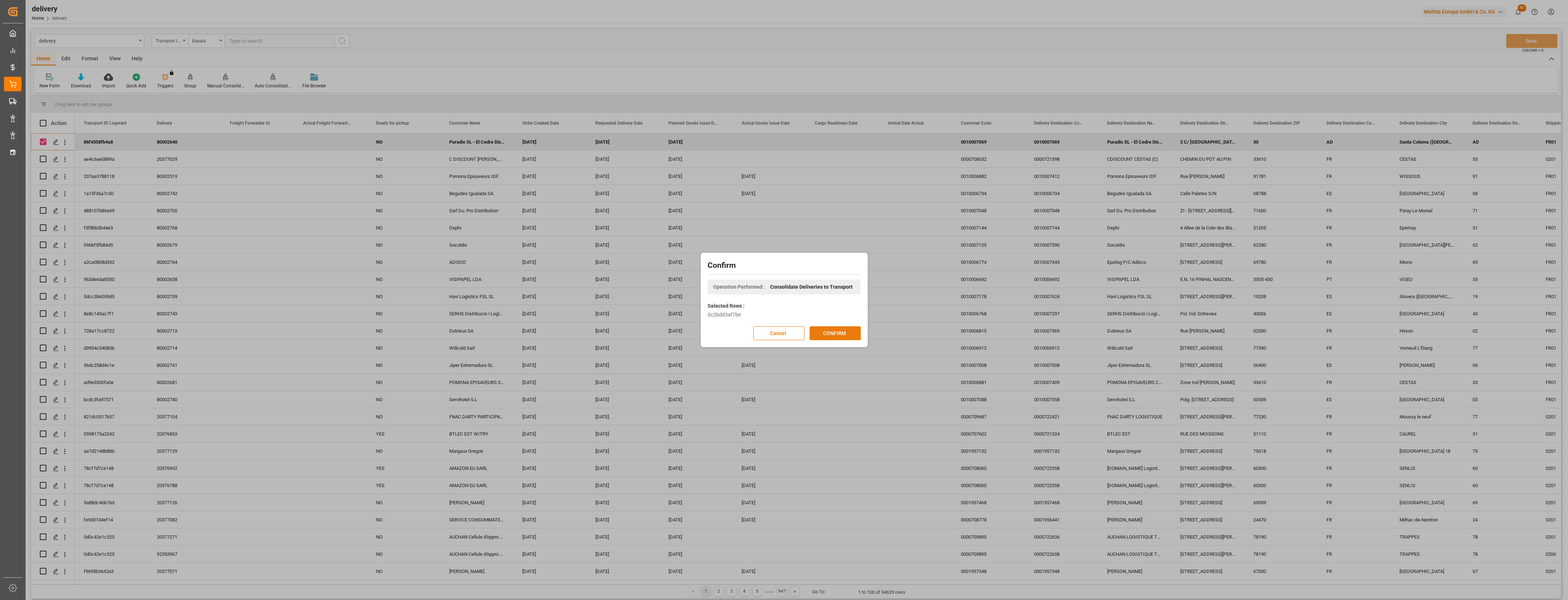
click at [832, 332] on button "CONFIRM" at bounding box center [835, 333] width 51 height 14
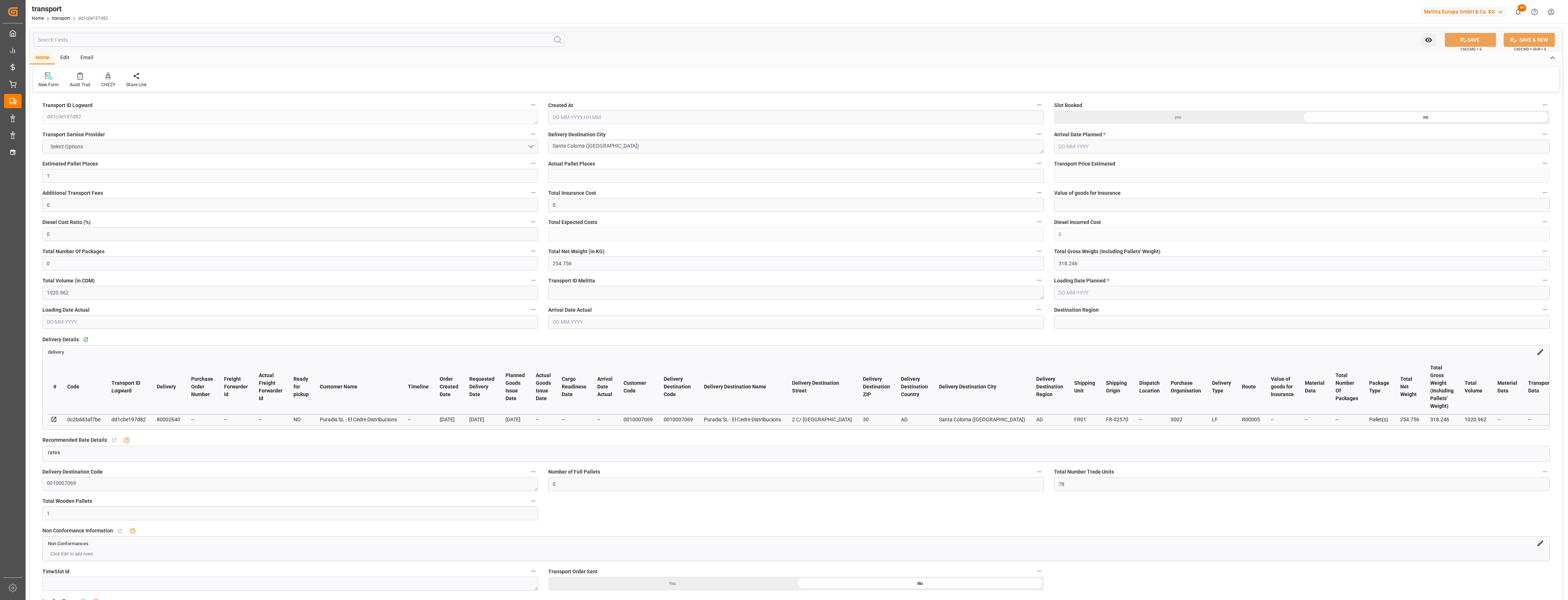
type input "[DATE] 11:49"
type input "[DATE]"
click at [531, 147] on button "Select Options" at bounding box center [290, 146] width 495 height 14
click at [112, 290] on div "DACHSER COF FOODSERVICE" at bounding box center [290, 286] width 495 height 15
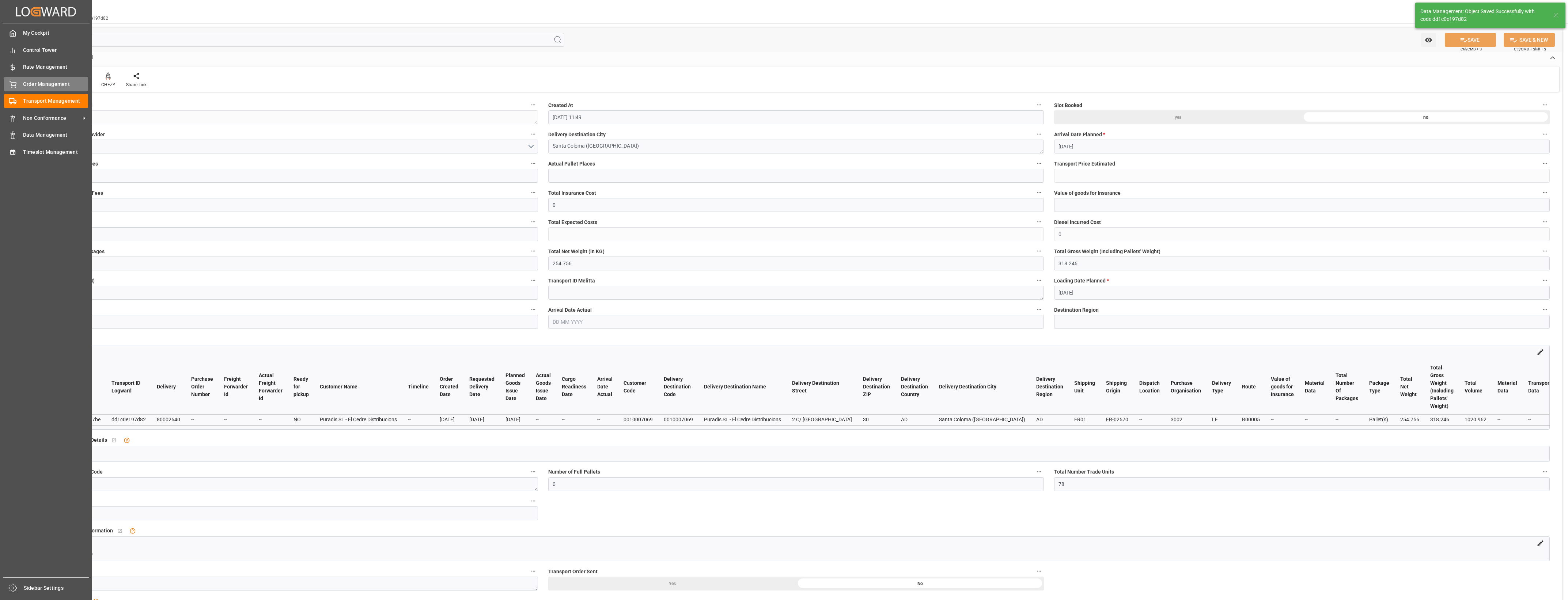
click at [32, 83] on span "Order Management" at bounding box center [55, 84] width 65 height 8
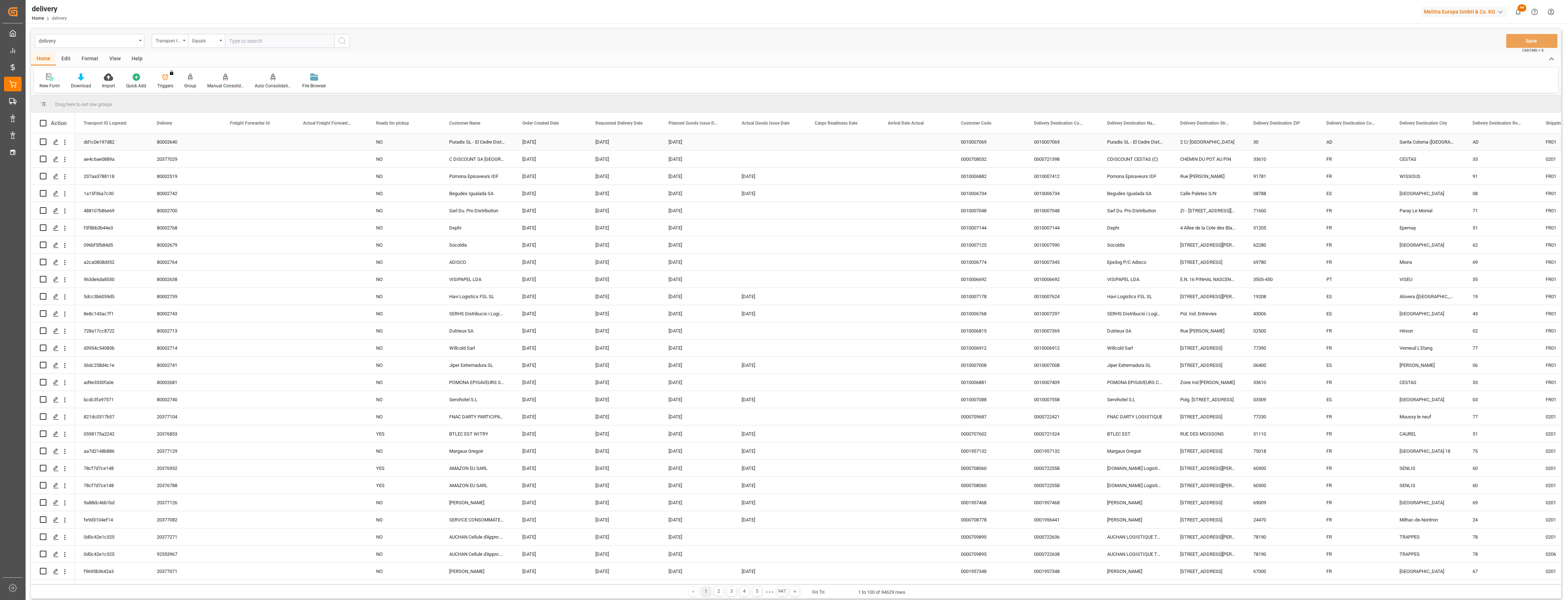
click at [45, 141] on input "Press Space to toggle row selection (unchecked)" at bounding box center [43, 142] width 7 height 7
checkbox input "true"
click at [221, 81] on div "Manual Consolidation" at bounding box center [225, 81] width 47 height 16
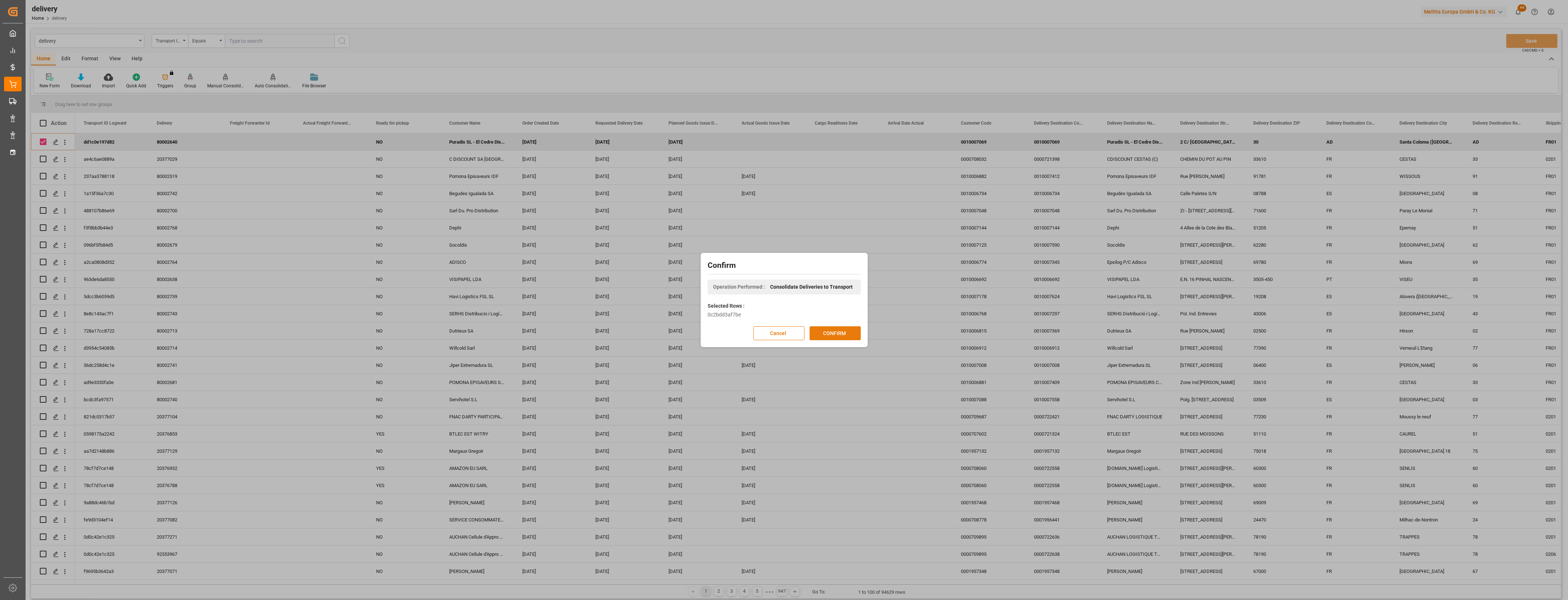
click at [838, 332] on button "CONFIRM" at bounding box center [835, 333] width 51 height 14
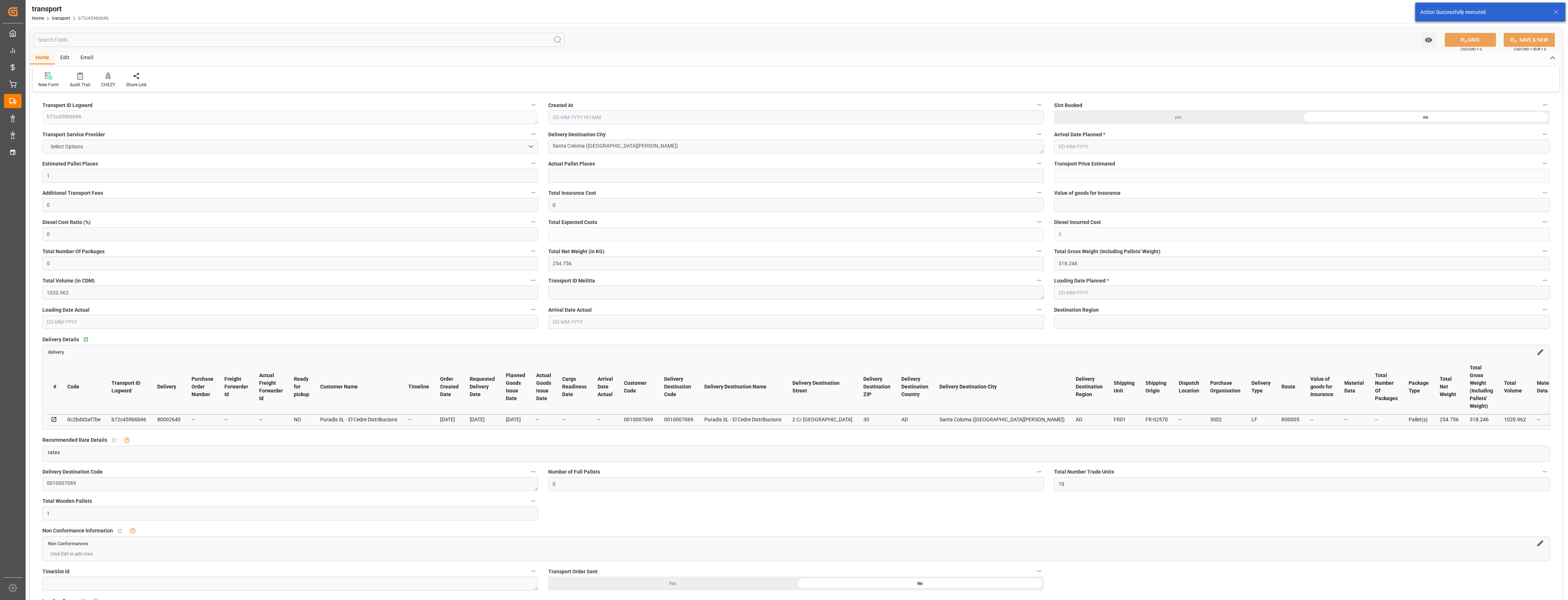
type input "[DATE] 11:50"
type input "[DATE]"
click at [531, 146] on button "Select Options" at bounding box center [290, 146] width 495 height 14
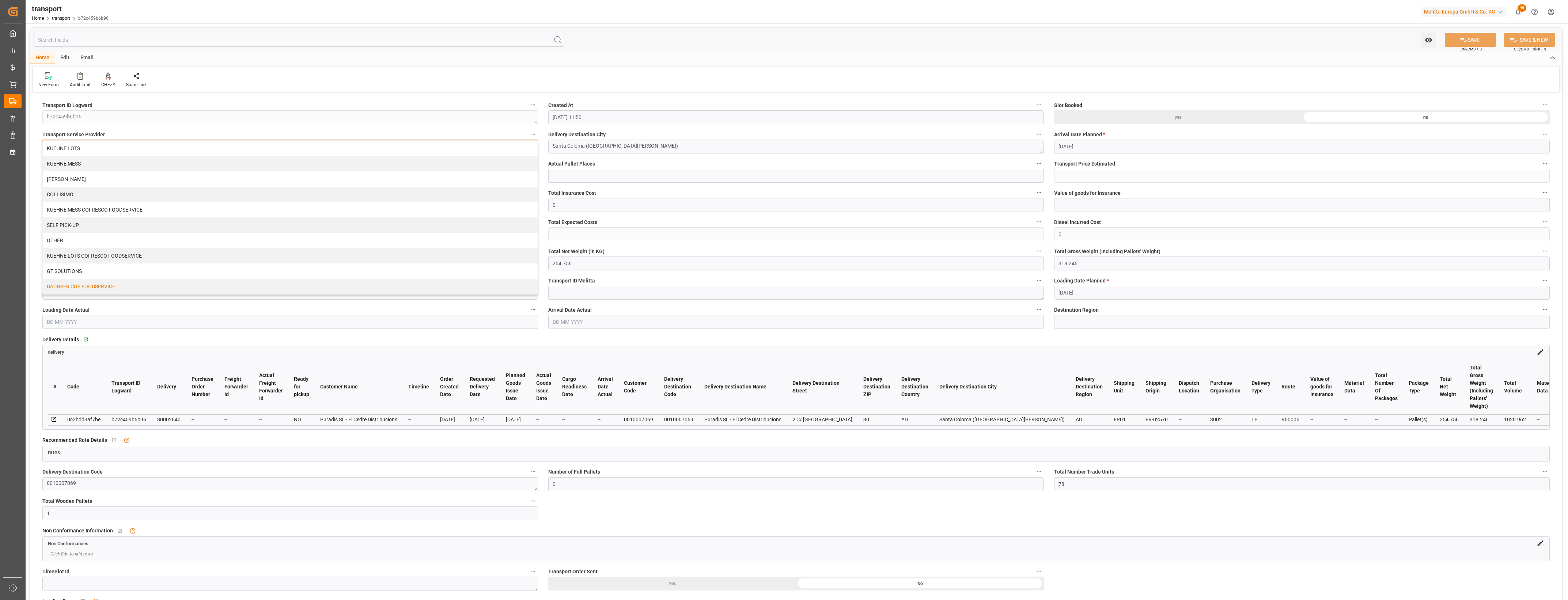
click at [125, 288] on div "DACHSER COF FOODSERVICE" at bounding box center [290, 286] width 495 height 15
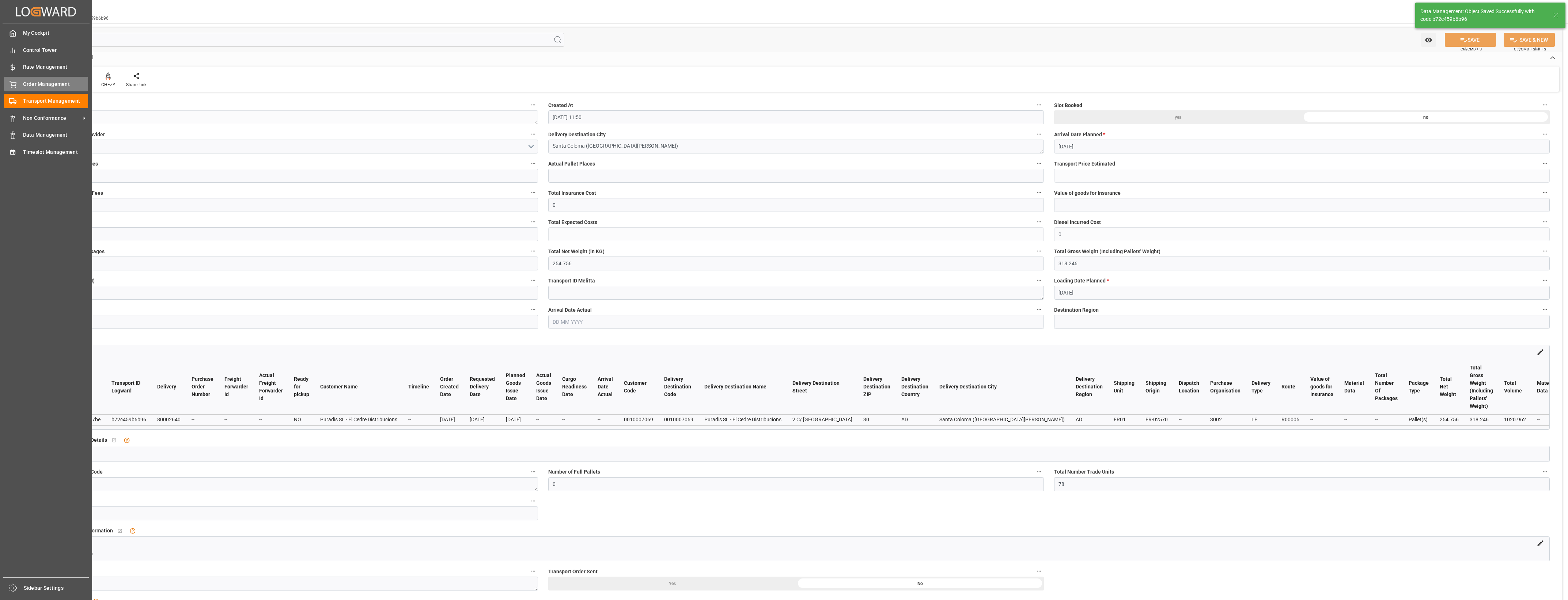
click at [20, 86] on div "Order Management Order Management" at bounding box center [46, 83] width 84 height 14
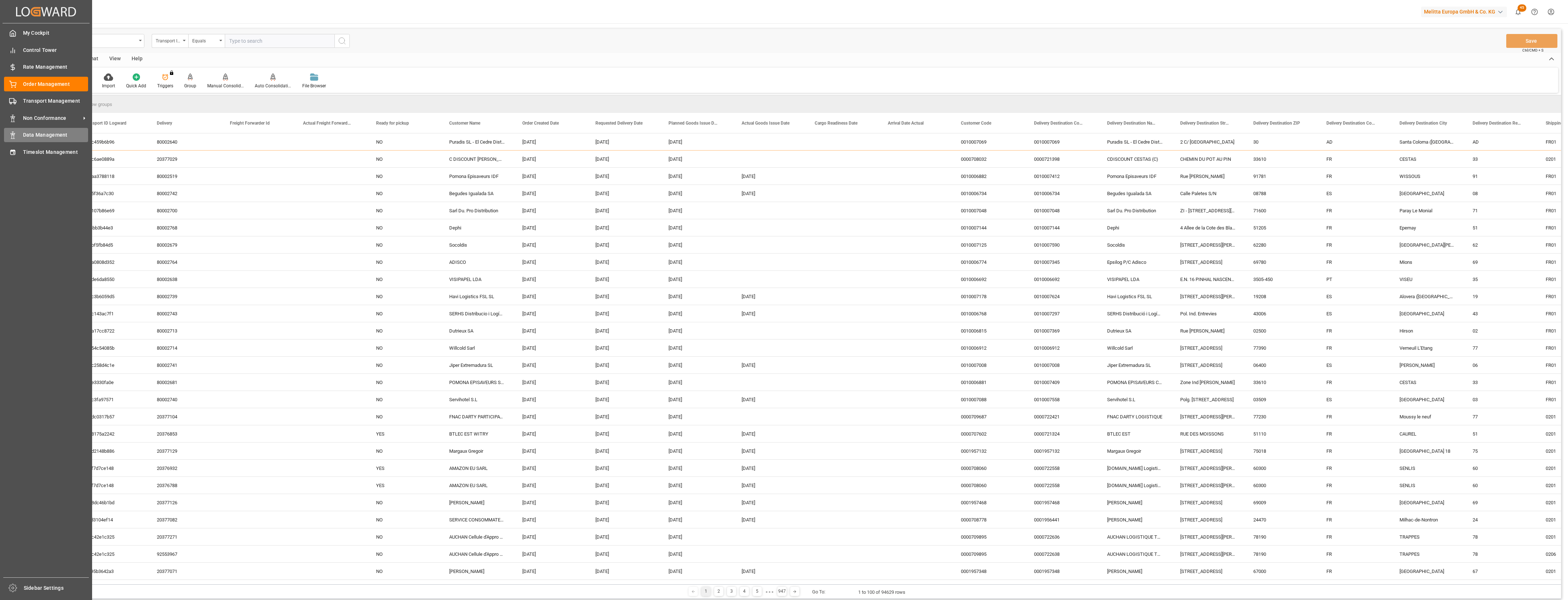
click at [16, 142] on div "Data Management Data Management" at bounding box center [46, 134] width 84 height 14
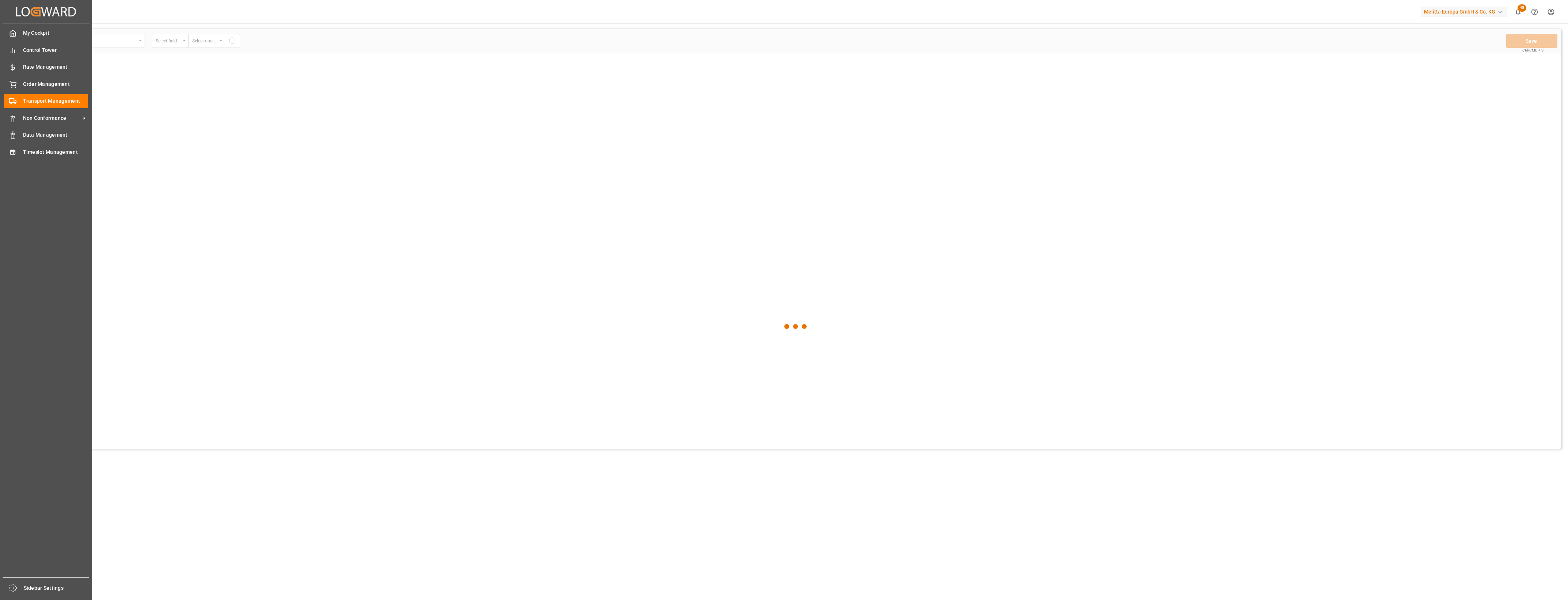
click at [23, 150] on span "Timeslot Management" at bounding box center [55, 152] width 65 height 8
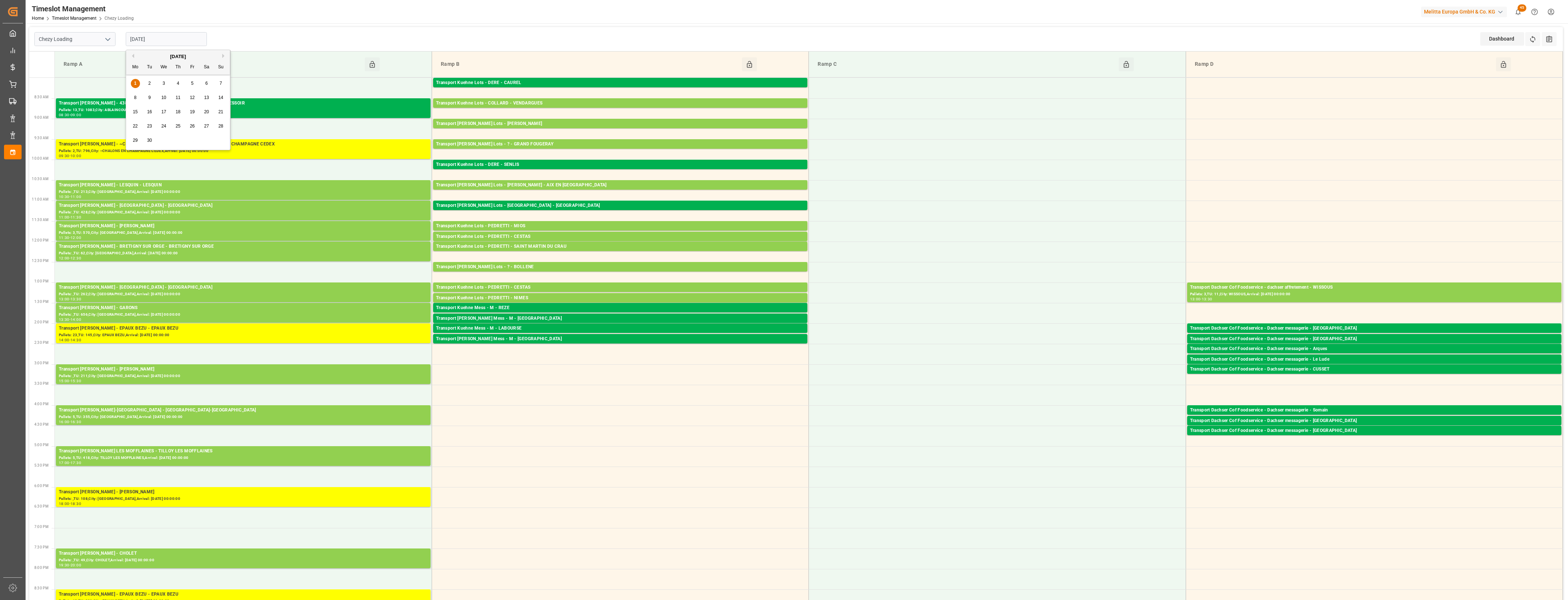
click at [166, 41] on input "[DATE]" at bounding box center [166, 39] width 81 height 14
click at [149, 85] on span "2" at bounding box center [150, 83] width 2 height 5
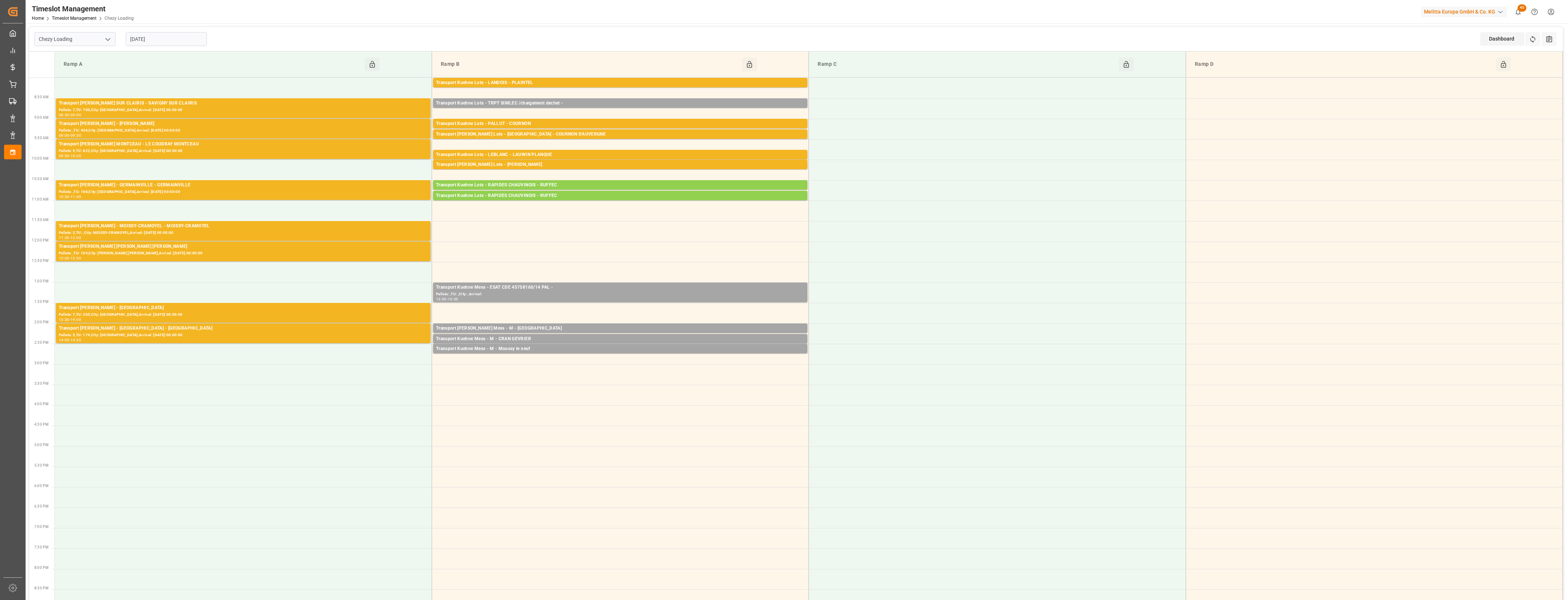
click at [179, 44] on input "[DATE]" at bounding box center [166, 39] width 81 height 14
click at [163, 83] on span "3" at bounding box center [164, 83] width 2 height 5
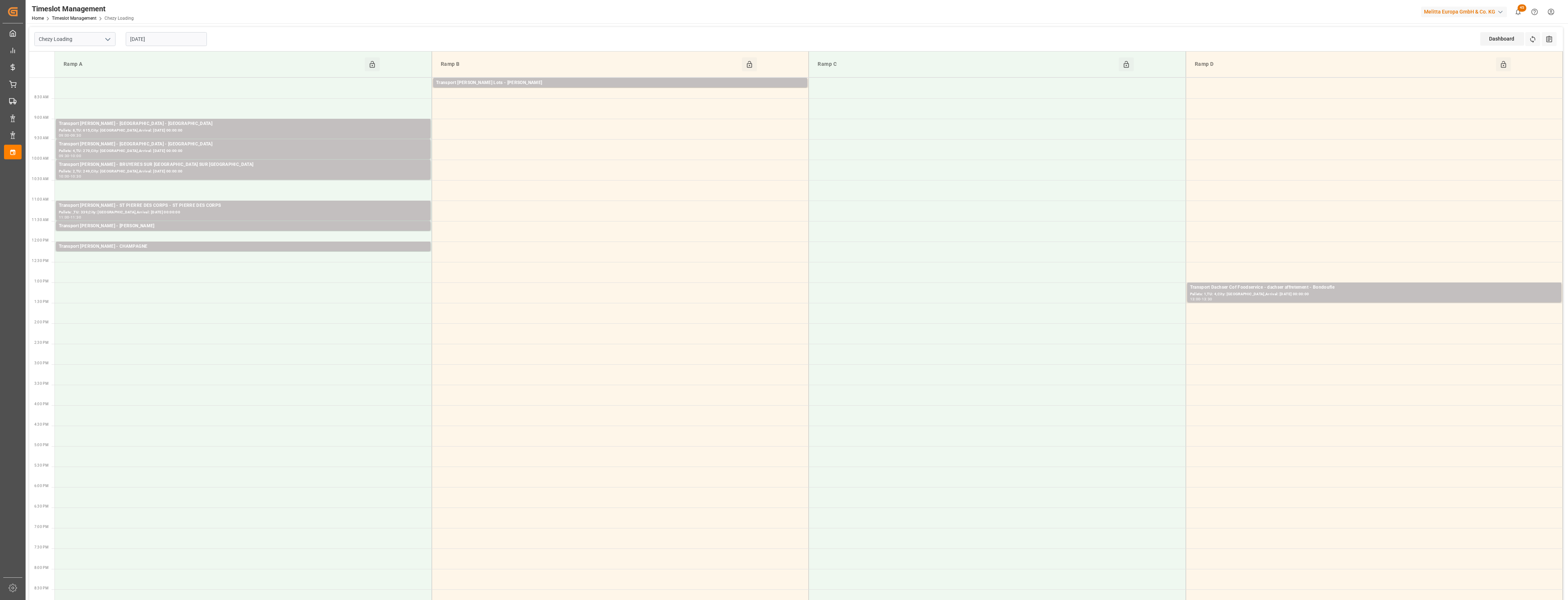
click at [162, 40] on input "[DATE]" at bounding box center [166, 39] width 81 height 14
click at [178, 83] on span "4" at bounding box center [178, 83] width 2 height 5
type input "[DATE]"
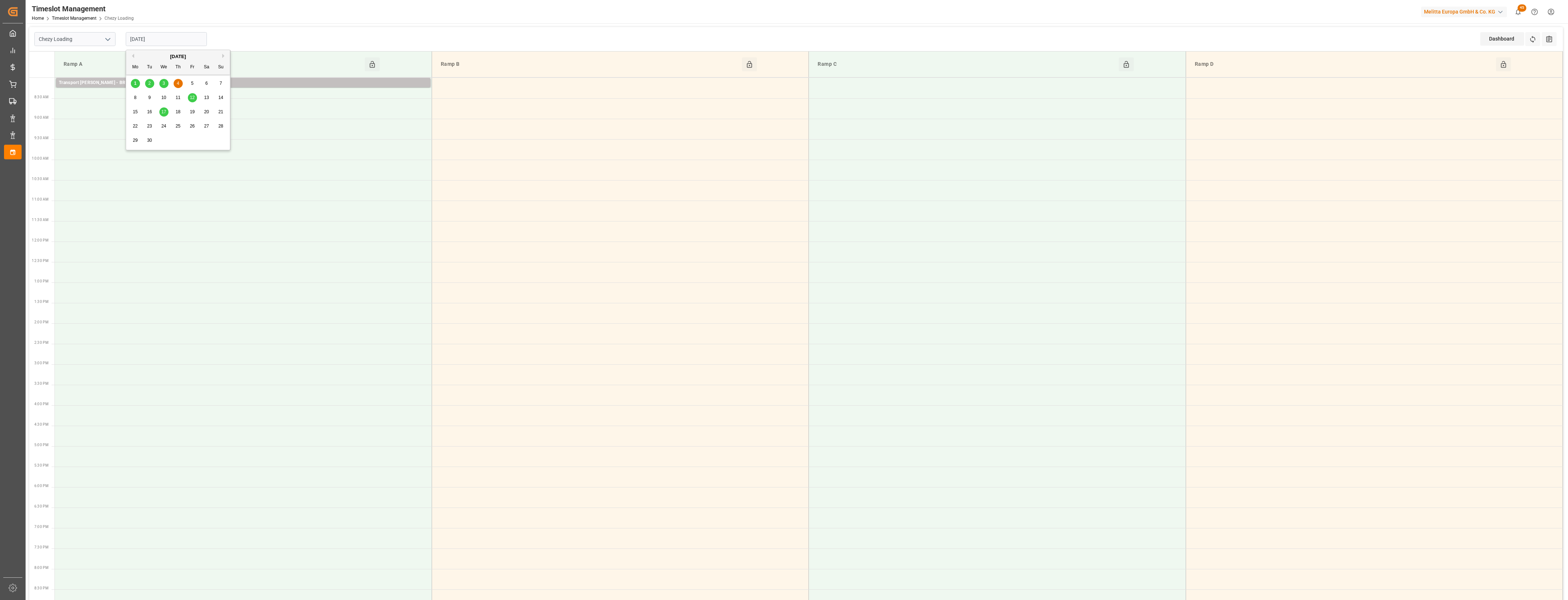
click at [175, 38] on input "[DATE]" at bounding box center [166, 39] width 81 height 14
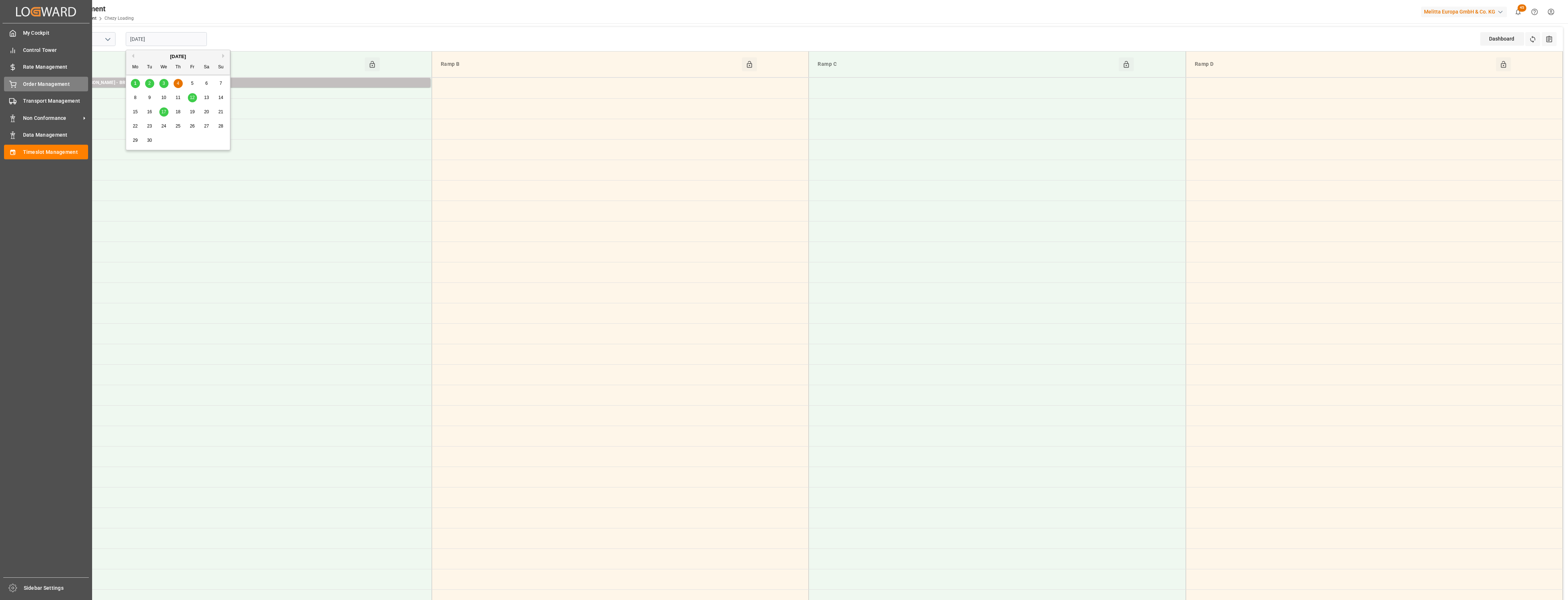
click at [25, 82] on span "Order Management" at bounding box center [55, 84] width 65 height 8
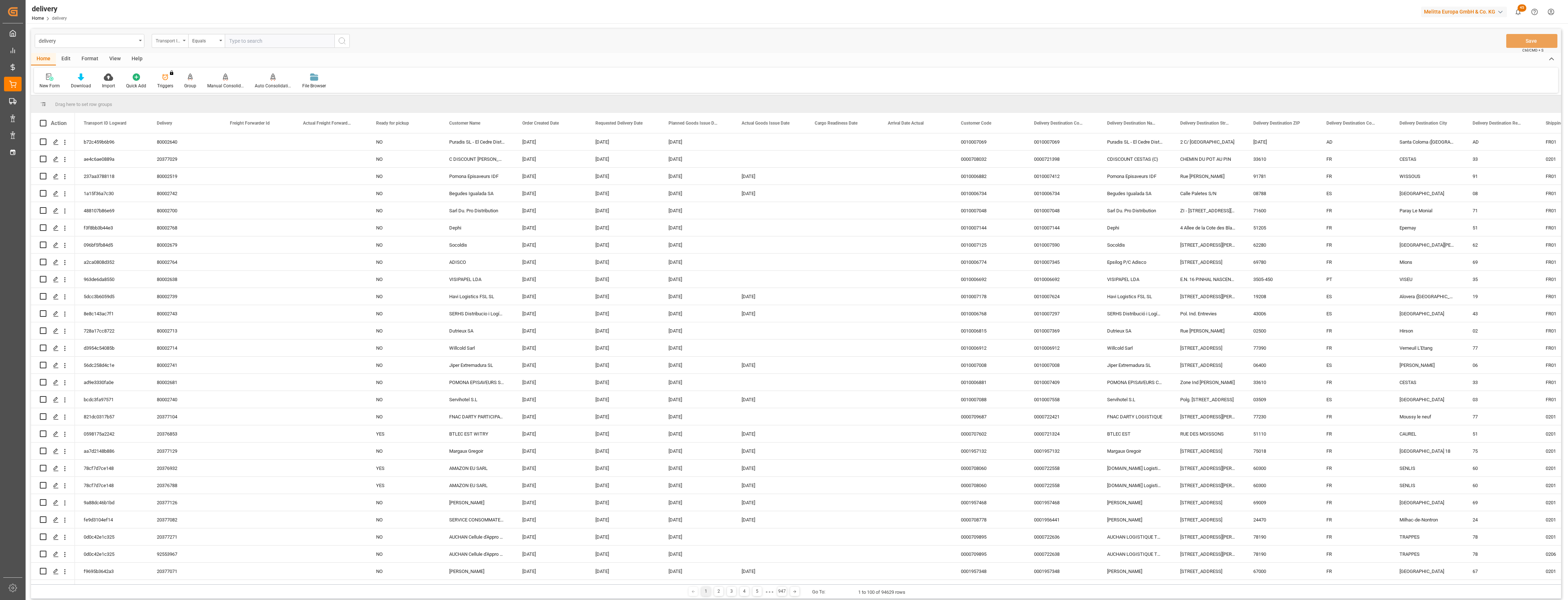
click at [185, 41] on icon "open menu" at bounding box center [184, 40] width 3 height 1
click at [183, 92] on div "Delivery" at bounding box center [206, 89] width 109 height 15
click at [245, 43] on input "text" at bounding box center [279, 41] width 110 height 14
type input "20377266"
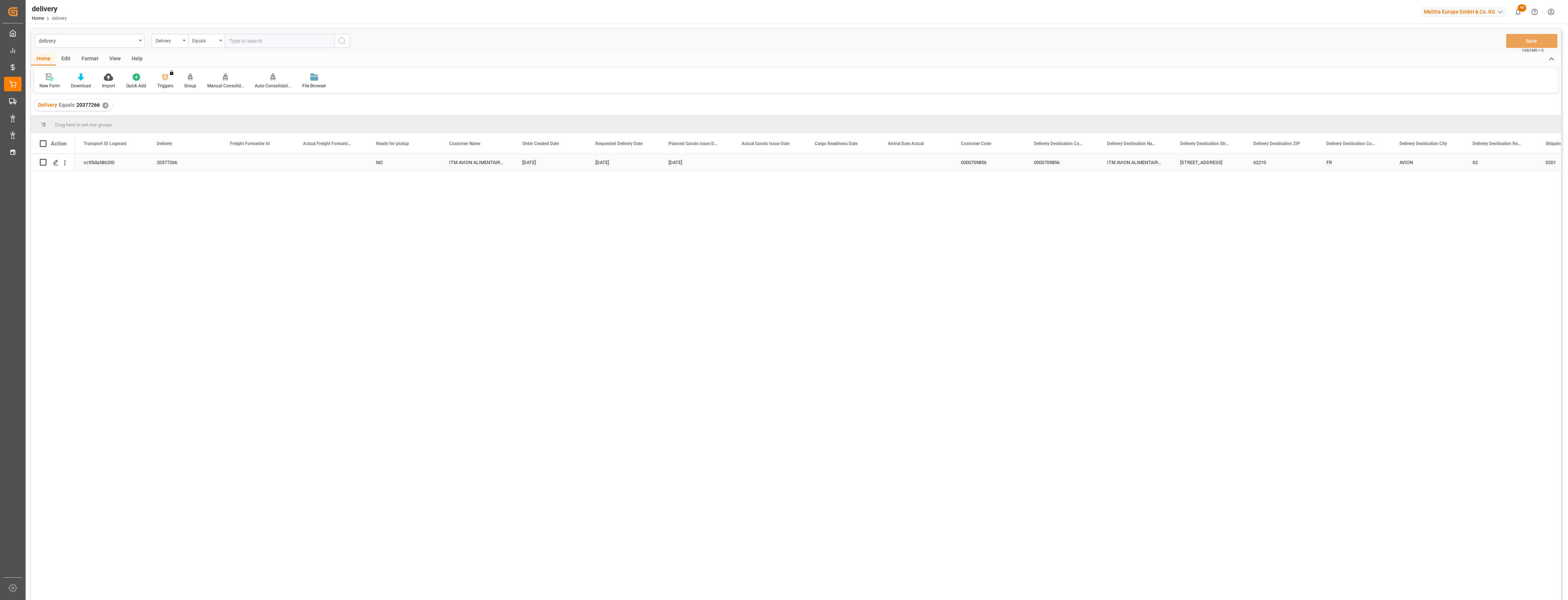
click at [99, 164] on div "cc95da386200" at bounding box center [111, 162] width 73 height 17
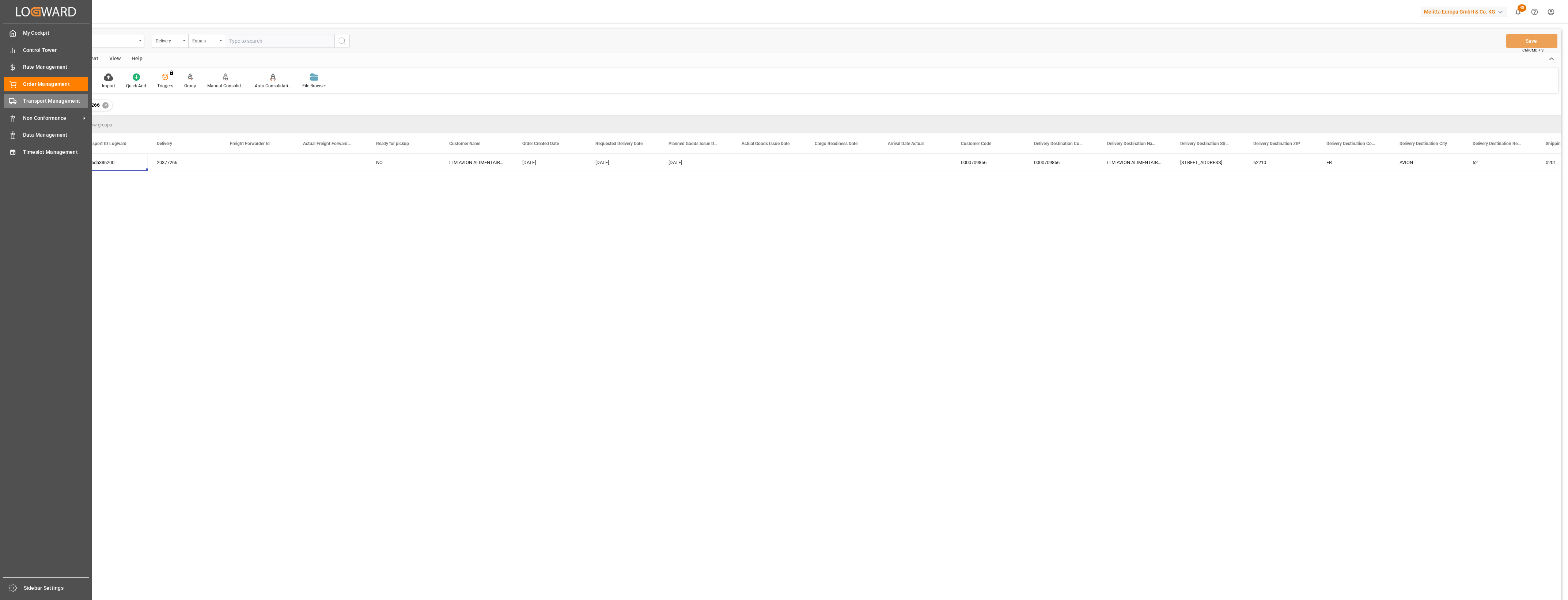
drag, startPoint x: 28, startPoint y: 99, endPoint x: 33, endPoint y: 99, distance: 5.0
click at [28, 99] on span "Transport Management" at bounding box center [55, 101] width 65 height 8
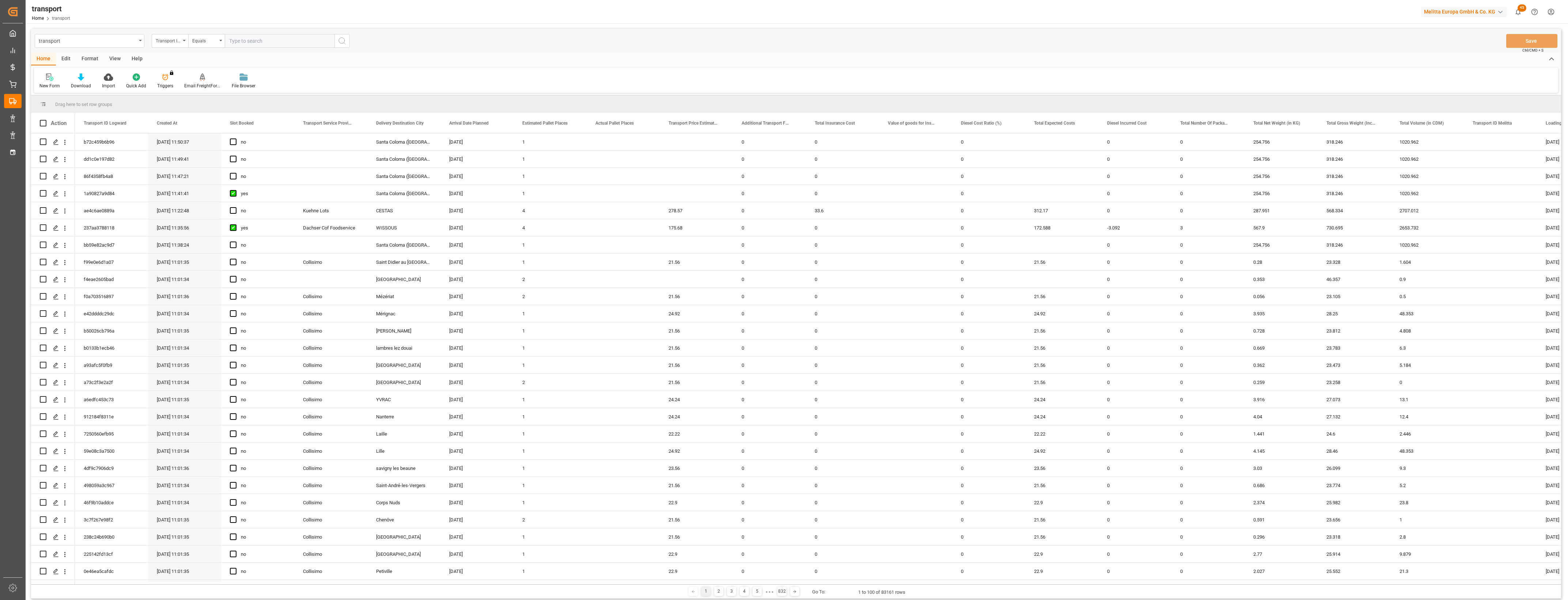
click at [251, 43] on input "text" at bounding box center [279, 41] width 110 height 14
paste input "cc95da386200"
type input "cc95da386200"
